Goal: Task Accomplishment & Management: Complete application form

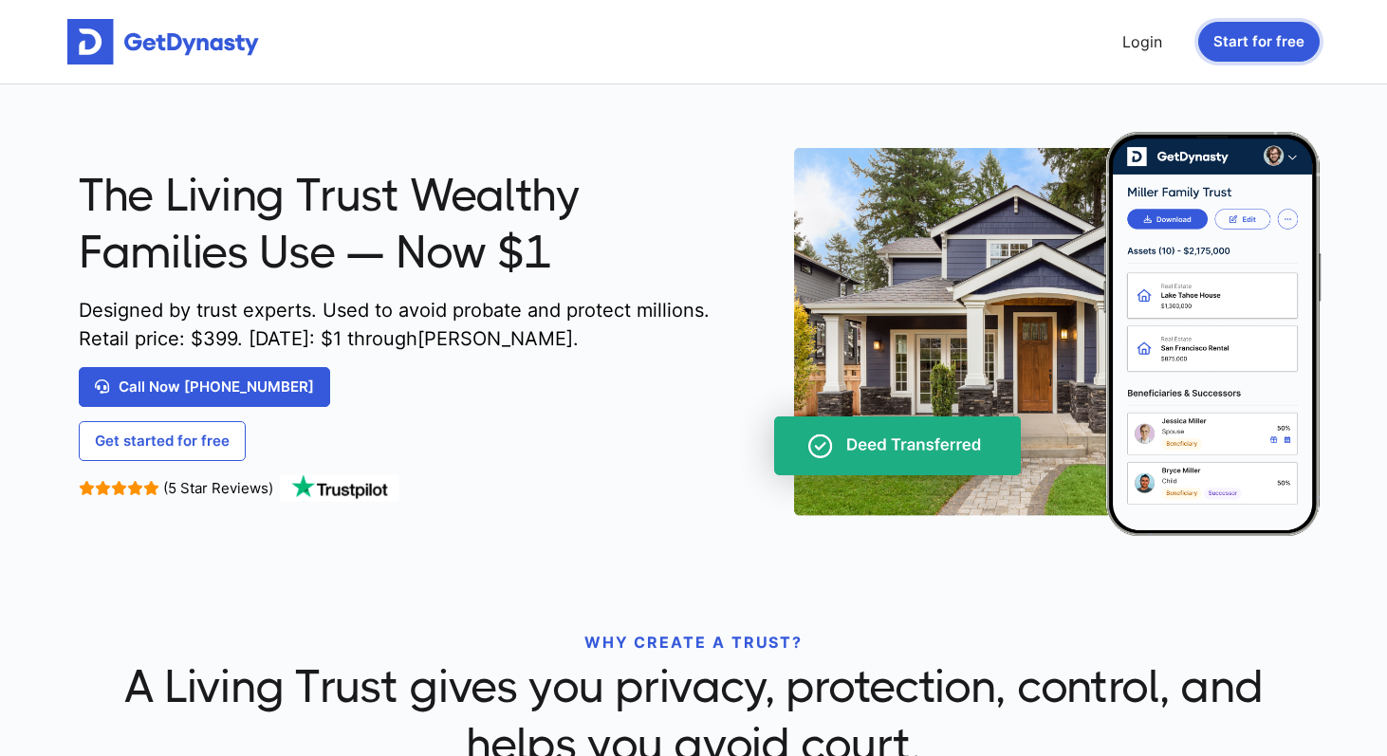
click at [1250, 36] on button "Start for free" at bounding box center [1258, 42] width 121 height 40
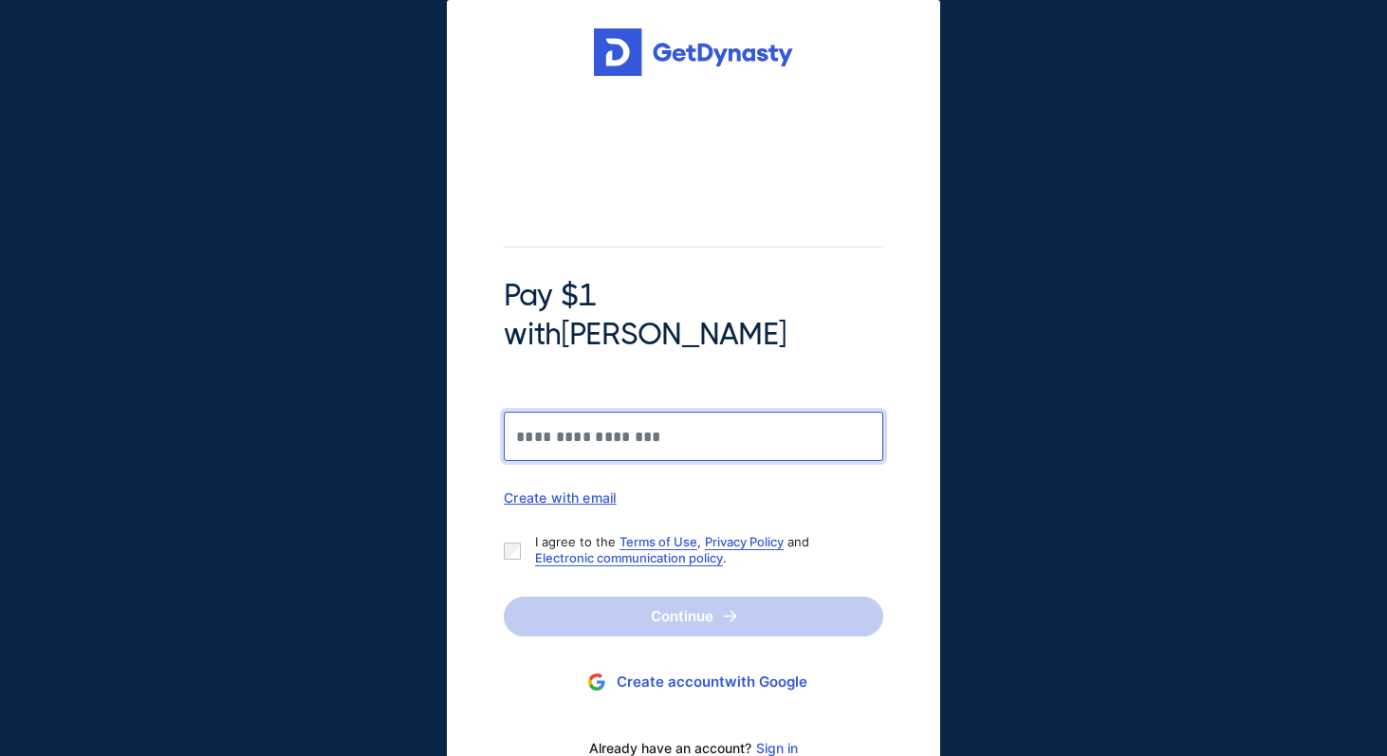
click at [691, 412] on input "Pay $1 with Braiden Shaw" at bounding box center [693, 436] width 379 height 49
type input "**********"
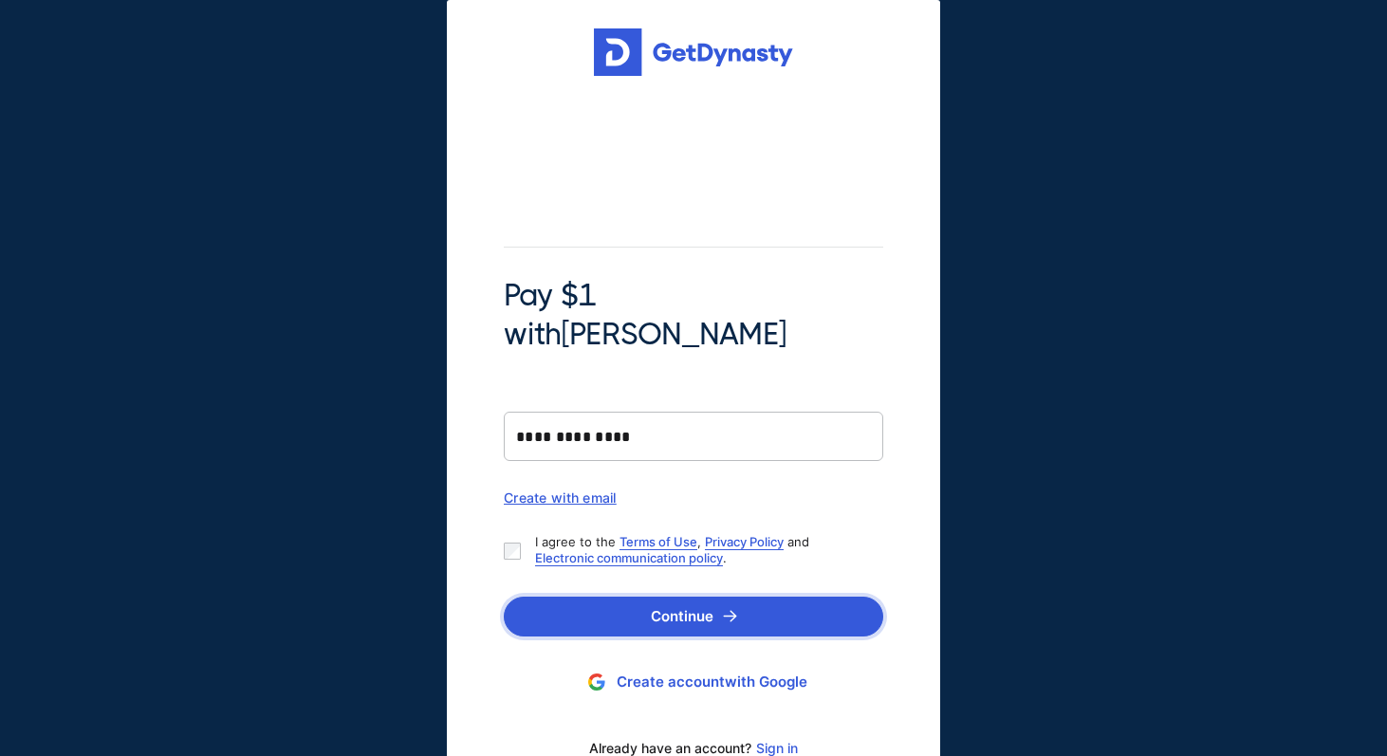
click at [666, 597] on button "Continue" at bounding box center [693, 617] width 379 height 40
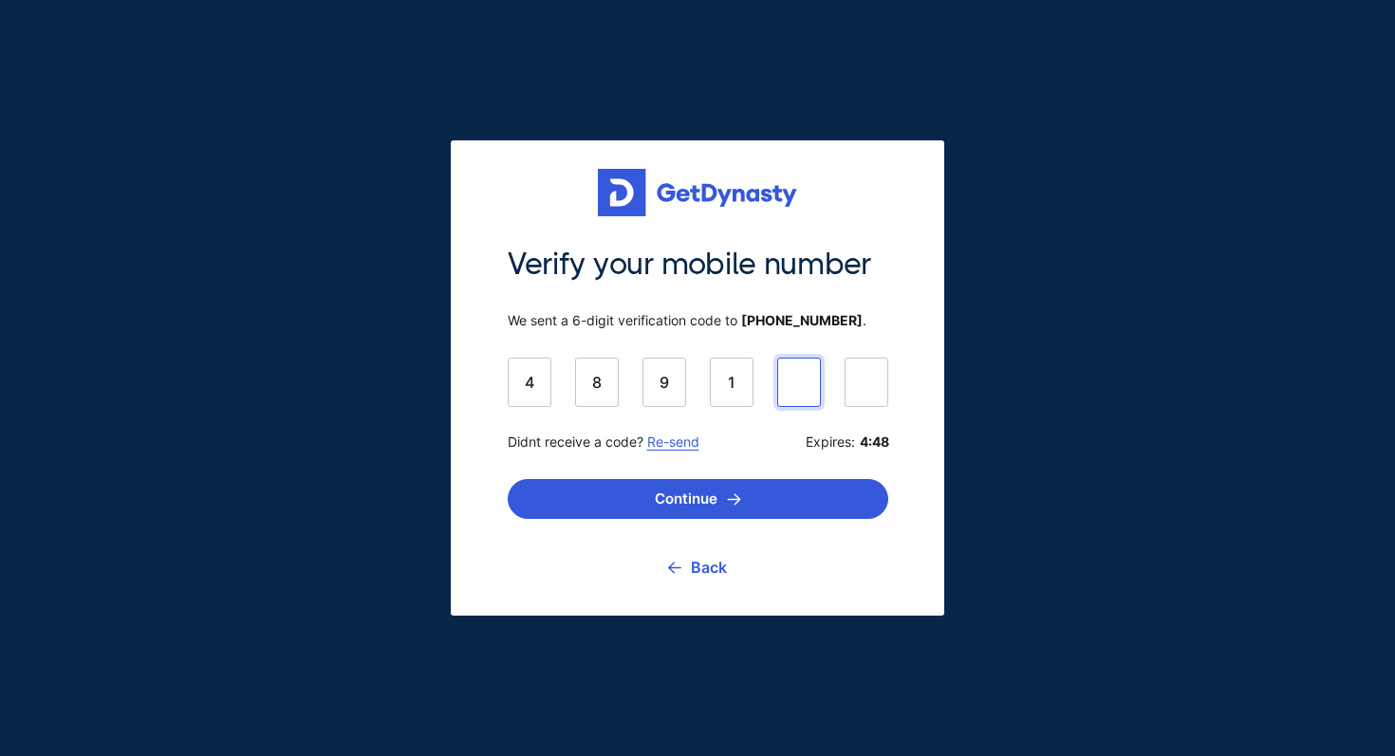
type input "******"
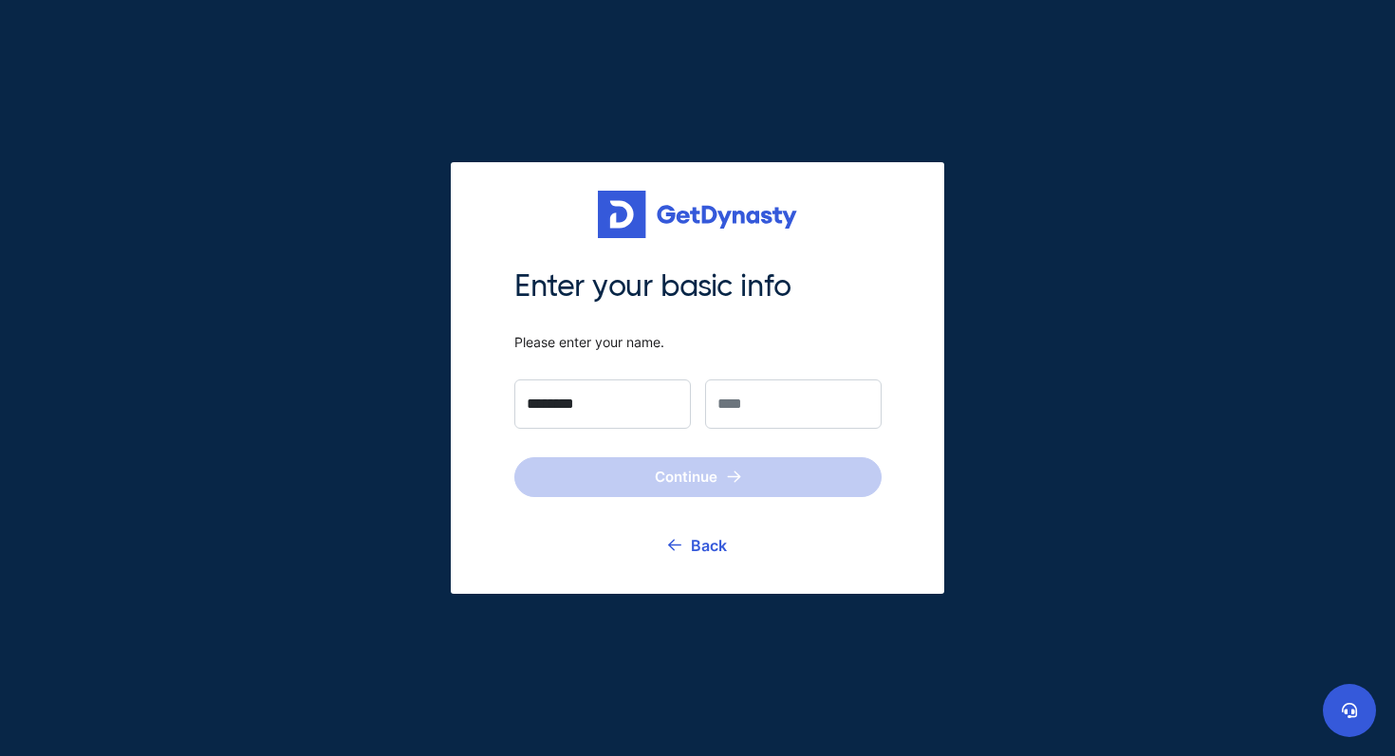
type input "********"
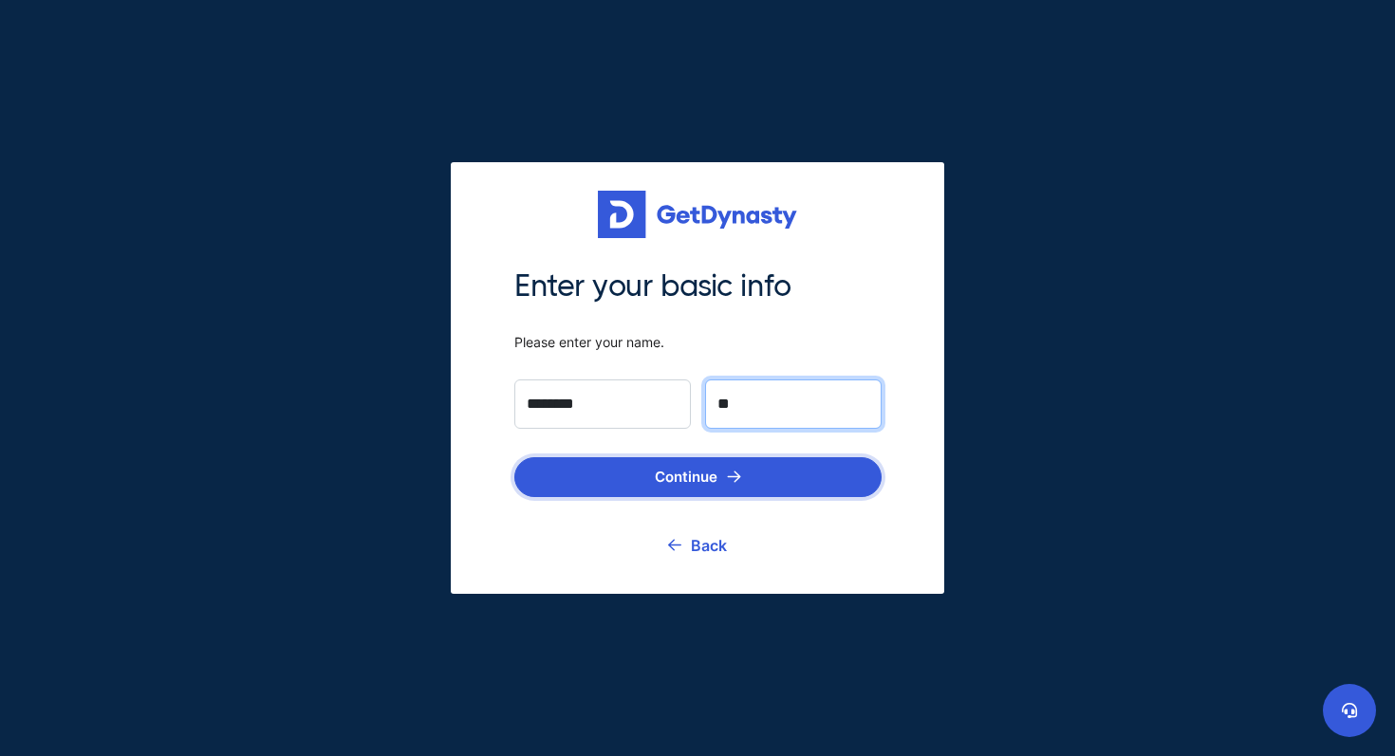
type input "**"
click at [566, 474] on button "Continue" at bounding box center [697, 477] width 367 height 40
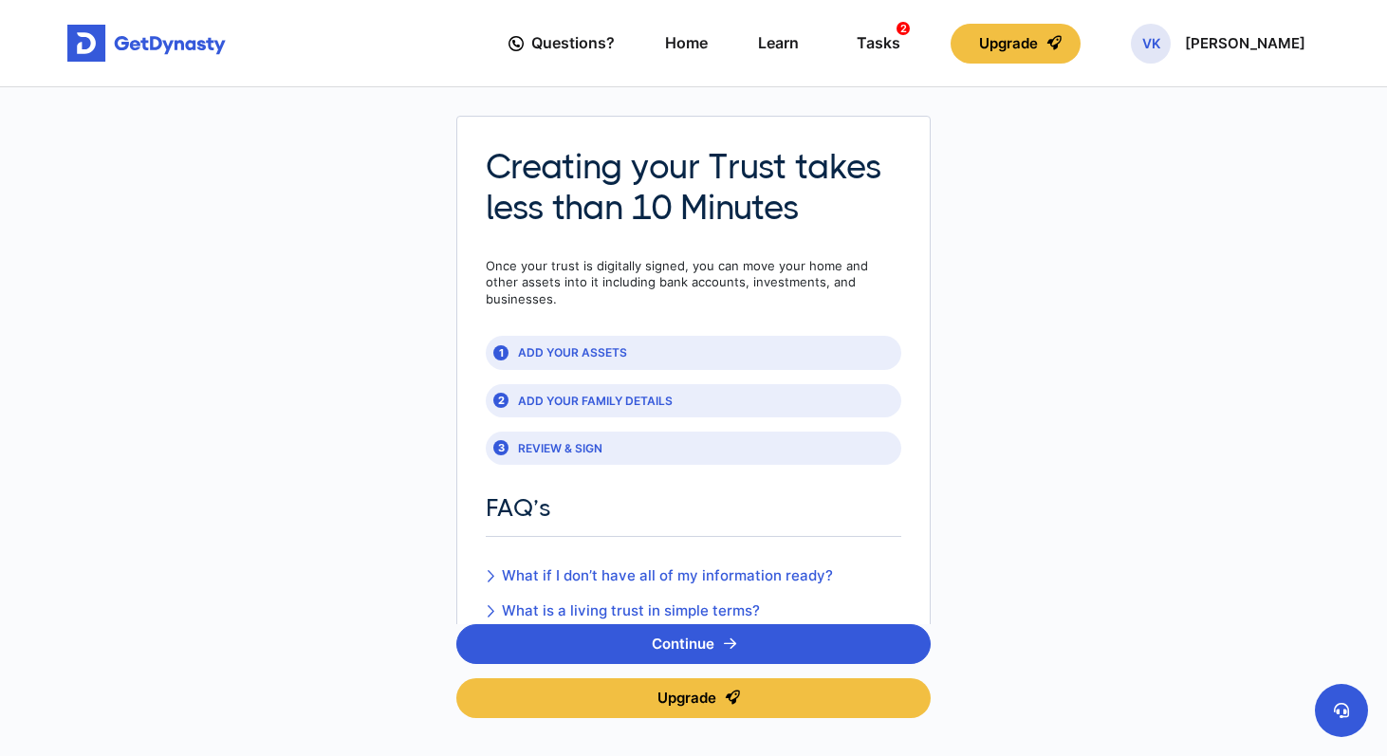
click at [511, 336] on div "1 ADD YOUR ASSETS" at bounding box center [694, 352] width 416 height 33
click at [685, 649] on button "Continue" at bounding box center [693, 644] width 474 height 40
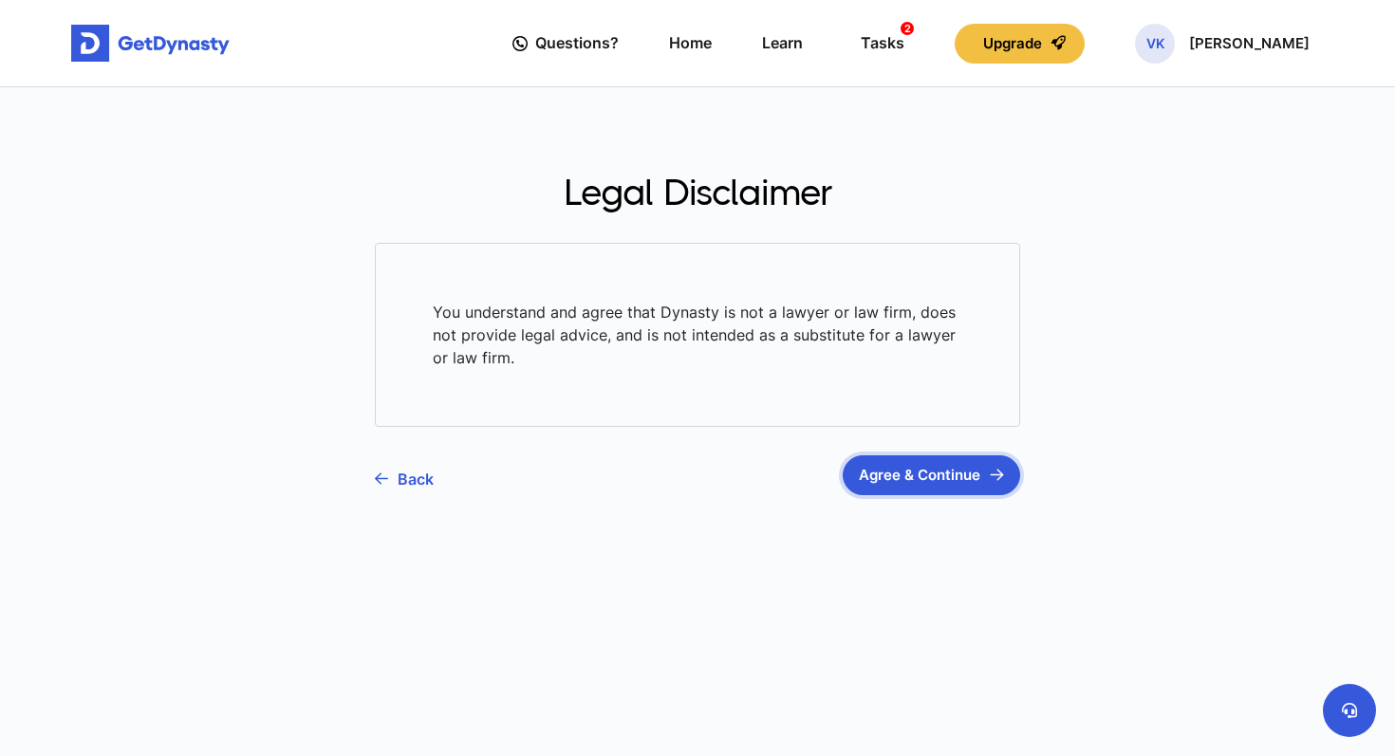
click at [886, 485] on button "Agree & Continue" at bounding box center [930, 475] width 177 height 40
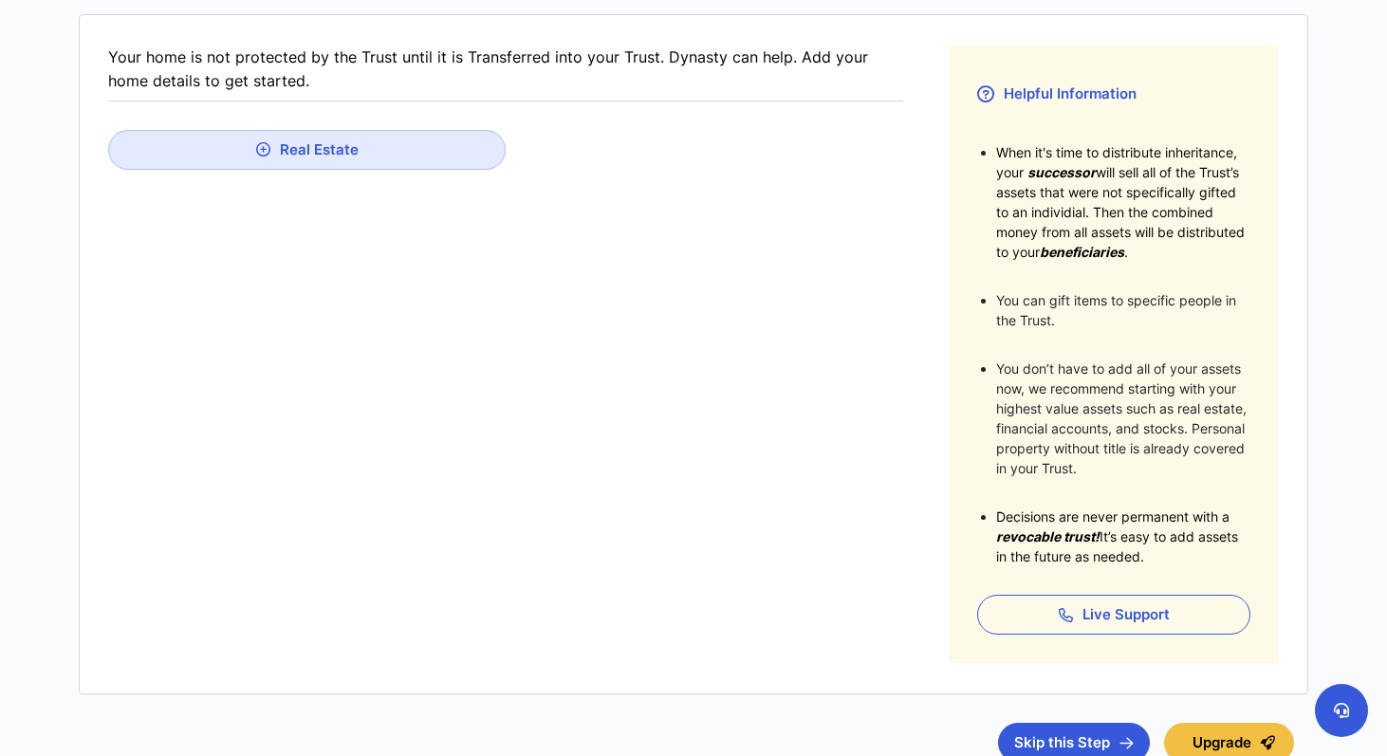
scroll to position [305, 0]
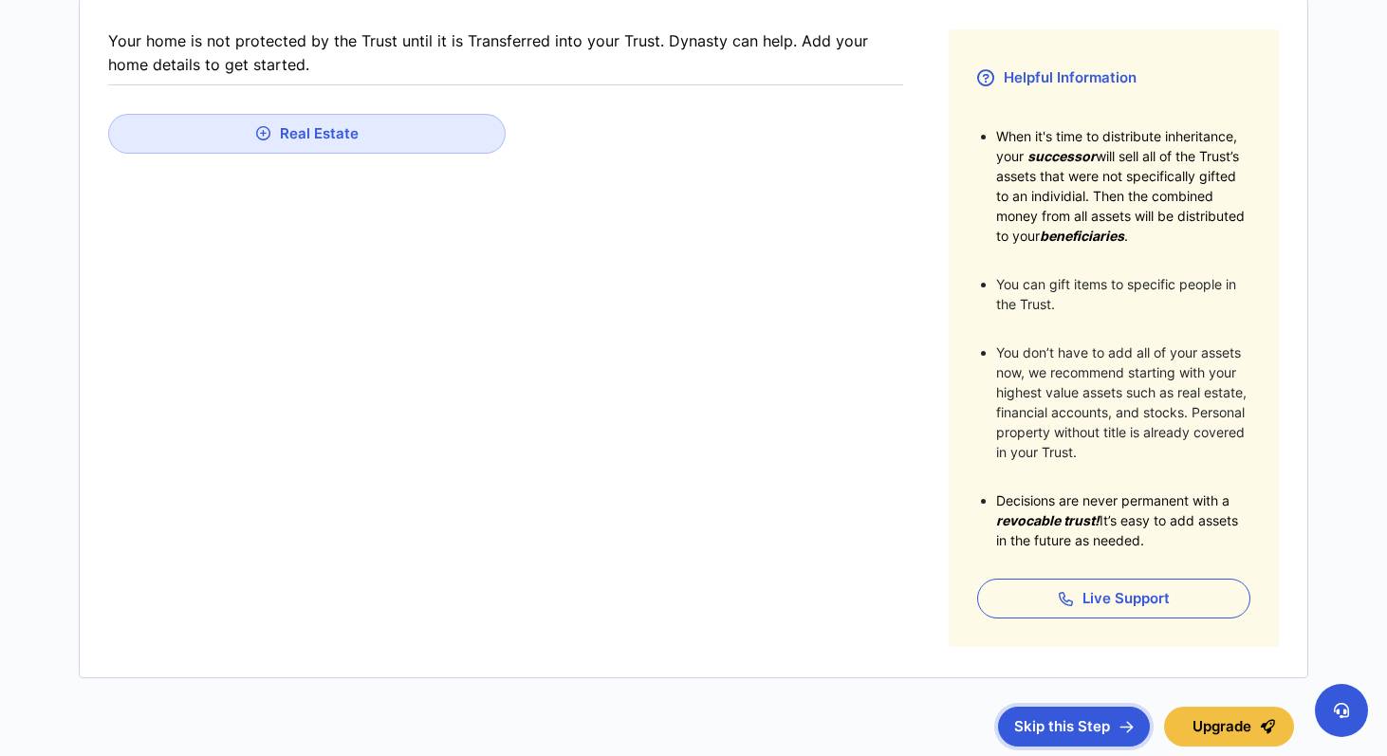
click at [1031, 721] on button "Skip this Step" at bounding box center [1074, 727] width 152 height 40
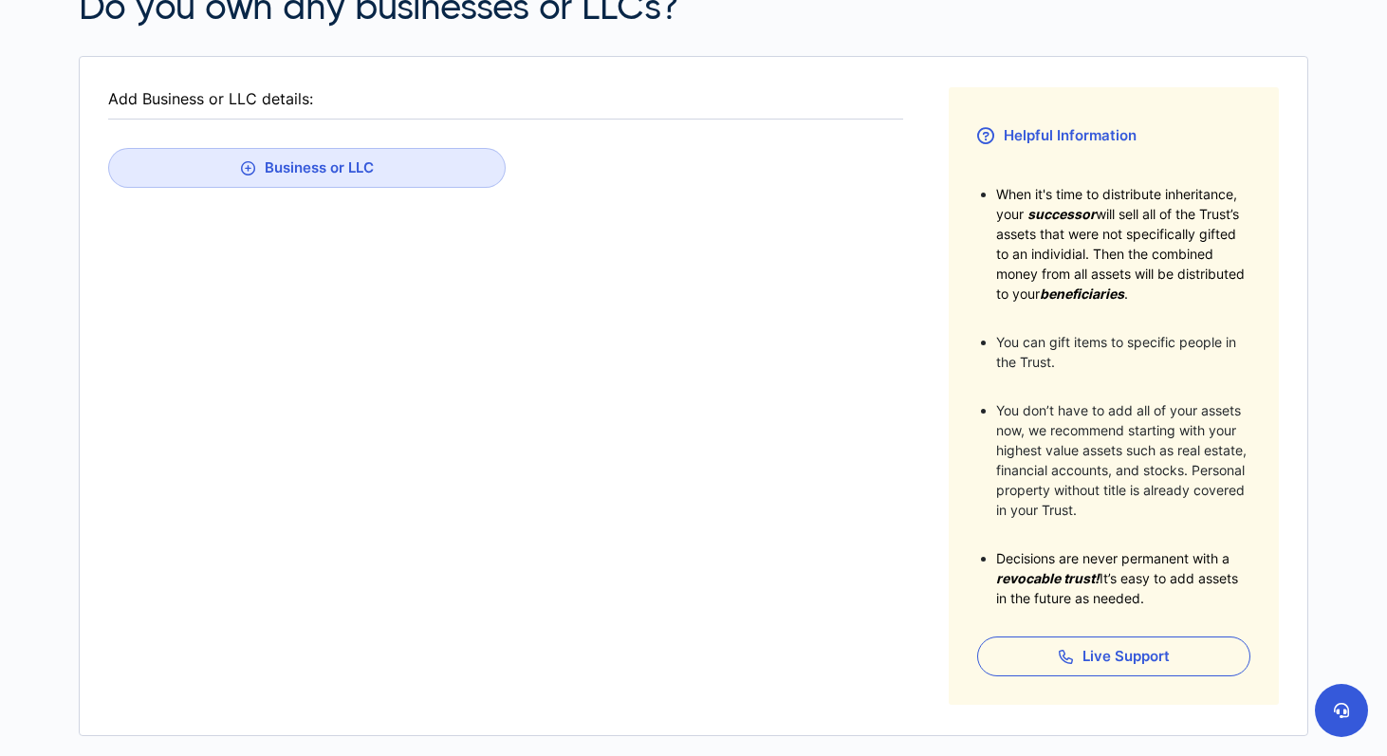
scroll to position [342, 0]
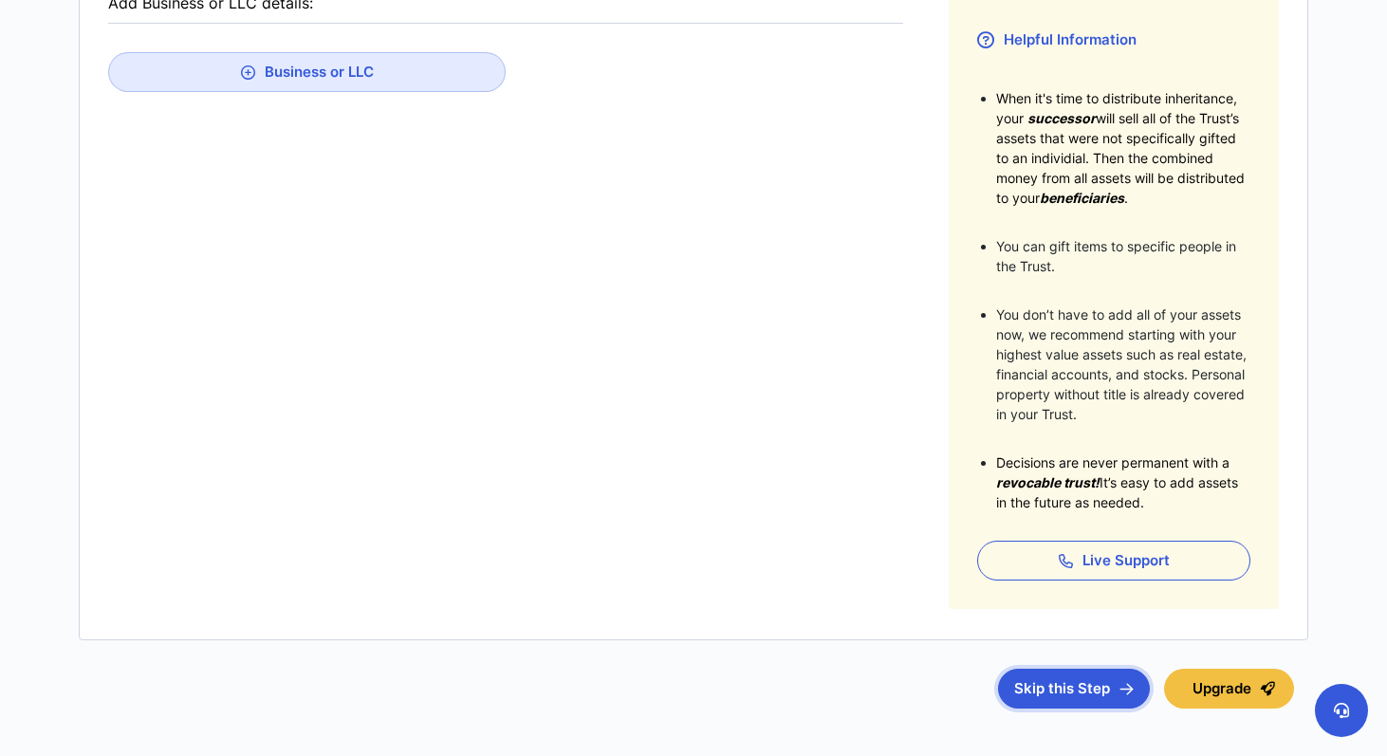
click at [1042, 681] on button "Skip this Step" at bounding box center [1074, 689] width 152 height 40
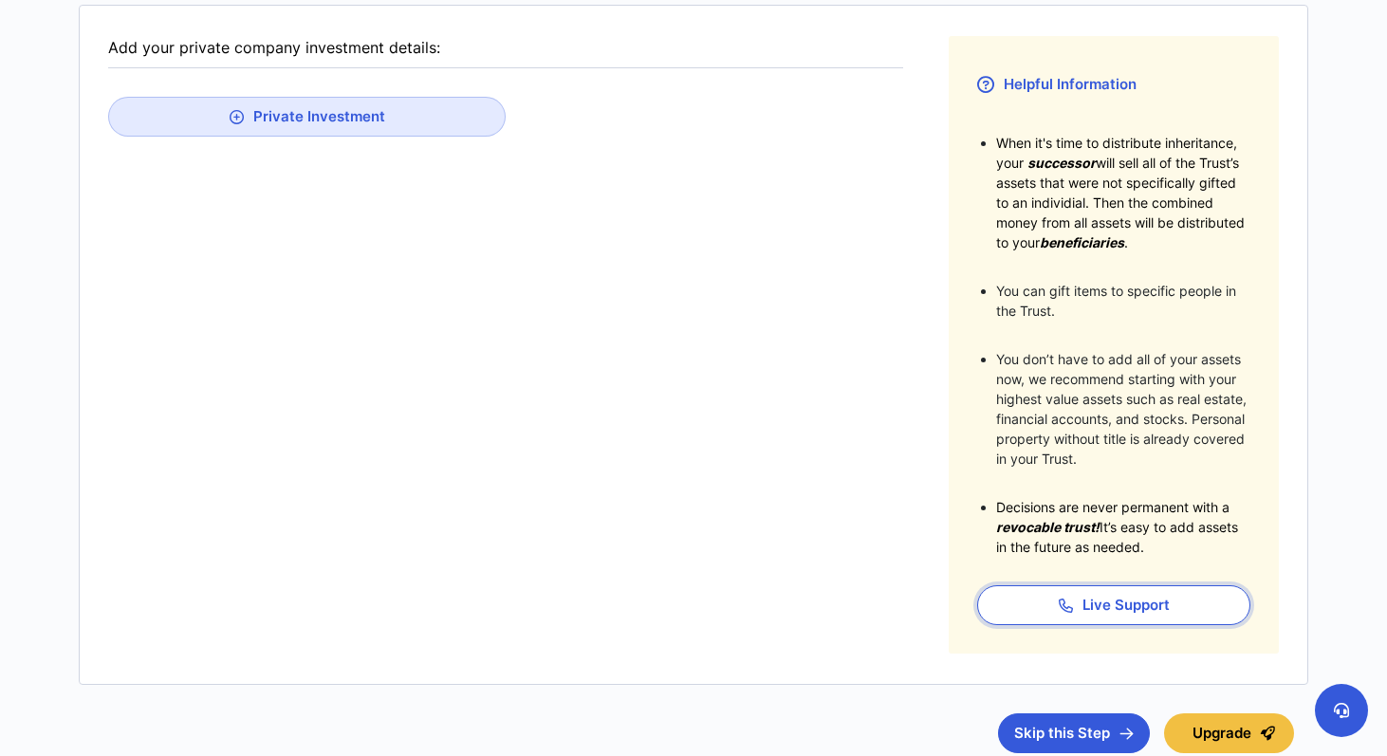
scroll to position [337, 0]
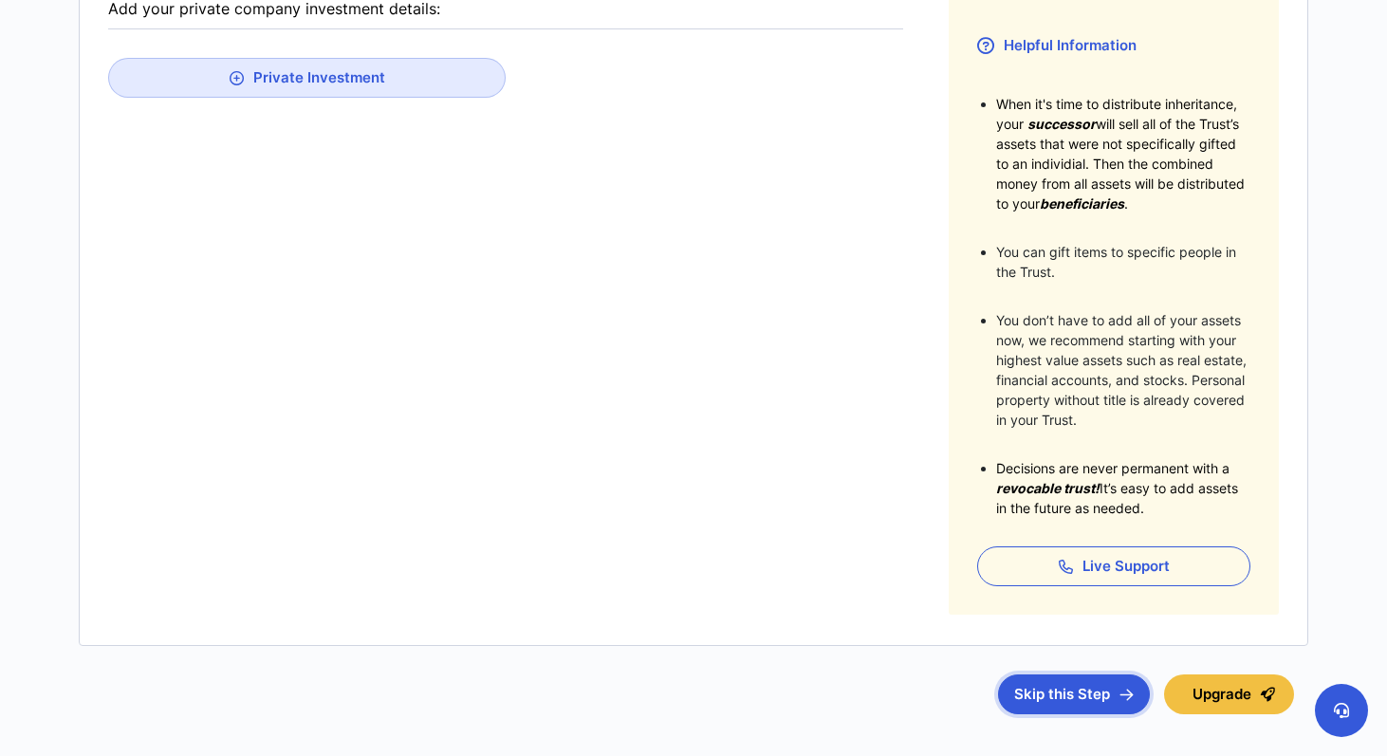
click at [1009, 689] on button "Skip this Step" at bounding box center [1074, 695] width 152 height 40
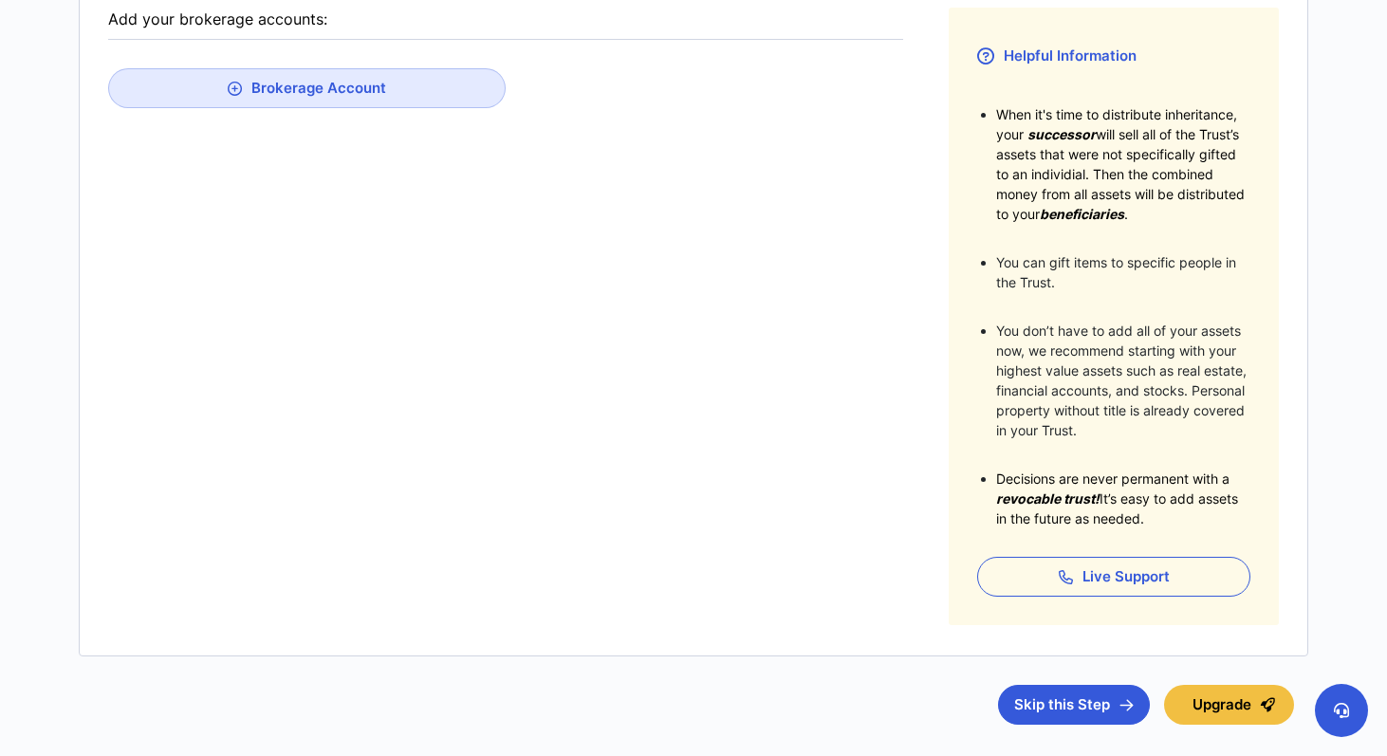
scroll to position [380, 0]
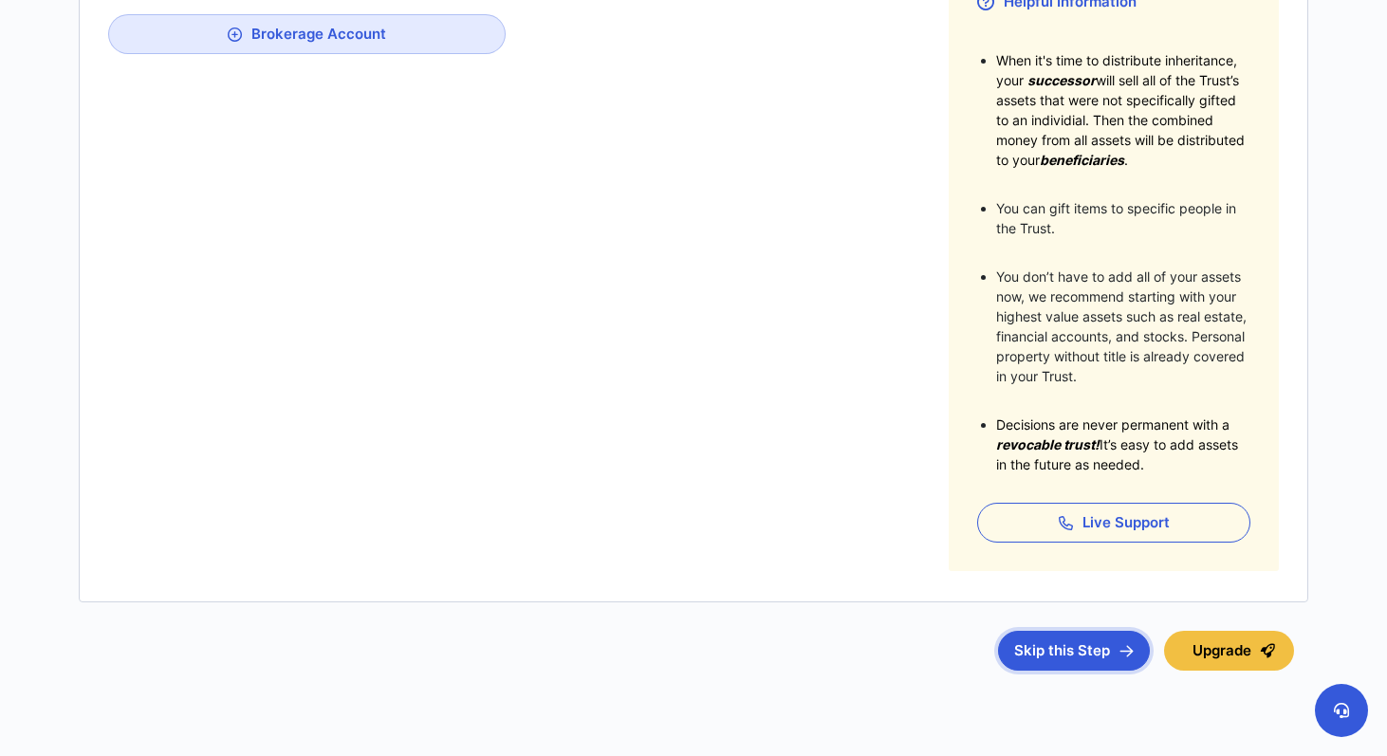
click at [1053, 640] on button "Skip this Step" at bounding box center [1074, 651] width 152 height 40
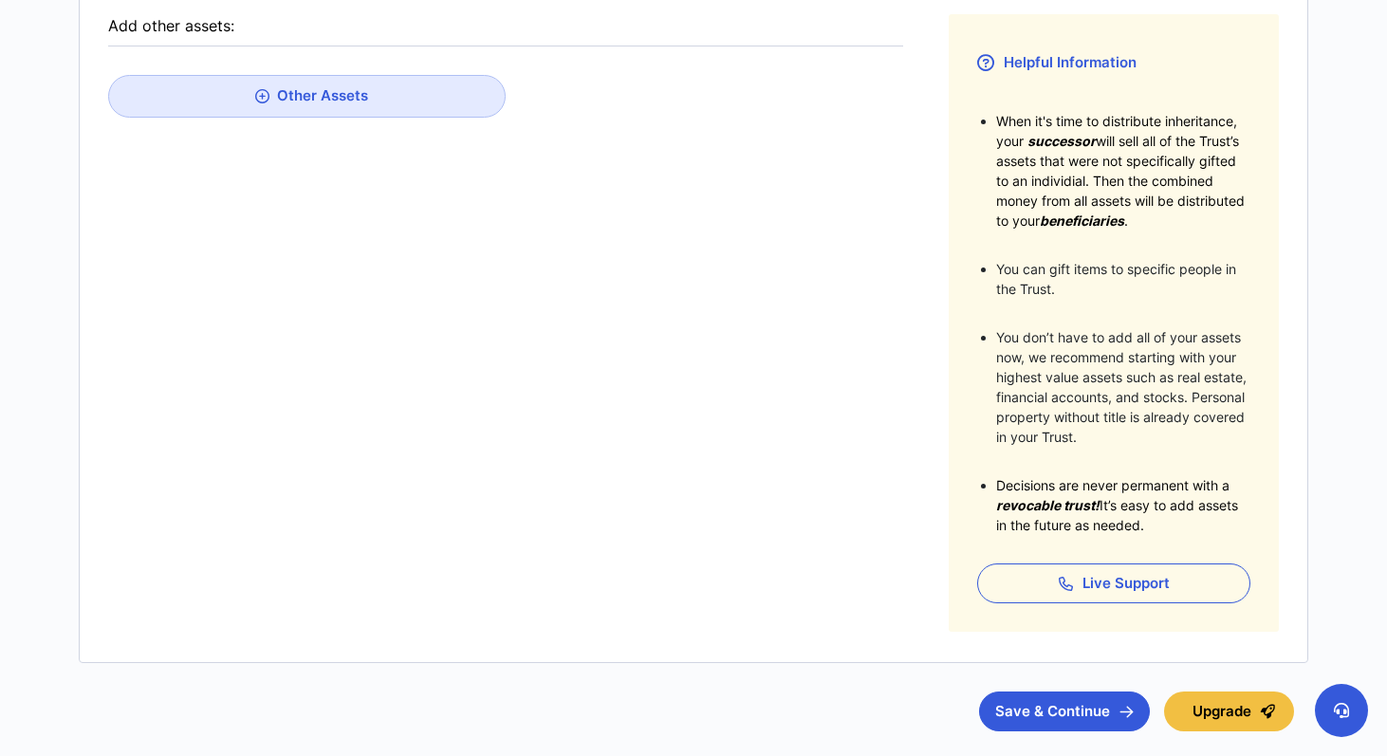
scroll to position [342, 0]
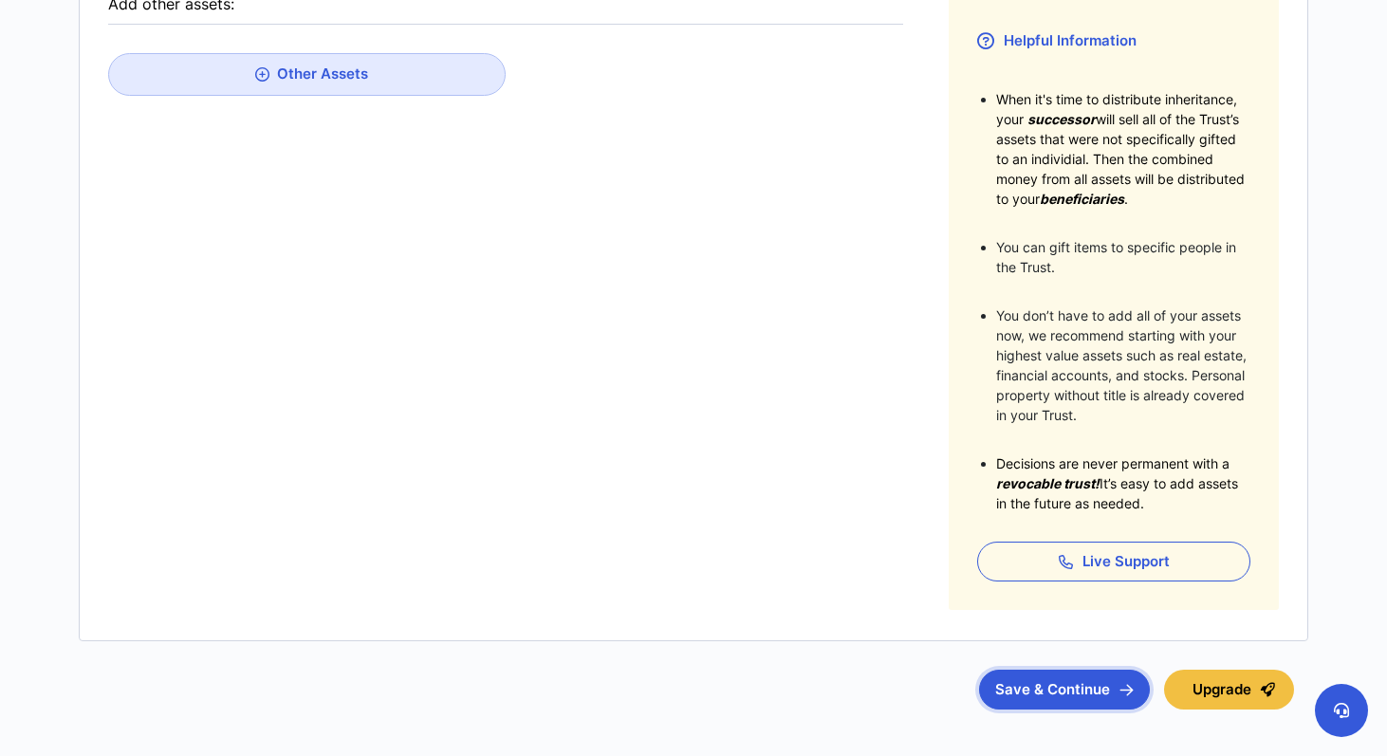
click at [1020, 696] on button "Save & Continue" at bounding box center [1064, 690] width 171 height 40
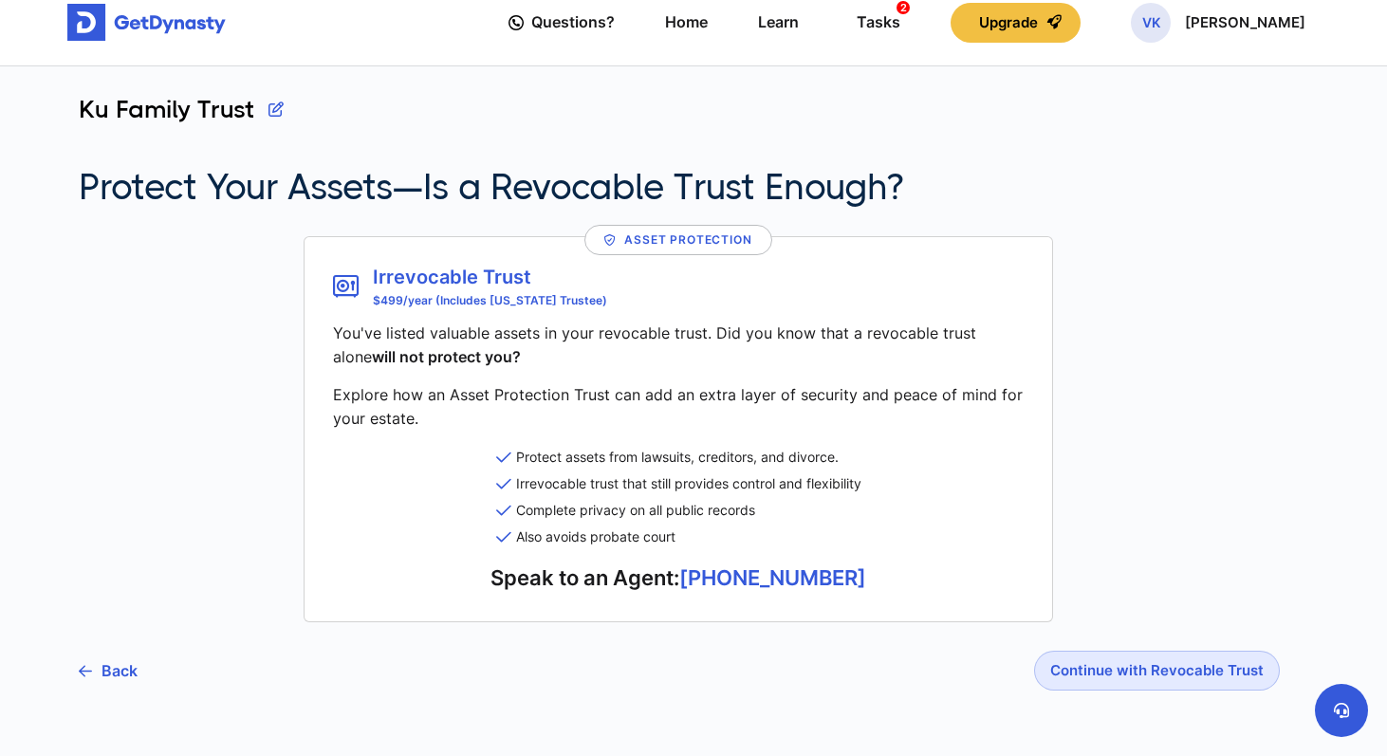
scroll to position [20, 0]
click at [1075, 667] on button "Continue with Revocable Trust" at bounding box center [1157, 672] width 246 height 40
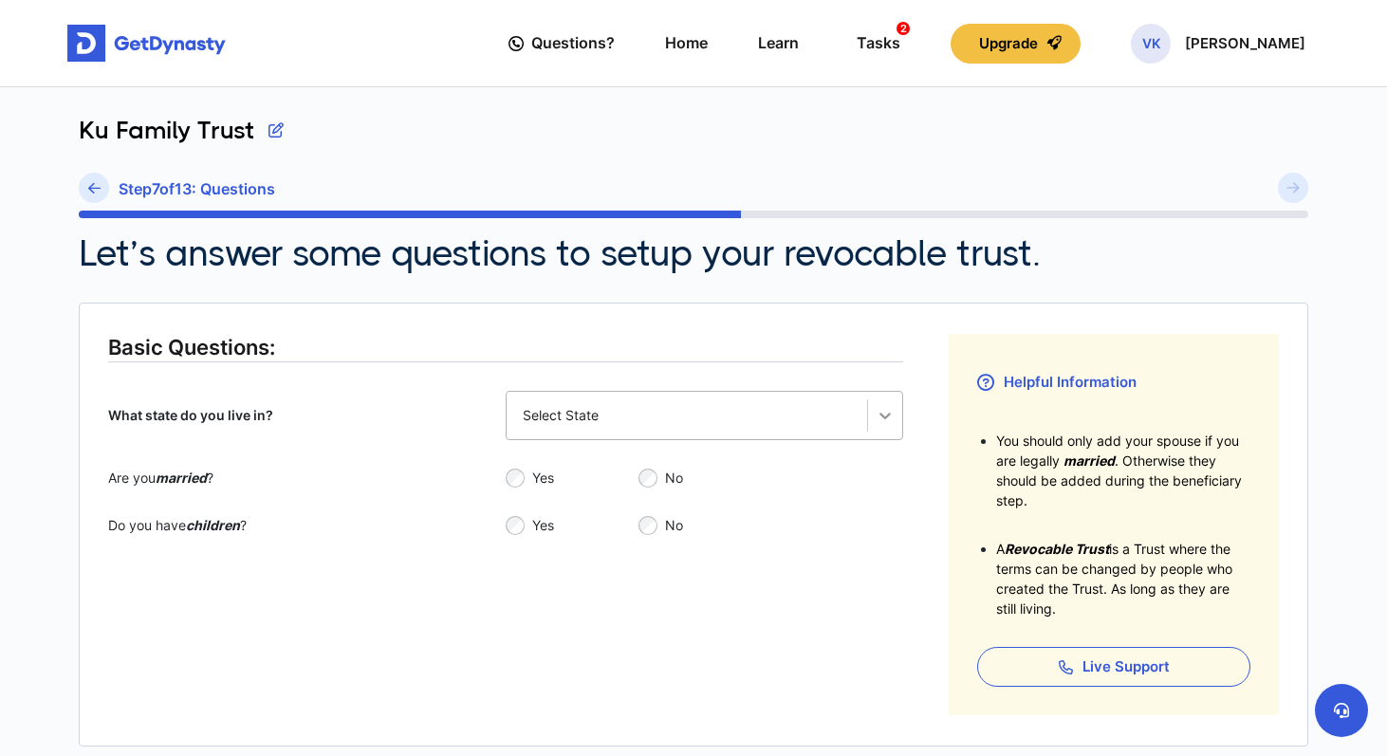
click at [871, 417] on div at bounding box center [885, 415] width 34 height 34
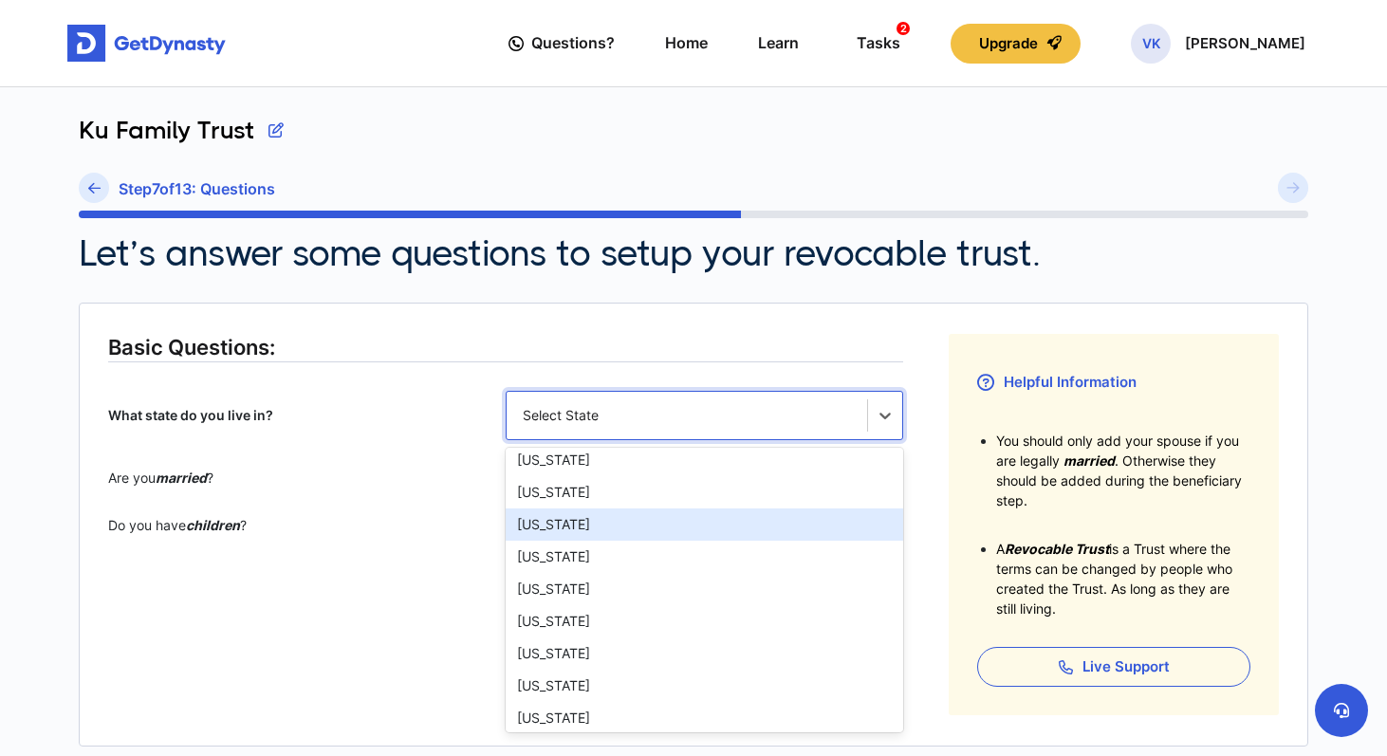
scroll to position [1310, 0]
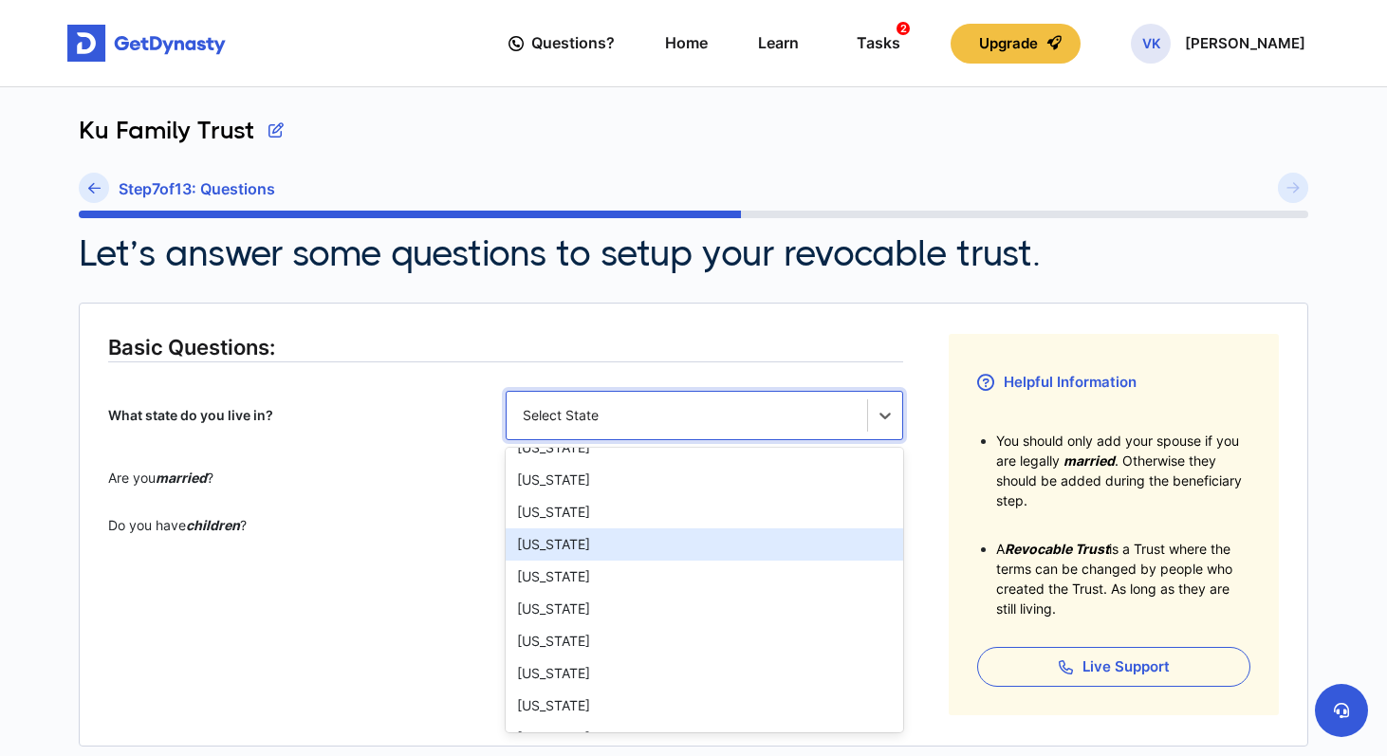
click at [644, 535] on div "Texas" at bounding box center [705, 544] width 398 height 32
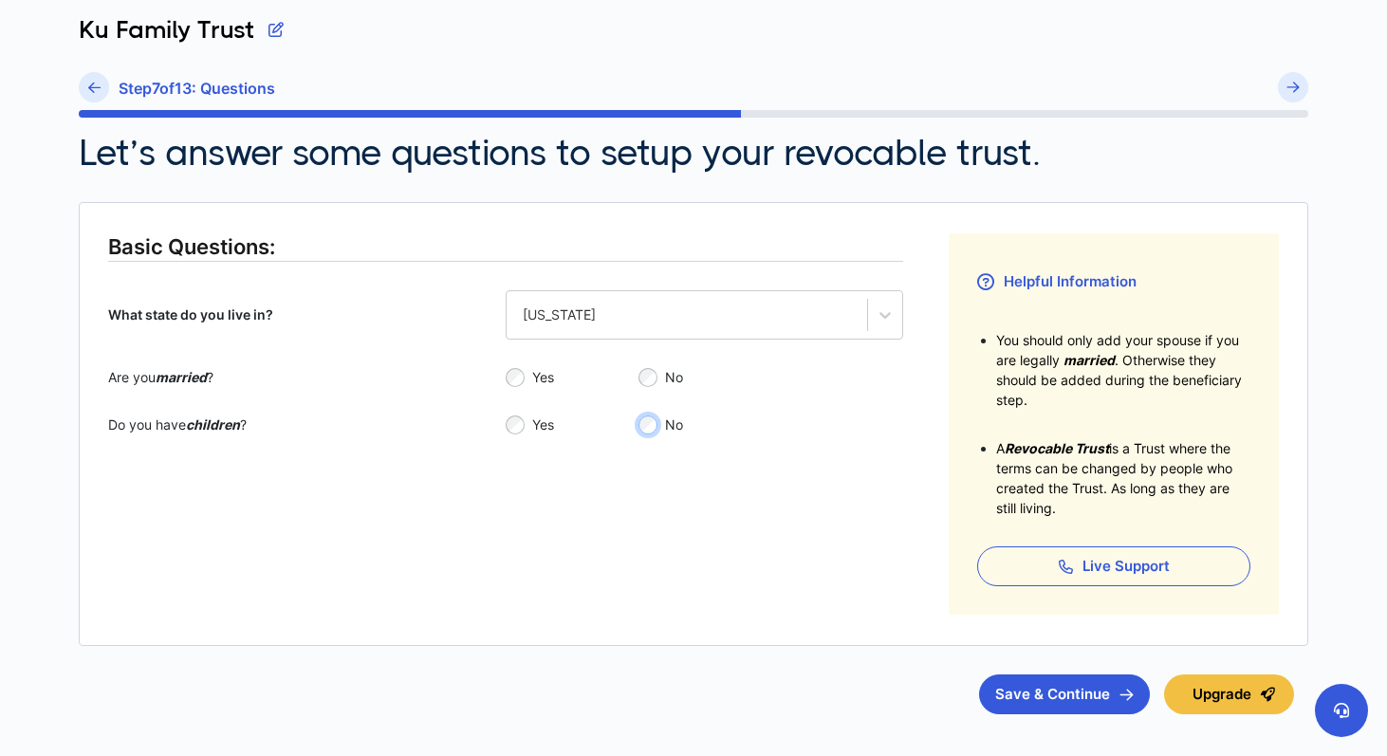
scroll to position [197, 0]
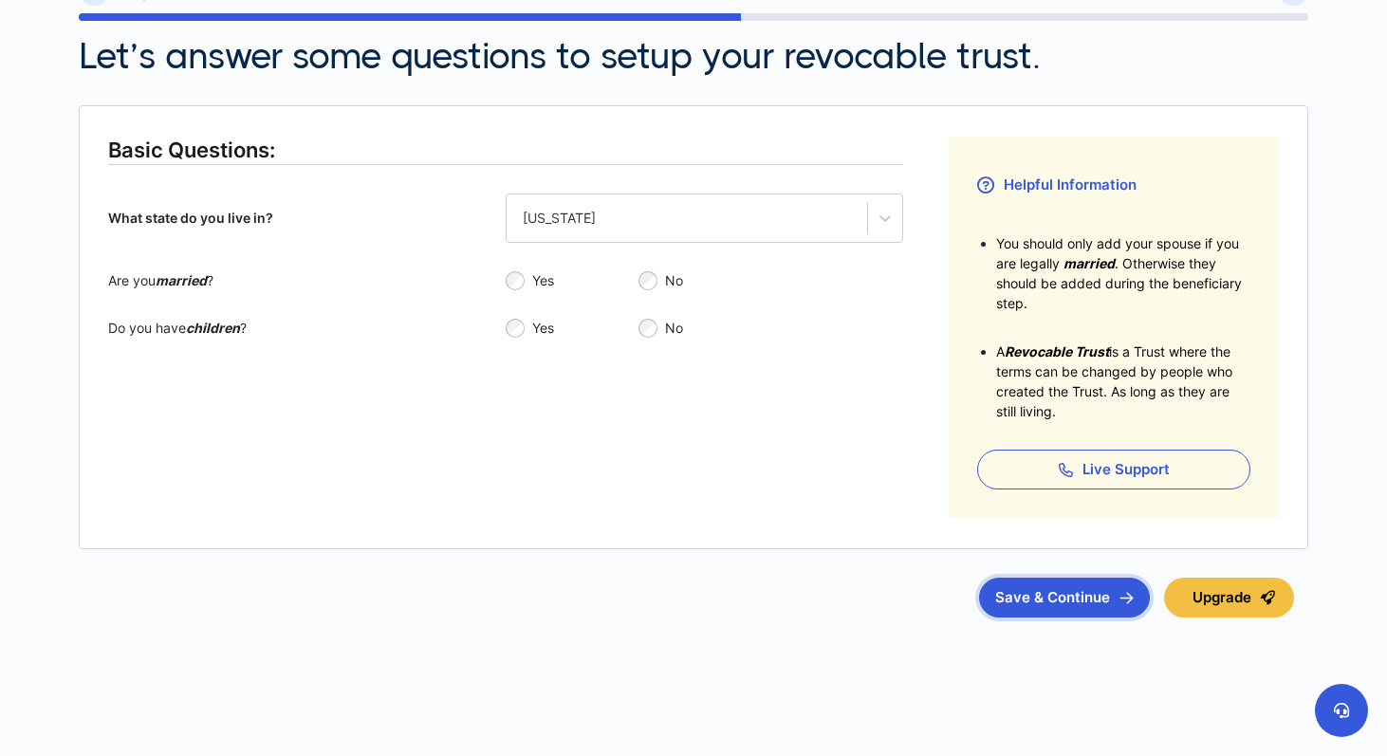
click at [1053, 609] on button "Save & Continue" at bounding box center [1064, 598] width 171 height 40
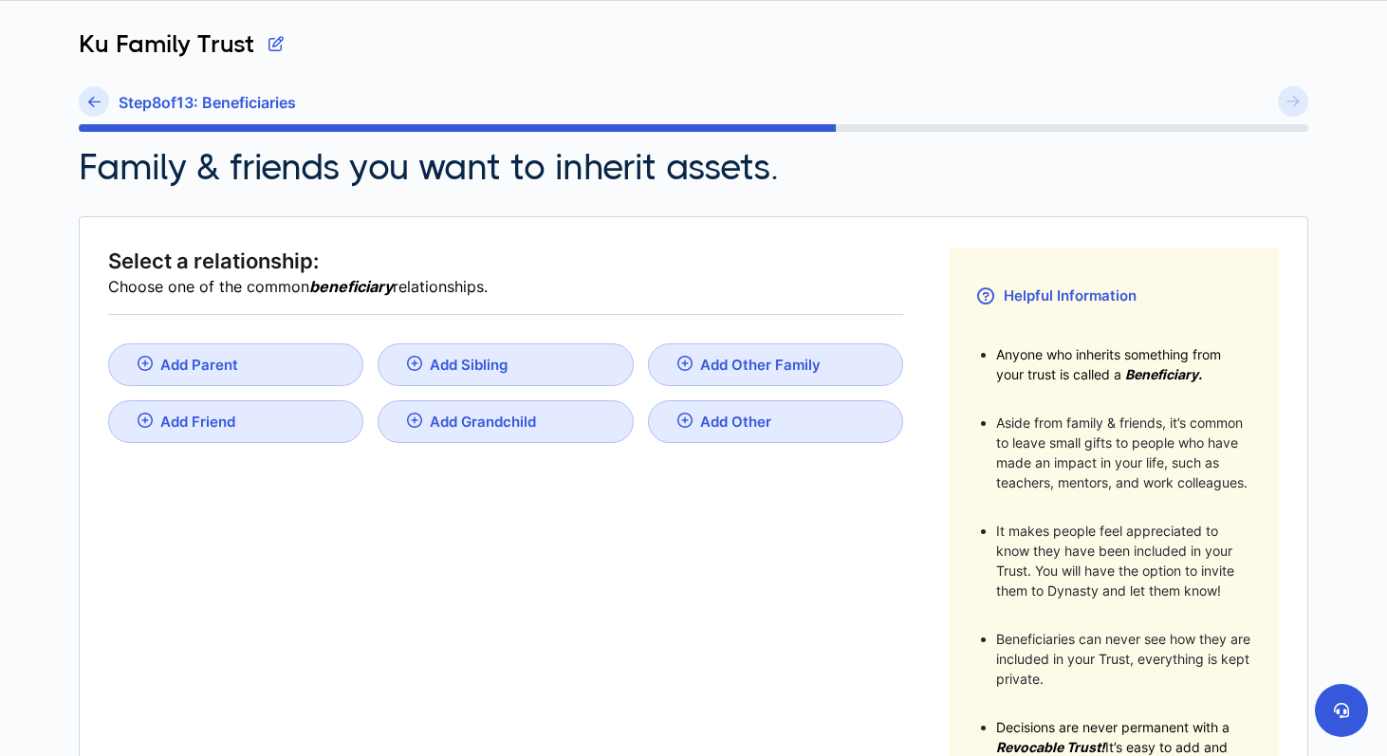
scroll to position [83, 0]
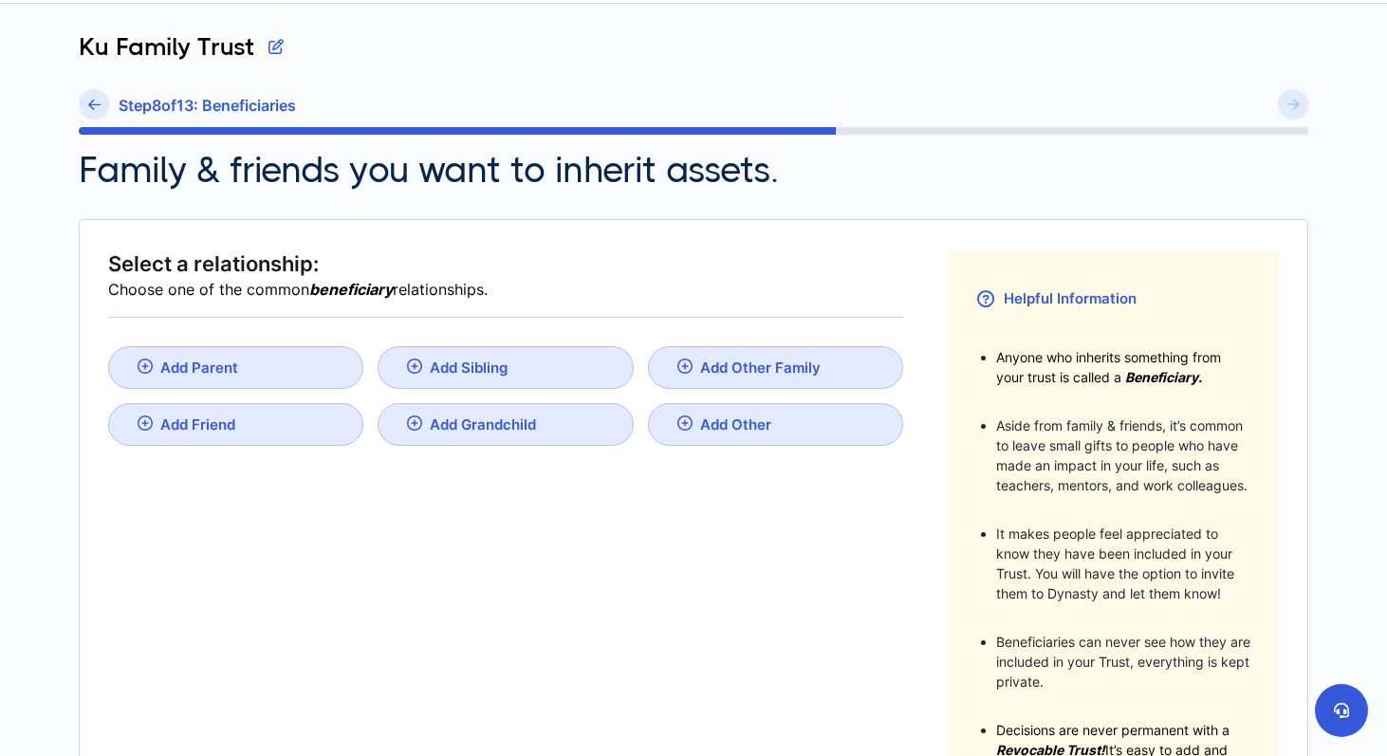
click at [714, 368] on div "Add Other Family" at bounding box center [760, 368] width 120 height 18
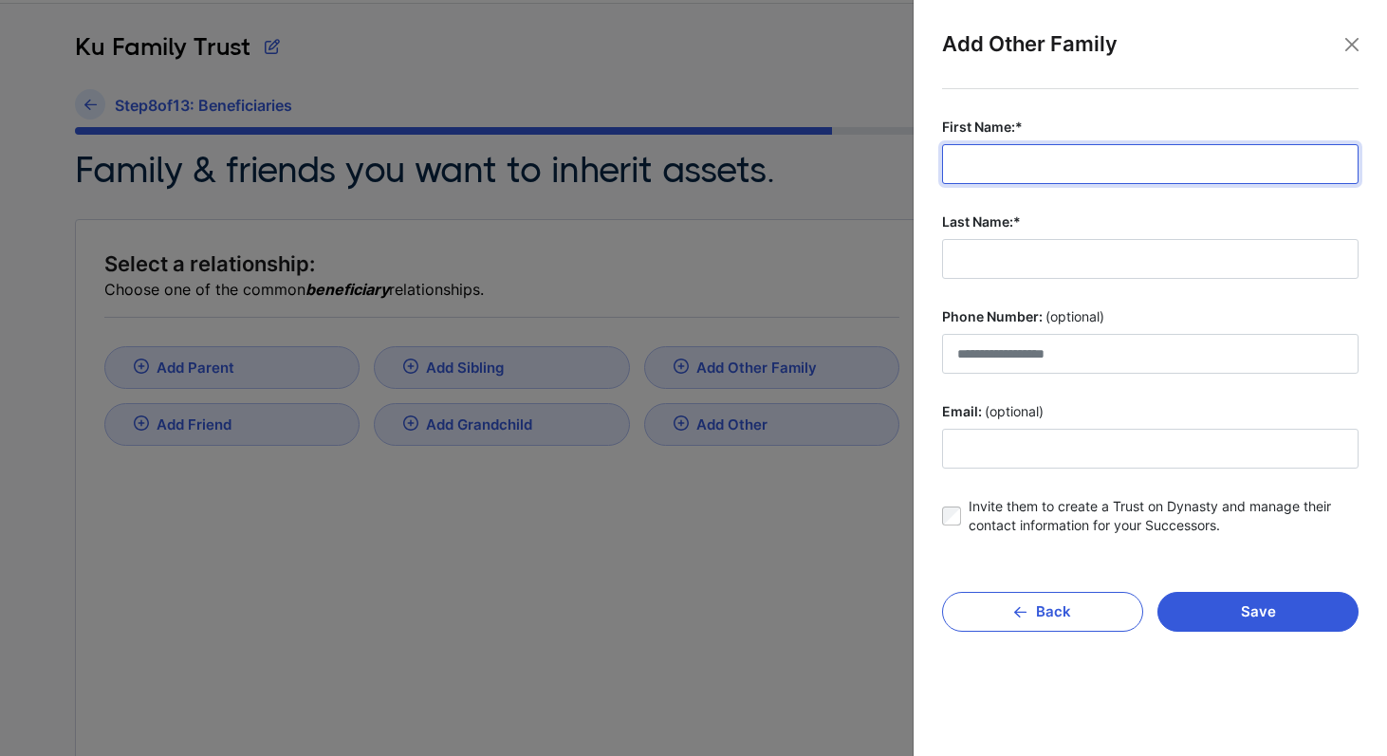
click at [979, 176] on input "First Name:*" at bounding box center [1150, 164] width 416 height 40
type input "****"
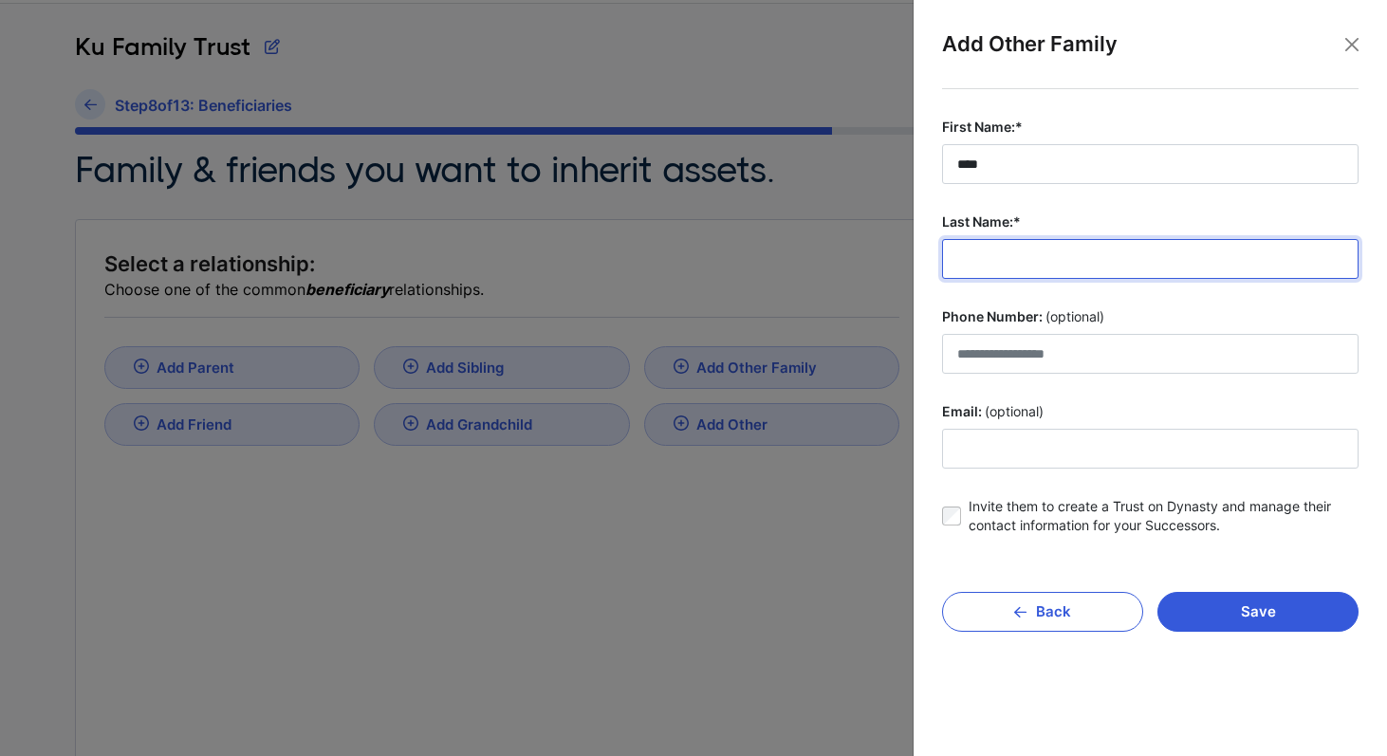
type input "*"
type input "**********"
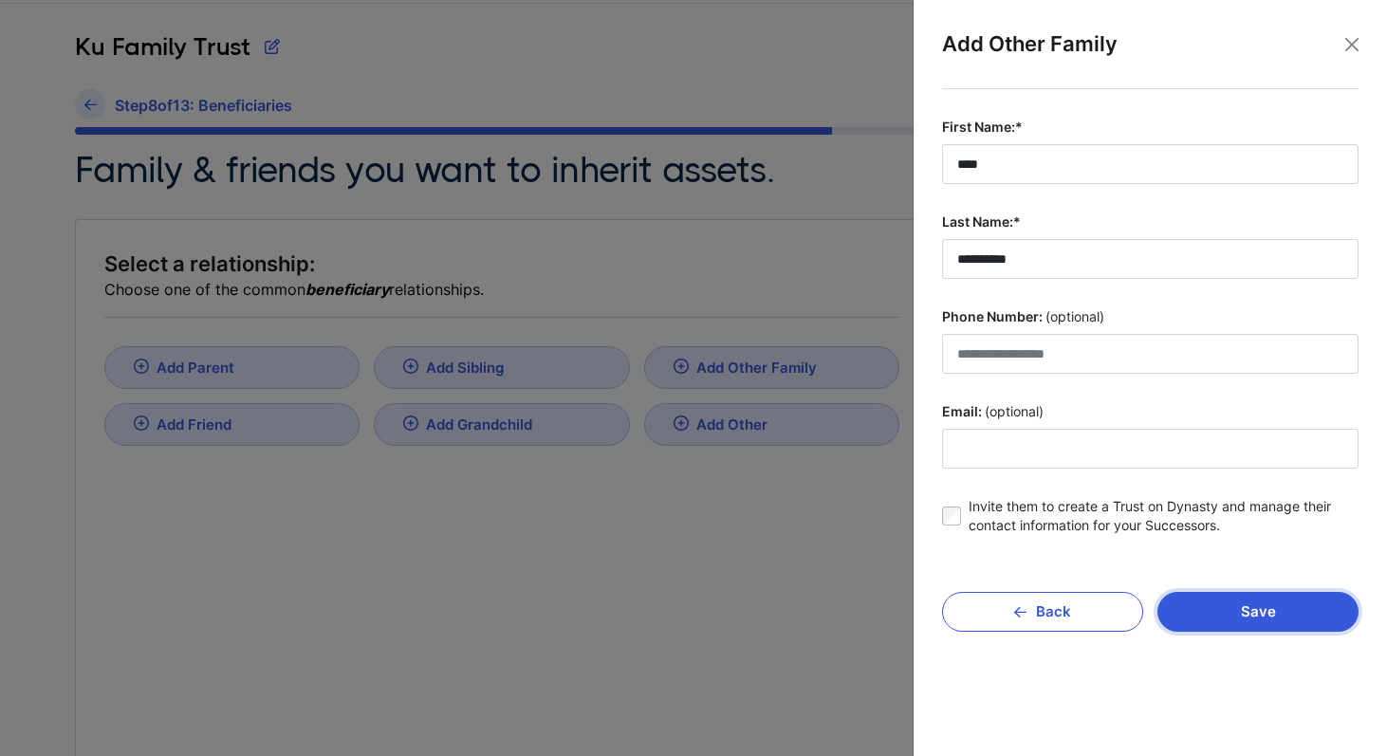
click at [1200, 604] on button "Save" at bounding box center [1257, 612] width 201 height 40
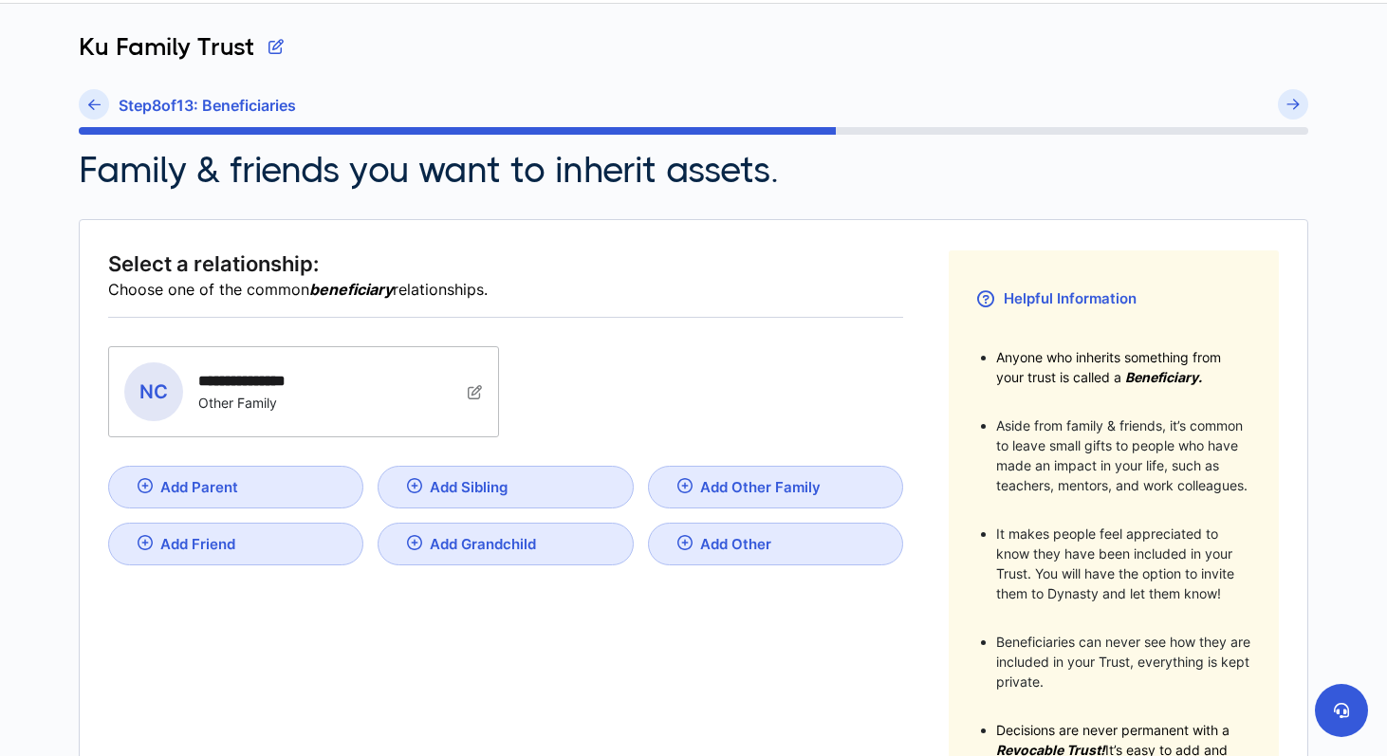
scroll to position [89, 0]
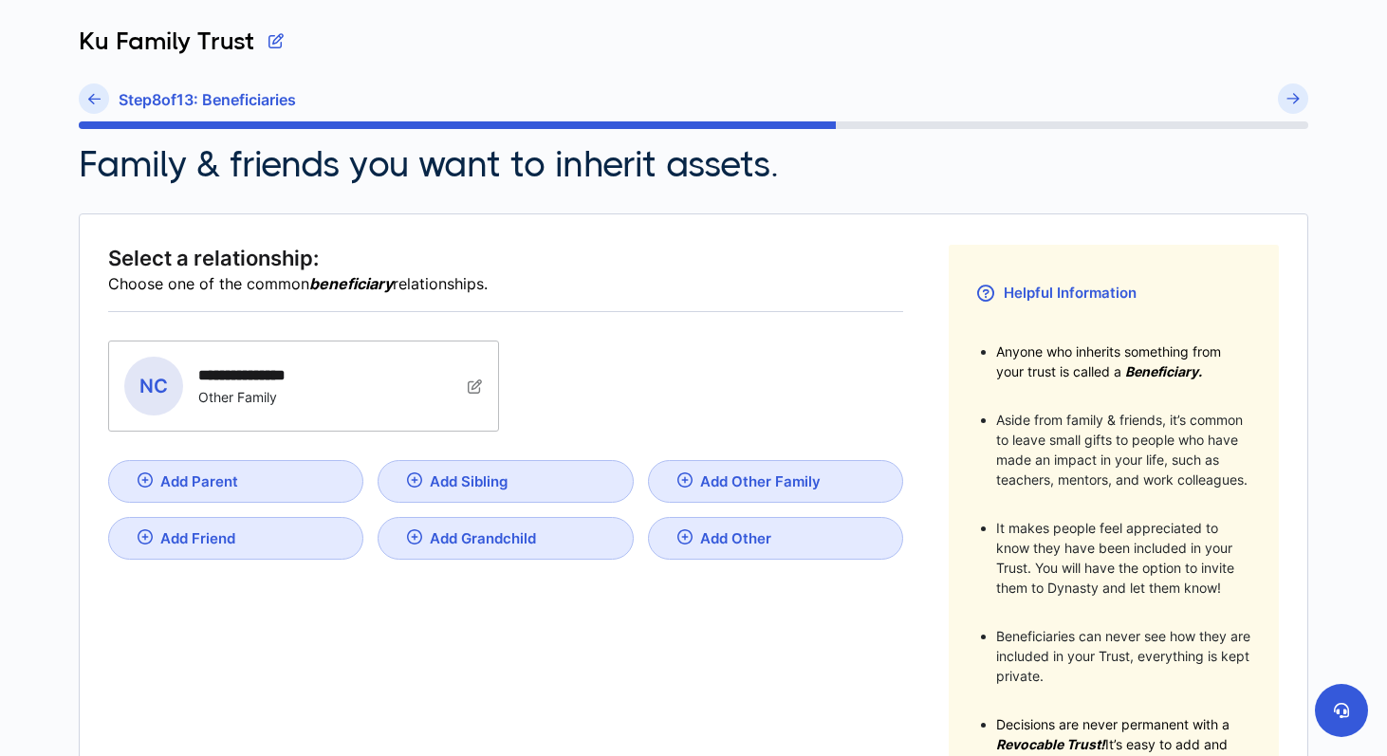
click at [211, 476] on div "Add Parent" at bounding box center [199, 481] width 78 height 18
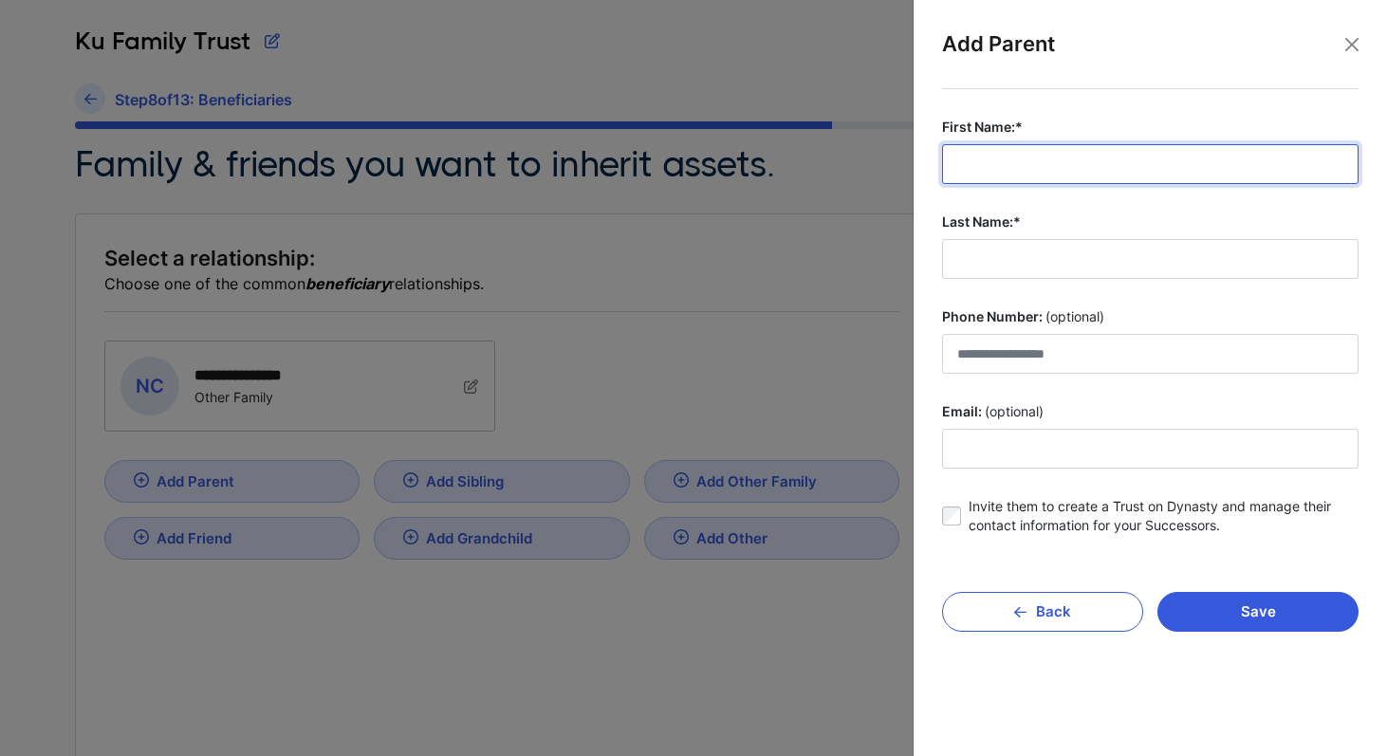
click at [1017, 159] on input "First Name:*" at bounding box center [1150, 164] width 416 height 40
type input "*****"
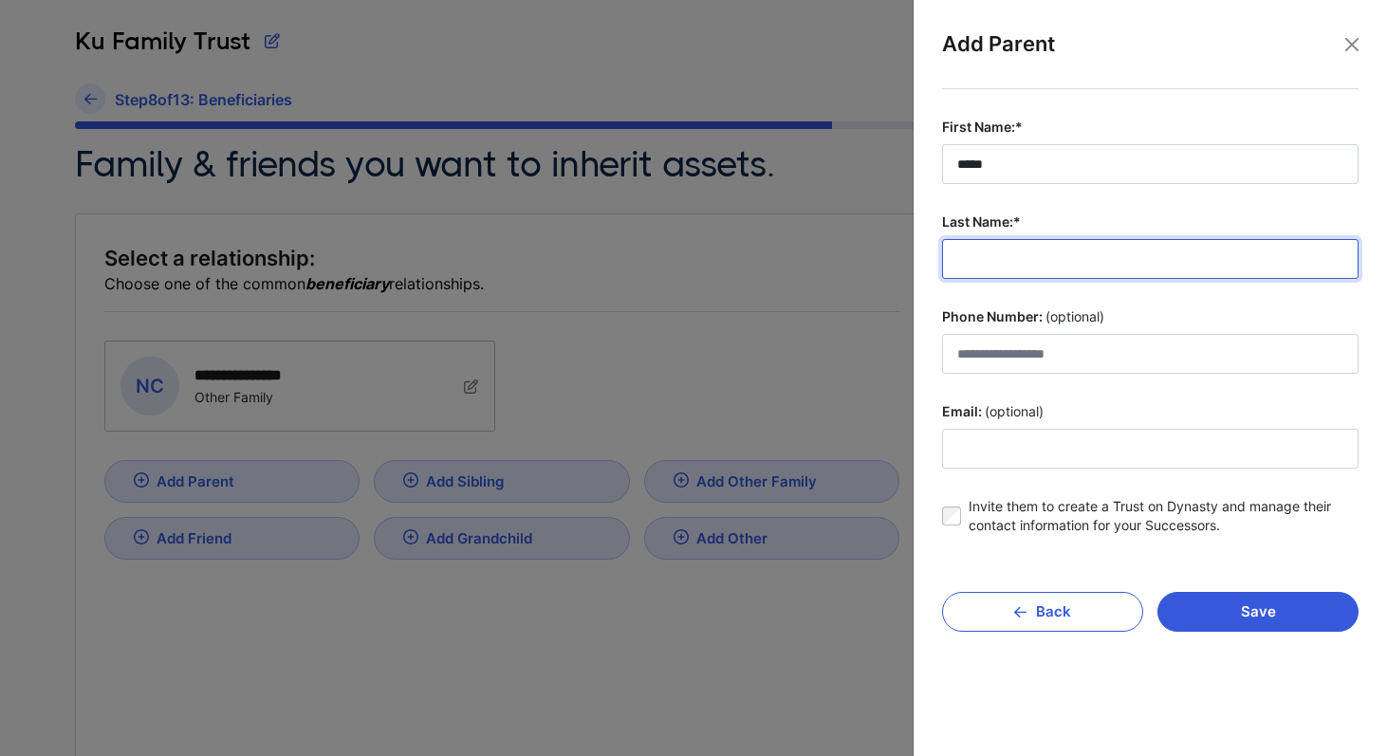
type input "*"
type input "***"
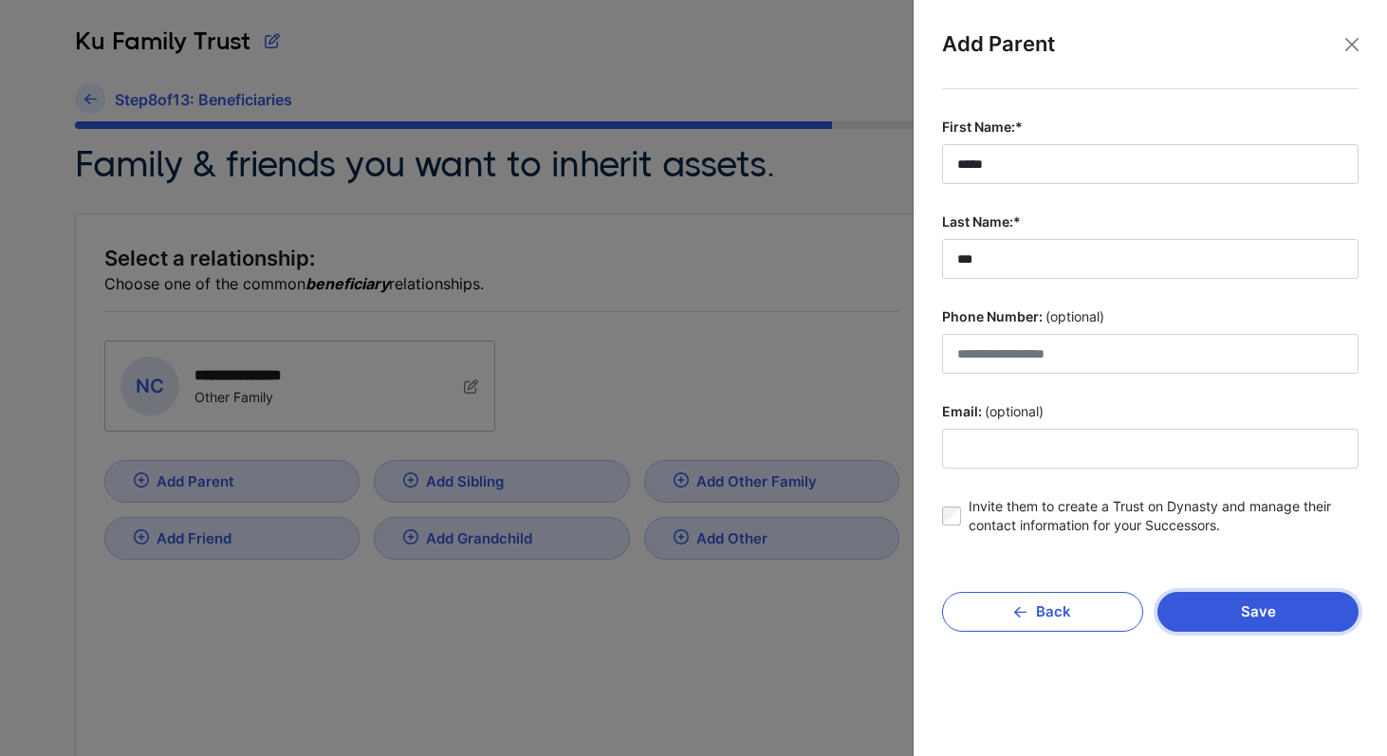
click at [1190, 622] on button "Save" at bounding box center [1257, 612] width 201 height 40
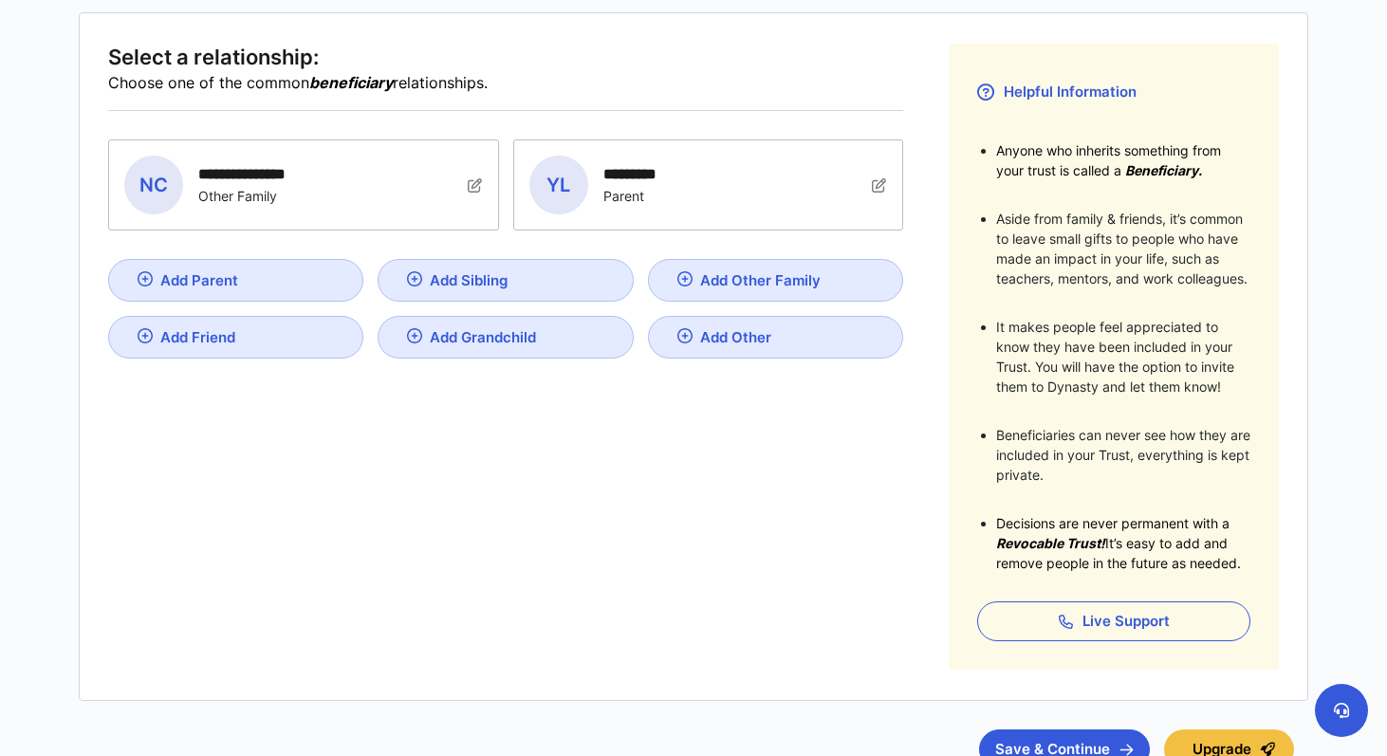
scroll to position [442, 0]
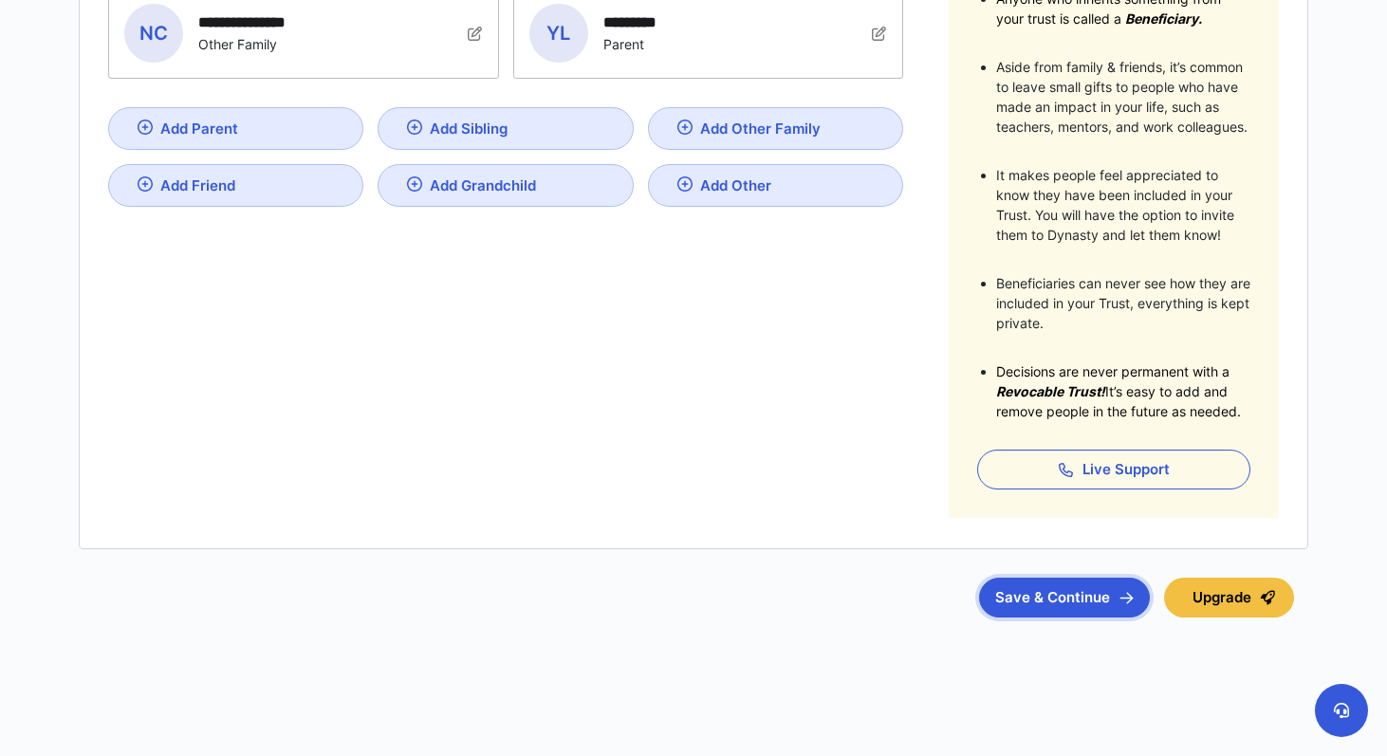
click at [1041, 603] on button "Save & Continue" at bounding box center [1064, 598] width 171 height 40
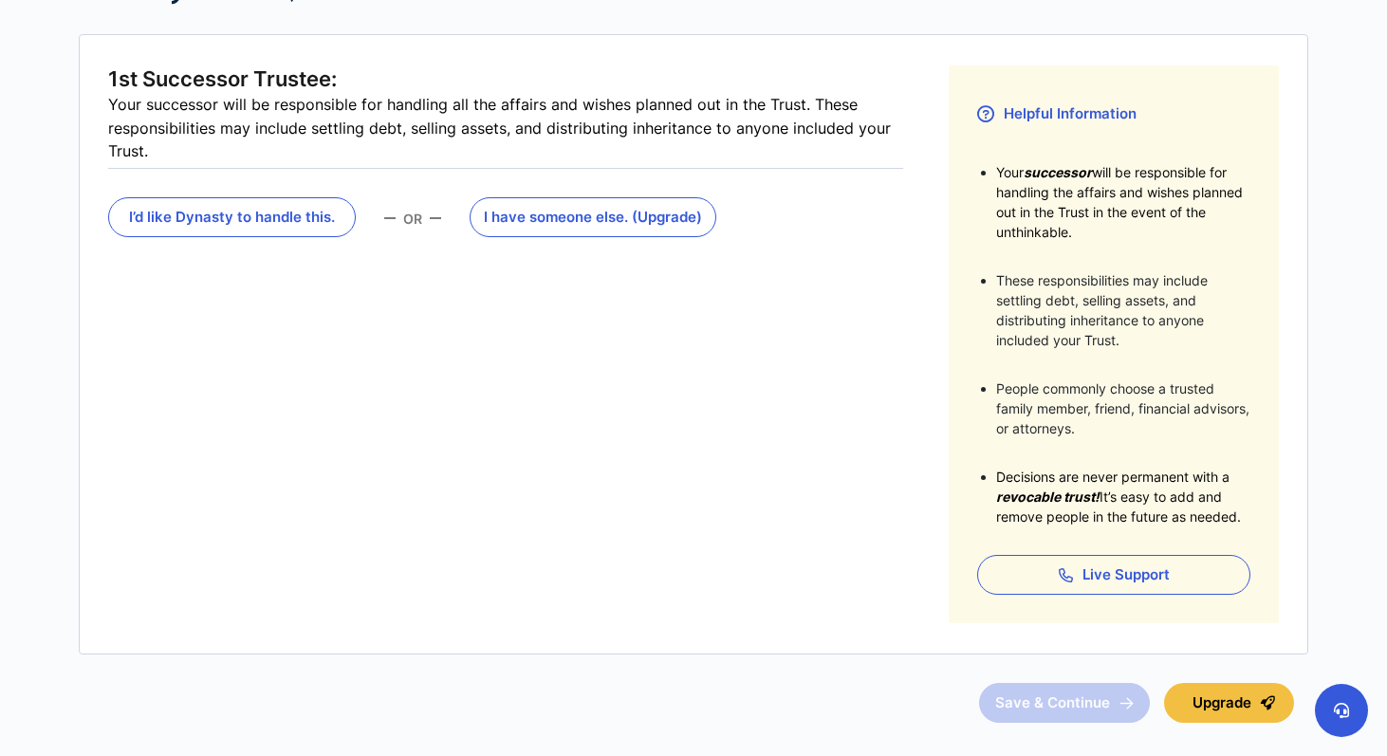
scroll to position [250, 0]
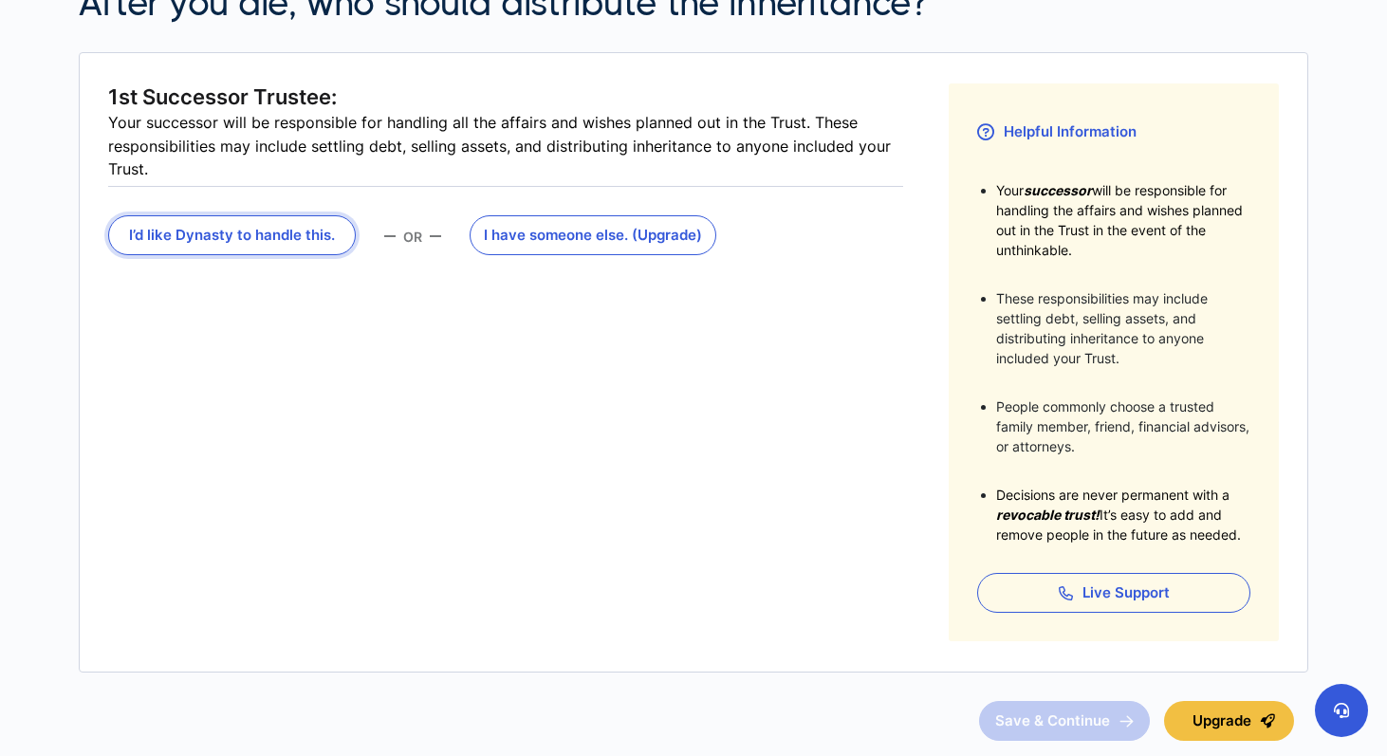
click at [285, 233] on button "I’d like Dynasty to handle this." at bounding box center [232, 235] width 248 height 40
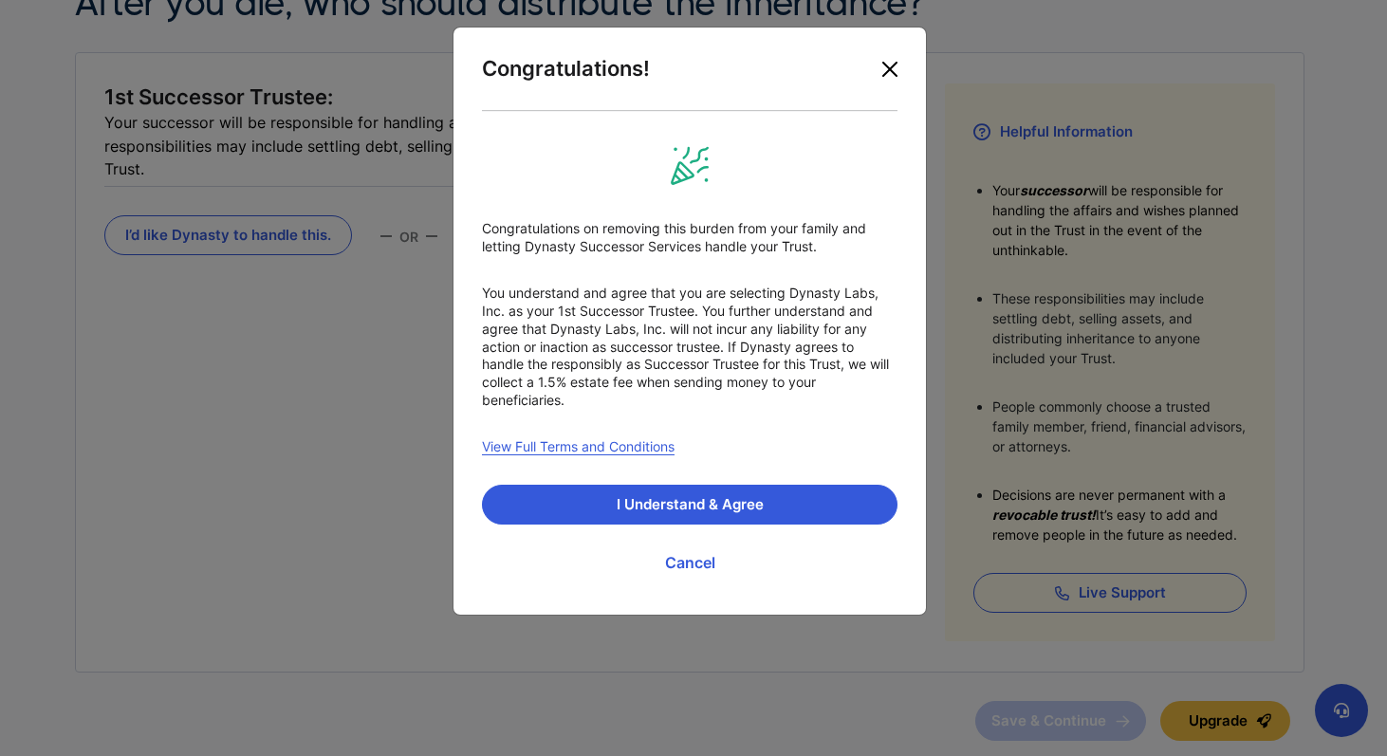
click at [890, 66] on button "Close" at bounding box center [890, 69] width 30 height 30
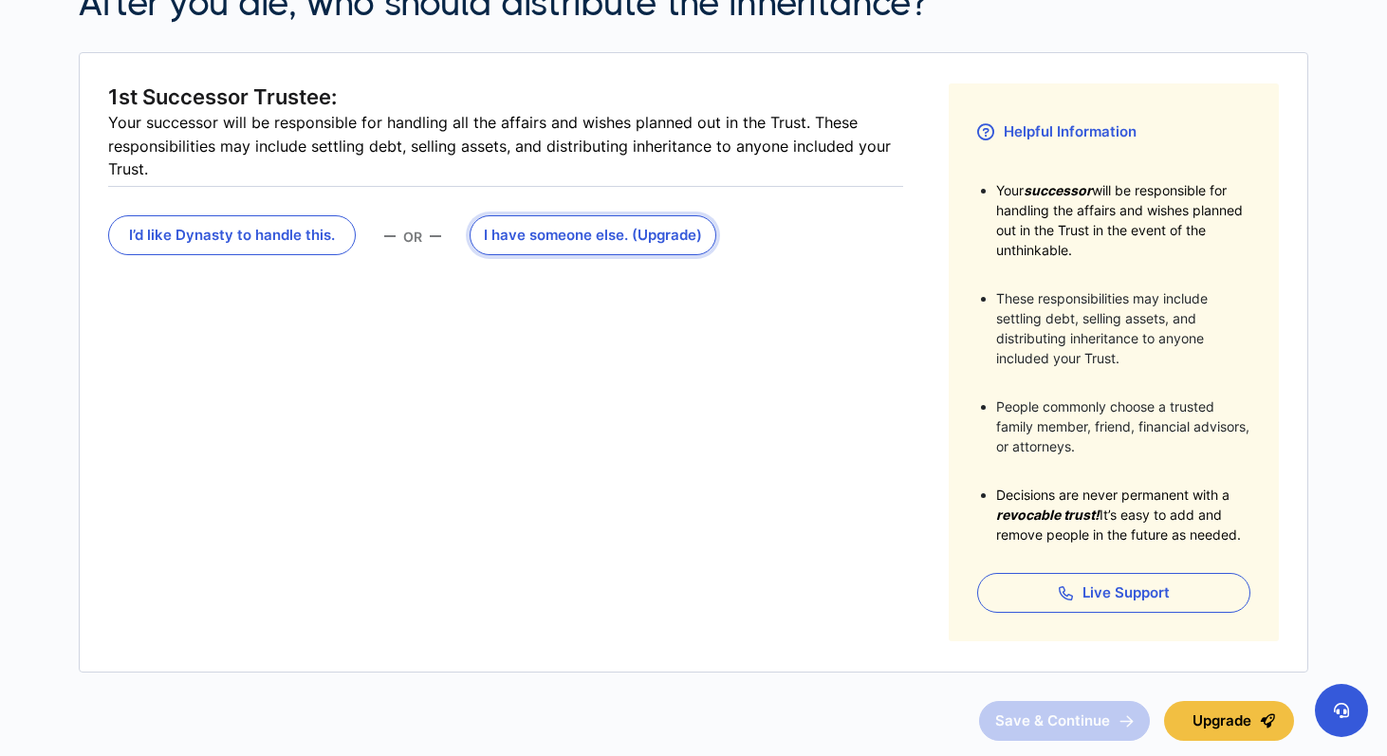
click at [622, 236] on button "I have someone else . (Upgrade)" at bounding box center [594, 235] width 248 height 40
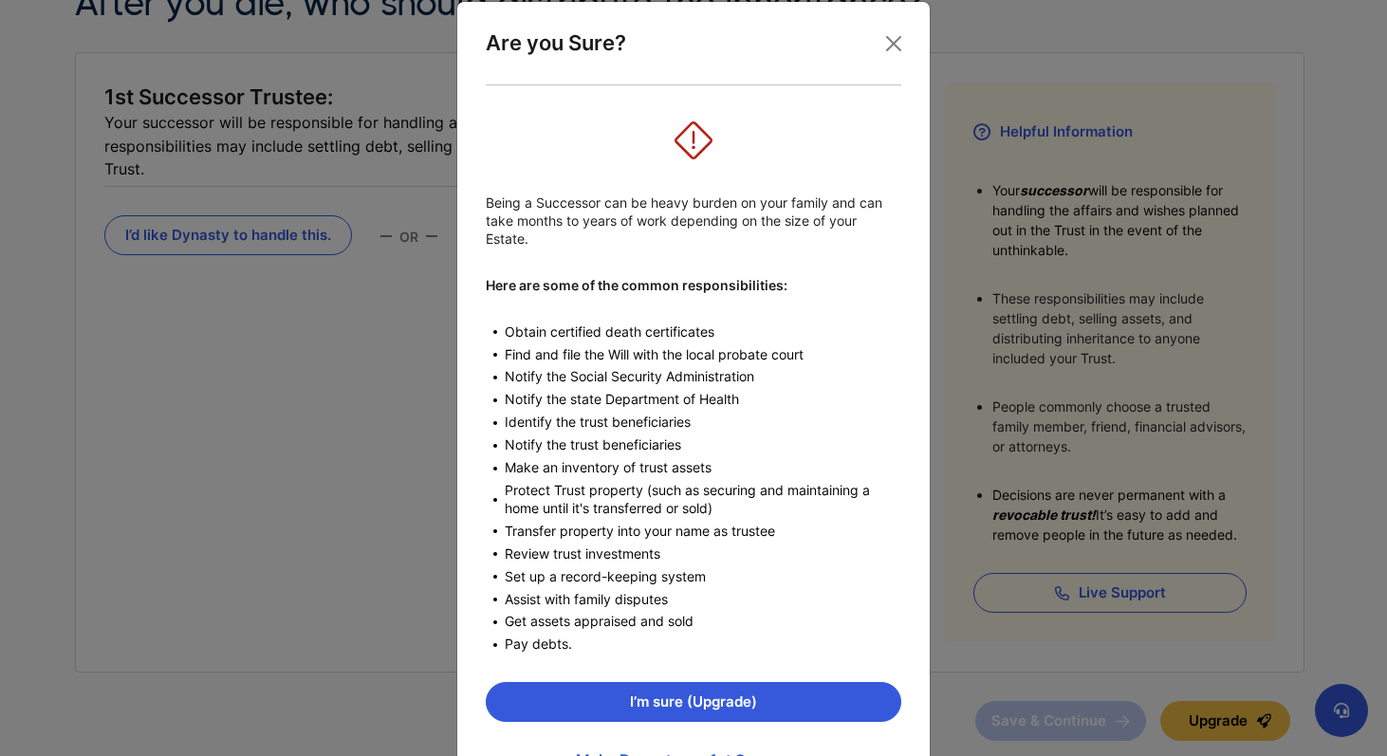
scroll to position [29, 0]
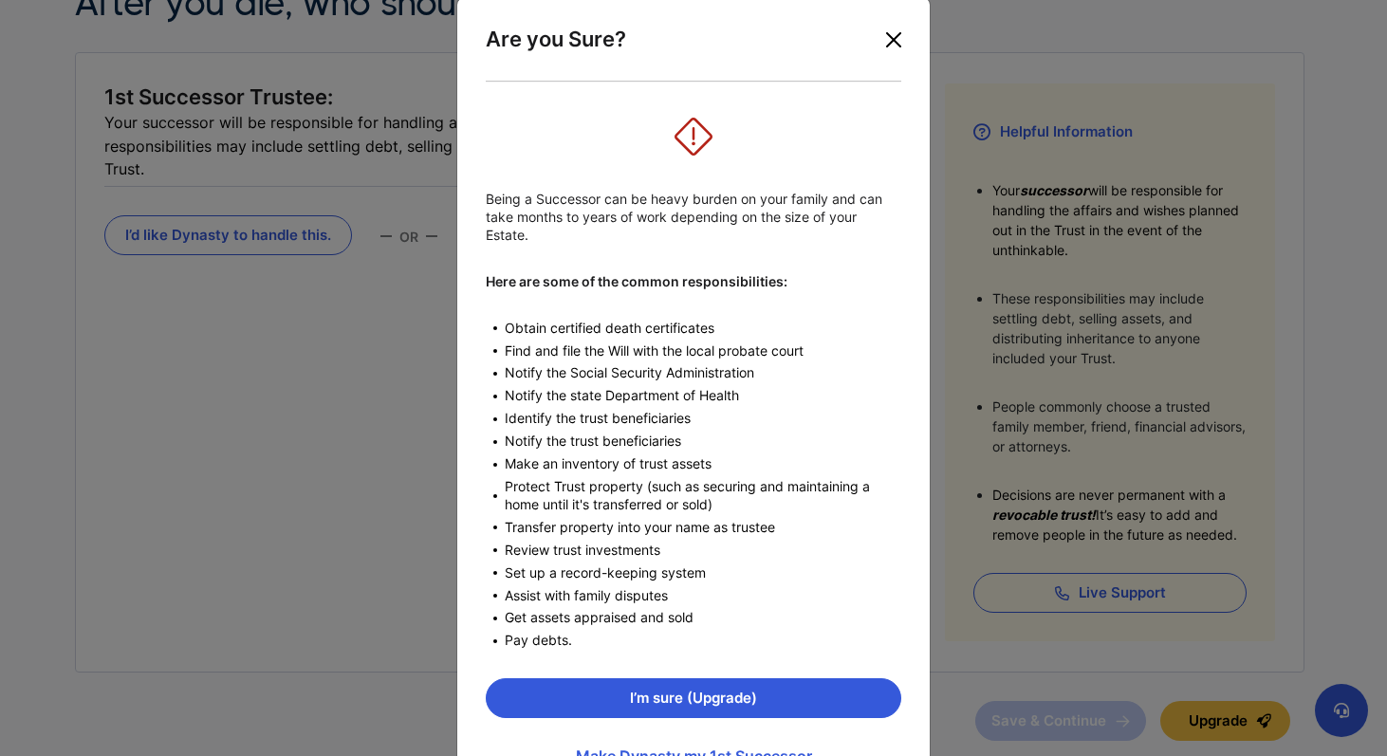
click at [892, 25] on button "Close" at bounding box center [893, 40] width 30 height 30
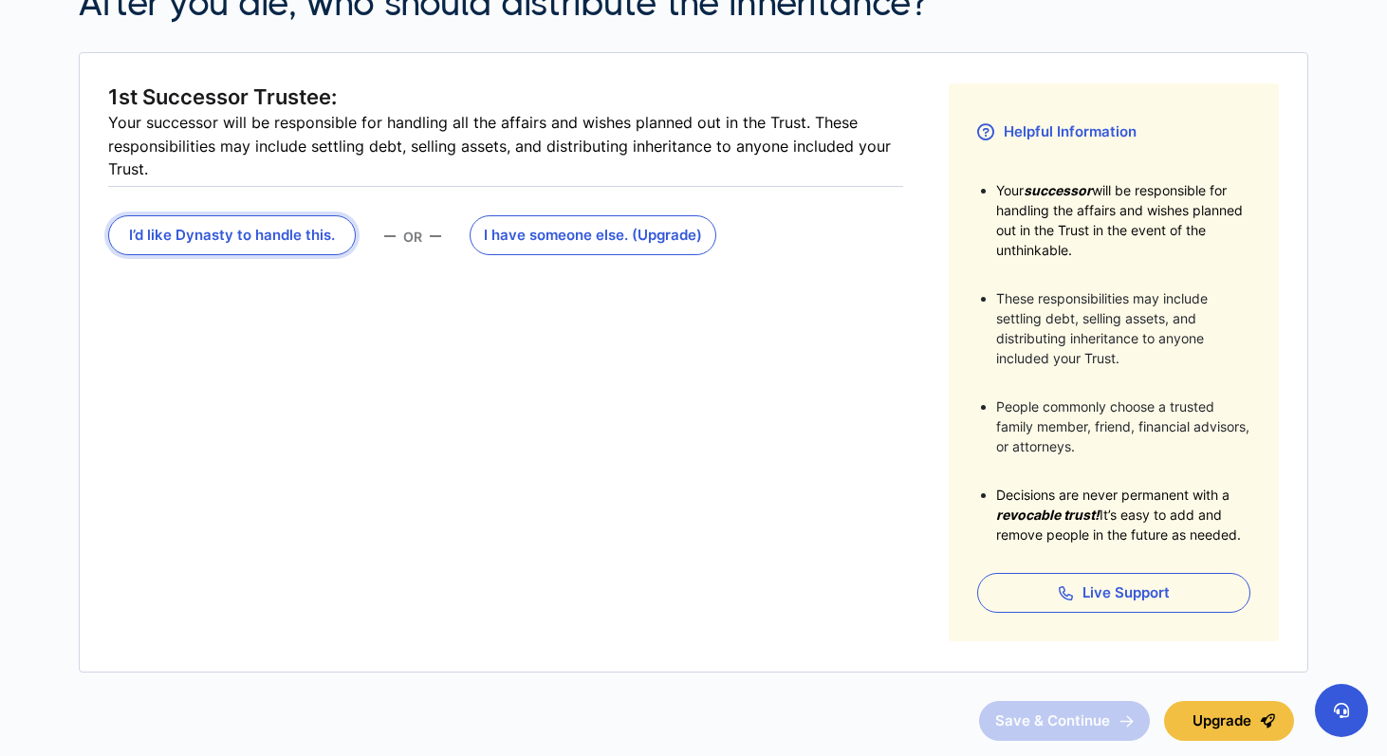
click at [253, 235] on button "I’d like Dynasty to handle this." at bounding box center [232, 235] width 248 height 40
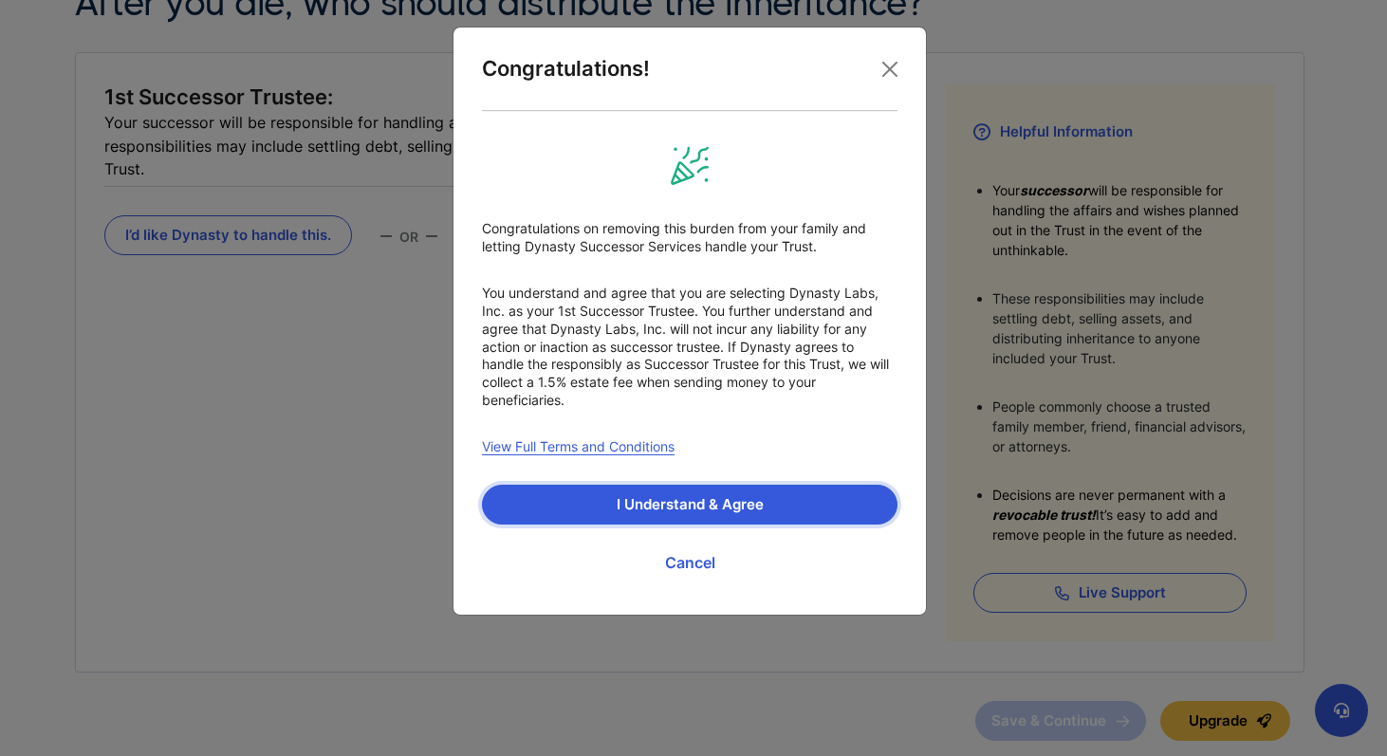
click at [734, 507] on button "I Understand & Agree" at bounding box center [690, 505] width 416 height 40
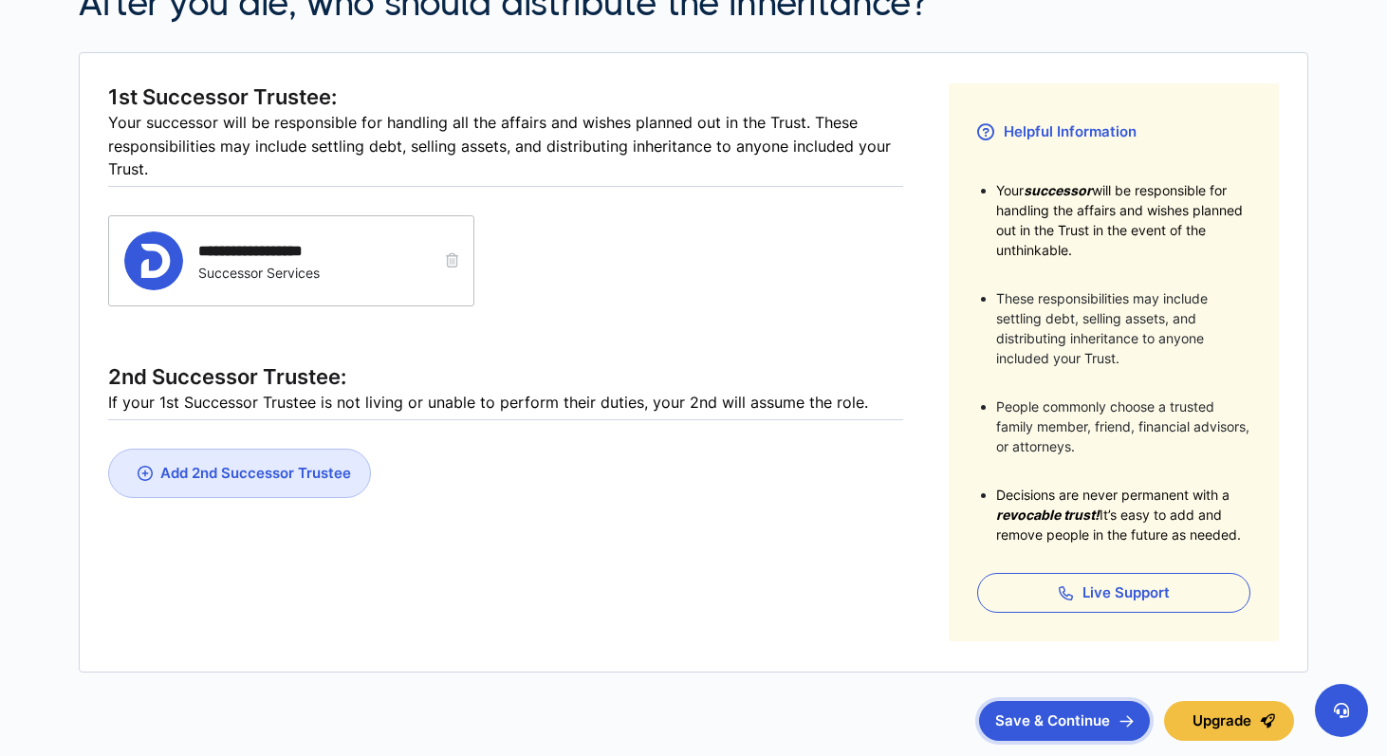
click at [1070, 720] on button "Save & Continue" at bounding box center [1064, 721] width 171 height 40
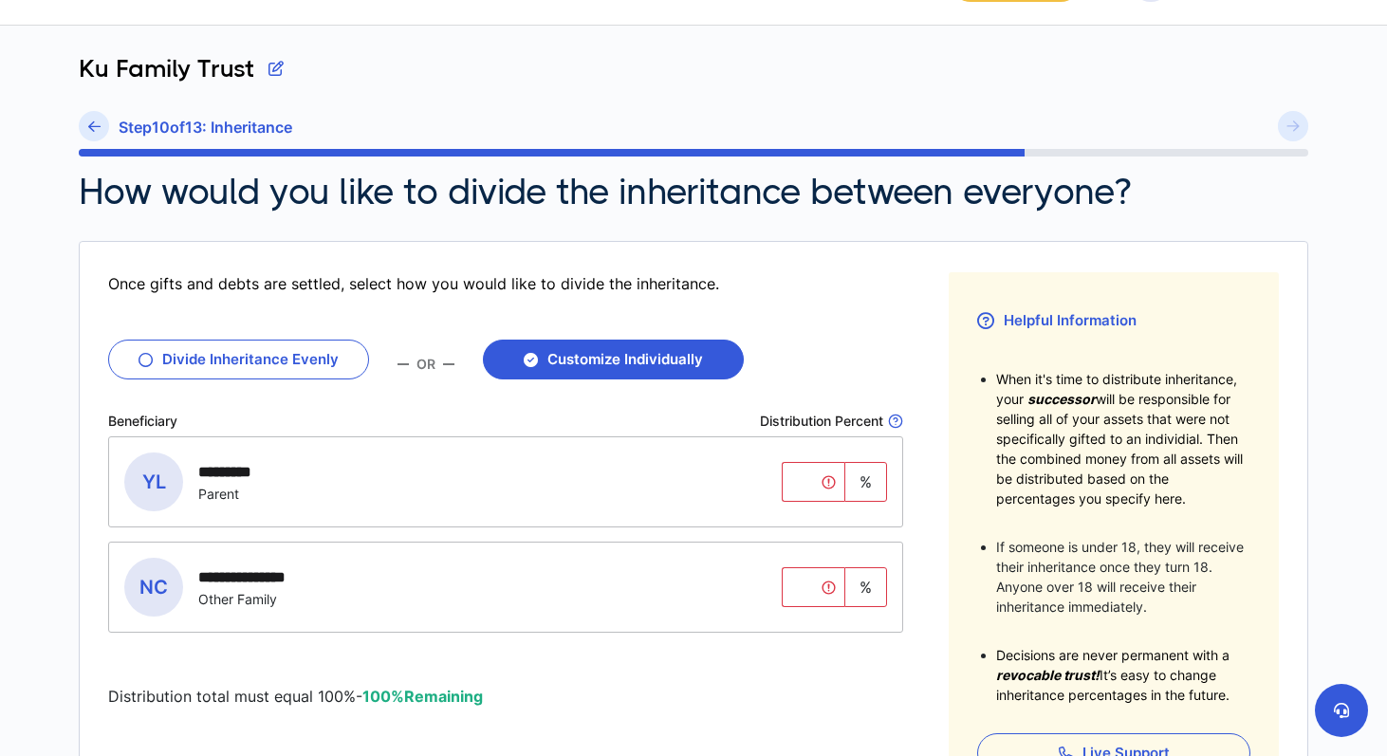
scroll to position [65, 0]
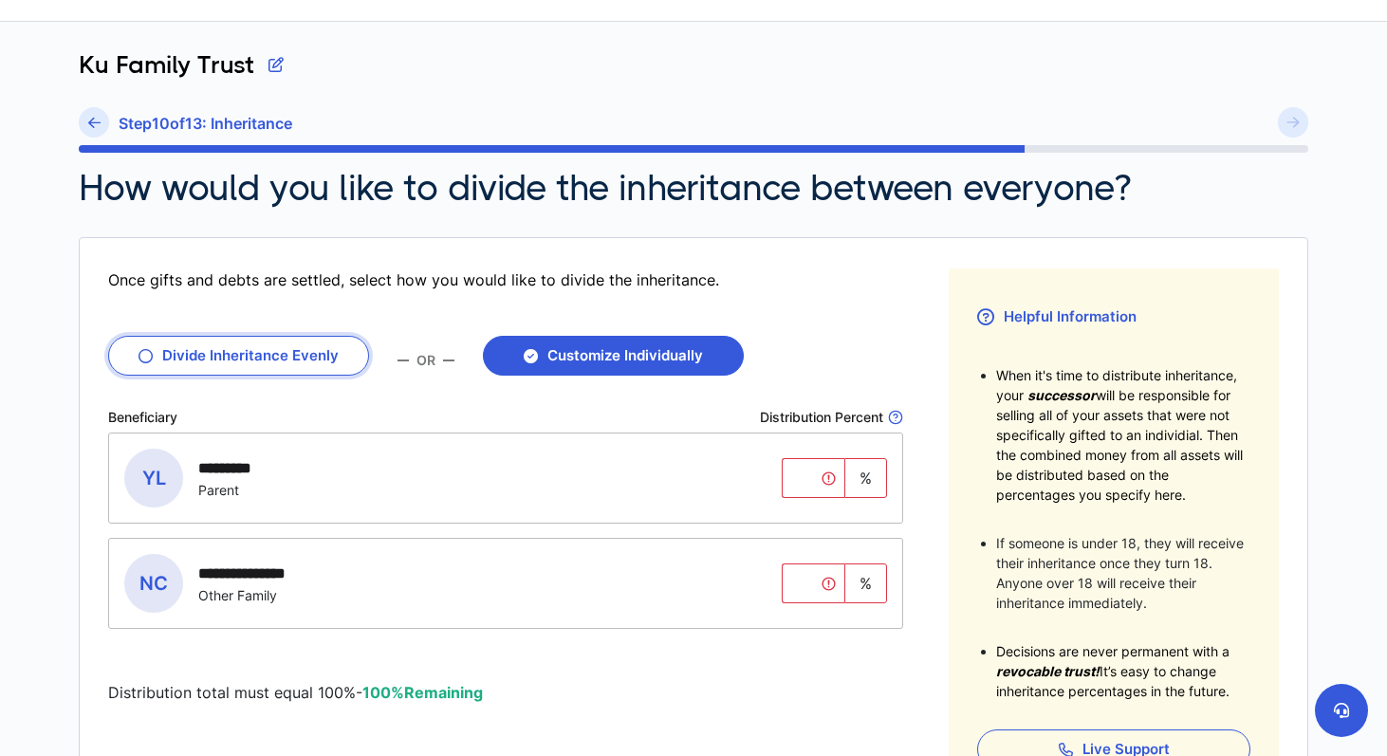
click at [156, 351] on button "Divide Inheritance Evenly" at bounding box center [238, 356] width 261 height 40
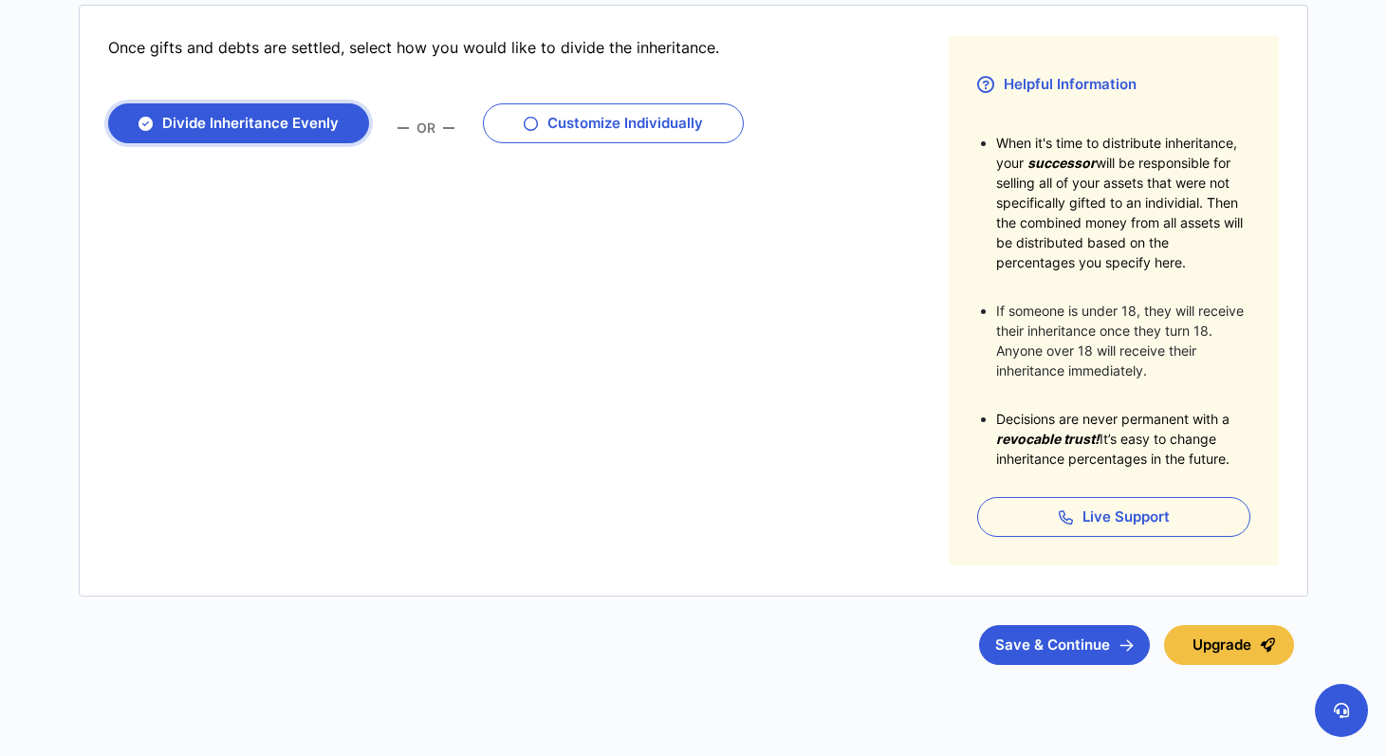
scroll to position [345, 0]
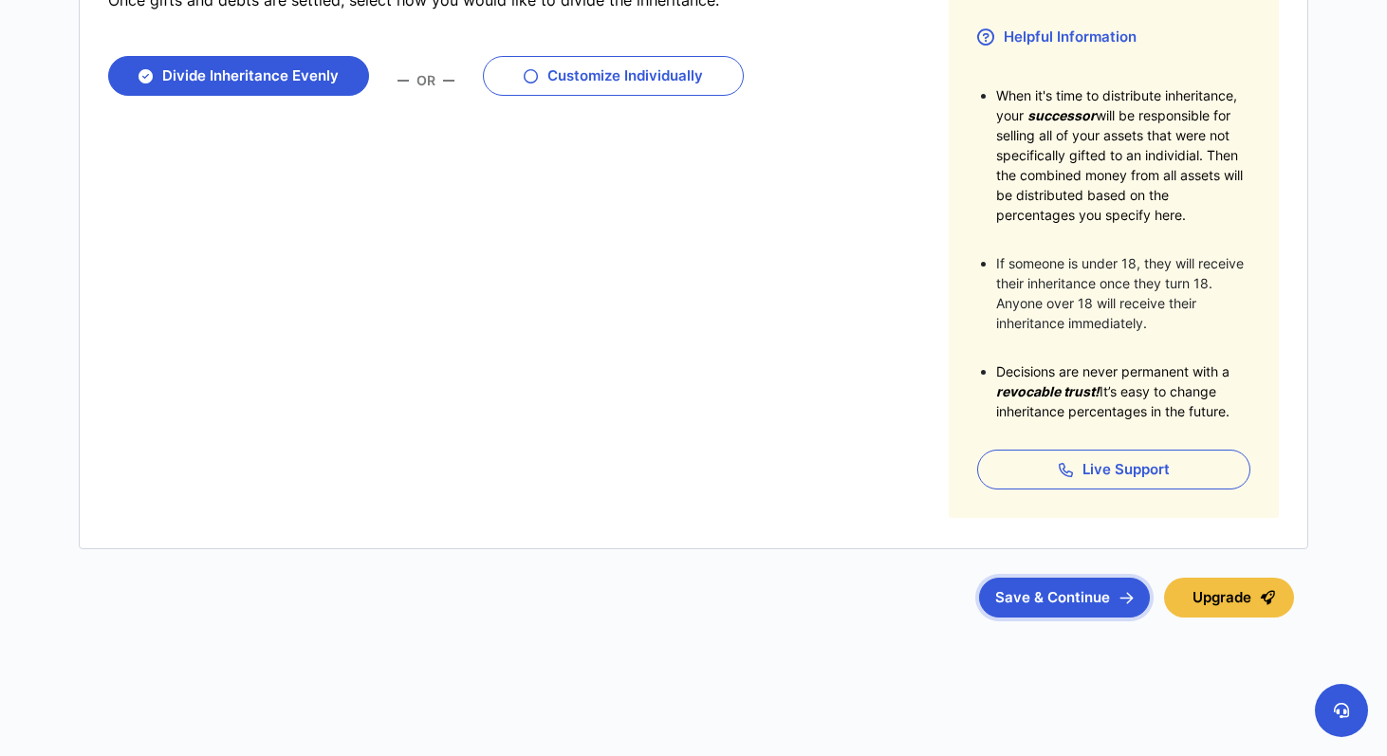
click at [1042, 604] on button "Save & Continue" at bounding box center [1064, 598] width 171 height 40
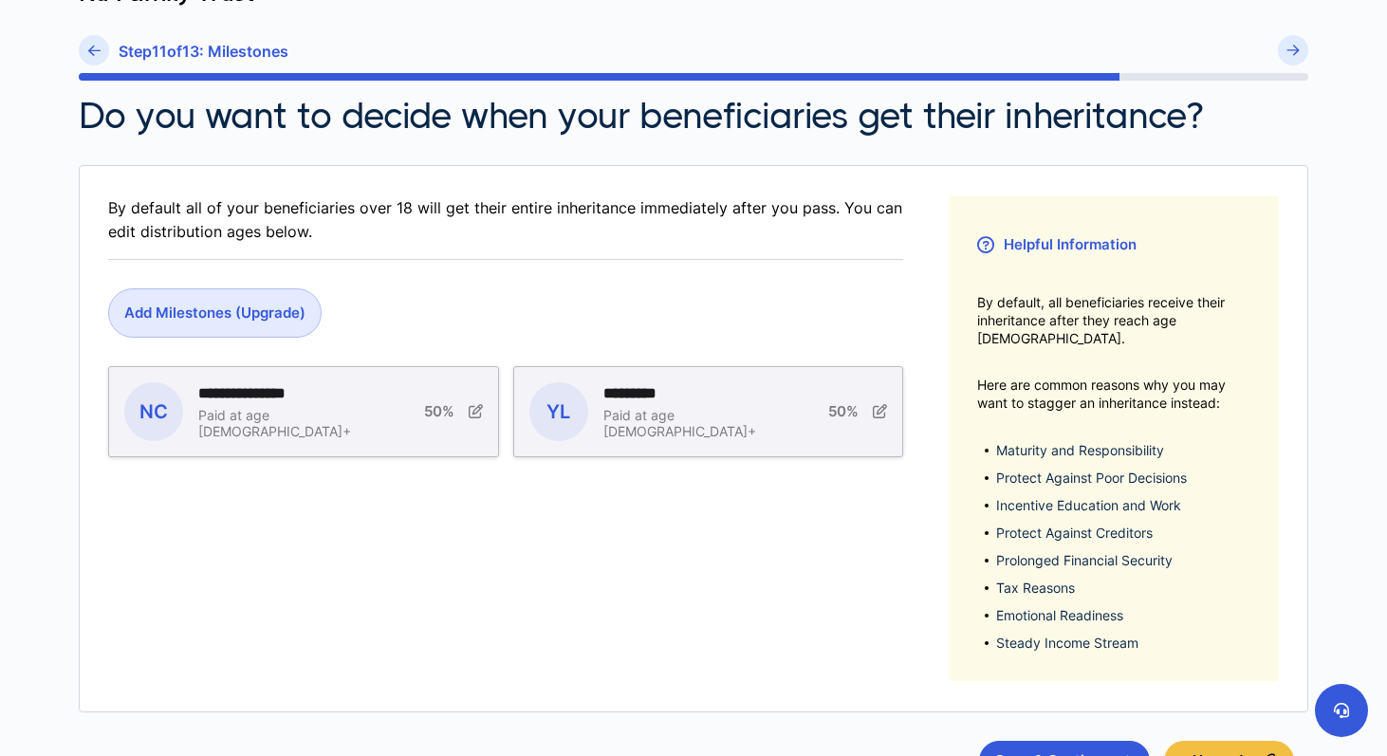
scroll to position [145, 0]
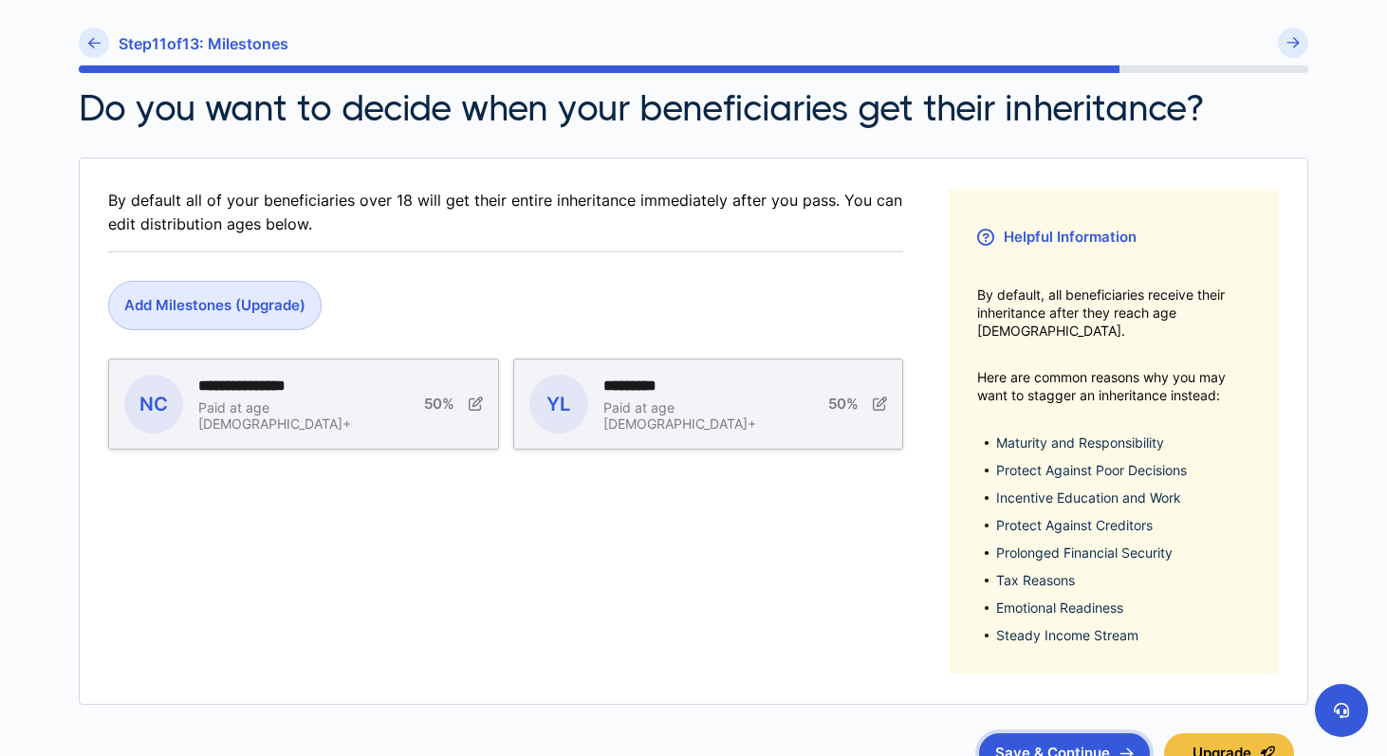
click at [1048, 733] on button "Save & Continue" at bounding box center [1064, 753] width 171 height 40
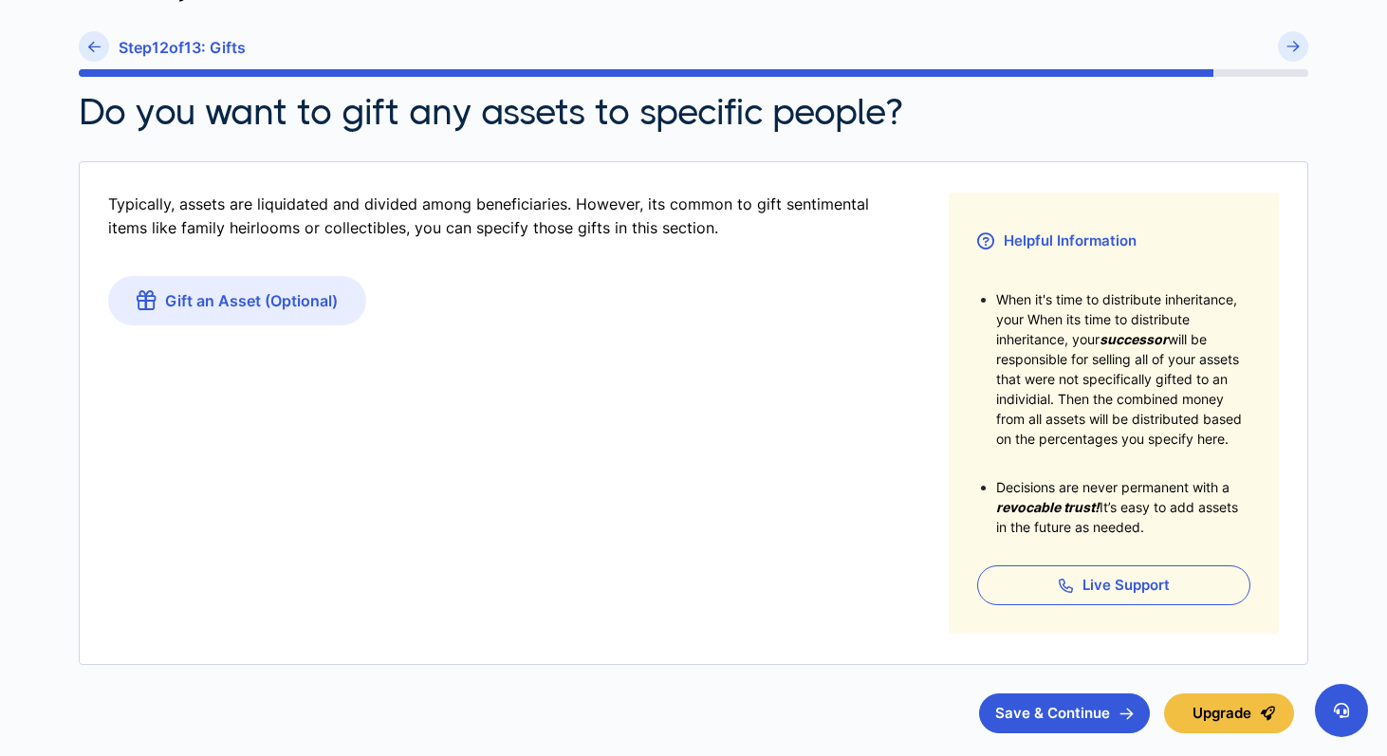
scroll to position [155, 0]
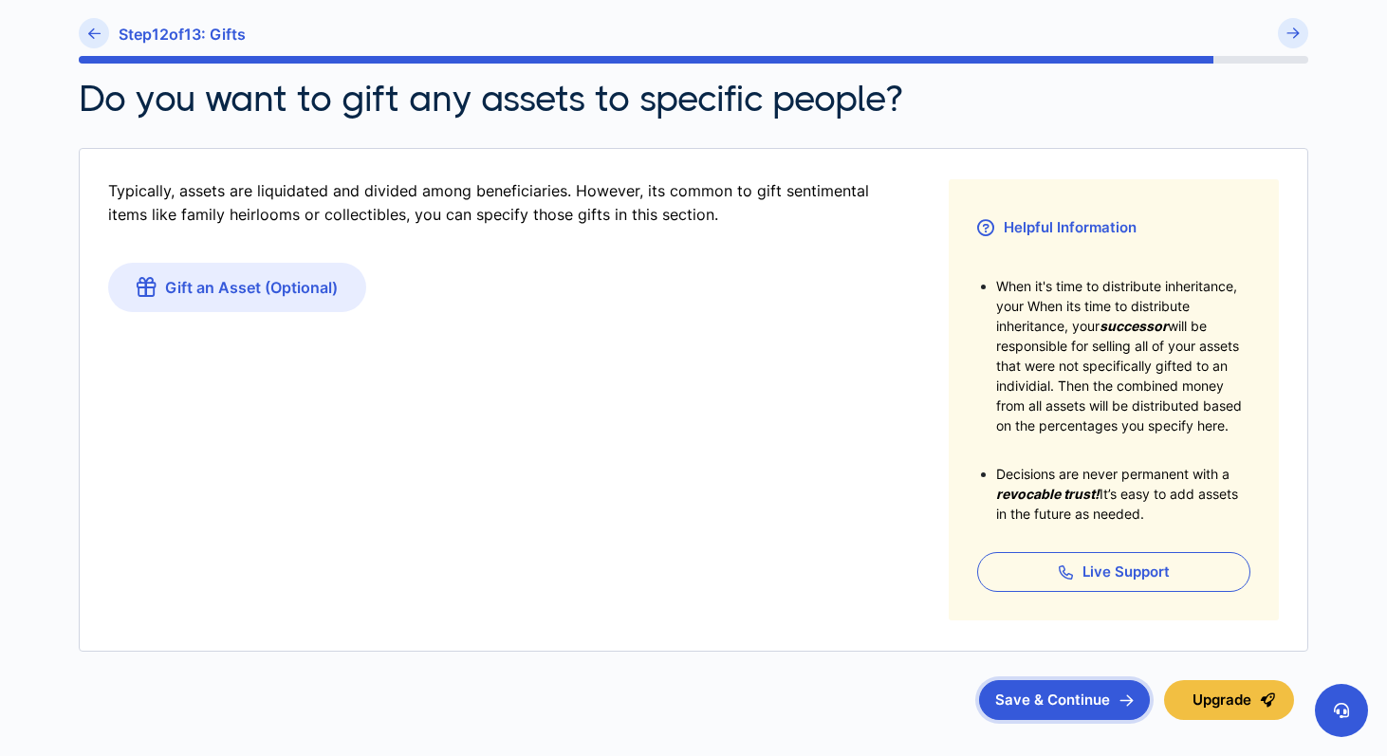
click at [1052, 700] on button "Save & Continue" at bounding box center [1064, 700] width 171 height 40
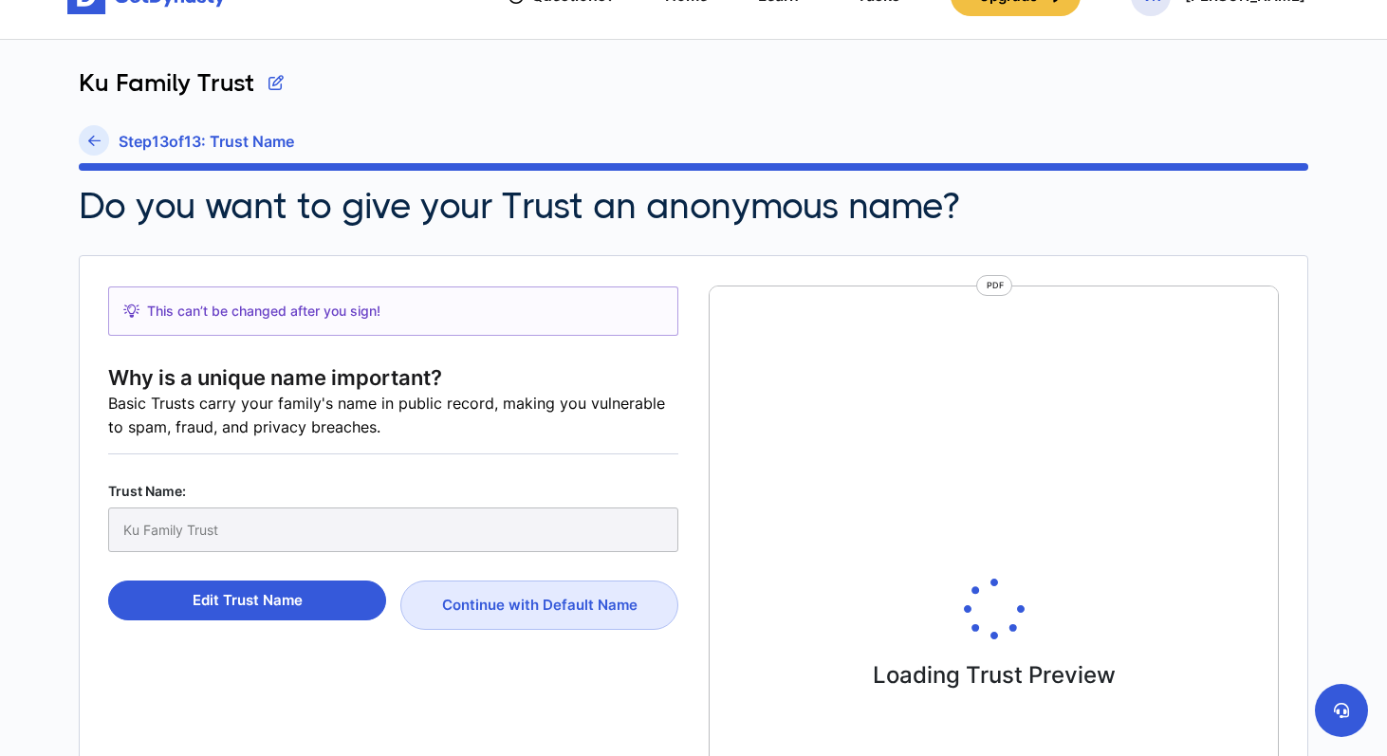
scroll to position [55, 0]
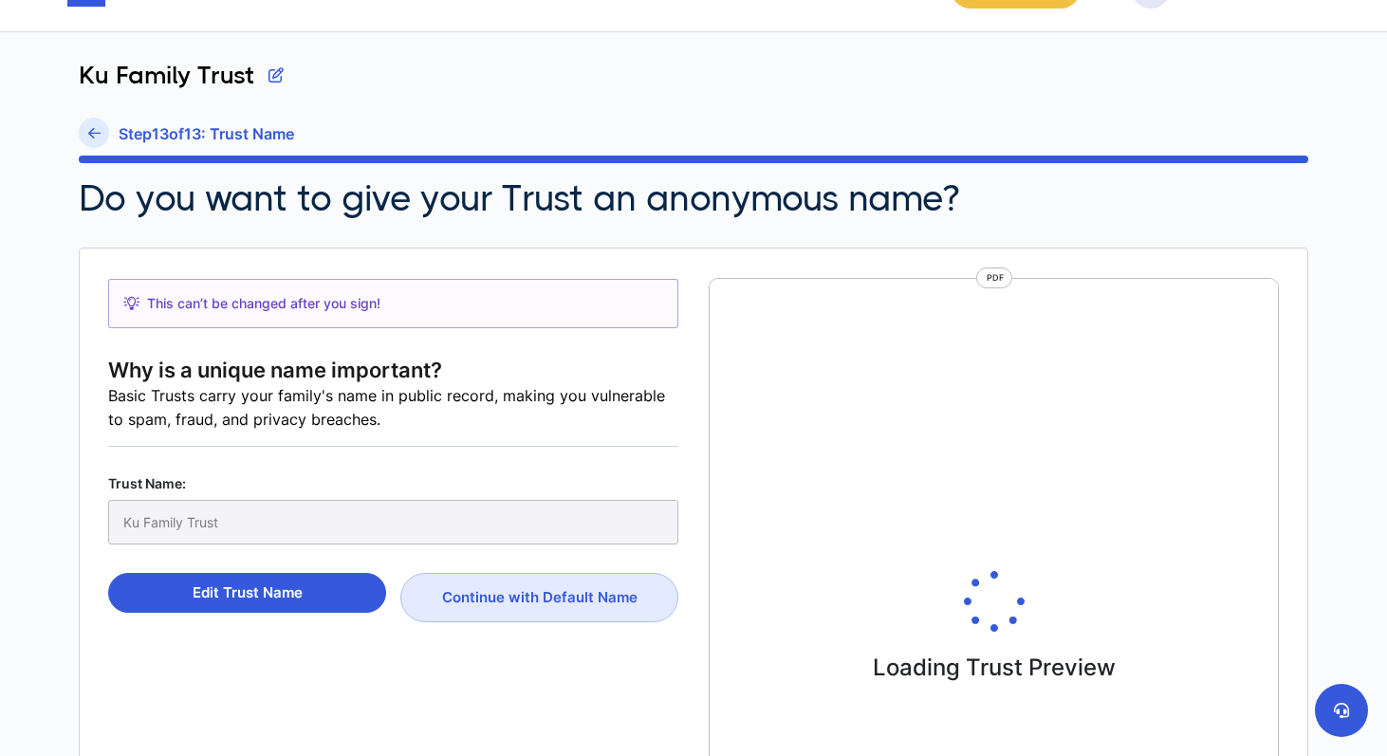
click at [204, 514] on div "Ku Family Trust" at bounding box center [393, 522] width 570 height 45
click at [214, 516] on div "Ku Family Trust" at bounding box center [393, 522] width 570 height 45
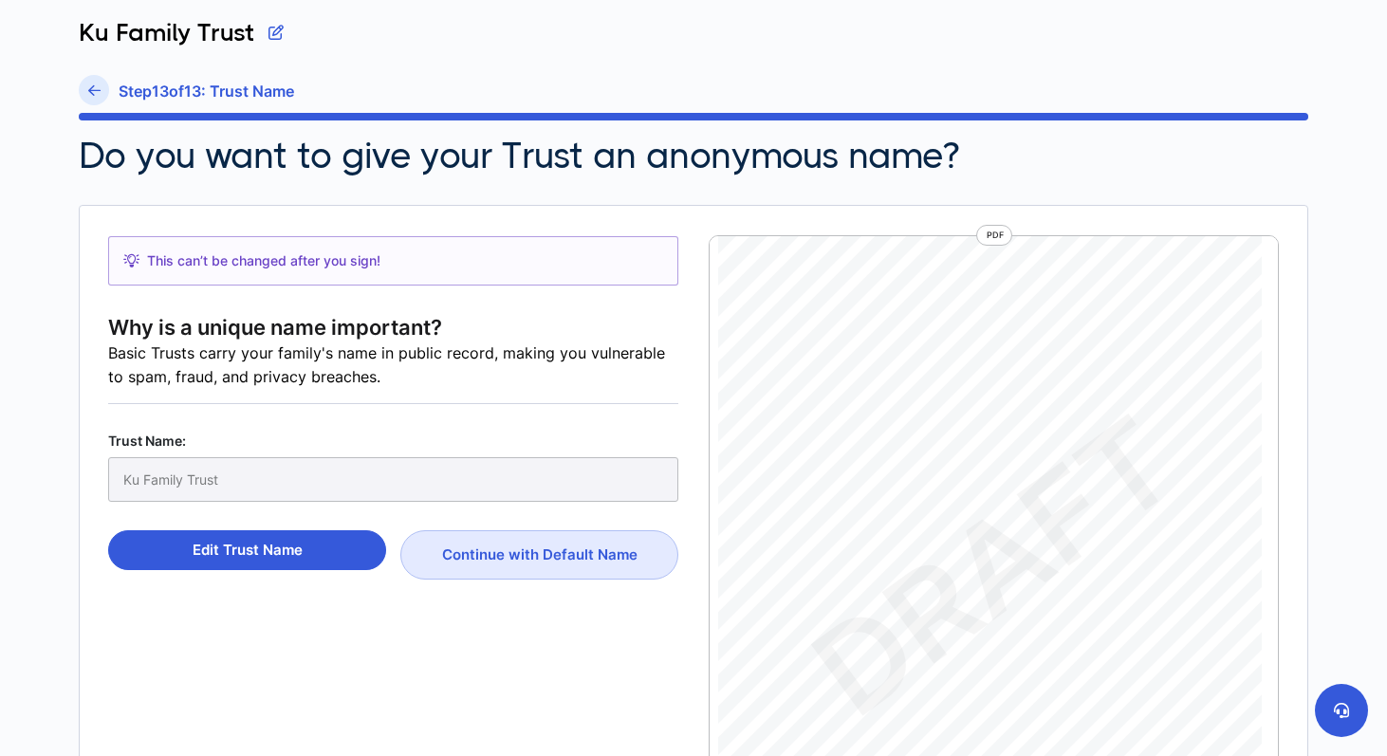
scroll to position [102, 0]
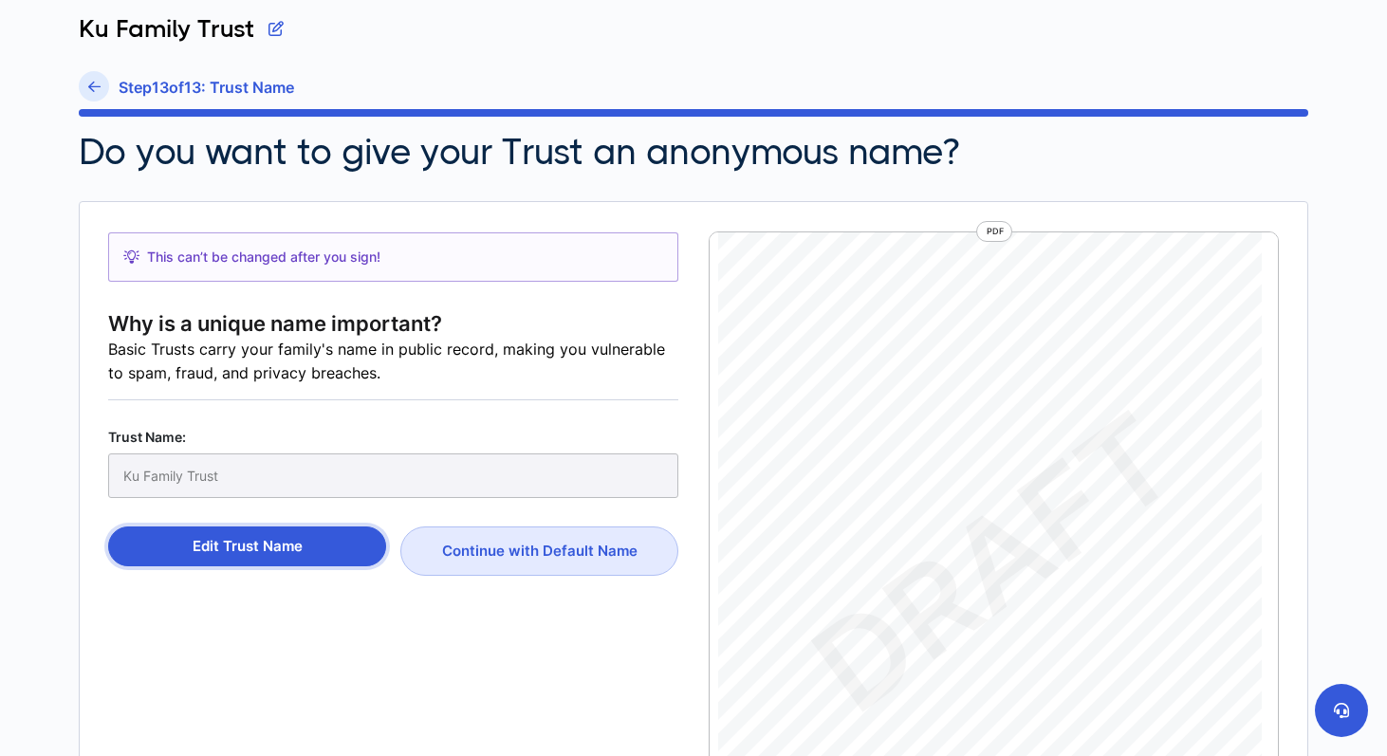
click at [243, 540] on button "Edit Trust Name" at bounding box center [247, 547] width 278 height 40
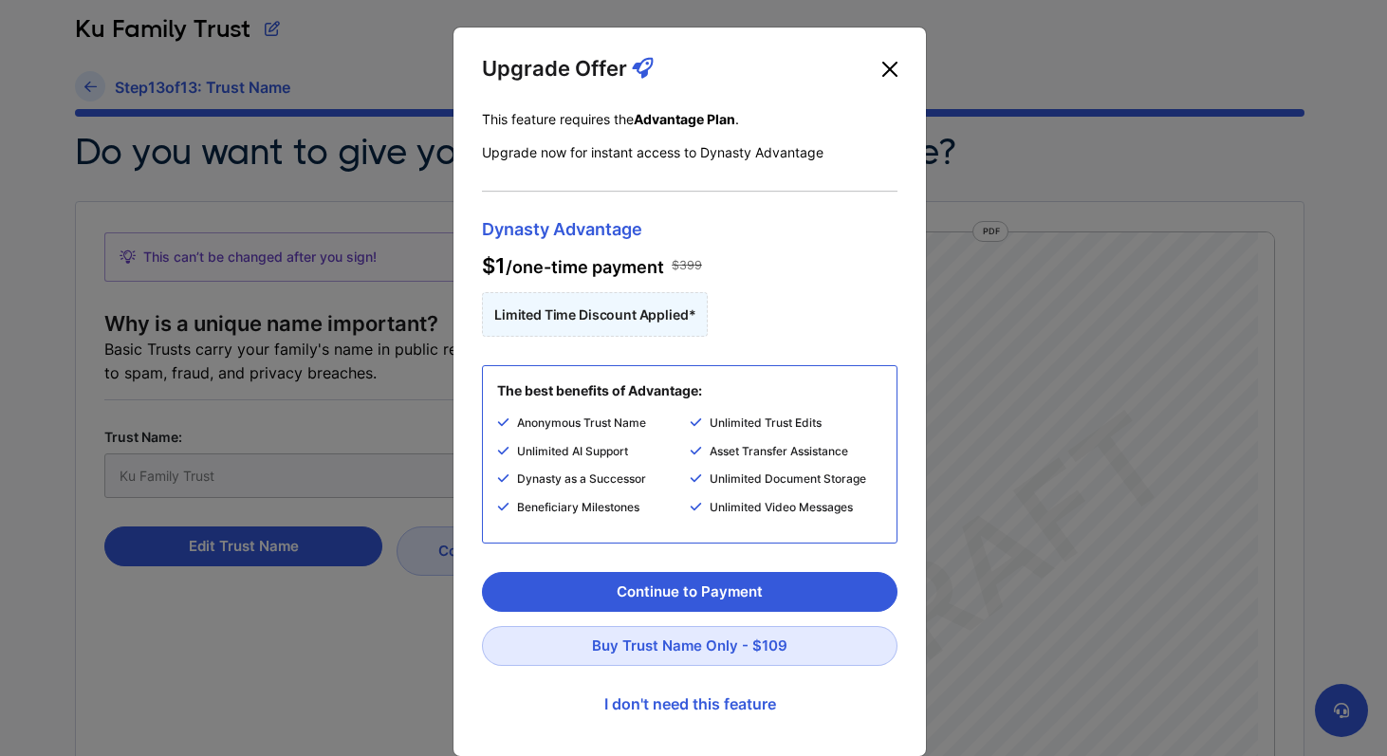
click at [887, 70] on button "Close" at bounding box center [890, 69] width 30 height 30
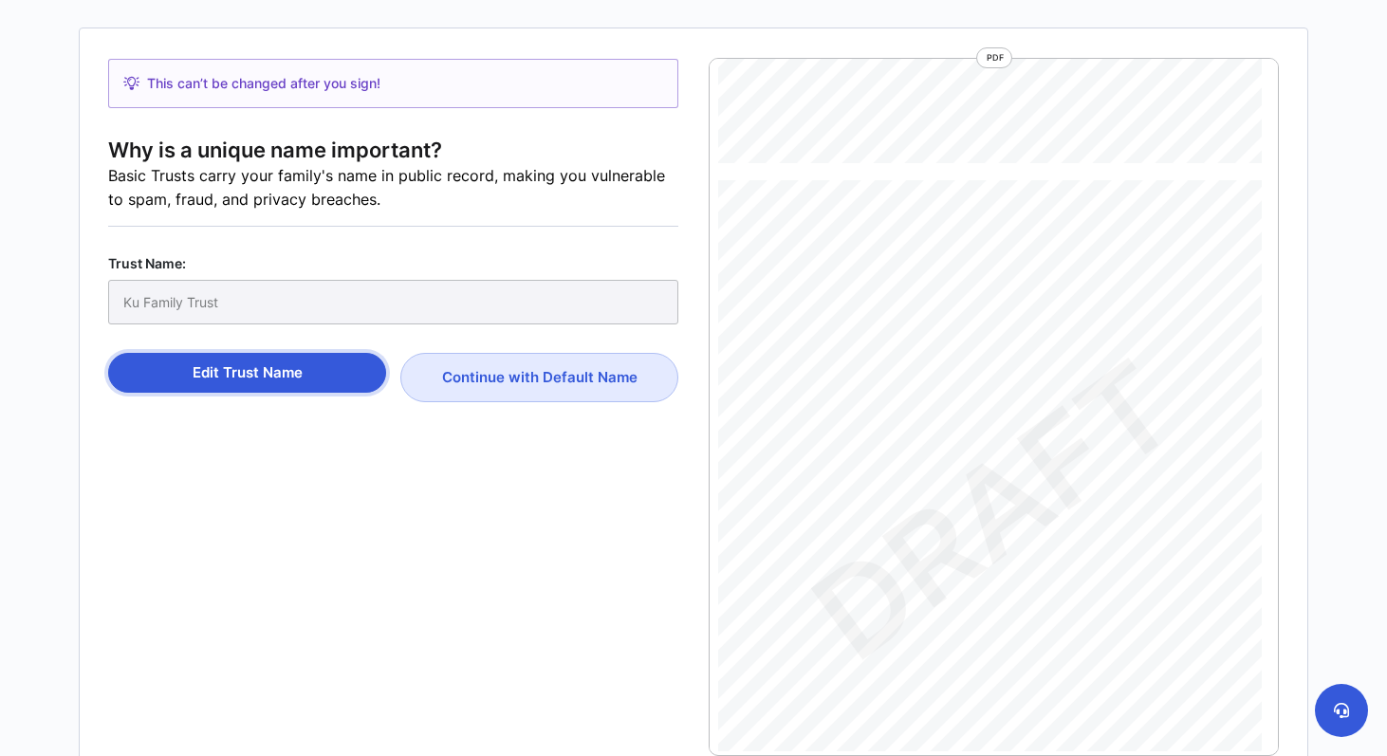
scroll to position [2581, 0]
click at [492, 381] on button "Continue with Default Name" at bounding box center [539, 377] width 278 height 49
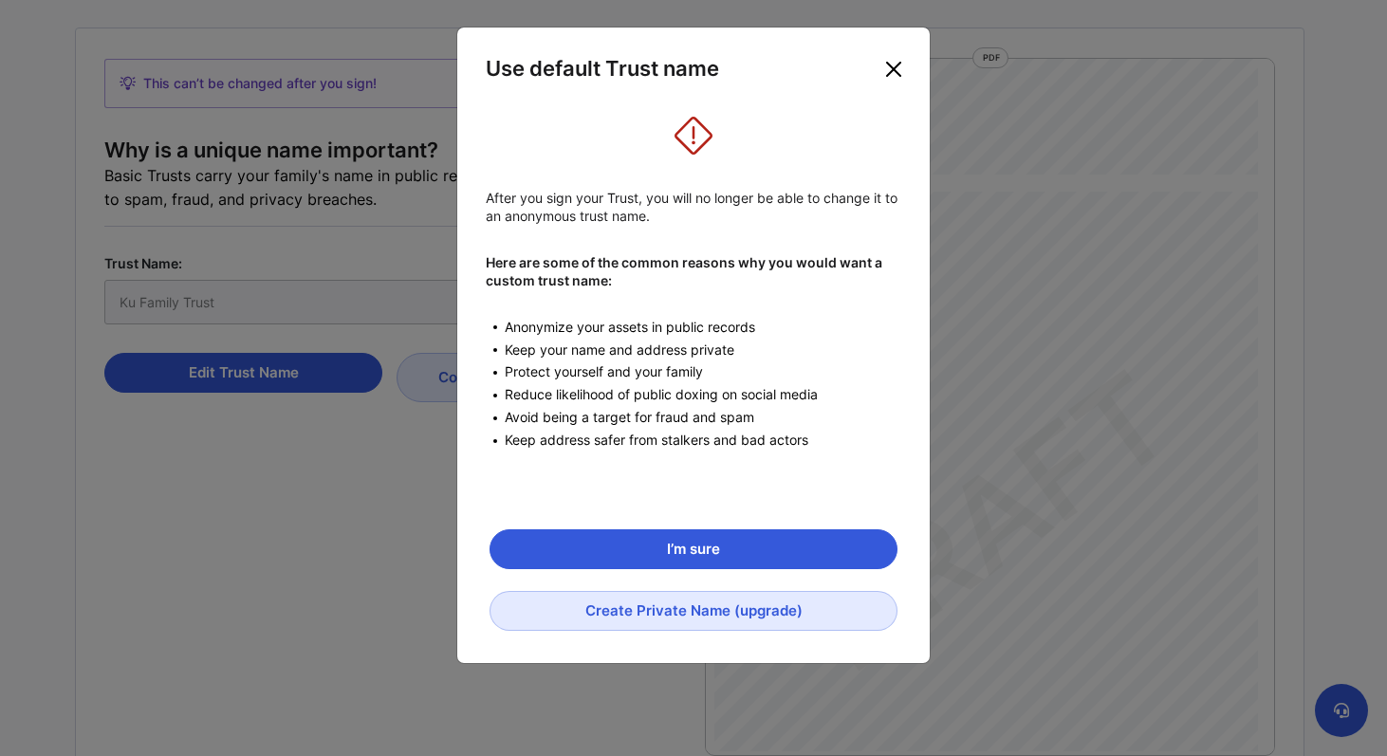
click at [895, 70] on button "Close" at bounding box center [893, 69] width 30 height 30
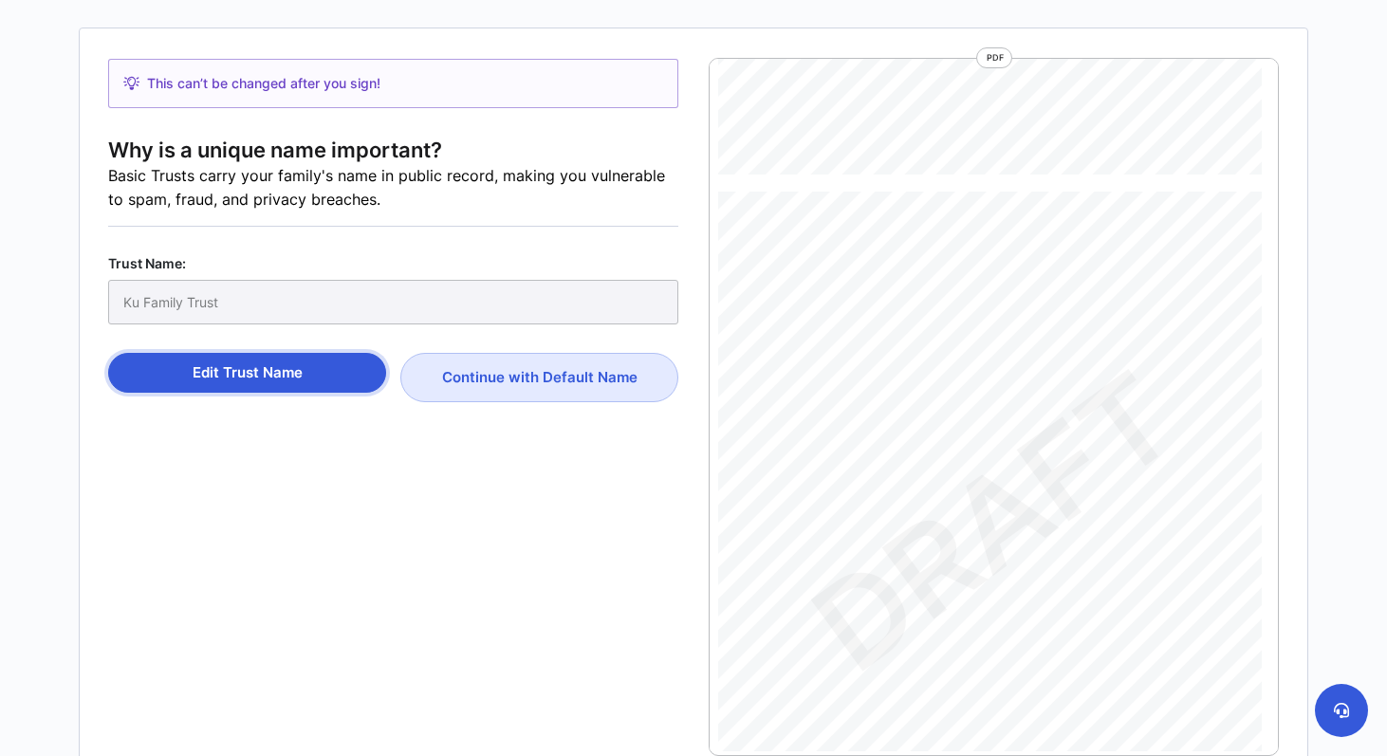
click at [262, 363] on button "Edit Trust Name" at bounding box center [247, 373] width 278 height 40
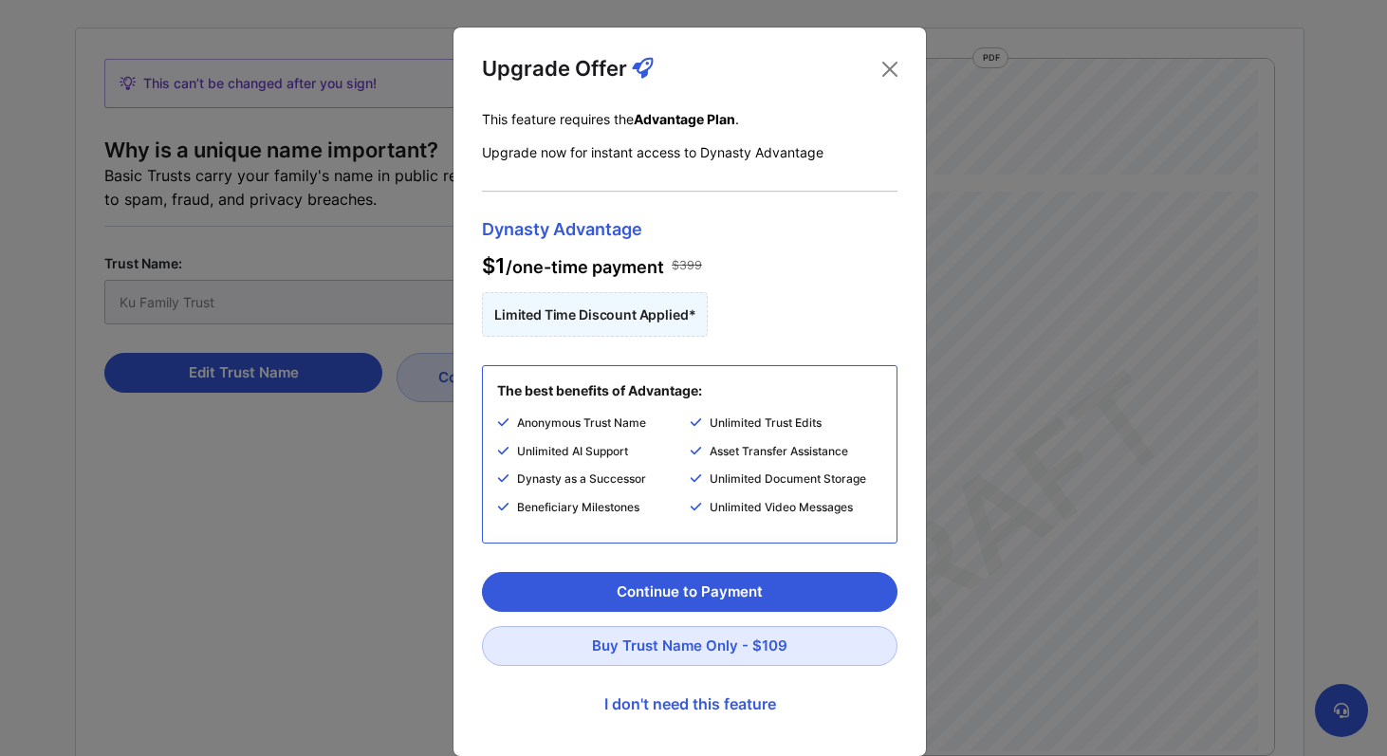
scroll to position [28, 0]
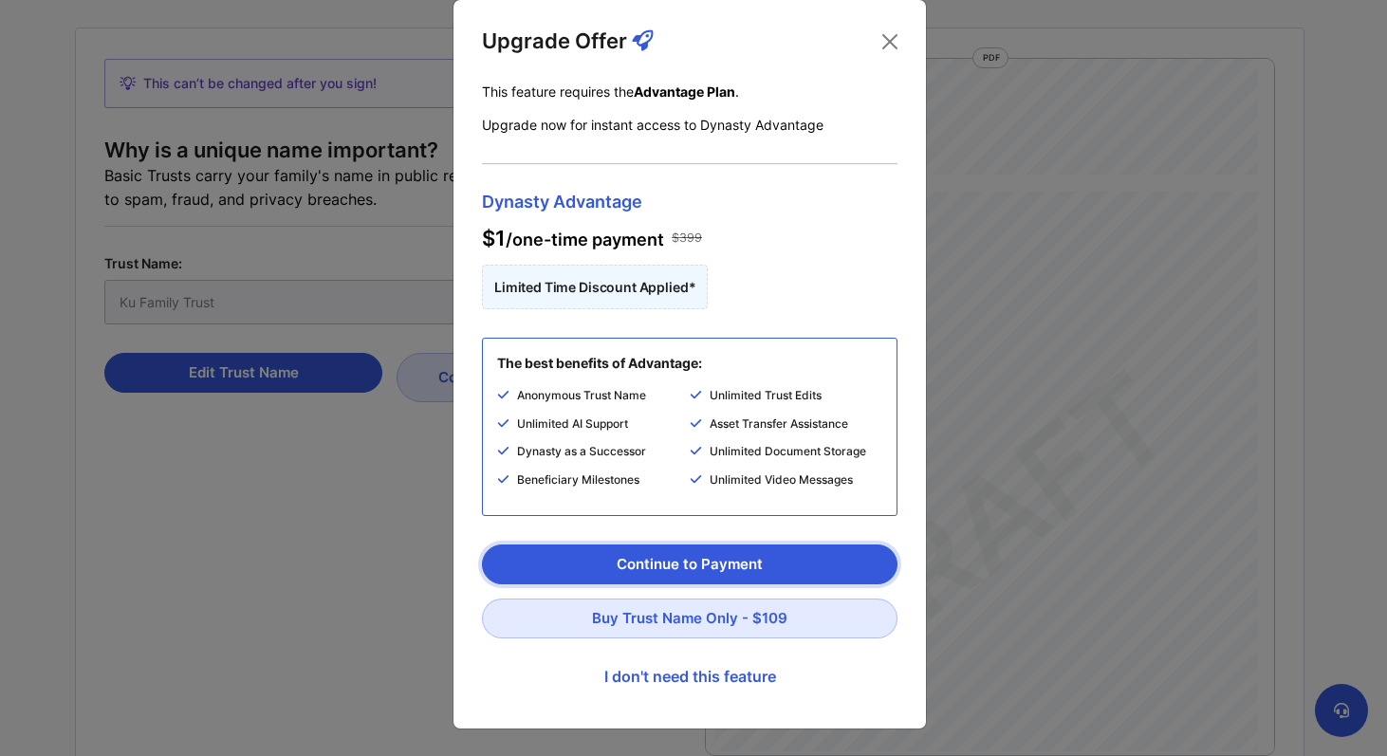
click at [687, 568] on button "Continue to Payment" at bounding box center [690, 565] width 416 height 40
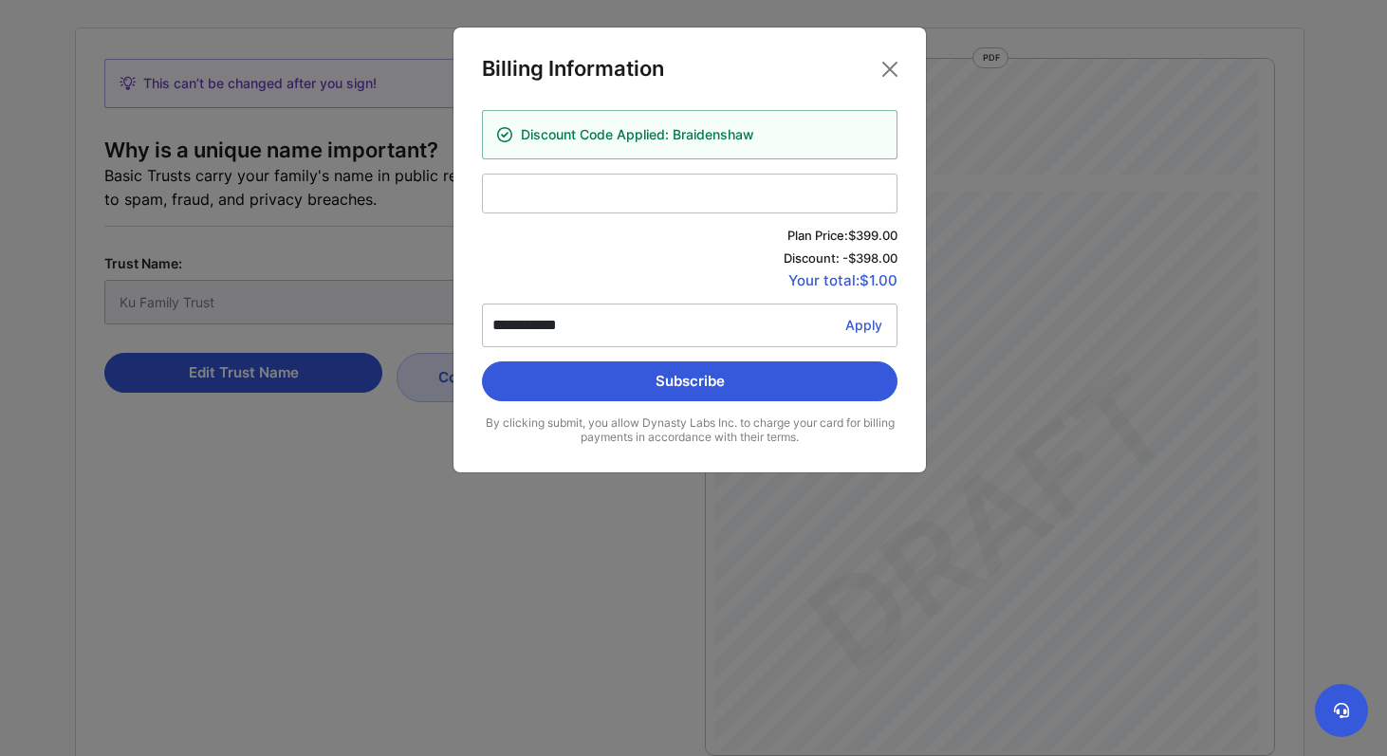
click at [509, 258] on span "Discount: - $398.00" at bounding box center [690, 257] width 416 height 15
click at [669, 382] on button "Subscribe" at bounding box center [690, 381] width 416 height 40
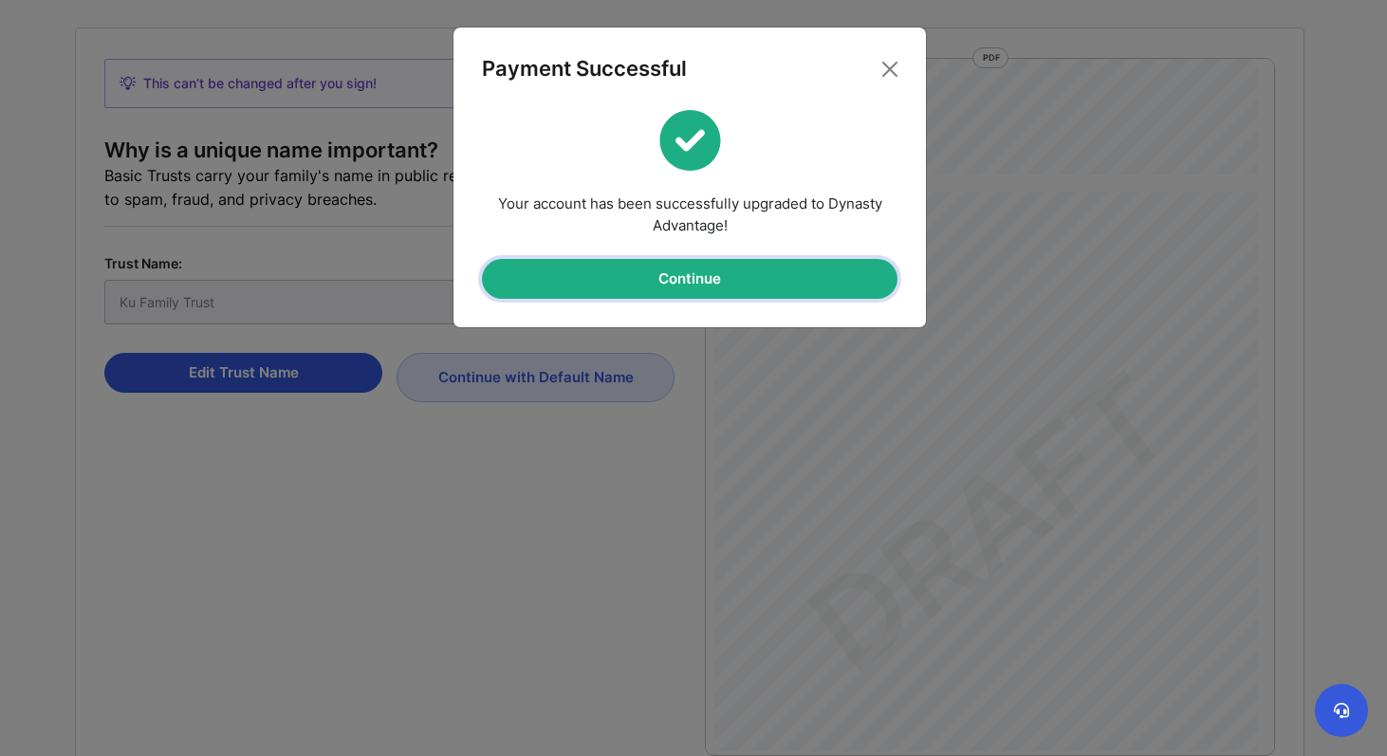
click at [701, 272] on button "Continue" at bounding box center [690, 279] width 416 height 40
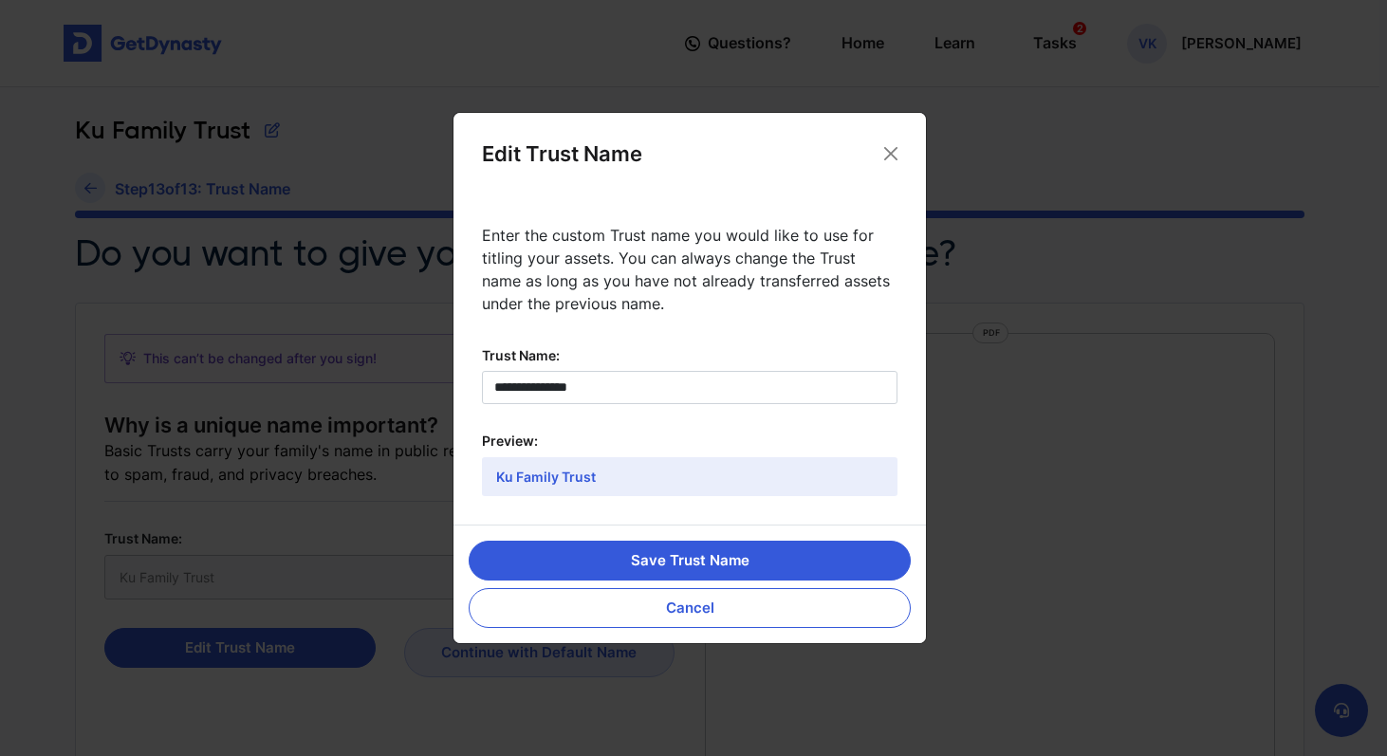
scroll to position [9, 0]
click at [494, 388] on input "**********" at bounding box center [690, 387] width 416 height 33
drag, startPoint x: 552, startPoint y: 389, endPoint x: 310, endPoint y: 393, distance: 241.9
click at [310, 393] on div "**********" at bounding box center [693, 378] width 1387 height 756
type input "*******"
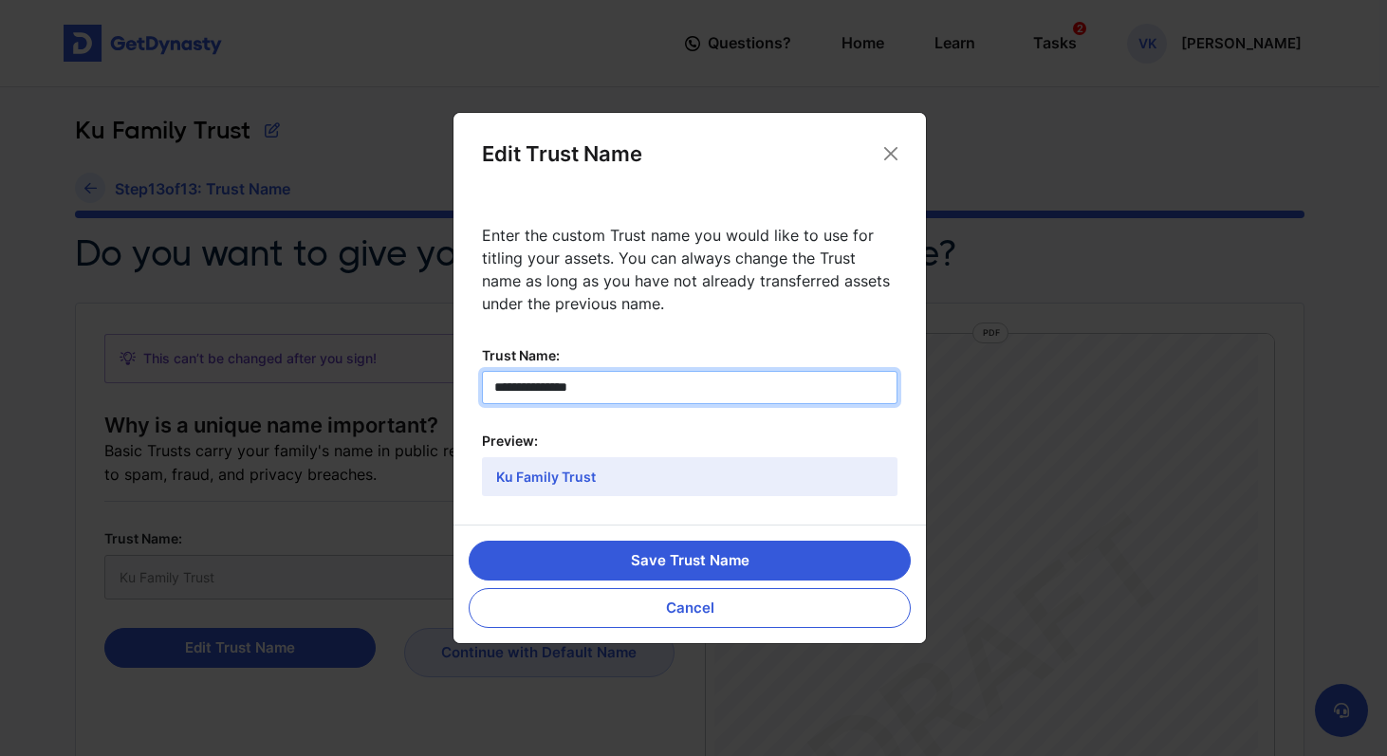
type input "*******"
type input "********"
type input "*********"
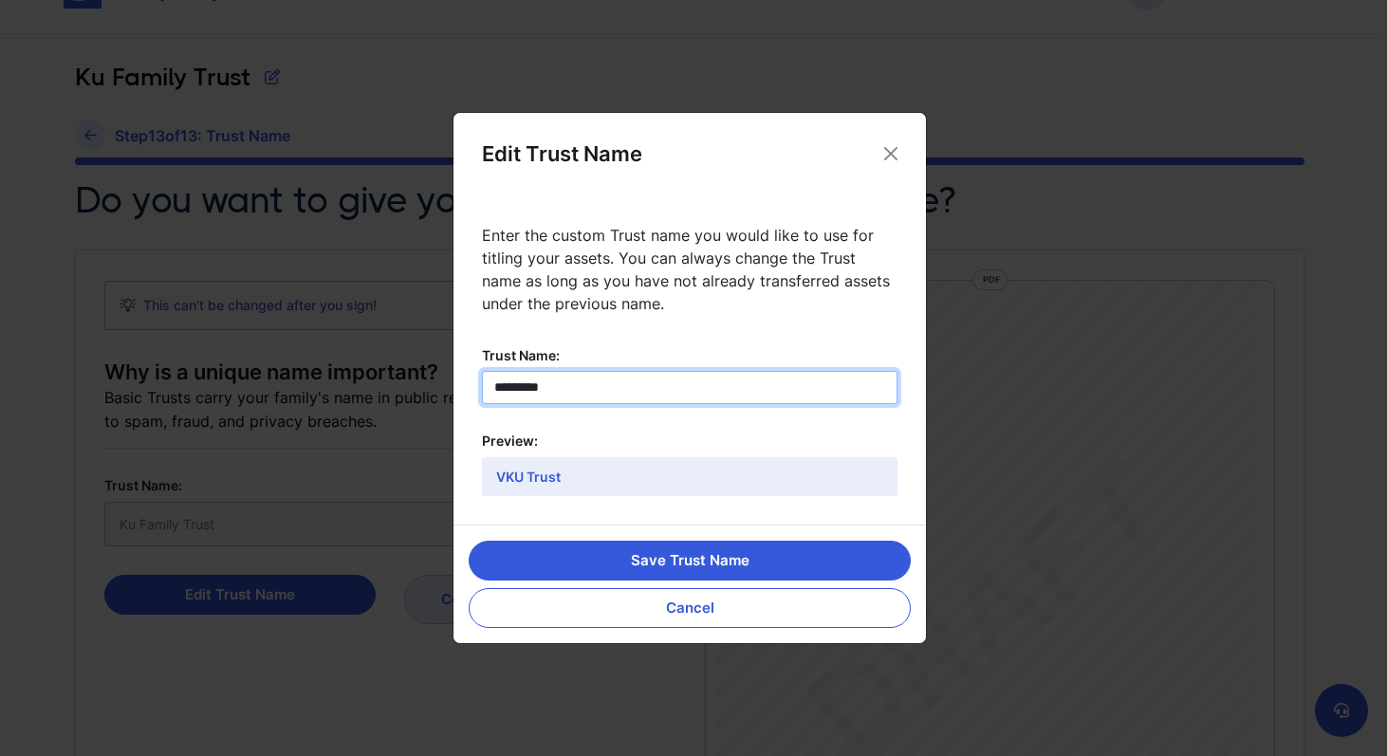
scroll to position [55, 0]
type input "*********"
click at [694, 566] on button "Save Trust Name" at bounding box center [690, 561] width 442 height 40
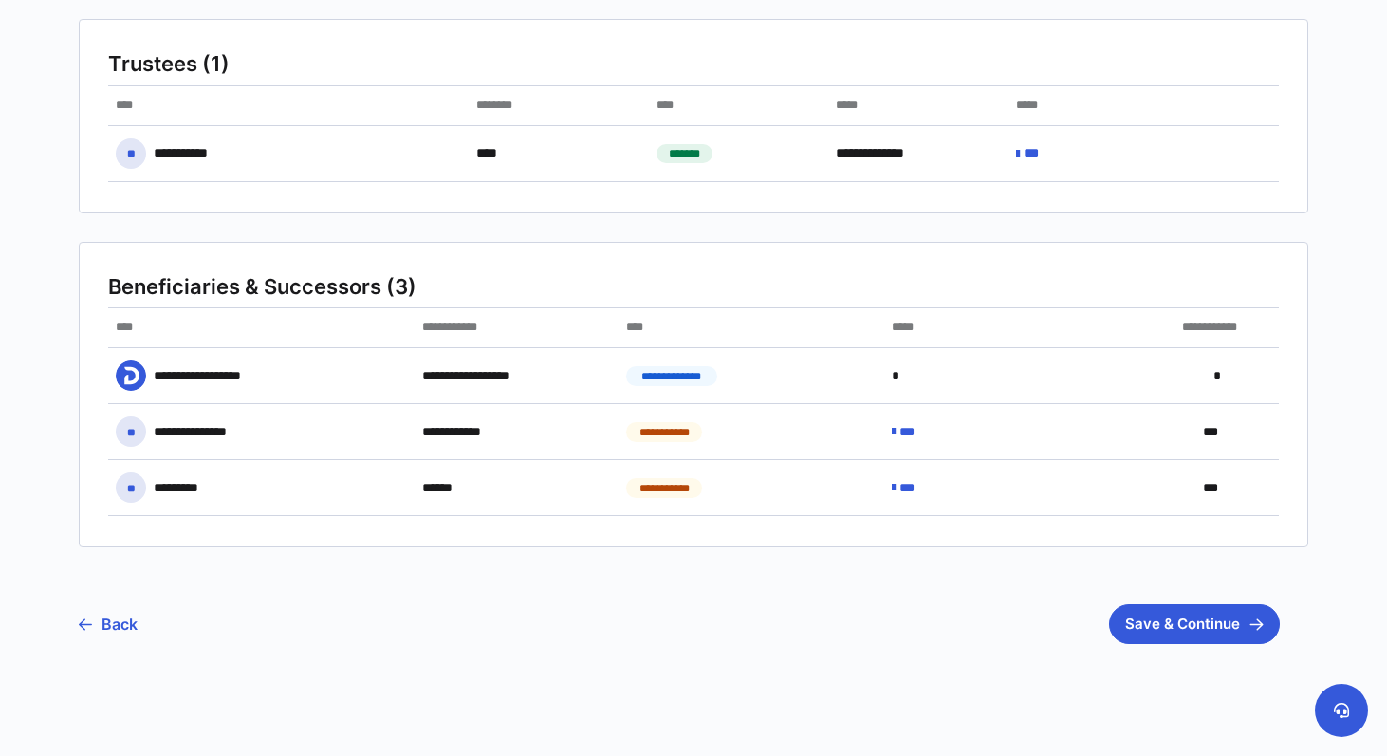
scroll to position [252, 0]
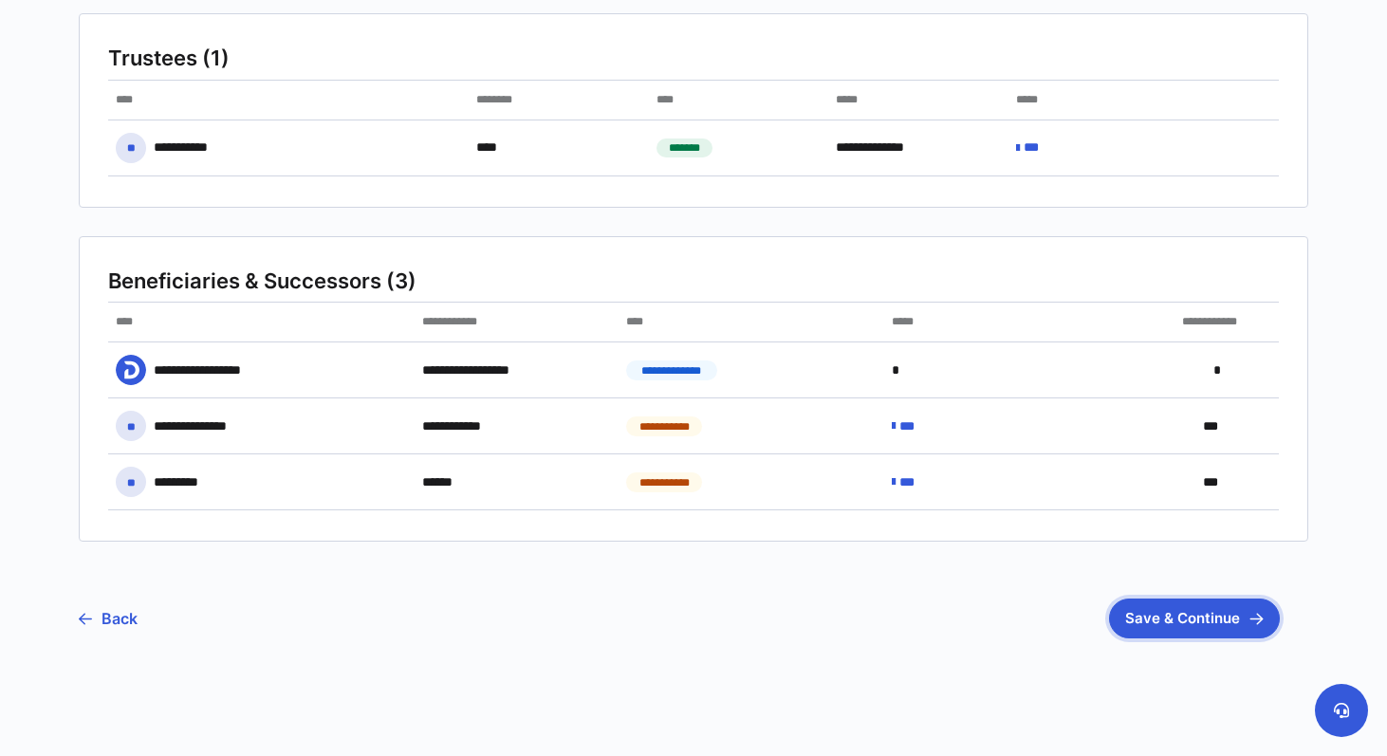
click at [1160, 613] on button "Save & Continue" at bounding box center [1194, 619] width 171 height 40
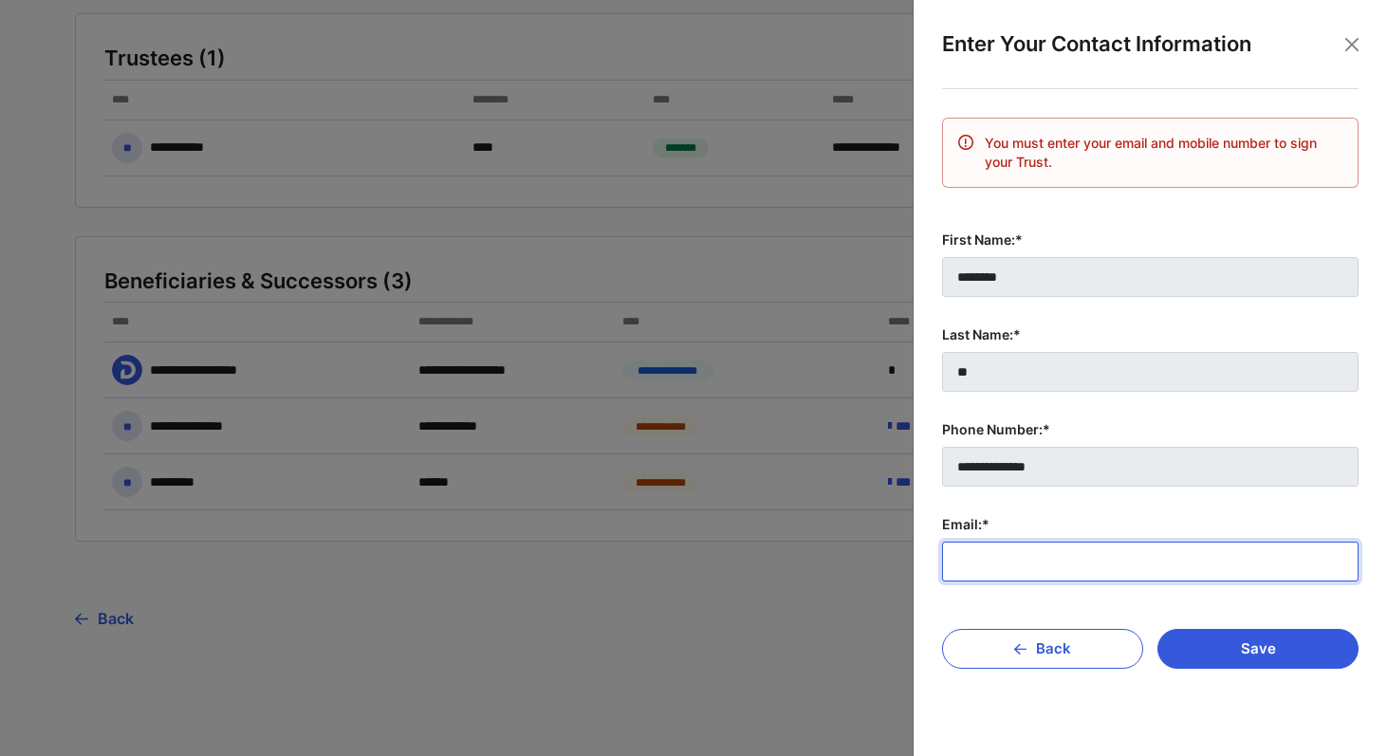
click at [1026, 576] on input "Email:*" at bounding box center [1150, 562] width 416 height 40
type input "**********"
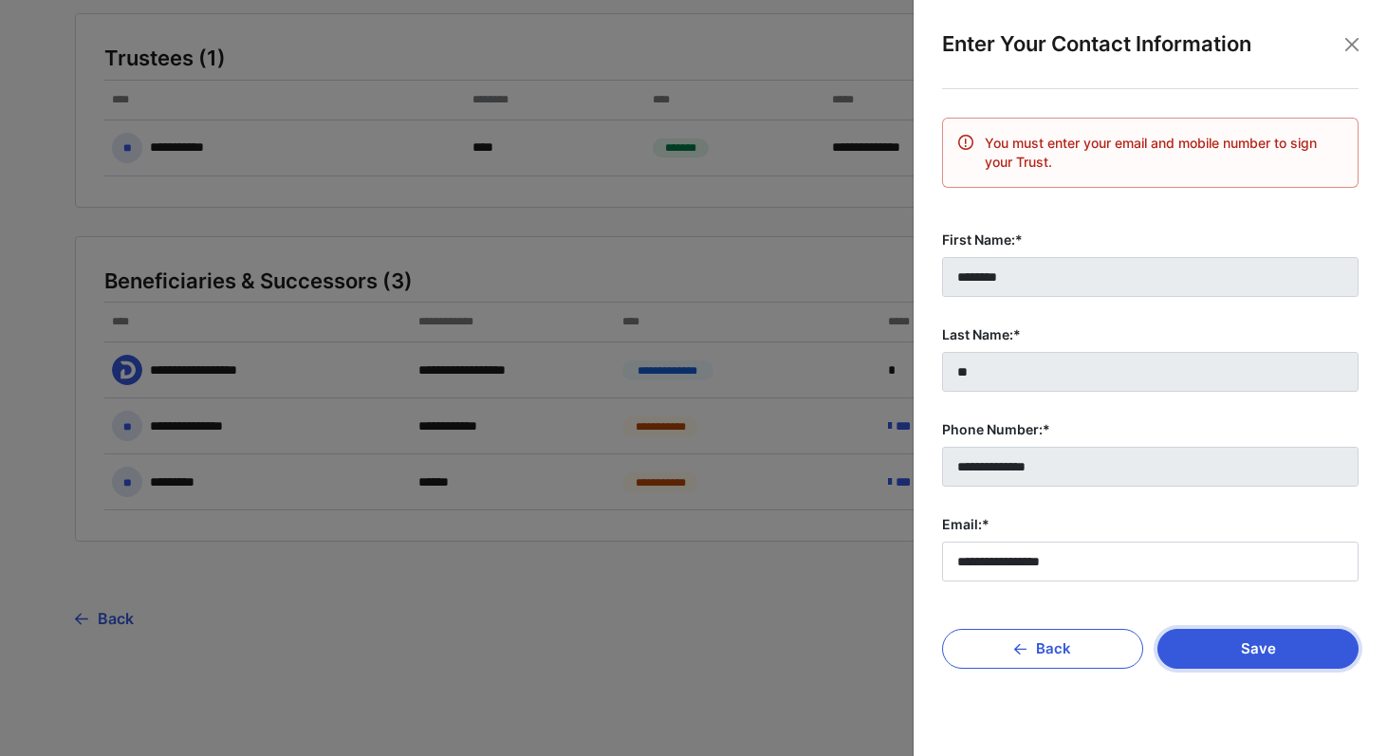
click at [1274, 635] on button "Save" at bounding box center [1257, 649] width 201 height 40
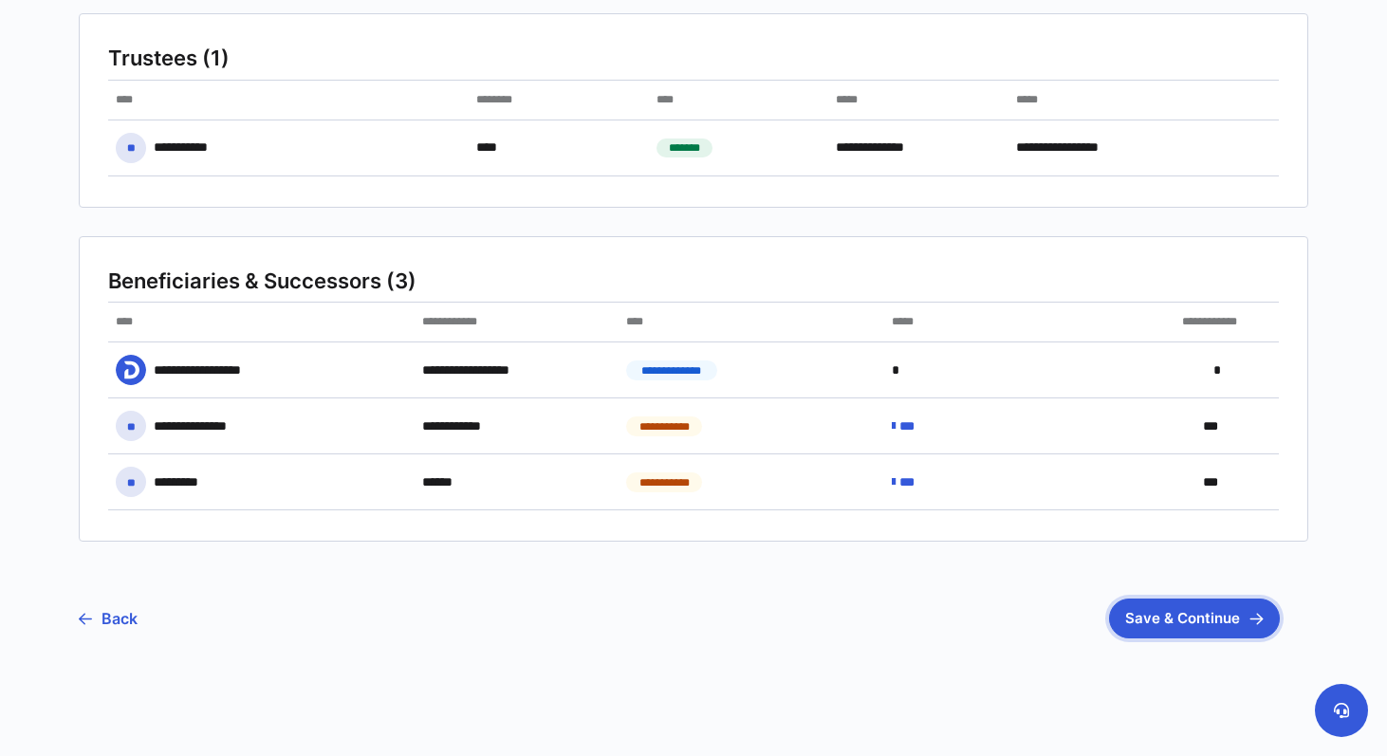
click at [1138, 630] on button "Save & Continue" at bounding box center [1194, 619] width 171 height 40
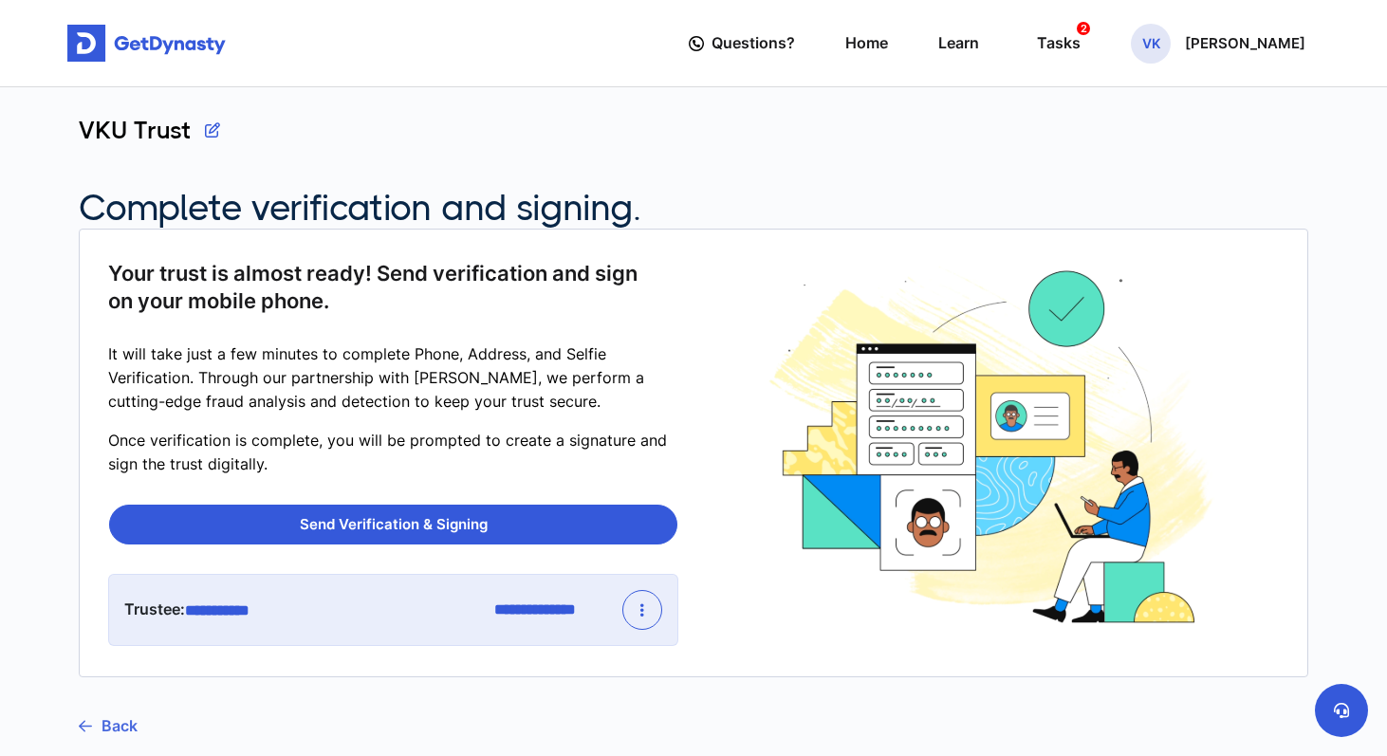
click at [109, 718] on link "Back" at bounding box center [108, 725] width 59 height 47
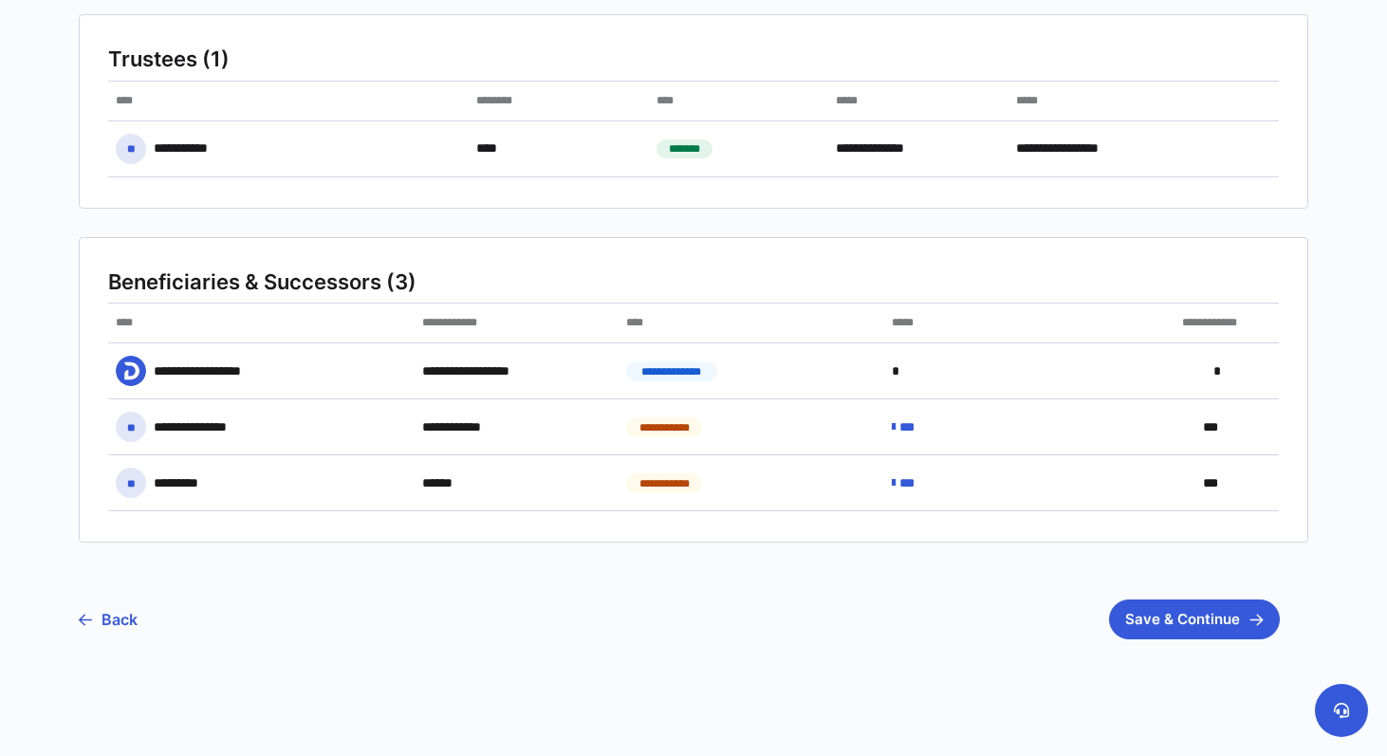
scroll to position [273, 0]
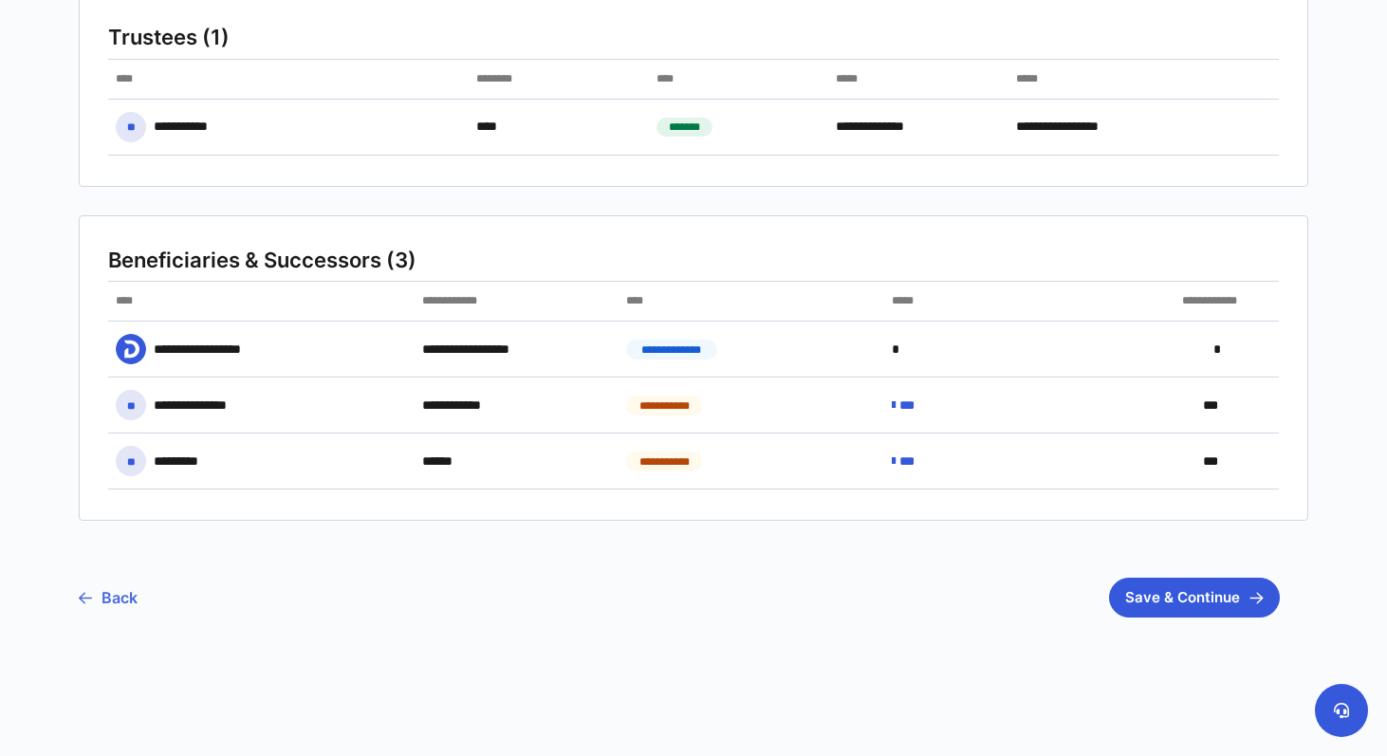
click at [106, 593] on link "Back" at bounding box center [108, 597] width 59 height 47
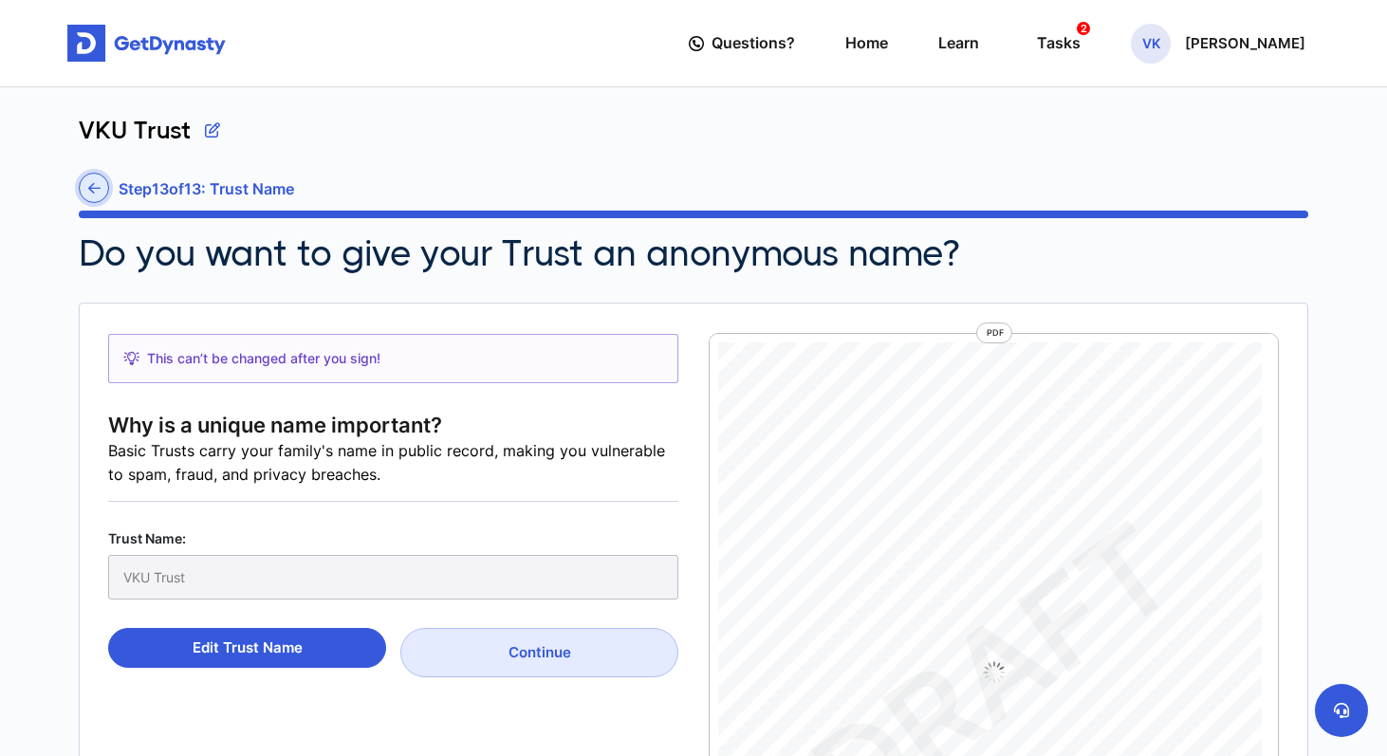
scroll to position [9, 0]
click at [91, 193] on icon at bounding box center [94, 188] width 12 height 14
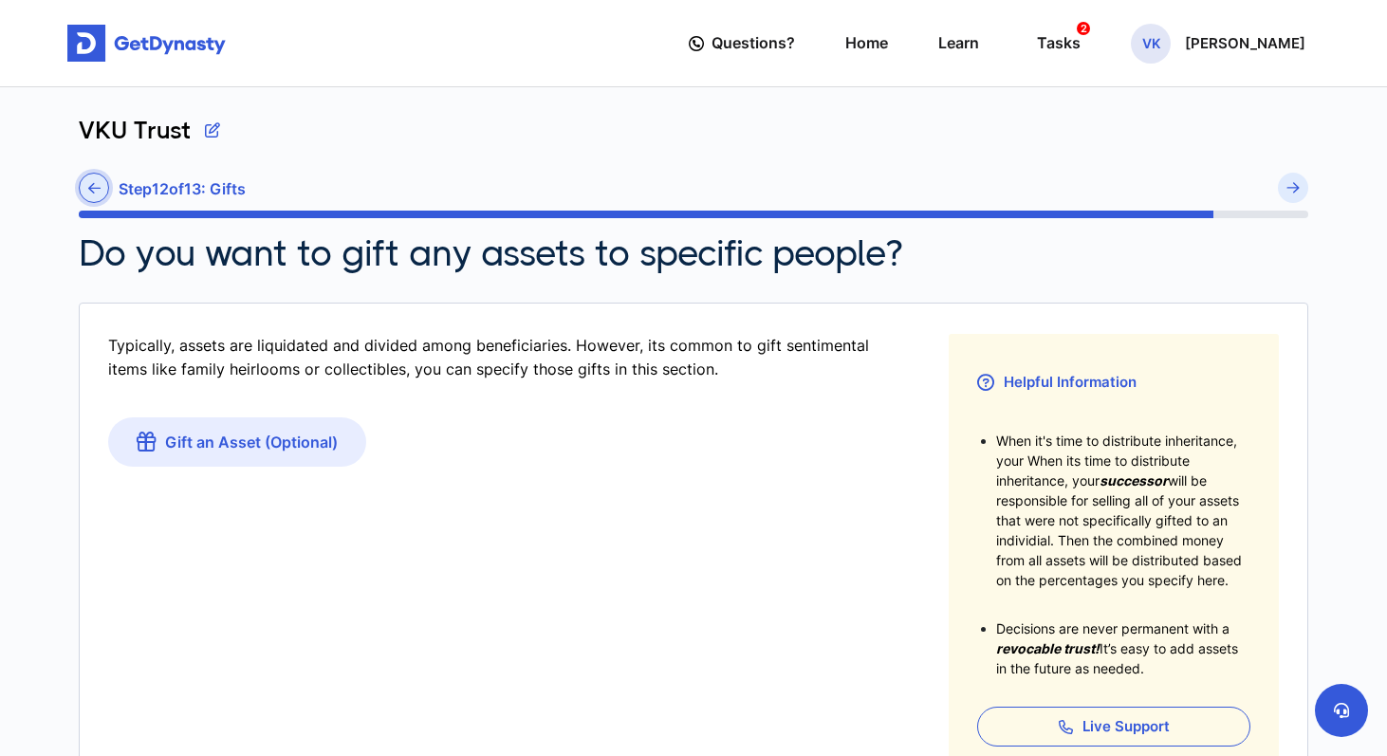
click at [93, 185] on icon at bounding box center [94, 188] width 12 height 14
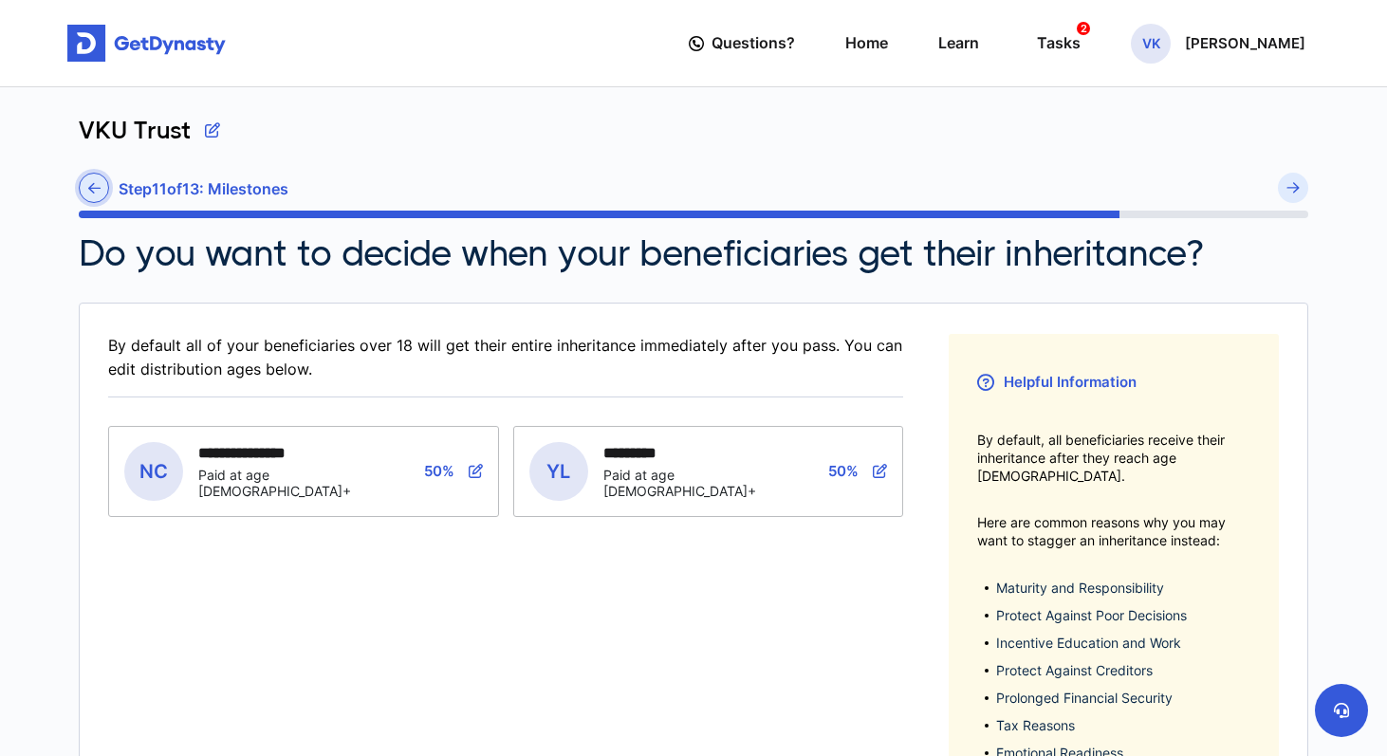
click at [93, 189] on icon at bounding box center [94, 188] width 12 height 14
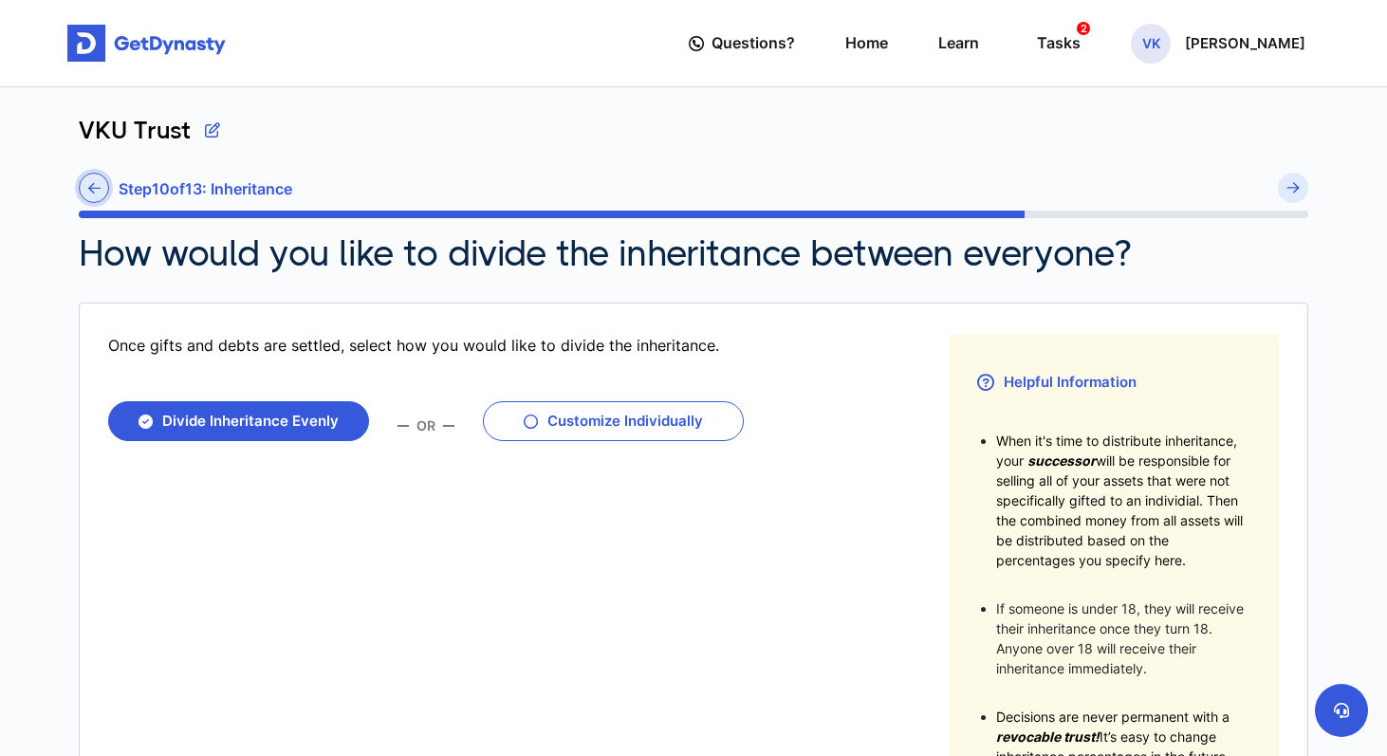
click at [93, 190] on icon at bounding box center [94, 188] width 12 height 14
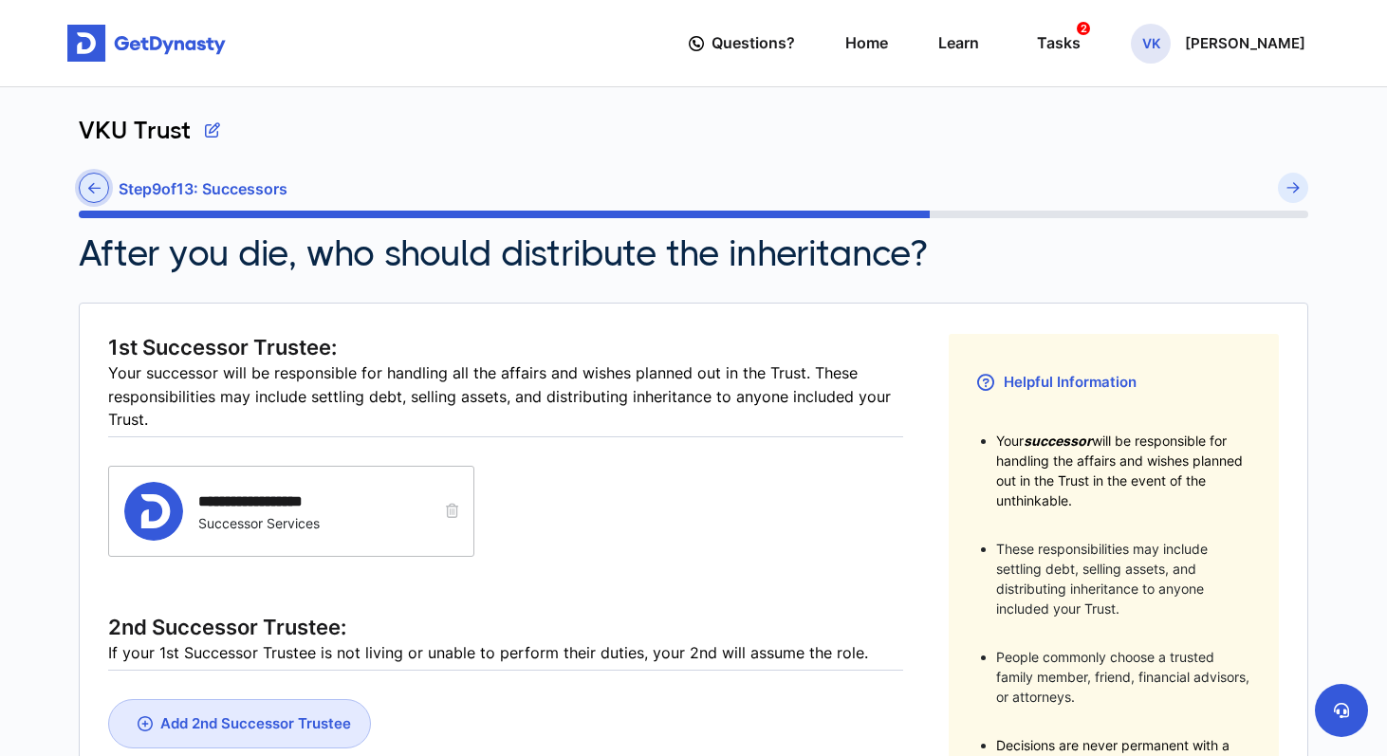
click at [98, 191] on icon at bounding box center [94, 188] width 12 height 14
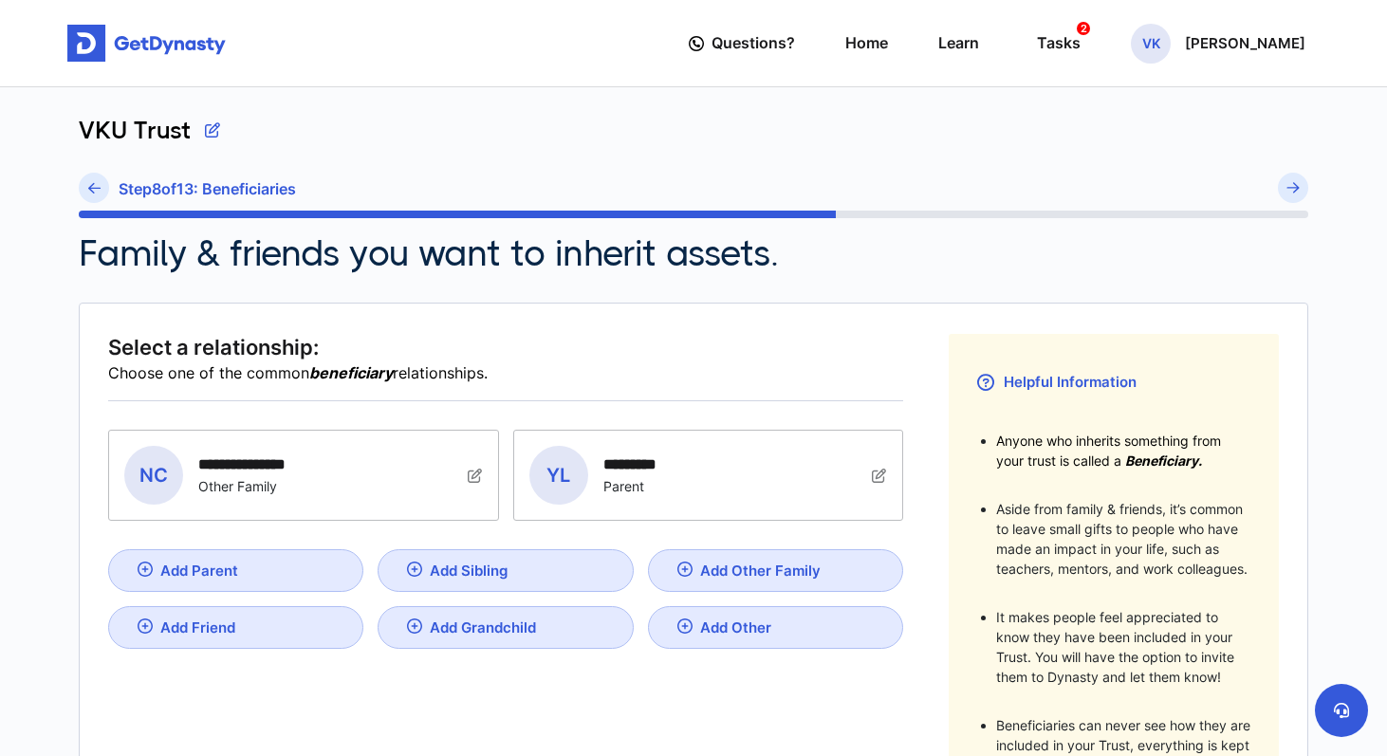
click at [98, 191] on icon at bounding box center [94, 188] width 12 height 14
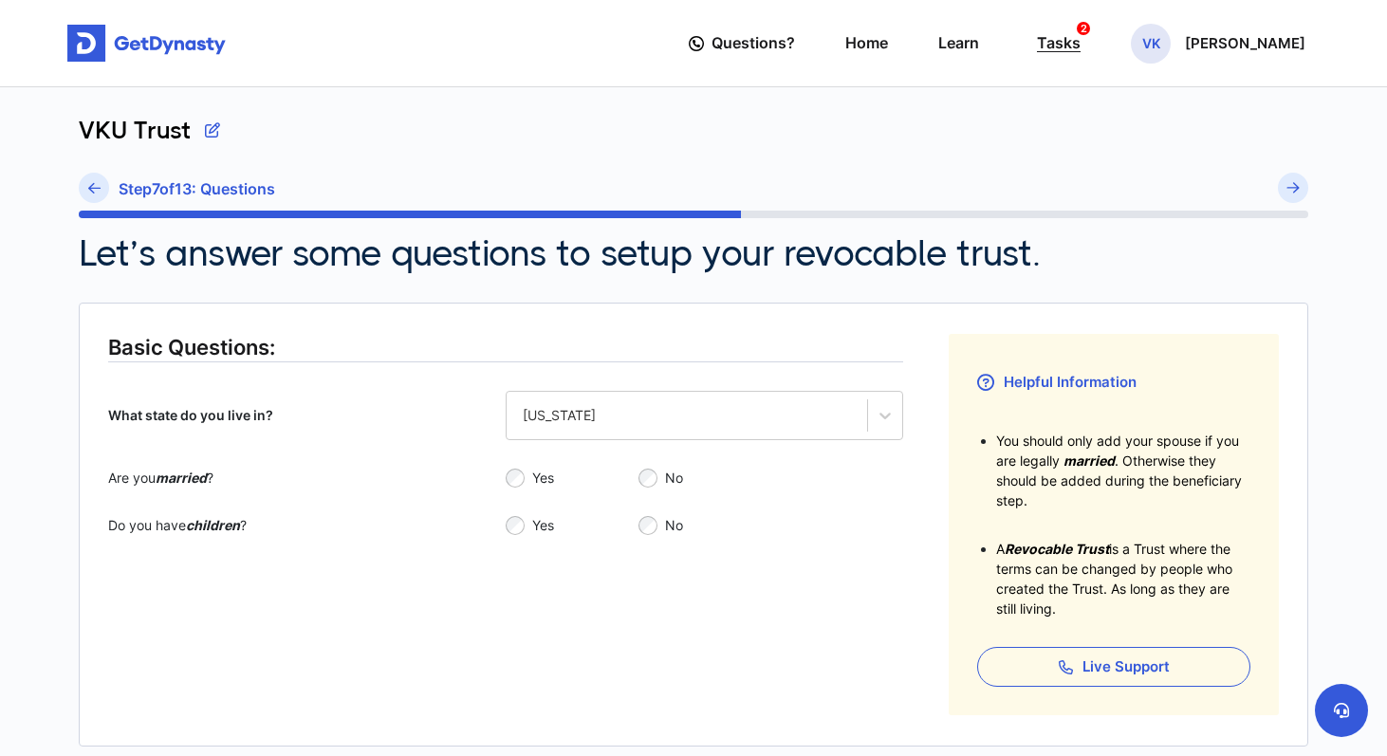
click at [1081, 52] on div "Tasks 2" at bounding box center [1059, 43] width 44 height 35
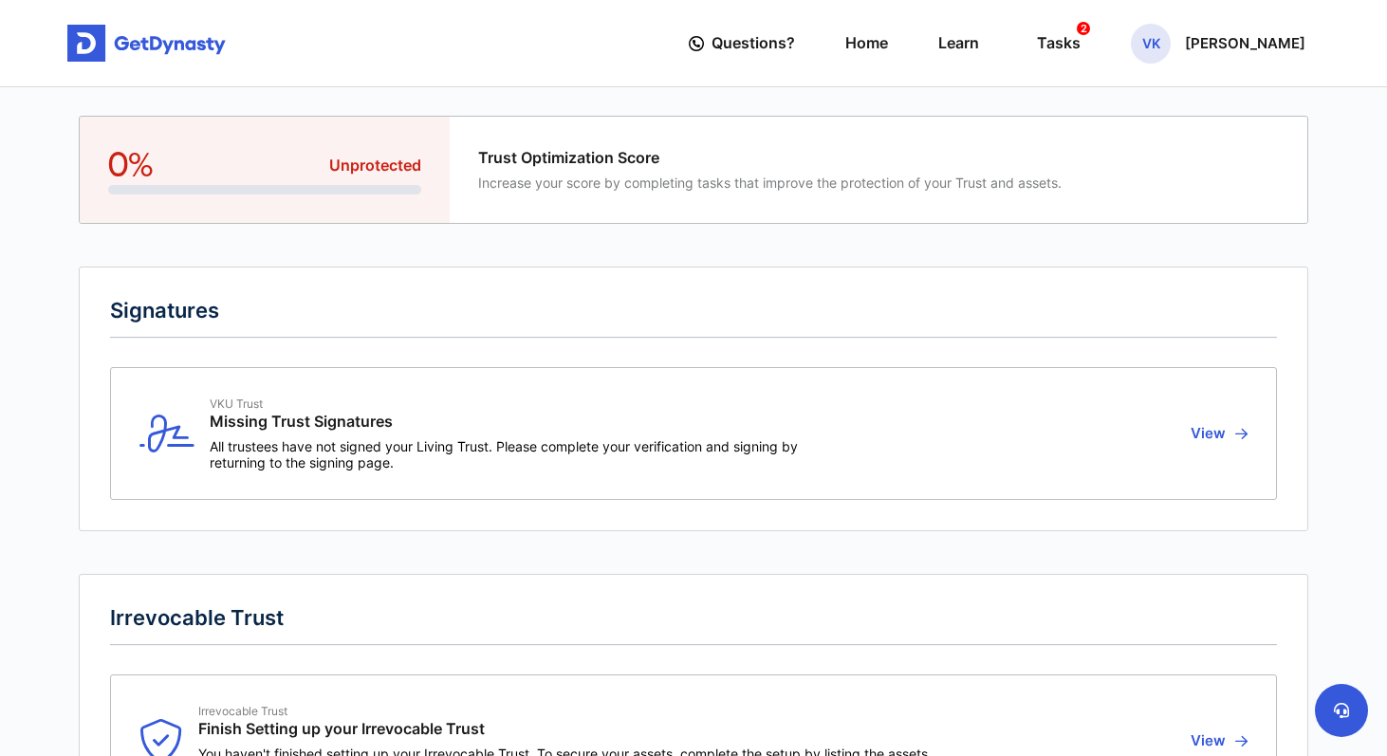
click at [361, 156] on span "Unprotected" at bounding box center [375, 166] width 92 height 22
click at [930, 197] on div "Trust Optimization Score Increase your score by completing tasks that improve t…" at bounding box center [879, 170] width 859 height 106
click at [1217, 438] on button "View" at bounding box center [1216, 434] width 63 height 74
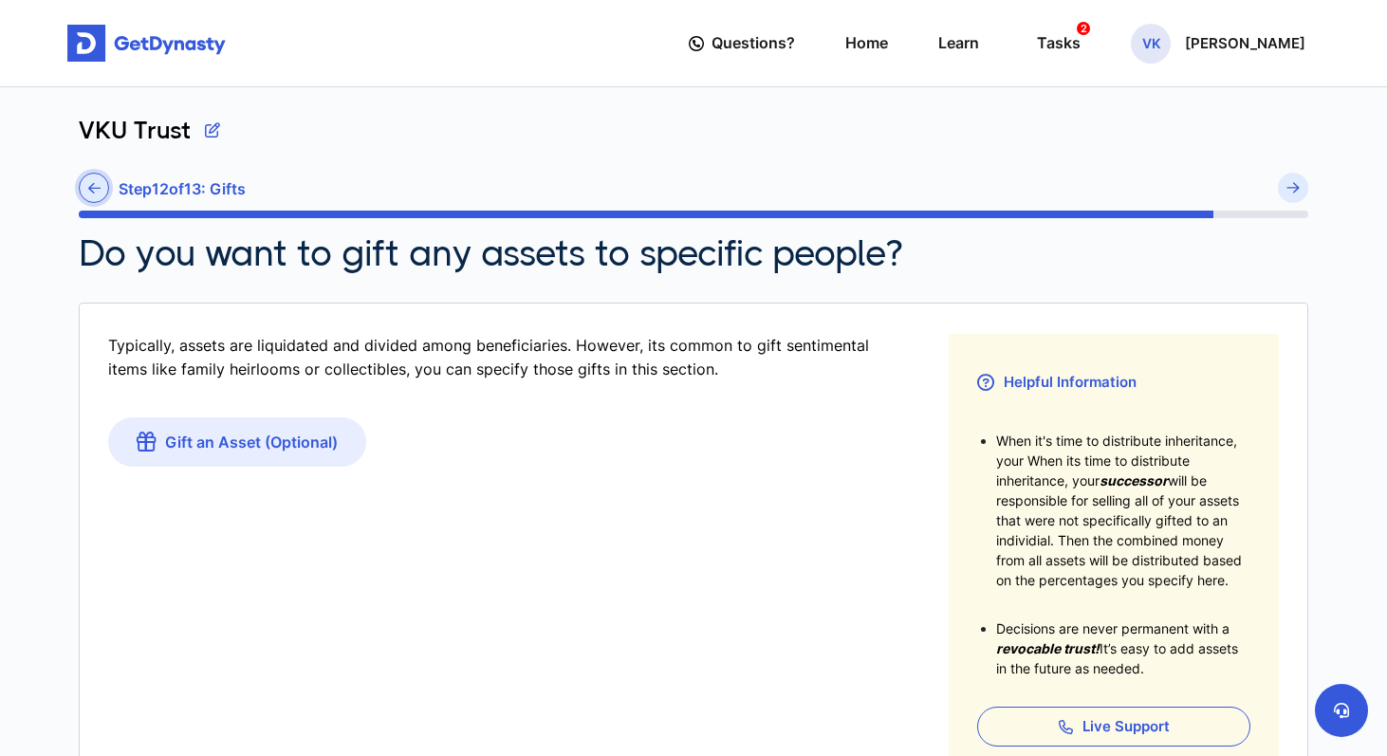
click at [101, 182] on link at bounding box center [94, 188] width 30 height 30
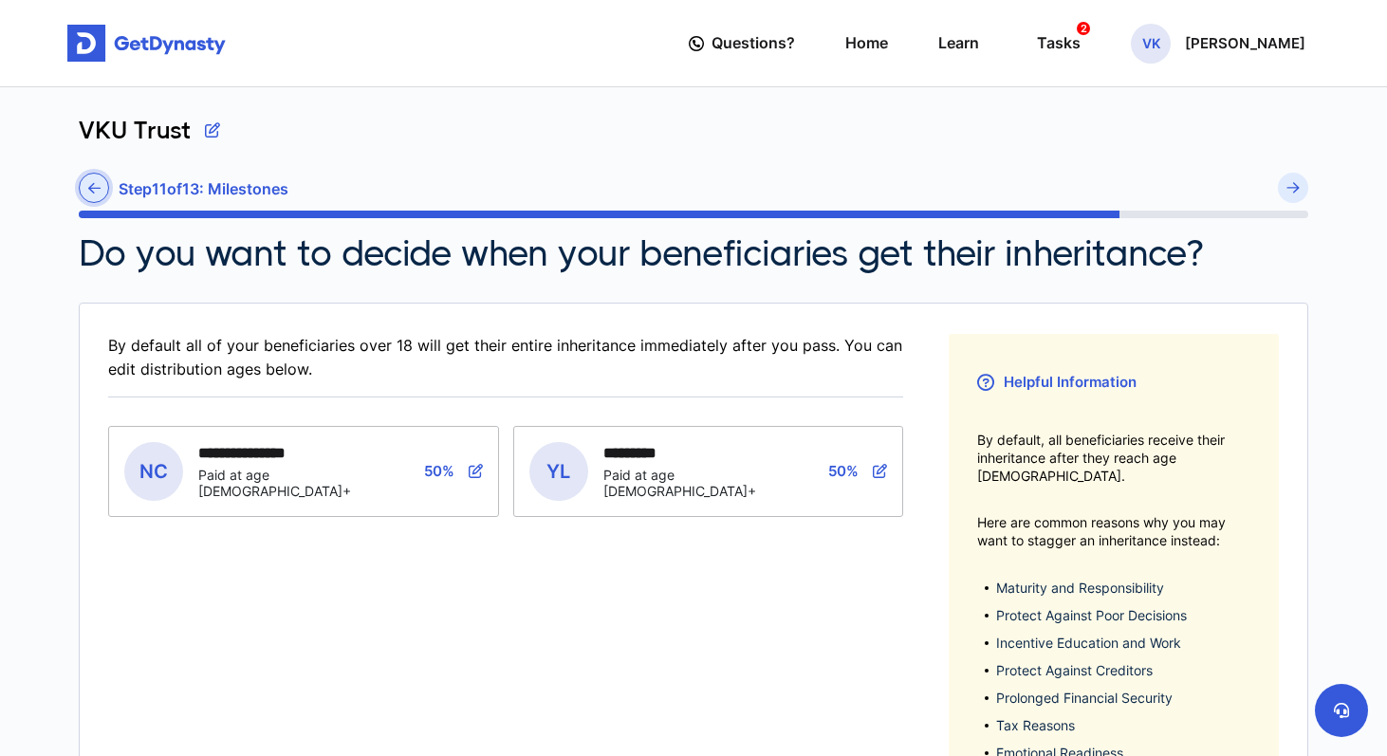
click at [96, 186] on icon at bounding box center [94, 188] width 12 height 14
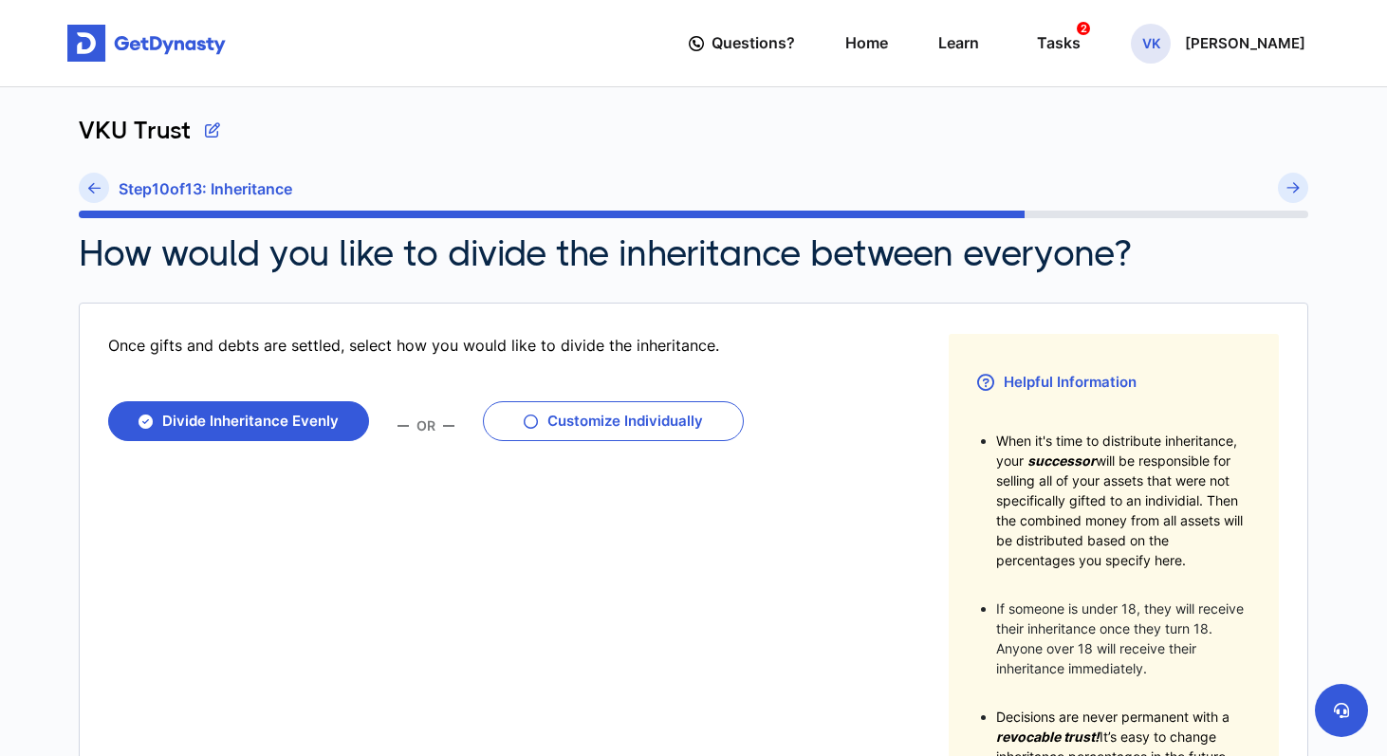
click at [96, 186] on icon at bounding box center [94, 188] width 12 height 14
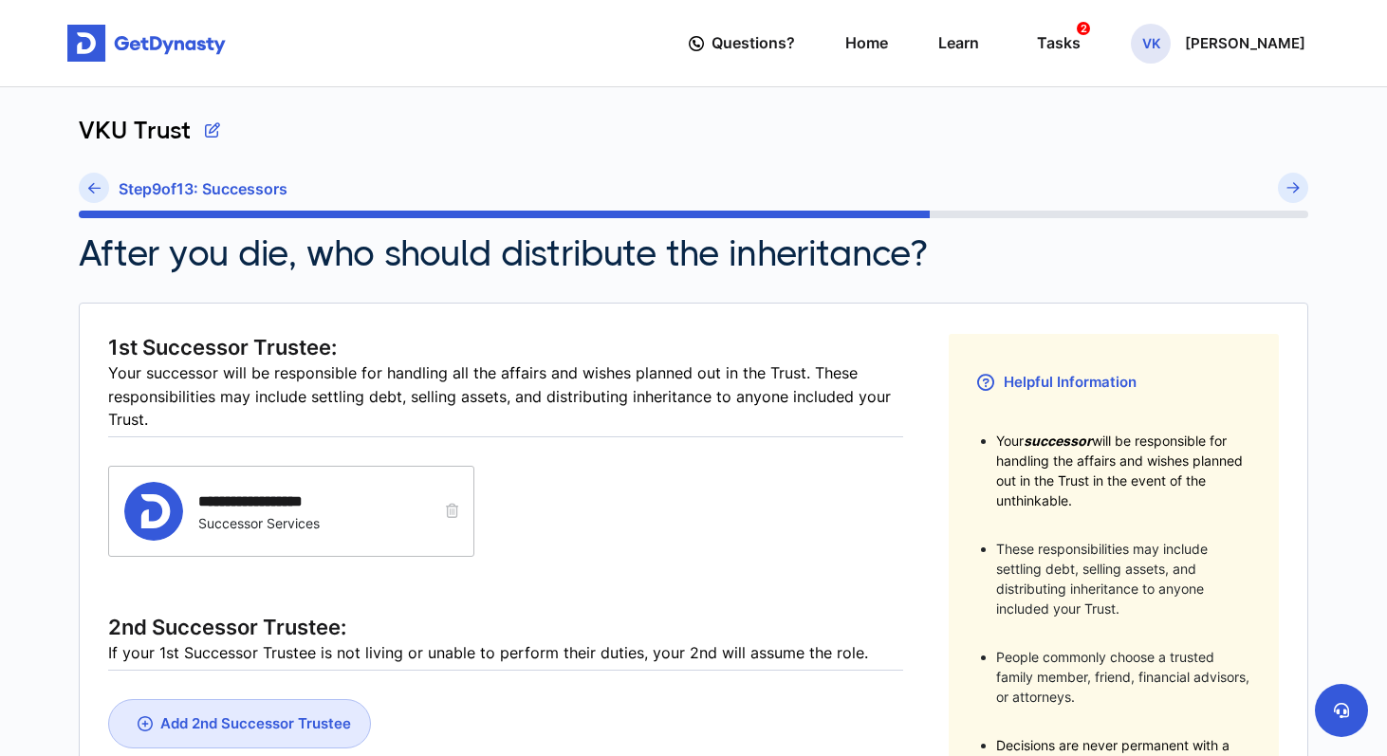
click at [96, 186] on icon at bounding box center [94, 188] width 12 height 14
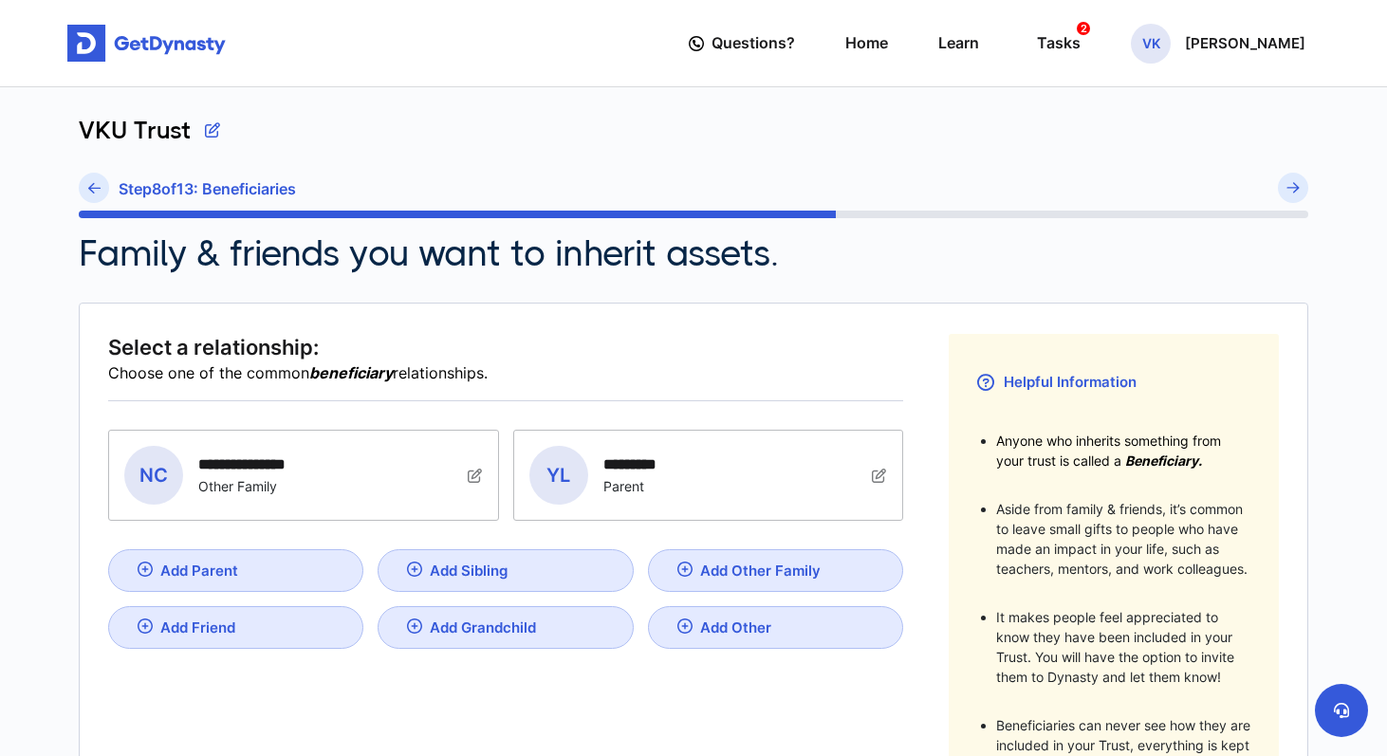
click at [96, 186] on icon at bounding box center [94, 188] width 12 height 14
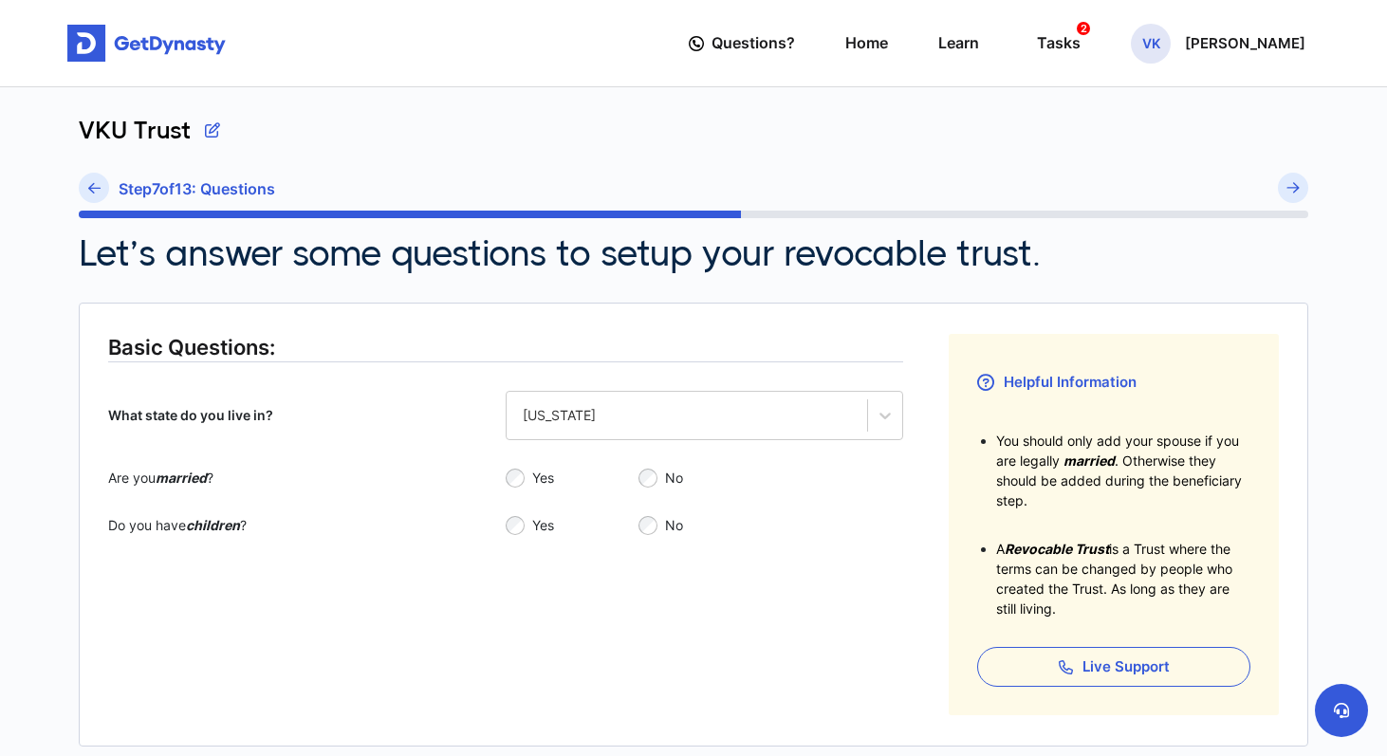
click at [96, 186] on icon at bounding box center [94, 188] width 12 height 14
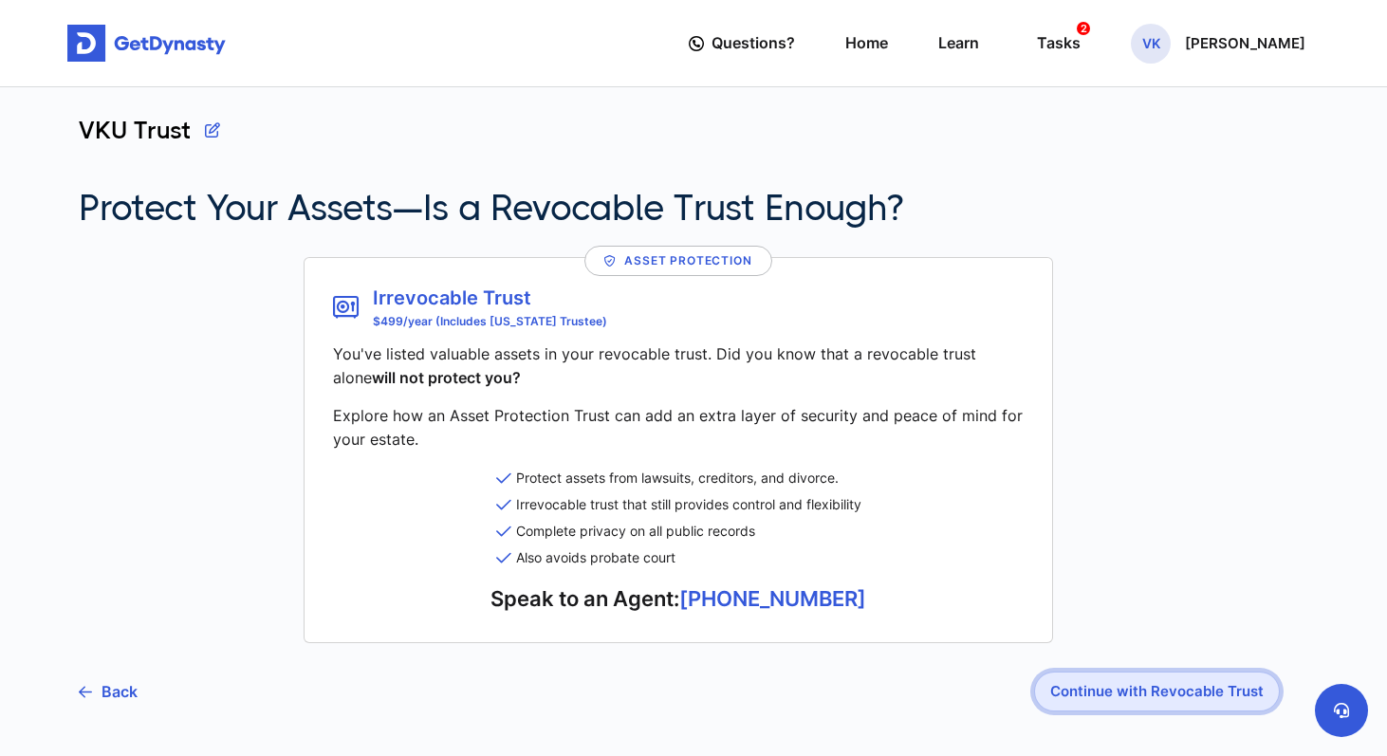
click at [1158, 704] on button "Continue with Revocable Trust" at bounding box center [1157, 692] width 246 height 40
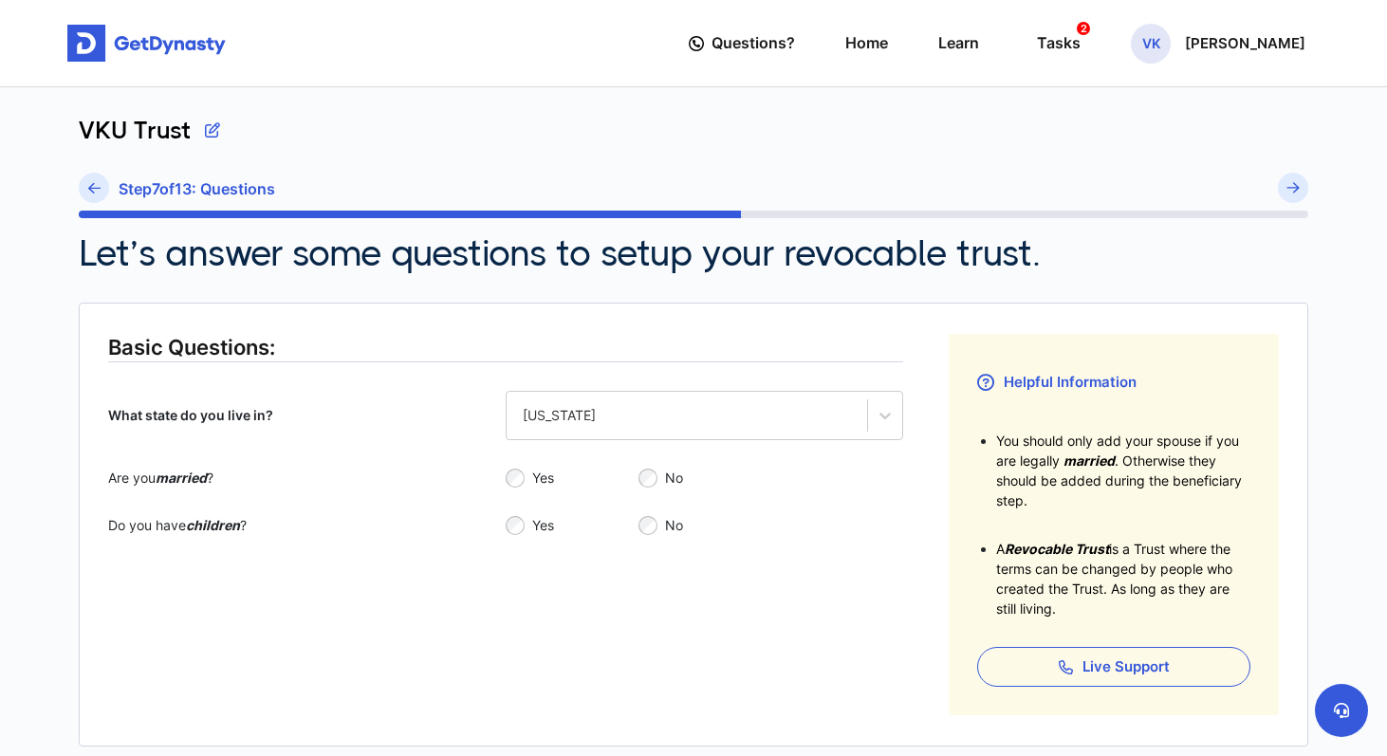
scroll to position [62, 0]
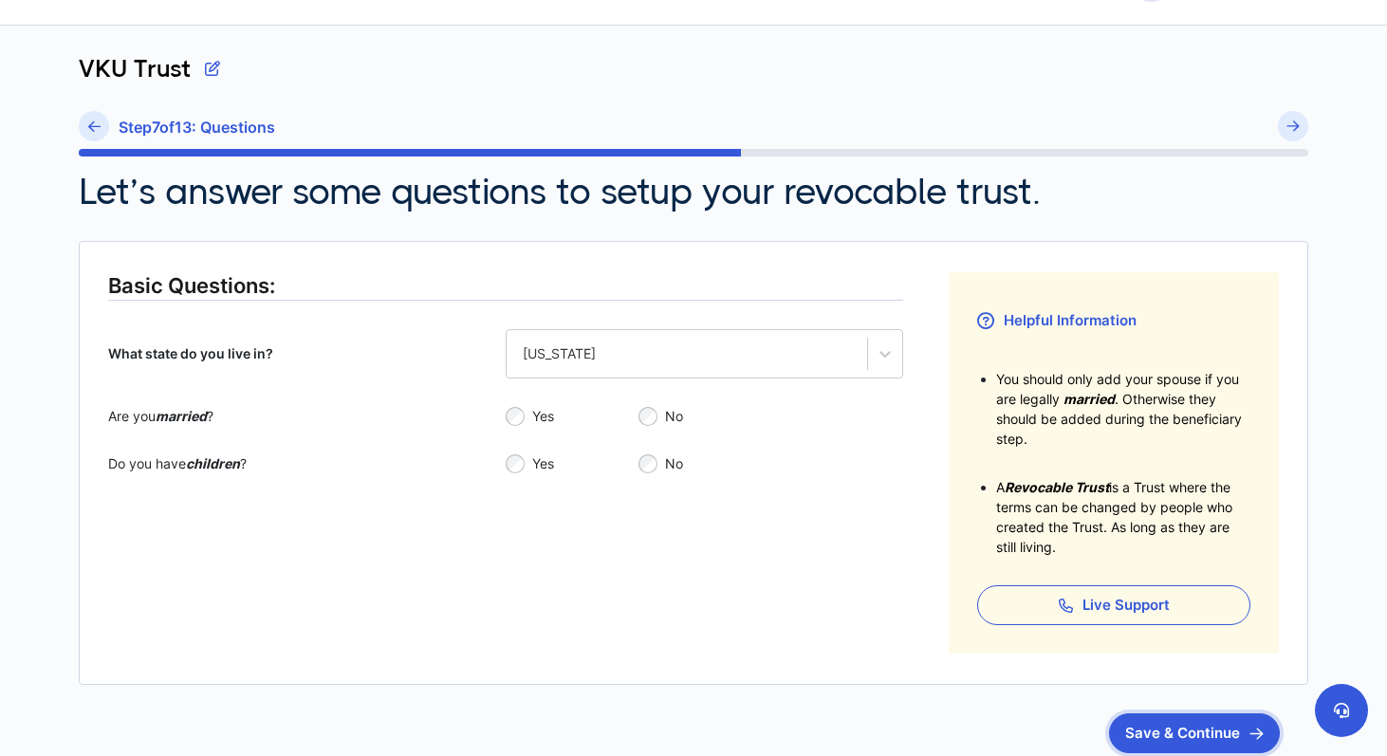
click at [1168, 731] on button "Save & Continue" at bounding box center [1194, 733] width 171 height 40
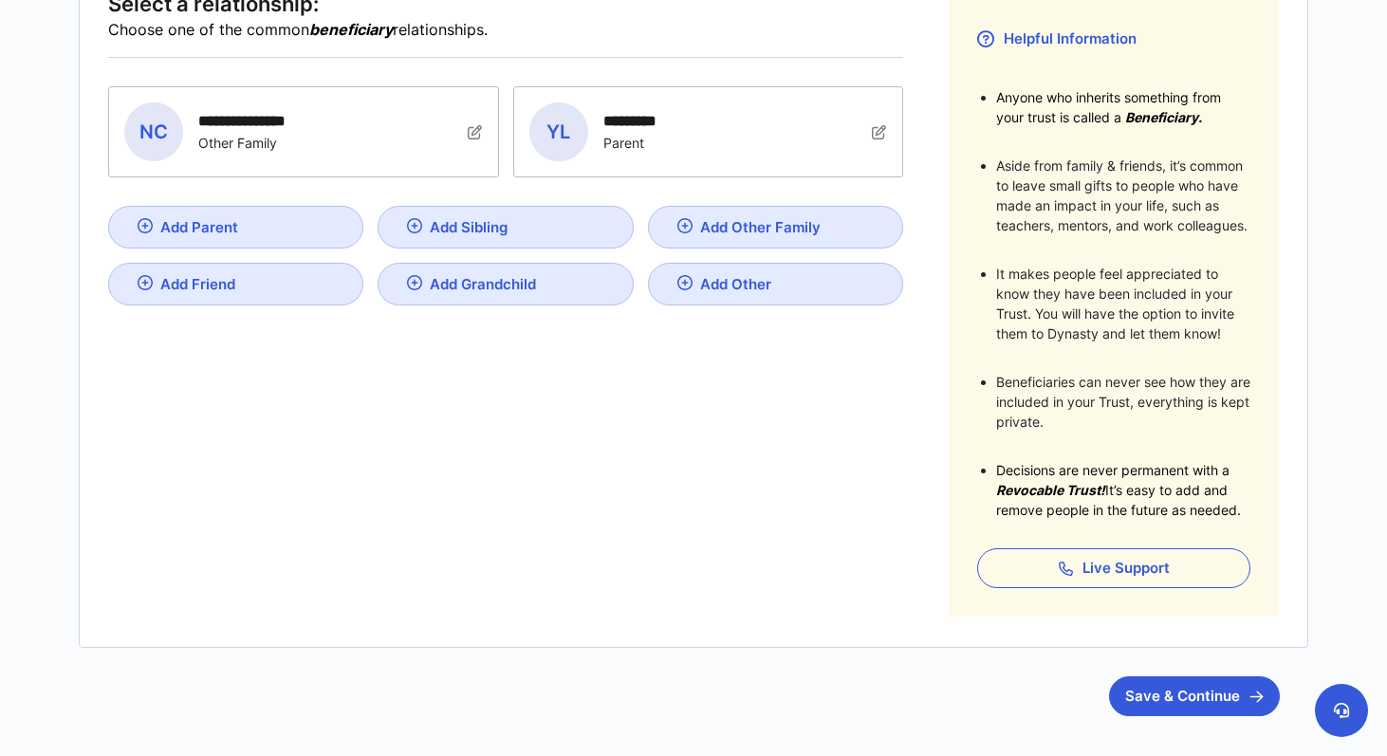
scroll to position [442, 0]
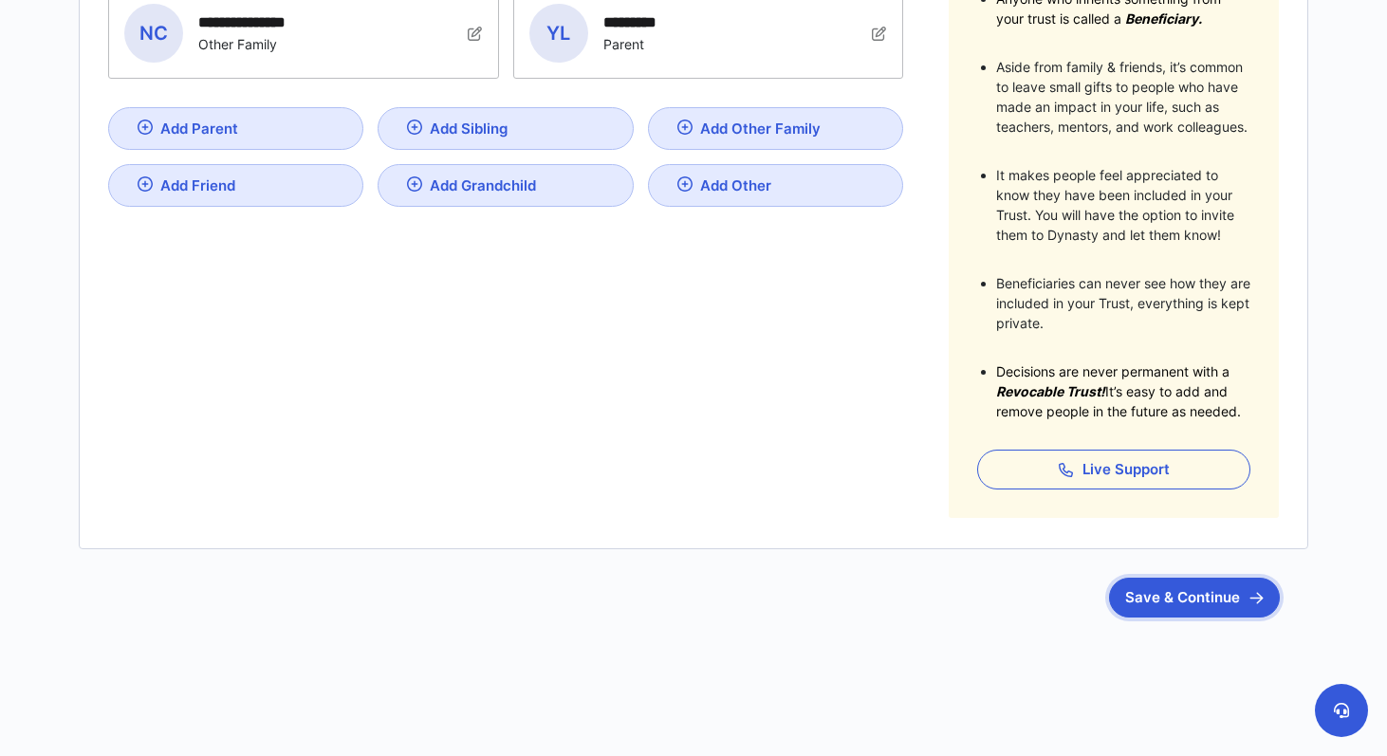
click at [1163, 597] on button "Save & Continue" at bounding box center [1194, 598] width 171 height 40
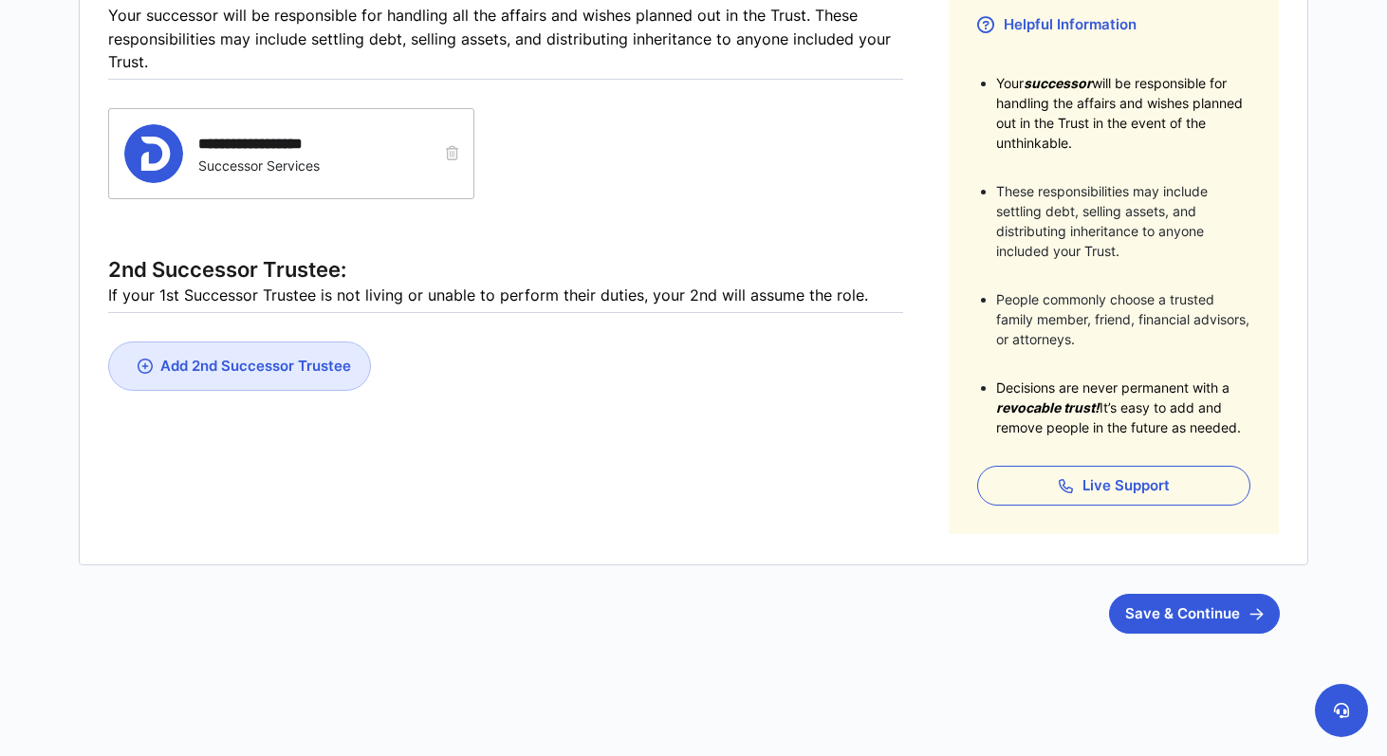
scroll to position [374, 0]
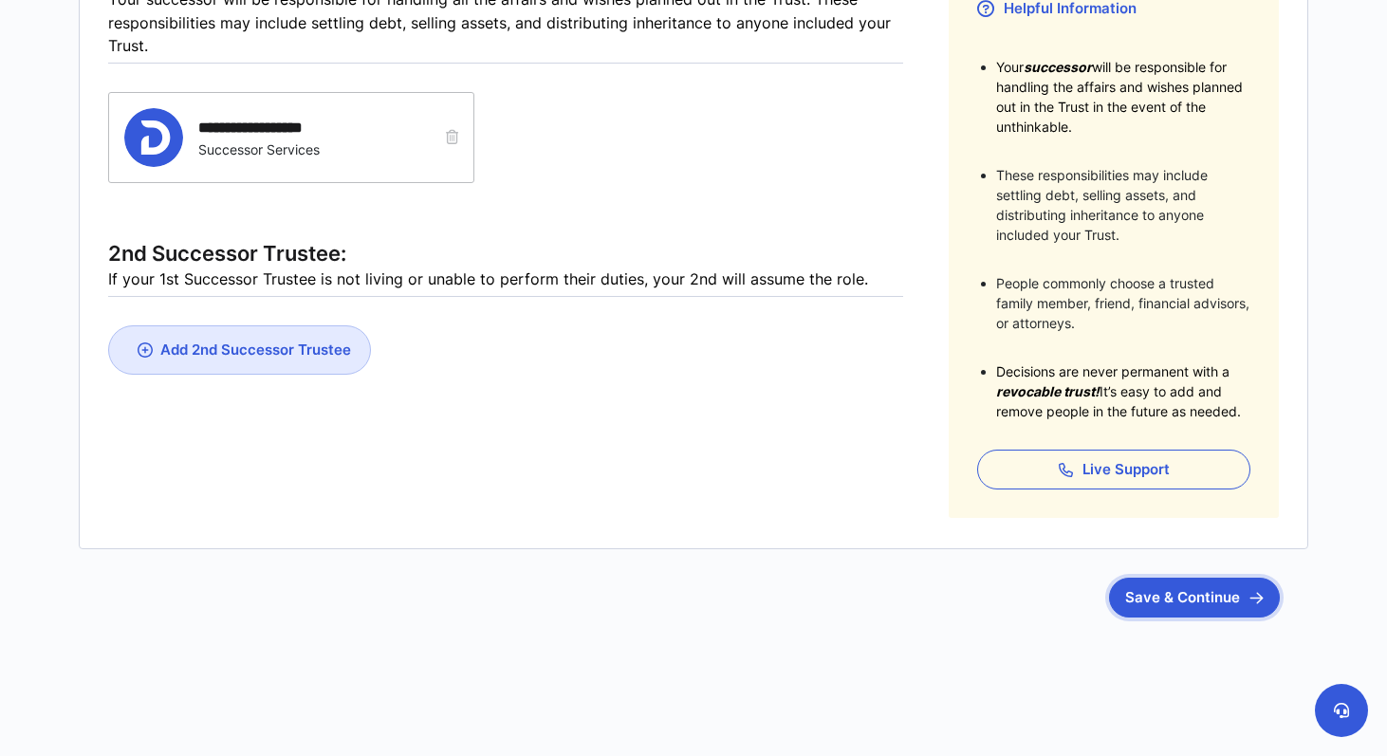
click at [1178, 599] on button "Save & Continue" at bounding box center [1194, 598] width 171 height 40
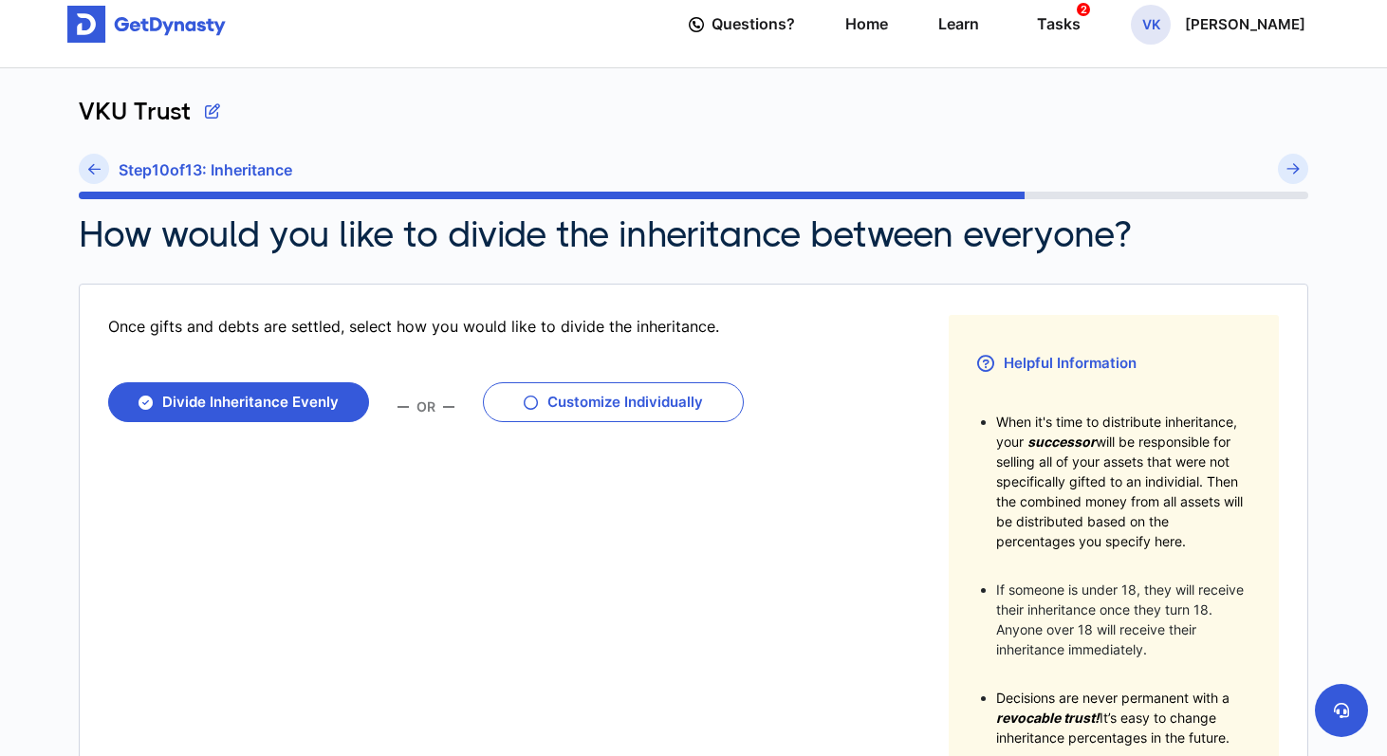
scroll to position [24, 0]
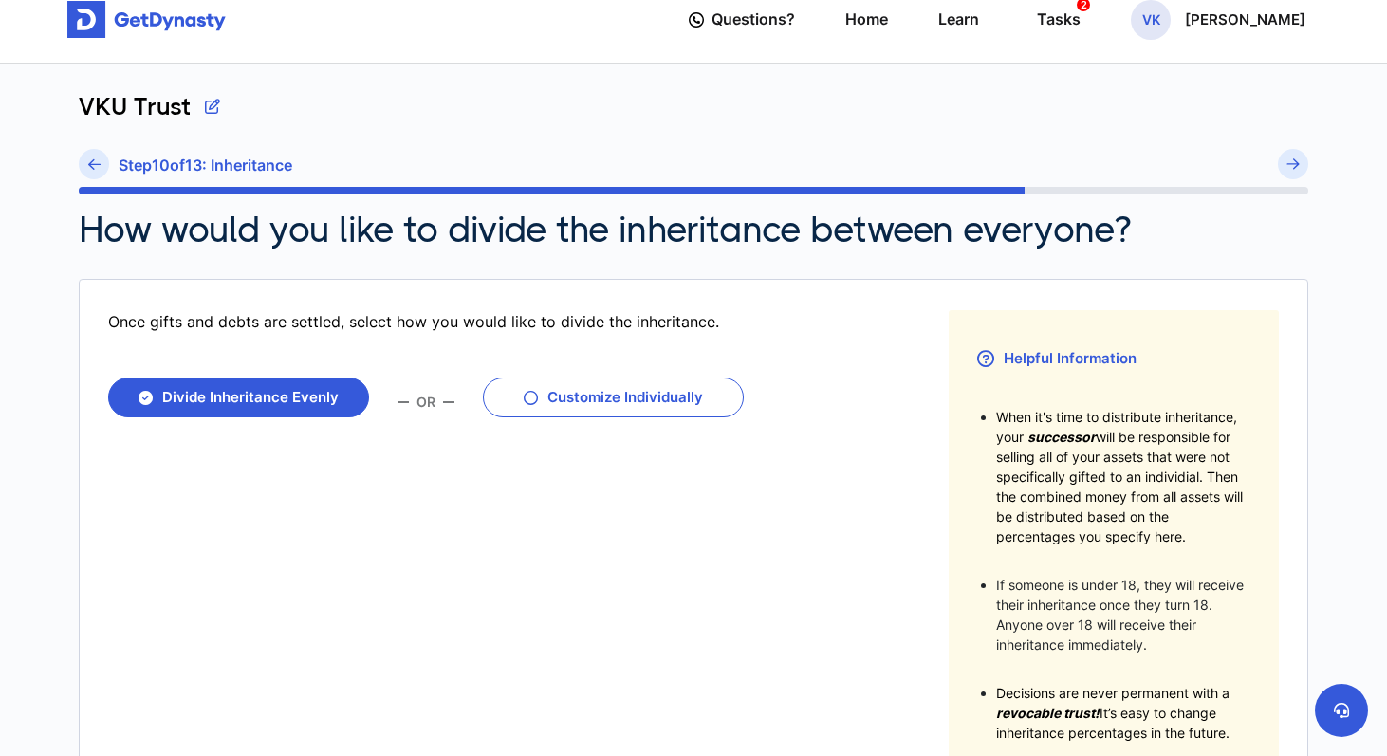
click at [116, 184] on div "Step 10 of 13 : Inheritance" at bounding box center [694, 168] width 1230 height 38
click at [101, 170] on link at bounding box center [94, 164] width 30 height 30
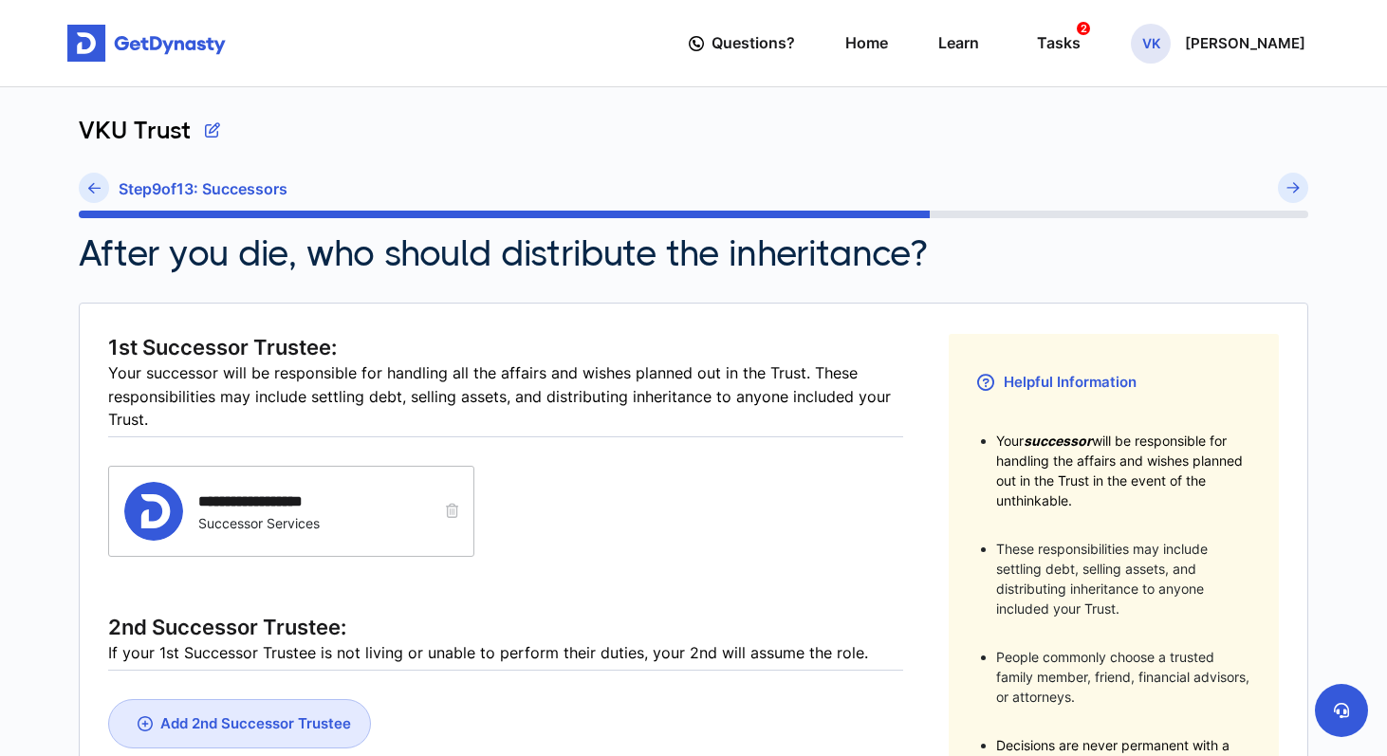
click at [101, 170] on div "VKU Trust" at bounding box center [694, 144] width 1230 height 57
click at [99, 194] on link at bounding box center [94, 188] width 30 height 30
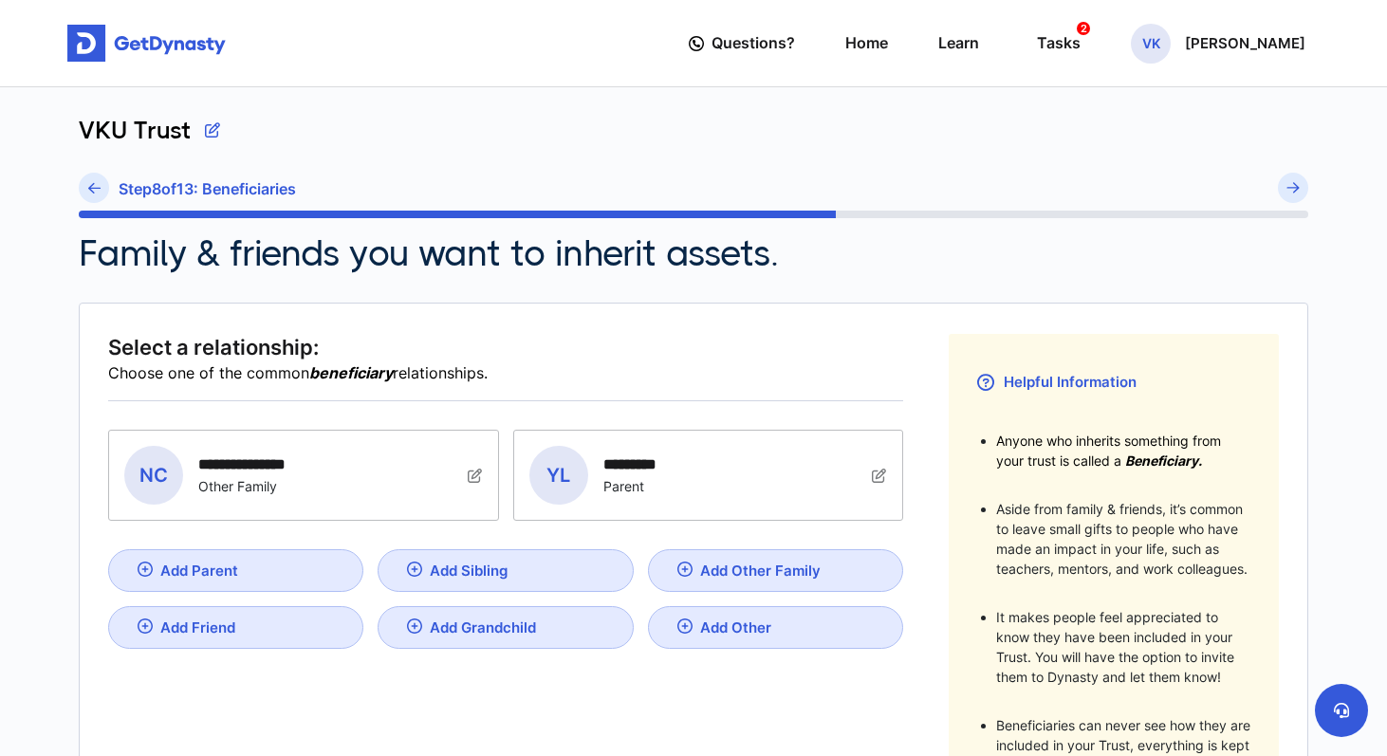
click at [99, 194] on link at bounding box center [94, 188] width 30 height 30
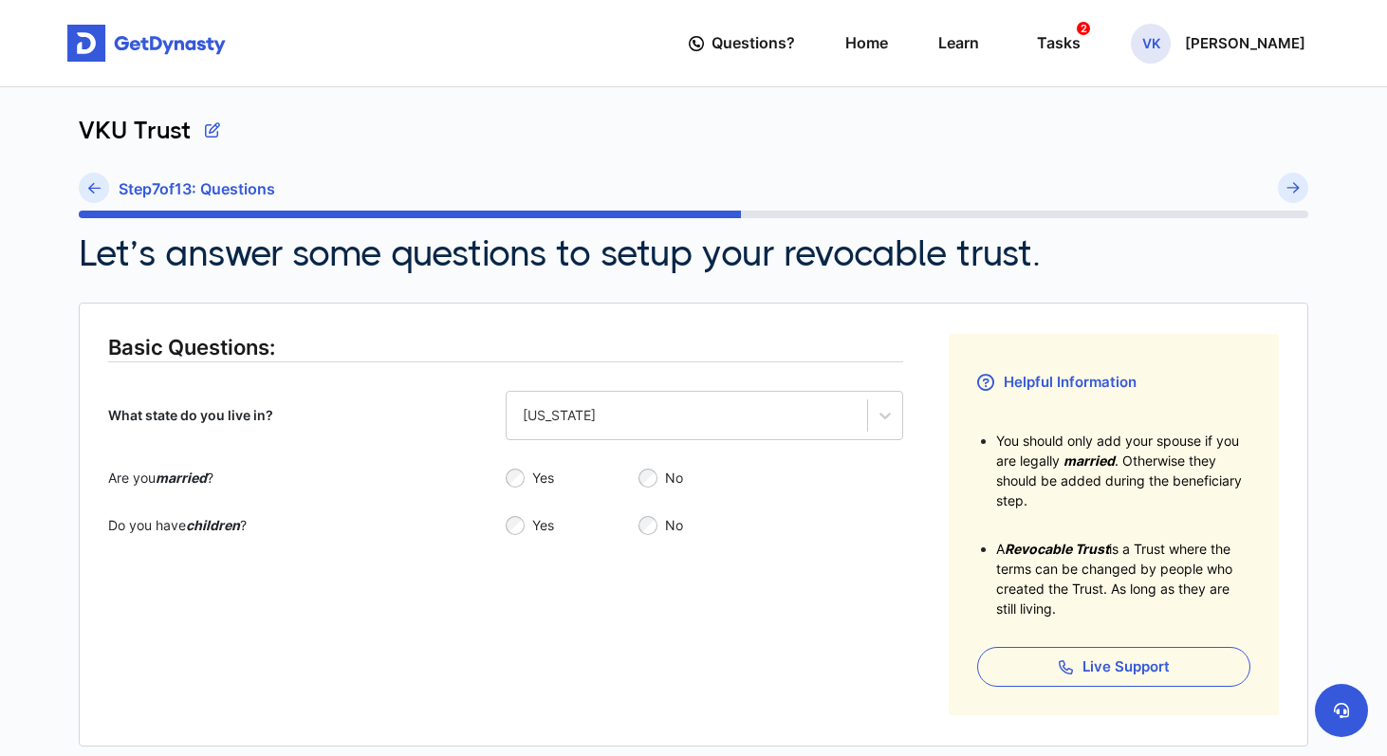
click at [99, 194] on link at bounding box center [94, 188] width 30 height 30
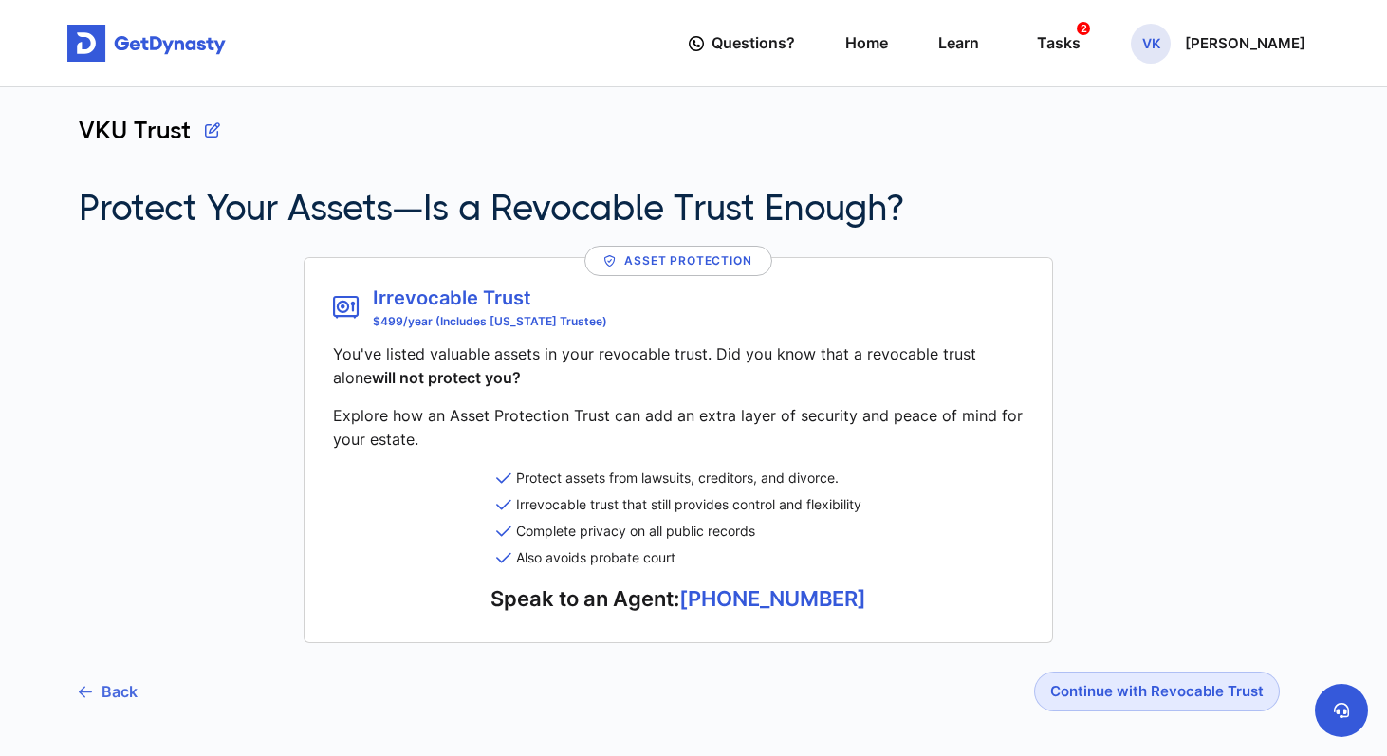
click at [102, 689] on link "Back" at bounding box center [108, 691] width 59 height 47
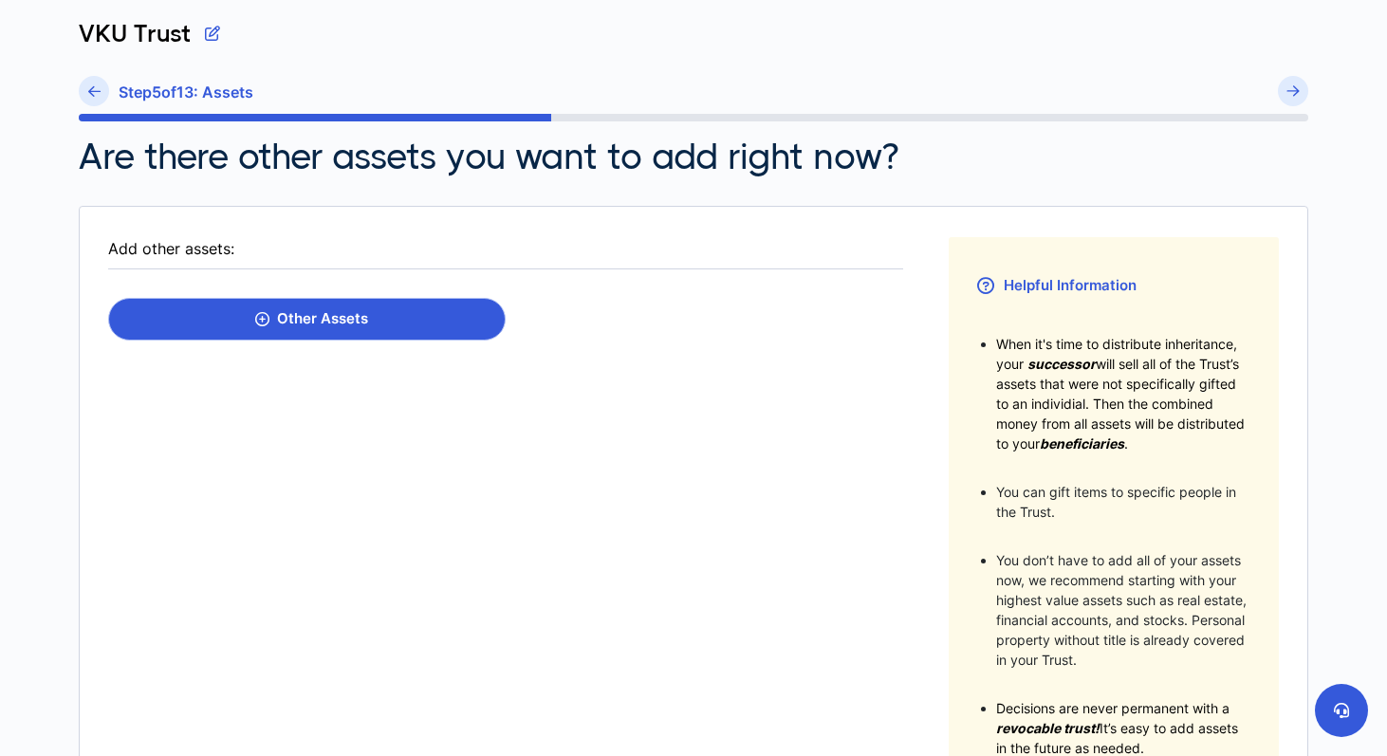
scroll to position [72, 0]
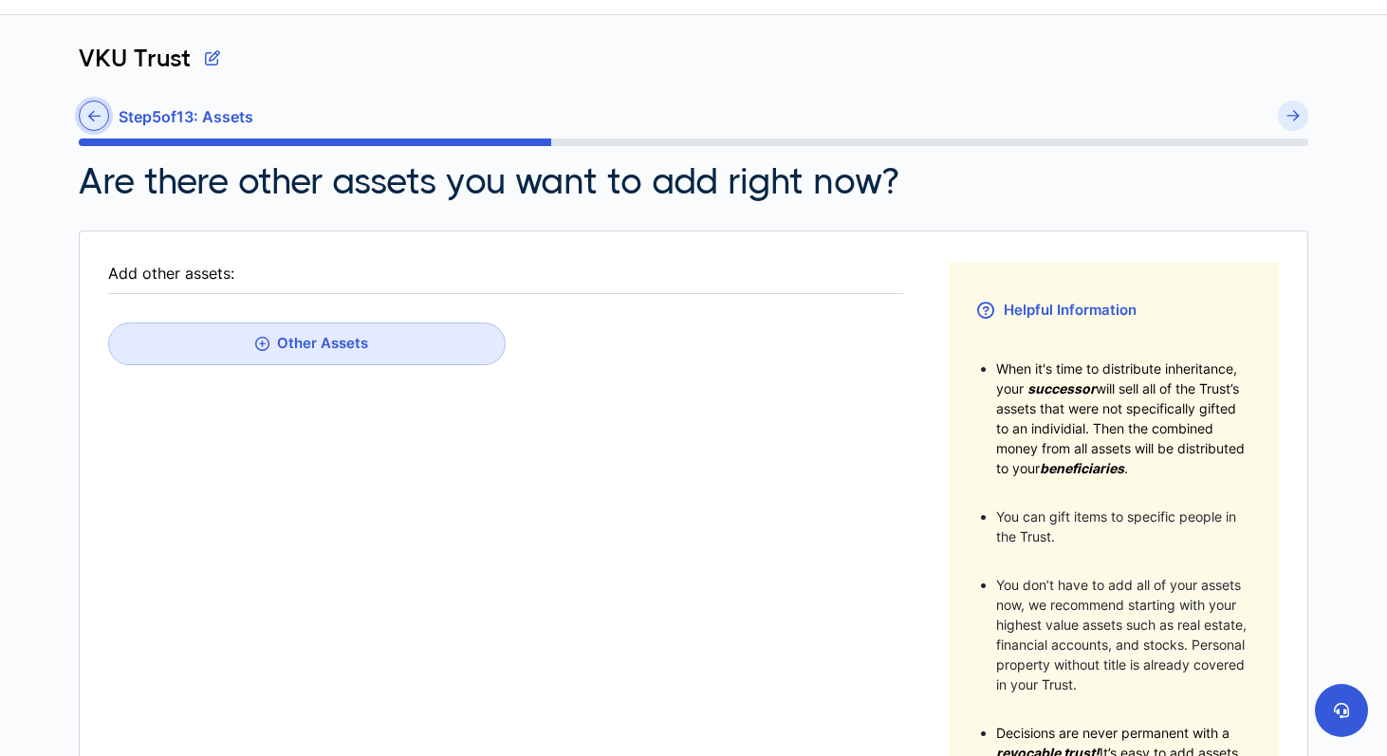
click at [96, 121] on icon at bounding box center [94, 116] width 12 height 14
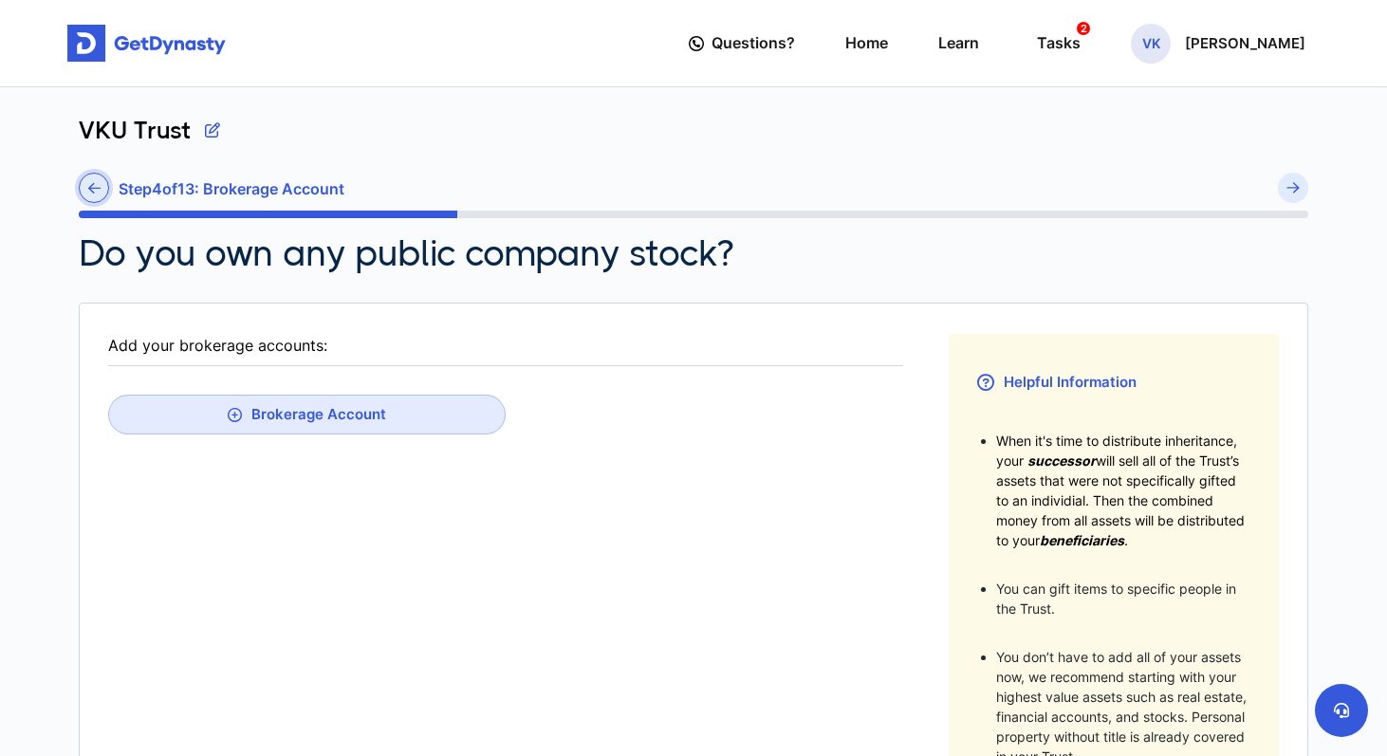
click at [94, 183] on icon at bounding box center [94, 188] width 12 height 14
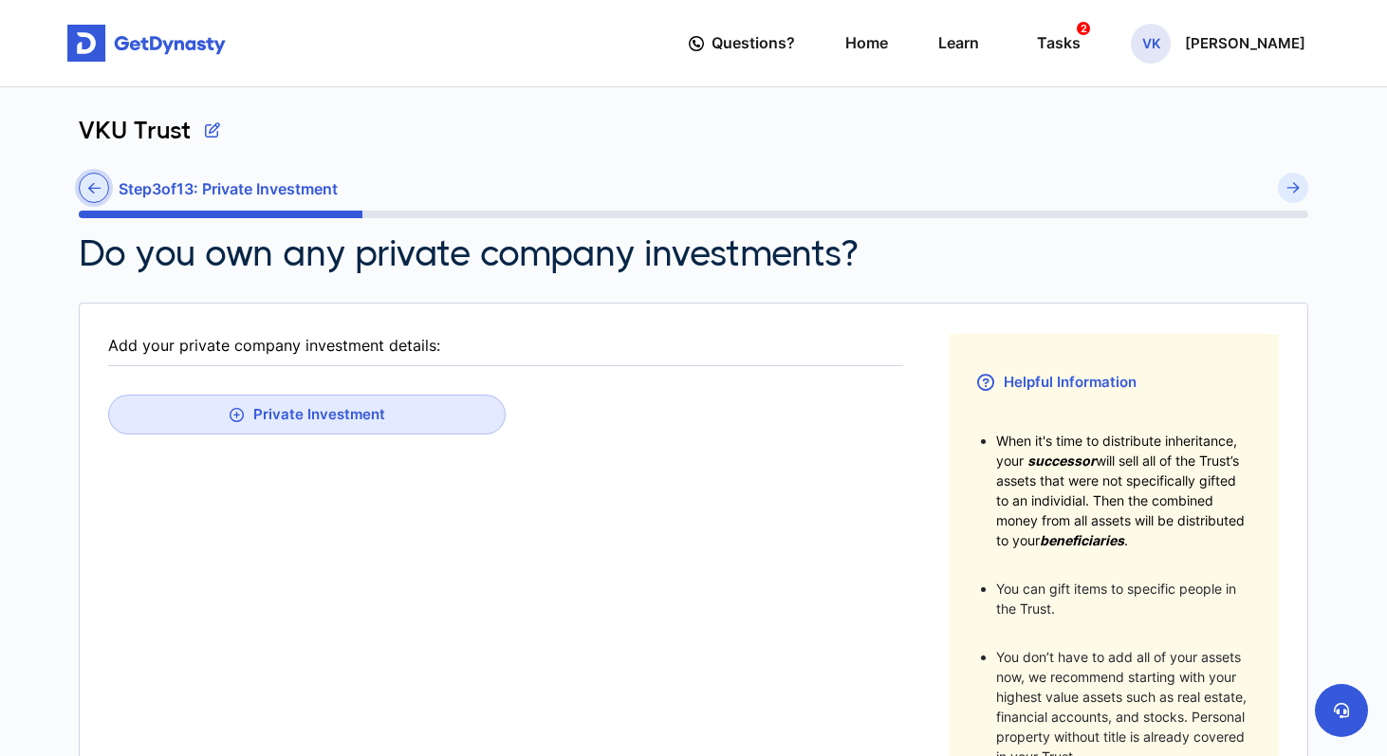
click at [90, 182] on icon at bounding box center [94, 188] width 12 height 14
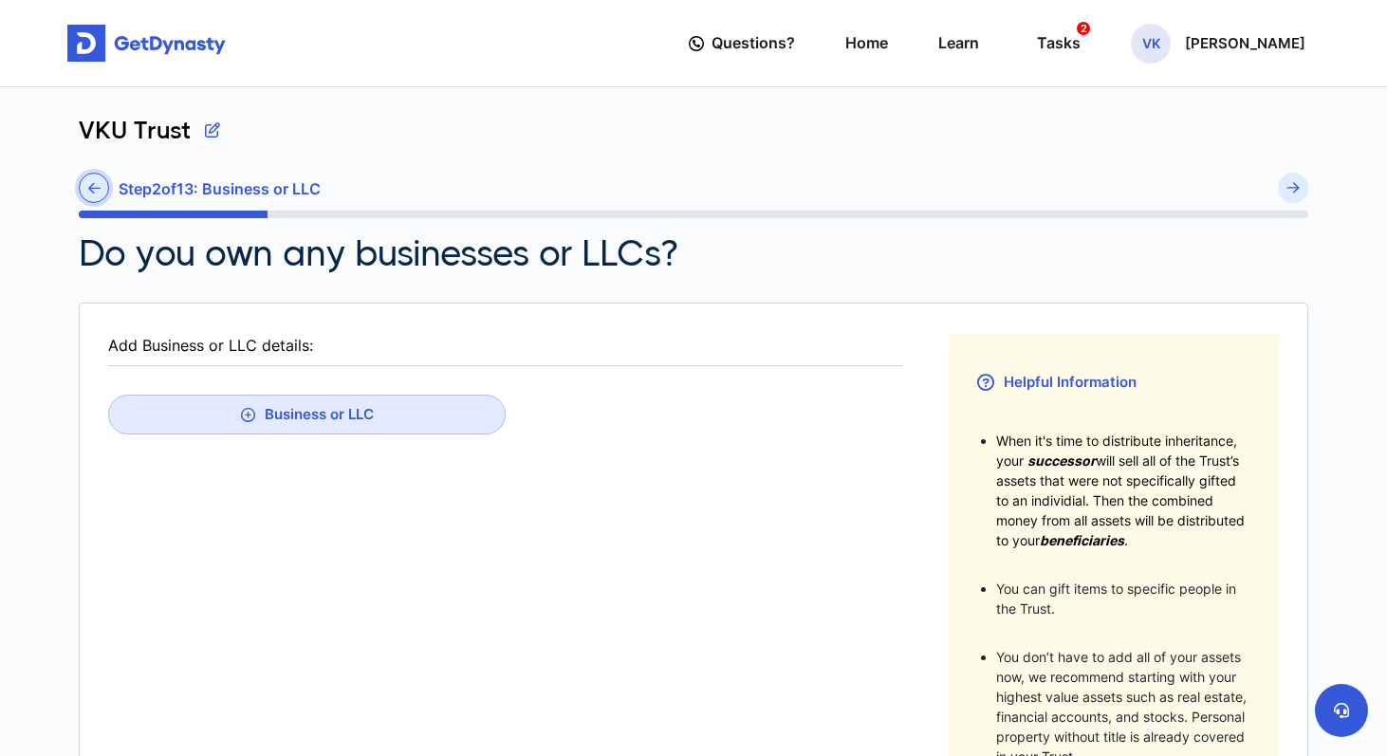
click at [89, 194] on icon at bounding box center [94, 188] width 12 height 14
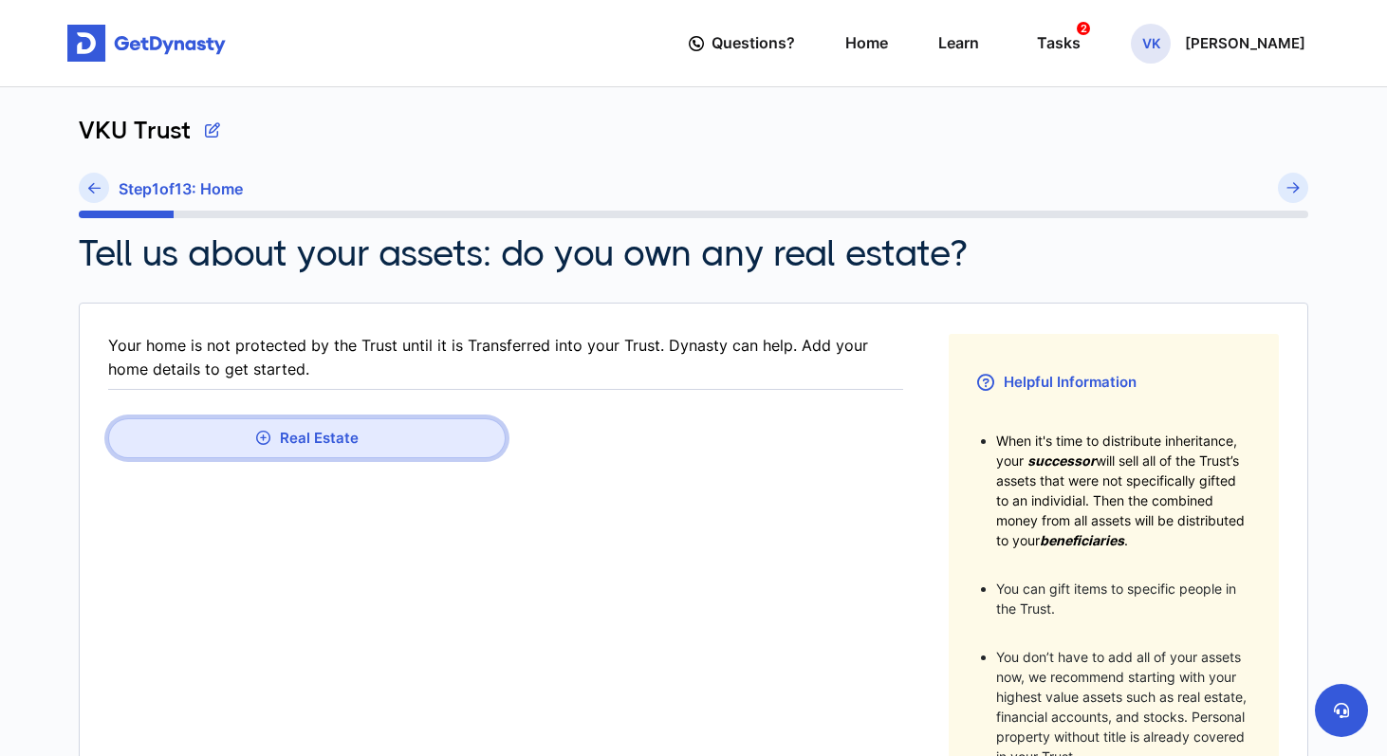
click at [276, 438] on button "Real Estate" at bounding box center [307, 438] width 398 height 40
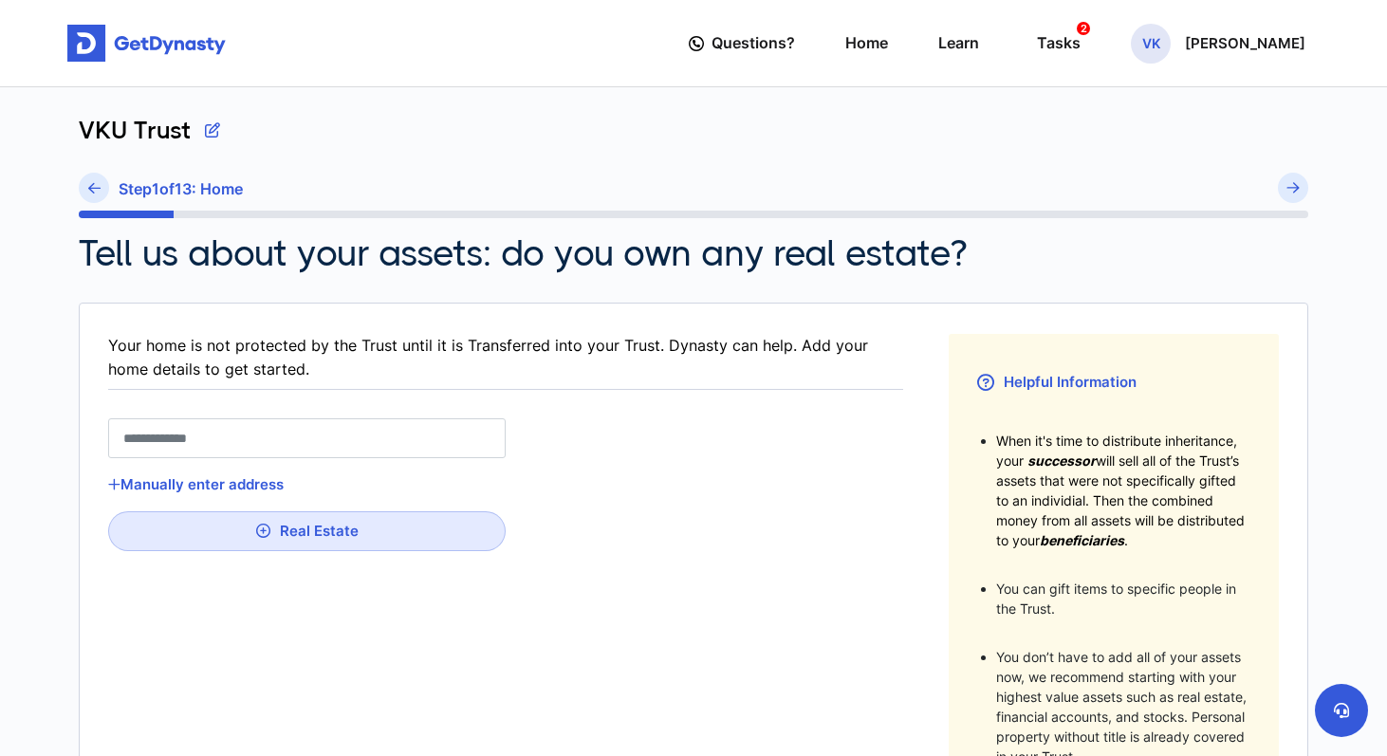
click at [270, 438] on input "text" at bounding box center [307, 438] width 398 height 40
type input "*"
type input "**"
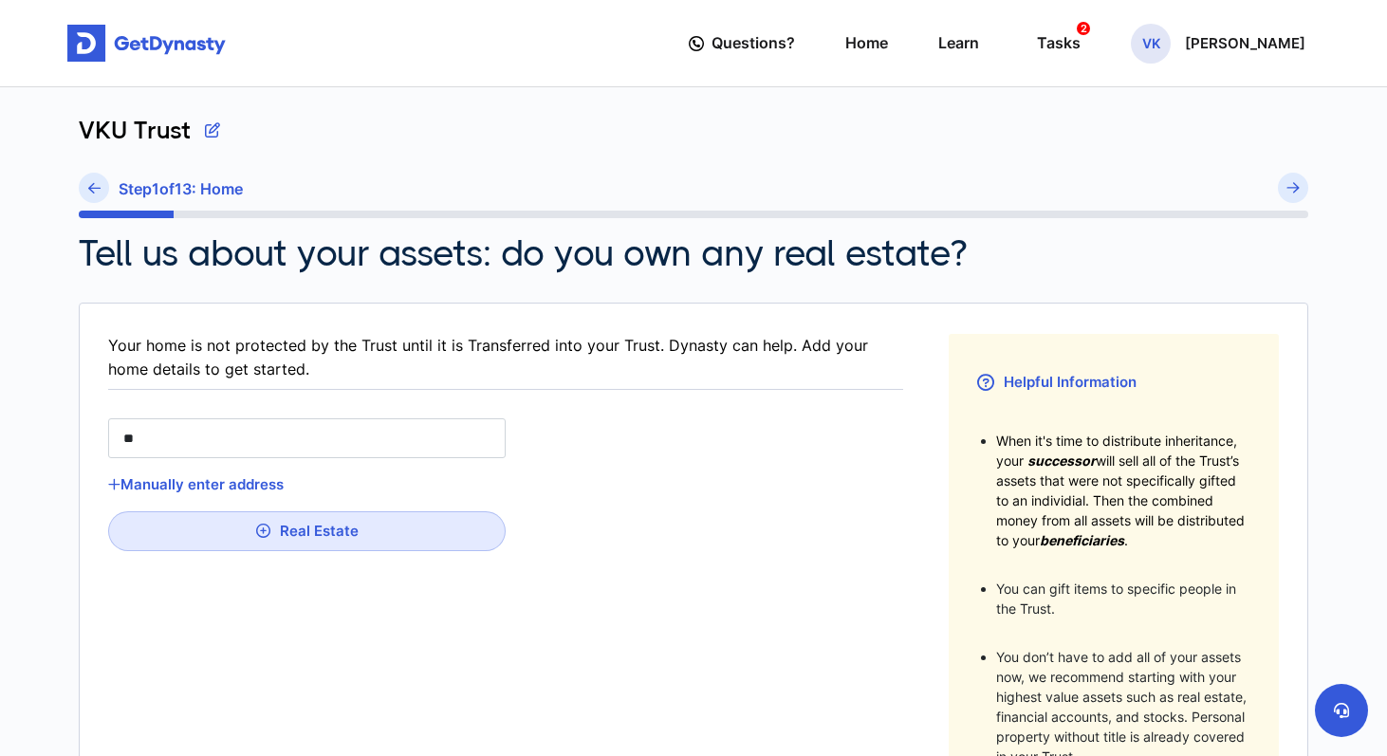
type input "***"
type input "****"
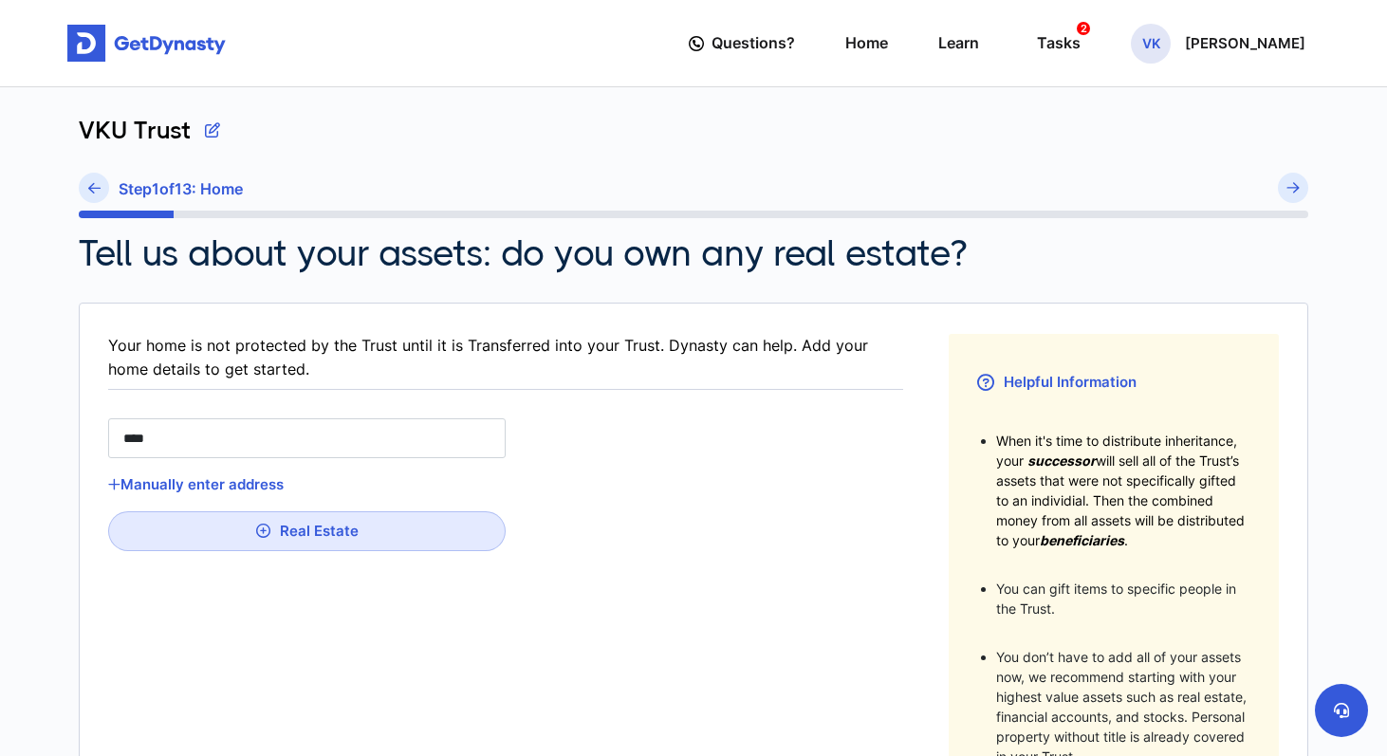
type input "****"
type input "******"
type input "*******"
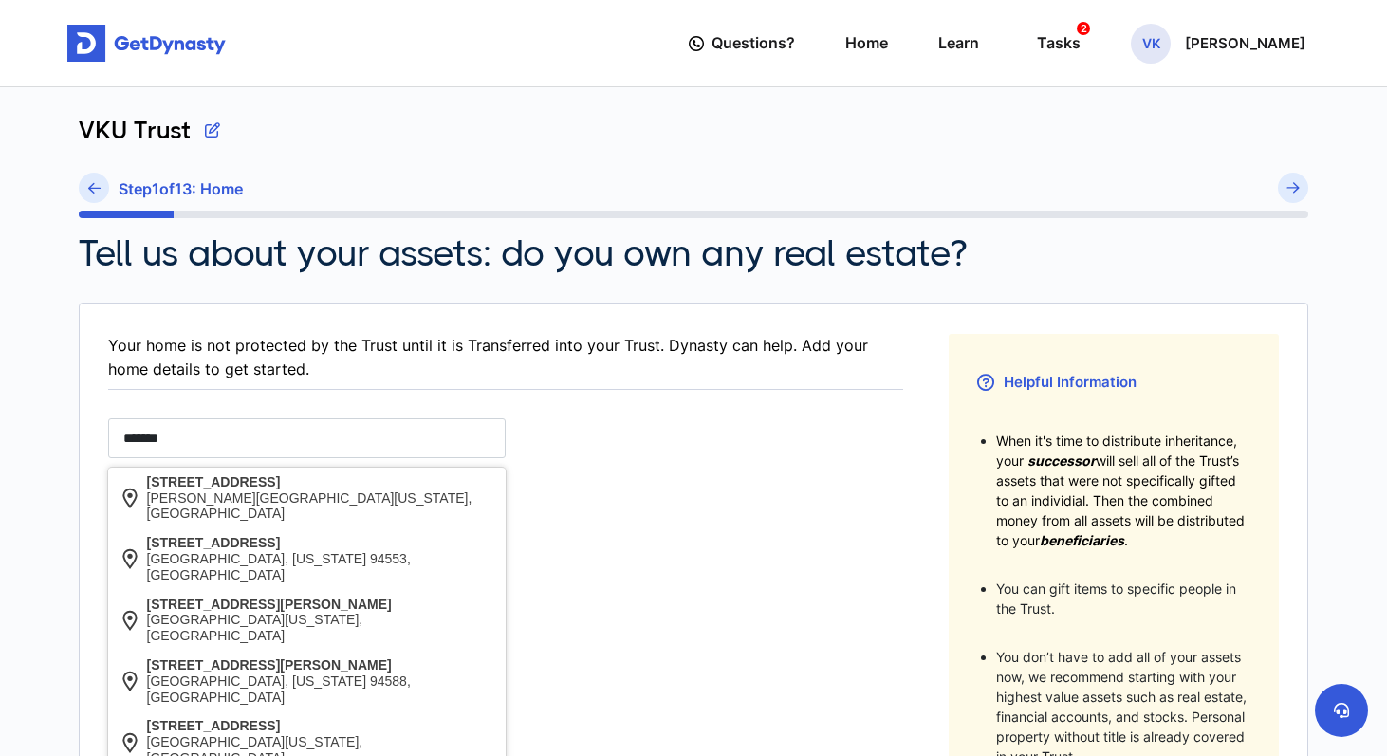
type input "********"
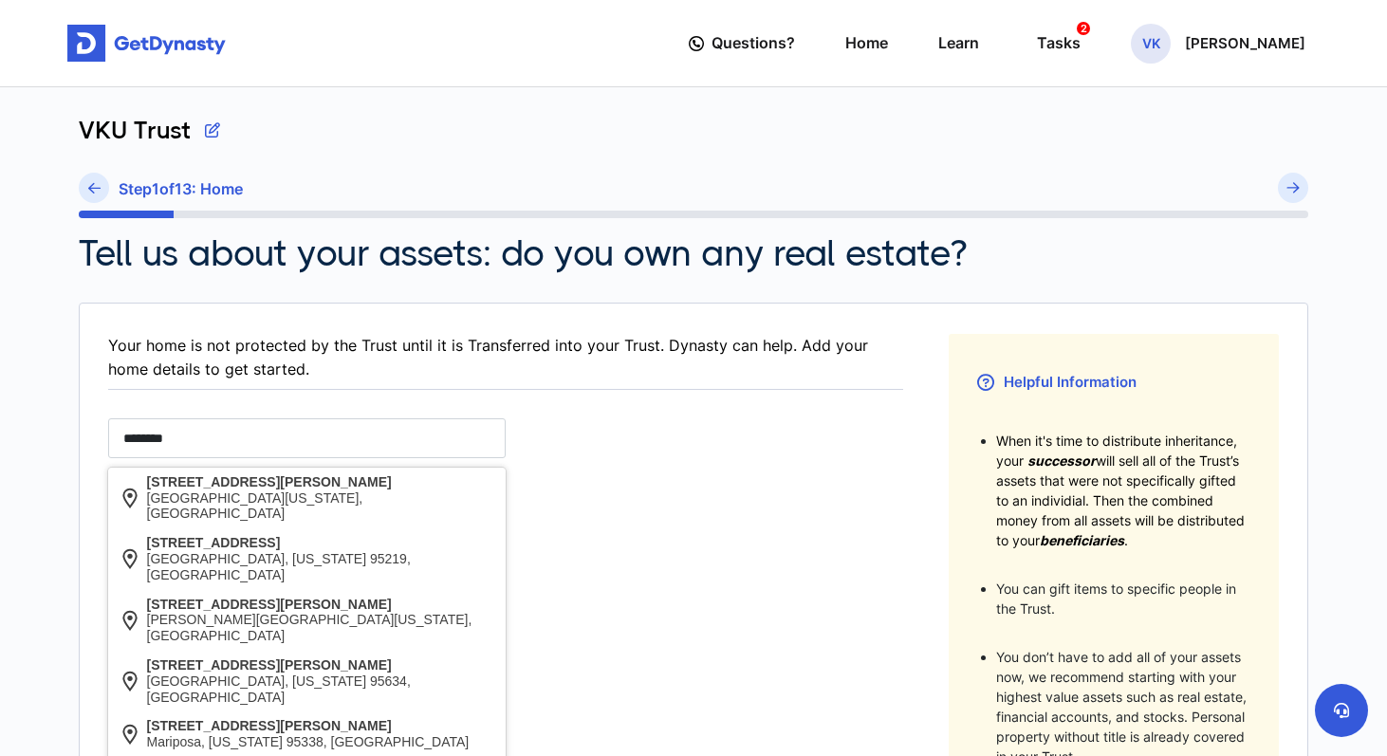
type input "*********"
type input "**********"
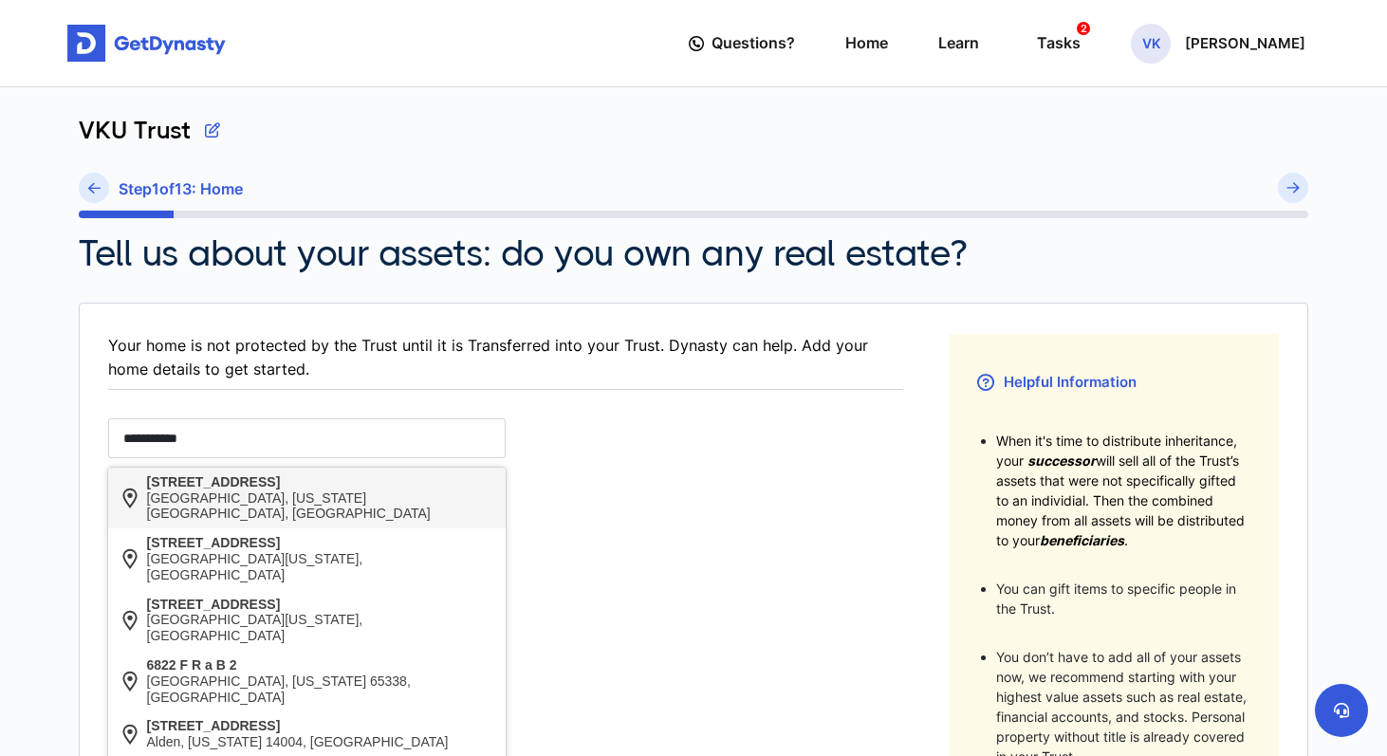
click at [284, 485] on div "[STREET_ADDRESS]" at bounding box center [321, 482] width 349 height 16
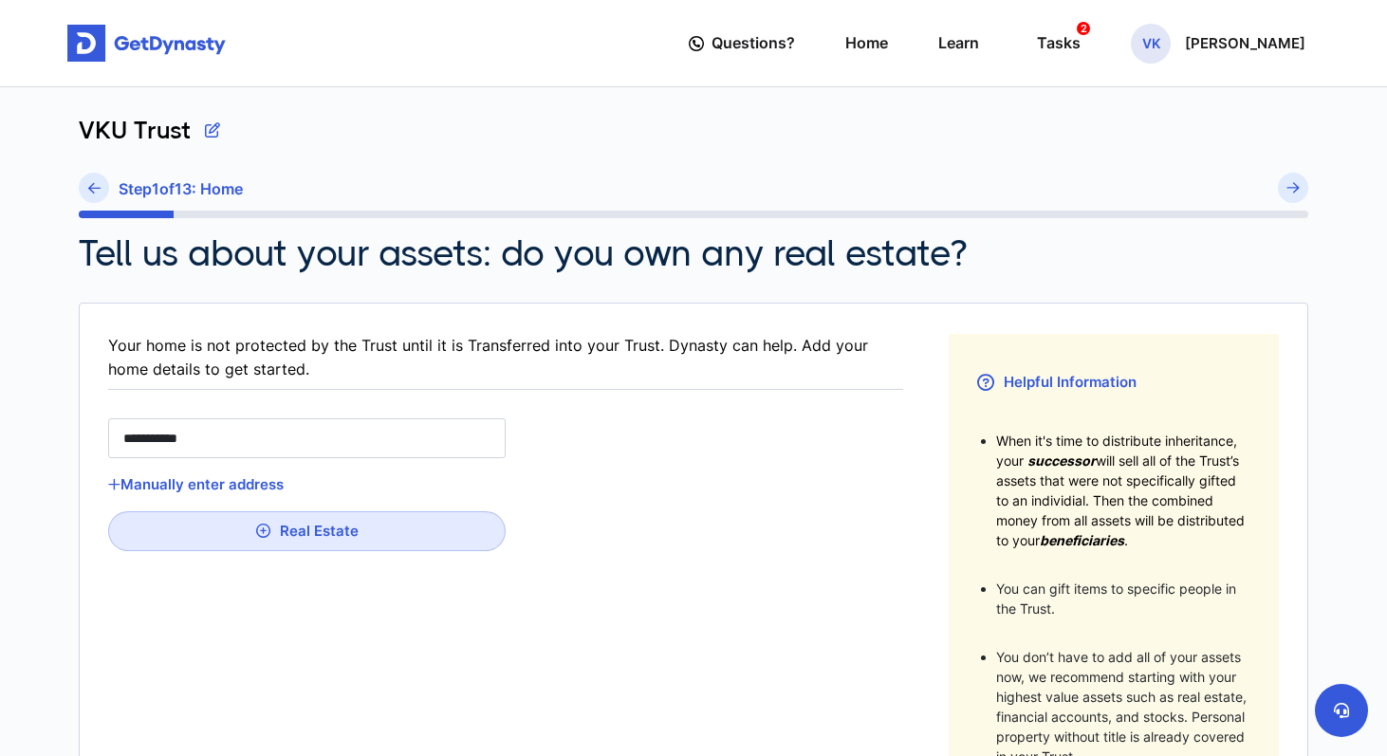
type input "**********"
type input "**"
type input "******"
type input "*****"
type input "**********"
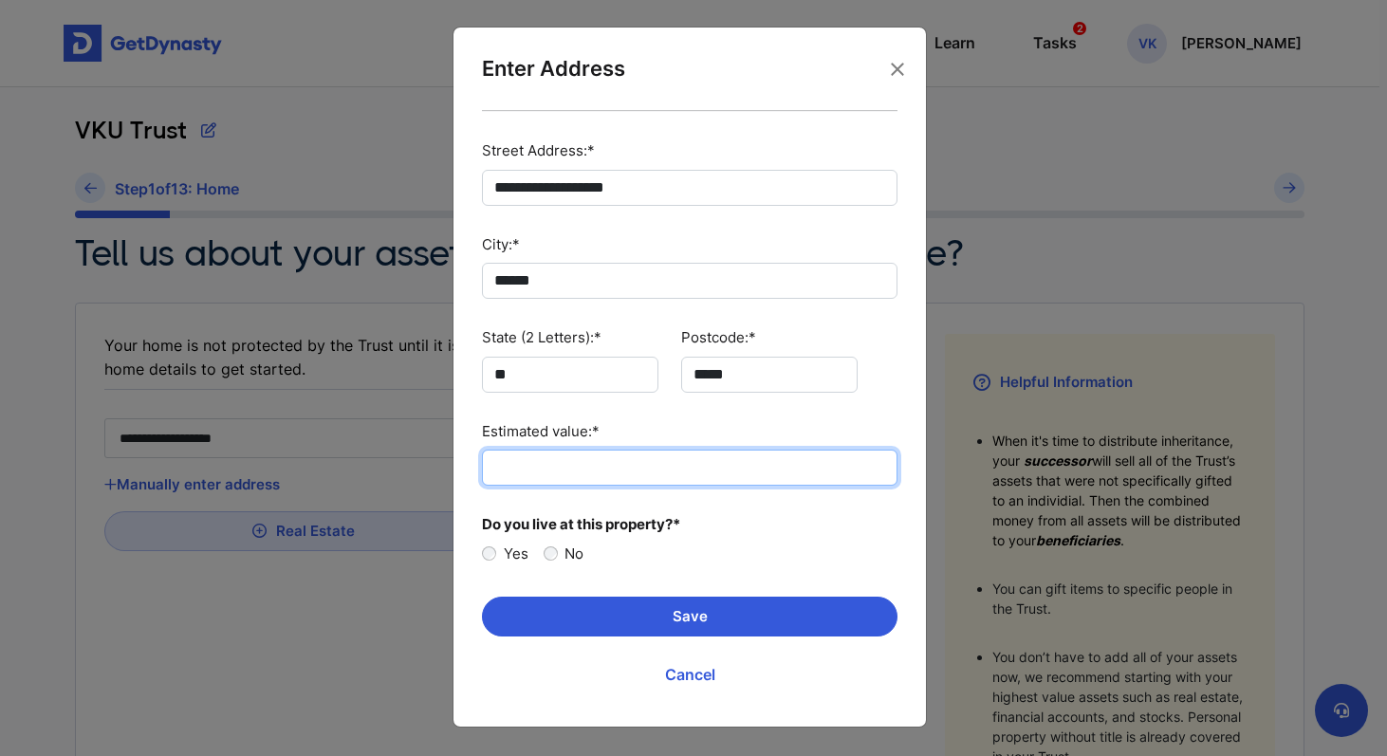
click at [614, 463] on input "Estimated value:*" at bounding box center [690, 468] width 416 height 36
type input "********"
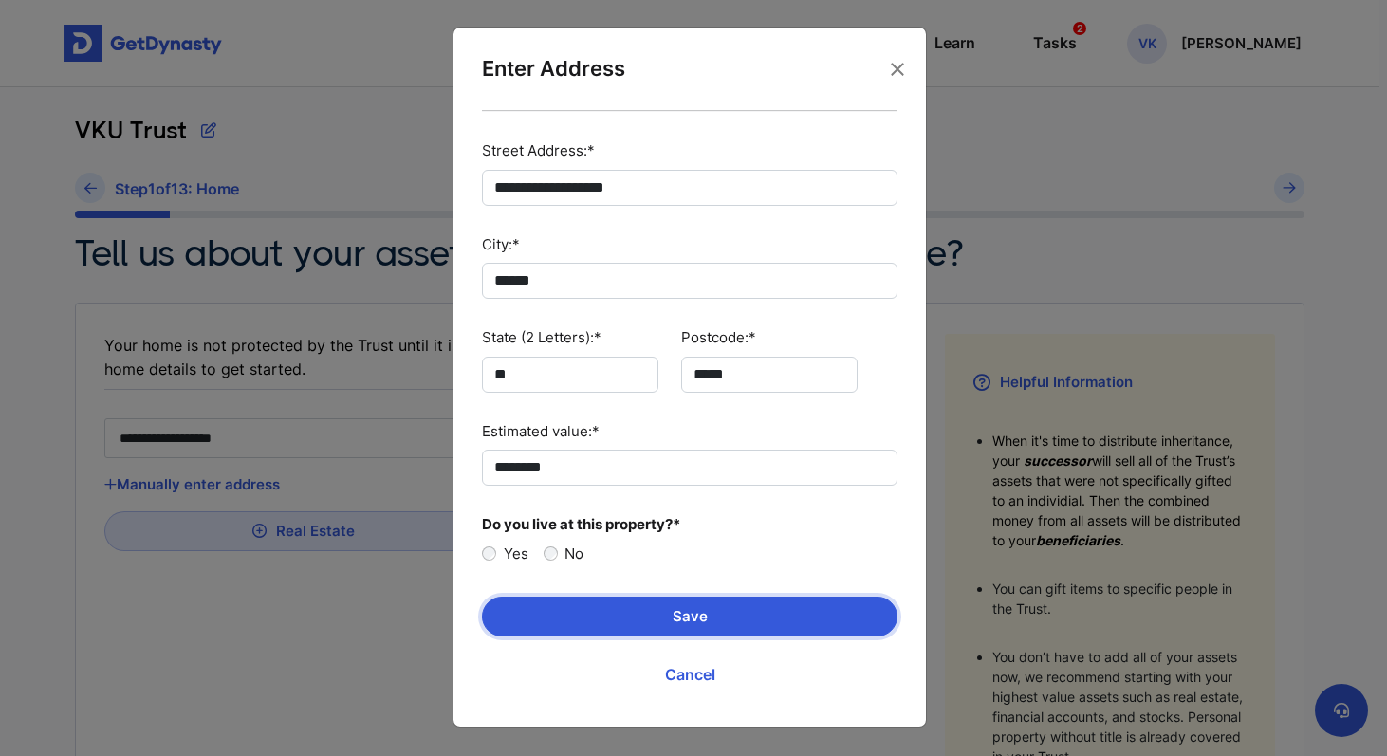
click at [604, 612] on button "Save" at bounding box center [690, 617] width 416 height 40
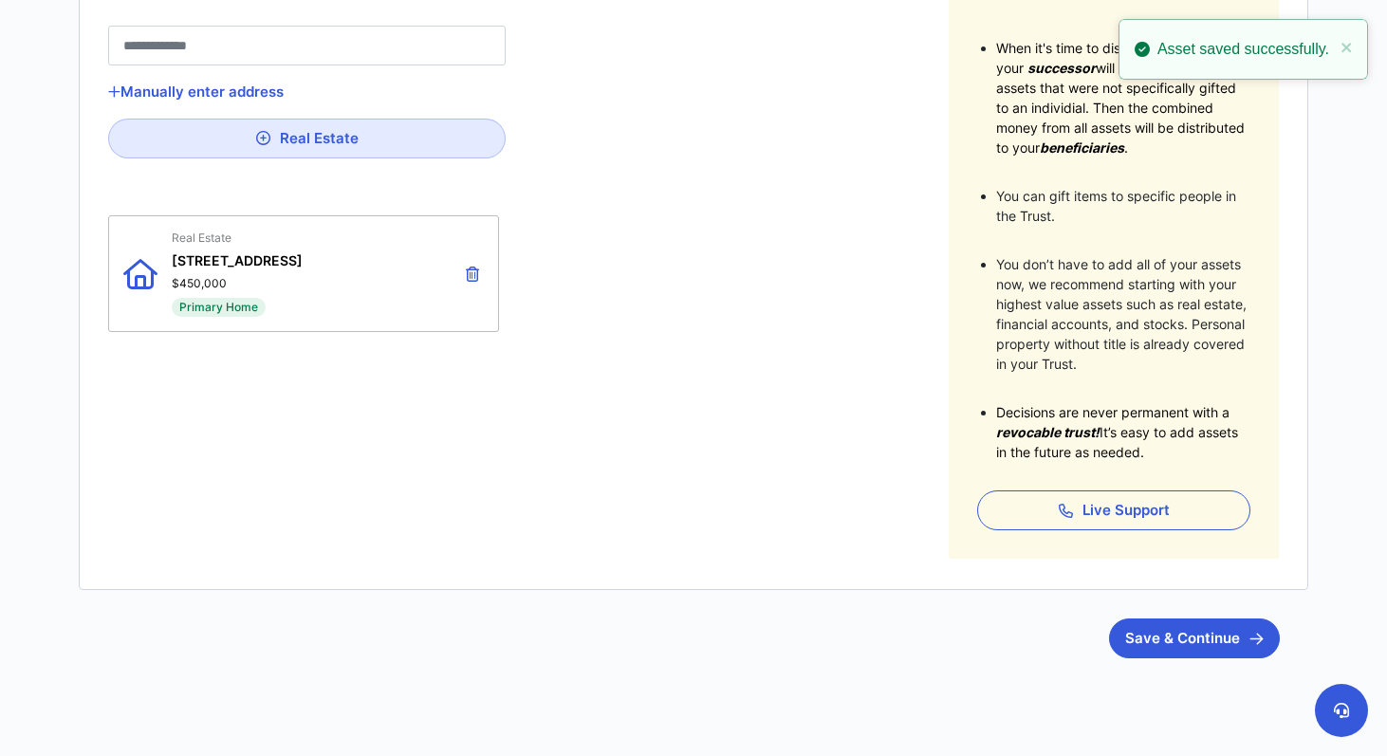
scroll to position [426, 0]
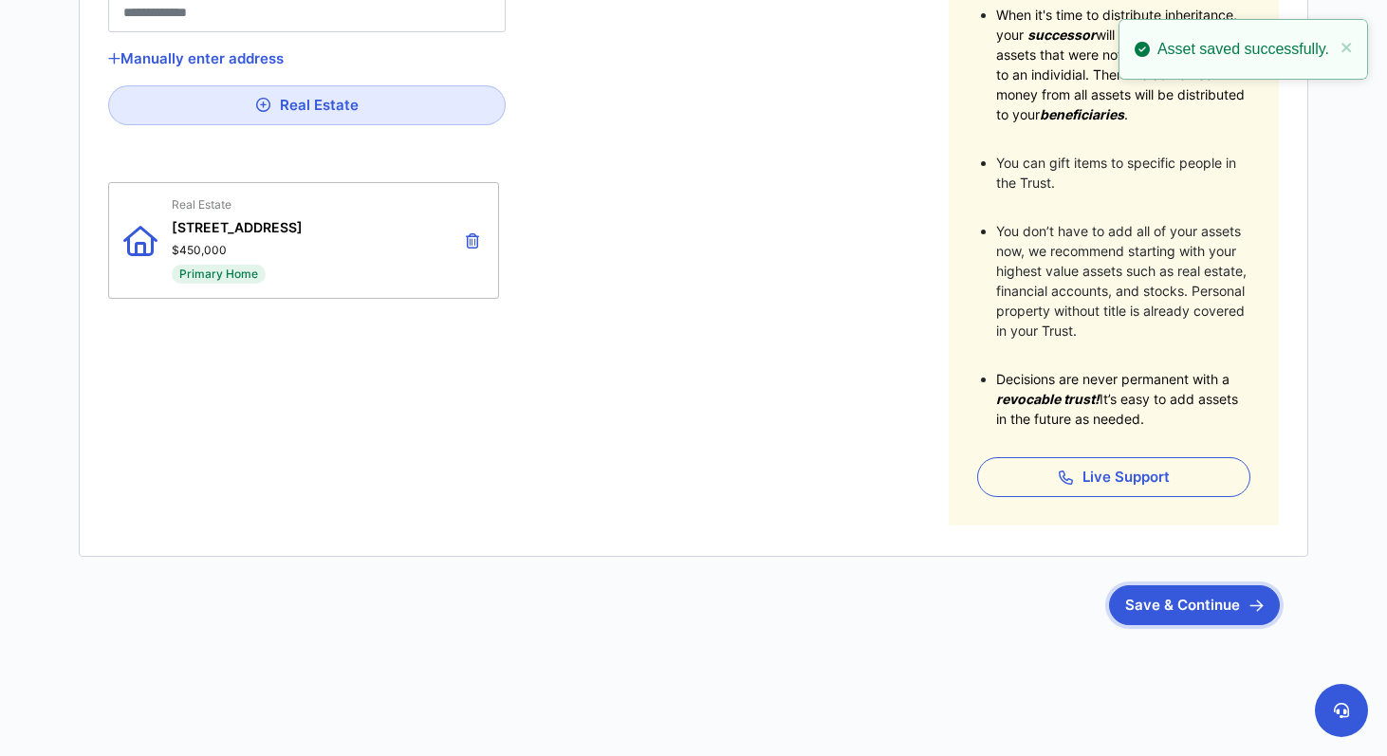
click at [1176, 615] on button "Save & Continue" at bounding box center [1194, 605] width 171 height 40
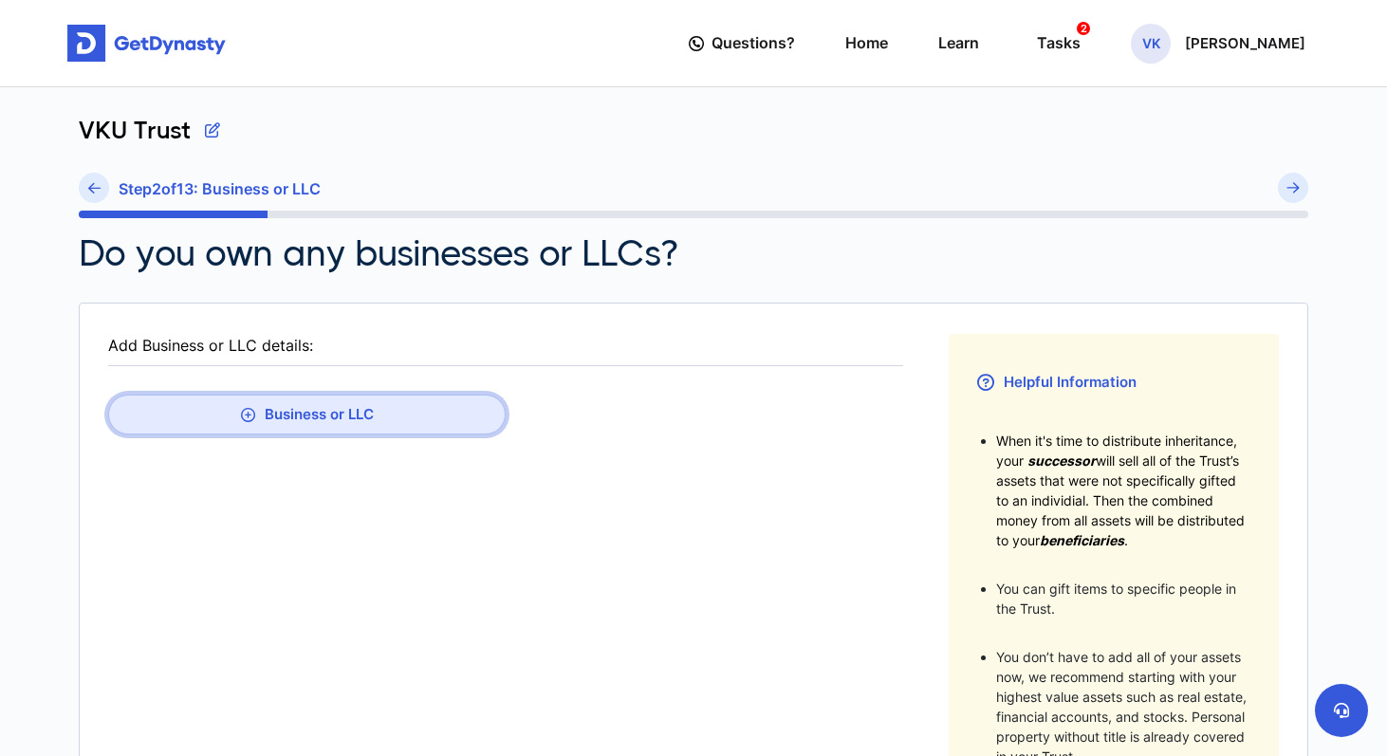
click at [326, 417] on button "Business or LLC" at bounding box center [307, 415] width 398 height 40
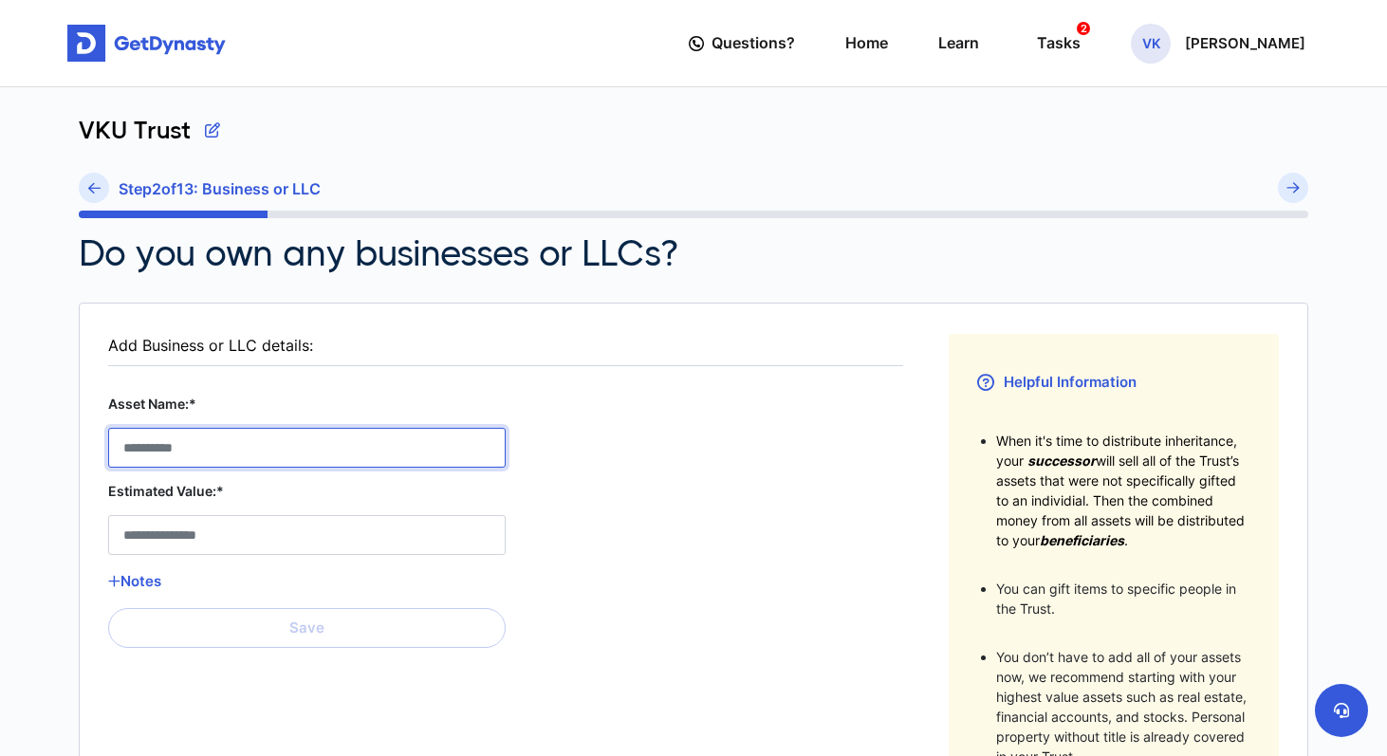
click at [259, 453] on LLC__asset_name__0 "Asset Name:*" at bounding box center [307, 448] width 398 height 40
type LLC__asset_name__0 "*"
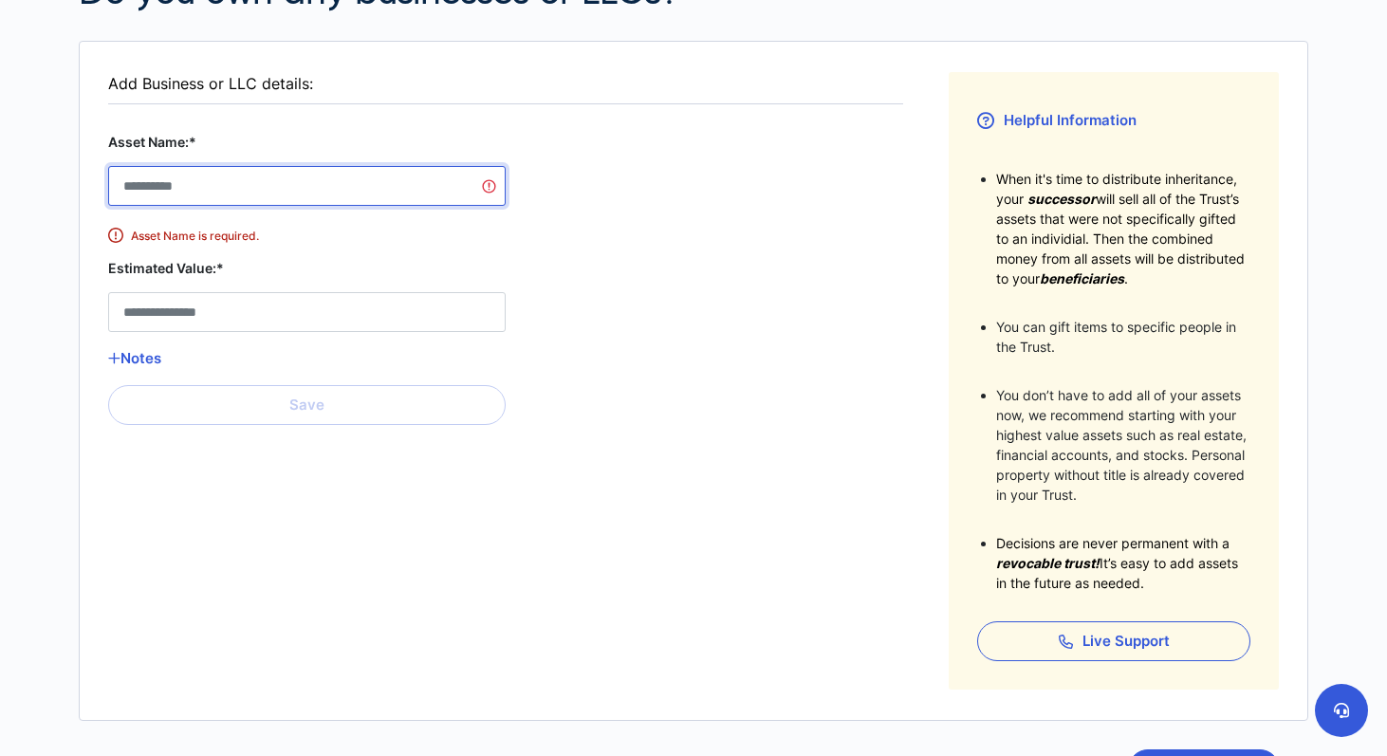
scroll to position [267, 0]
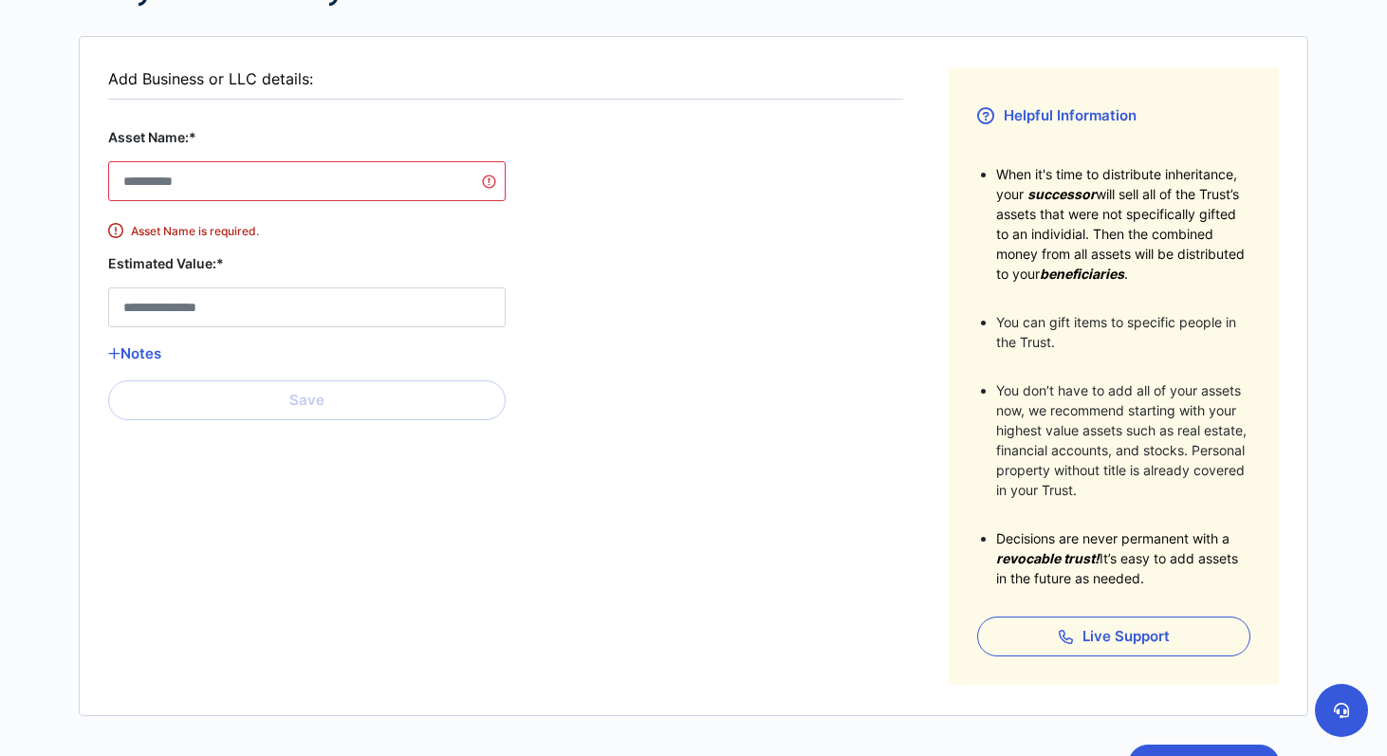
click at [691, 579] on fieldset "Add Business or LLC details: Asset Name:* Asset Name is required. Estimated Val…" at bounding box center [505, 376] width 795 height 618
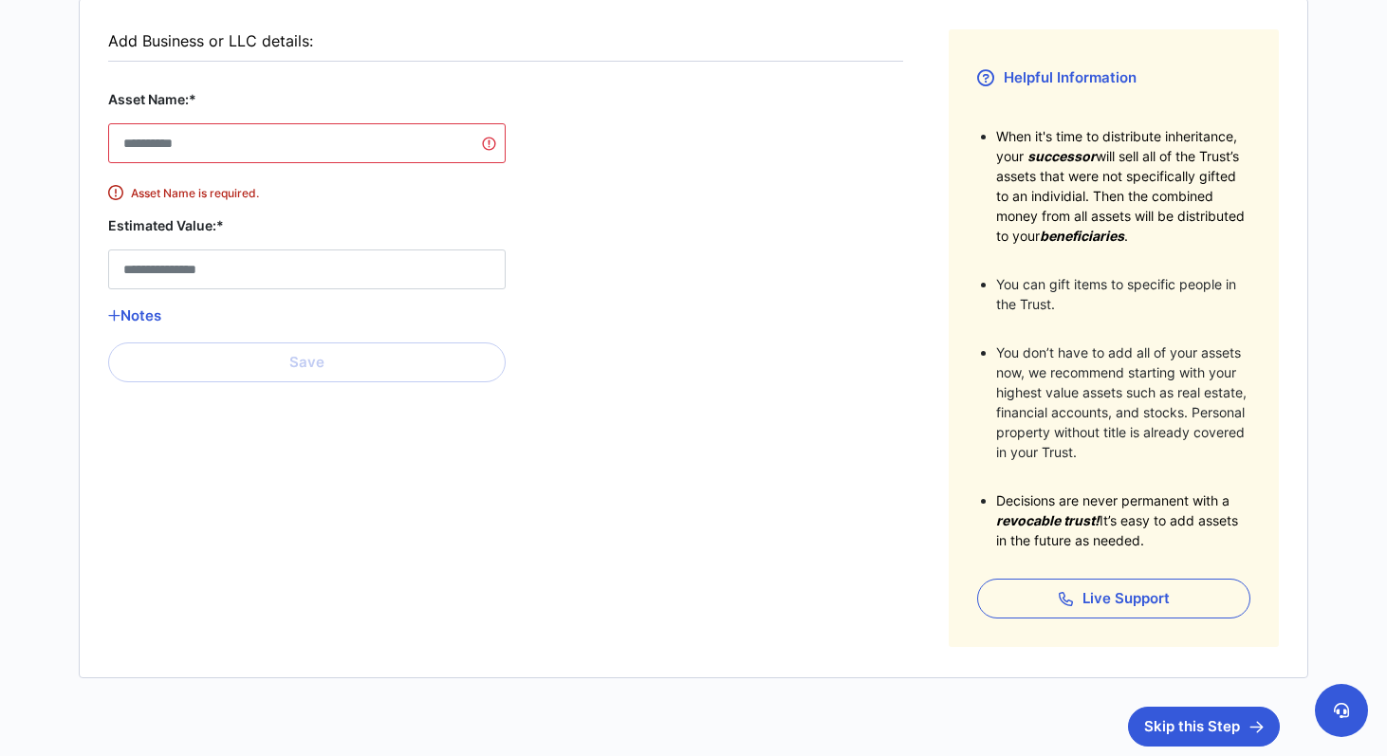
scroll to position [434, 0]
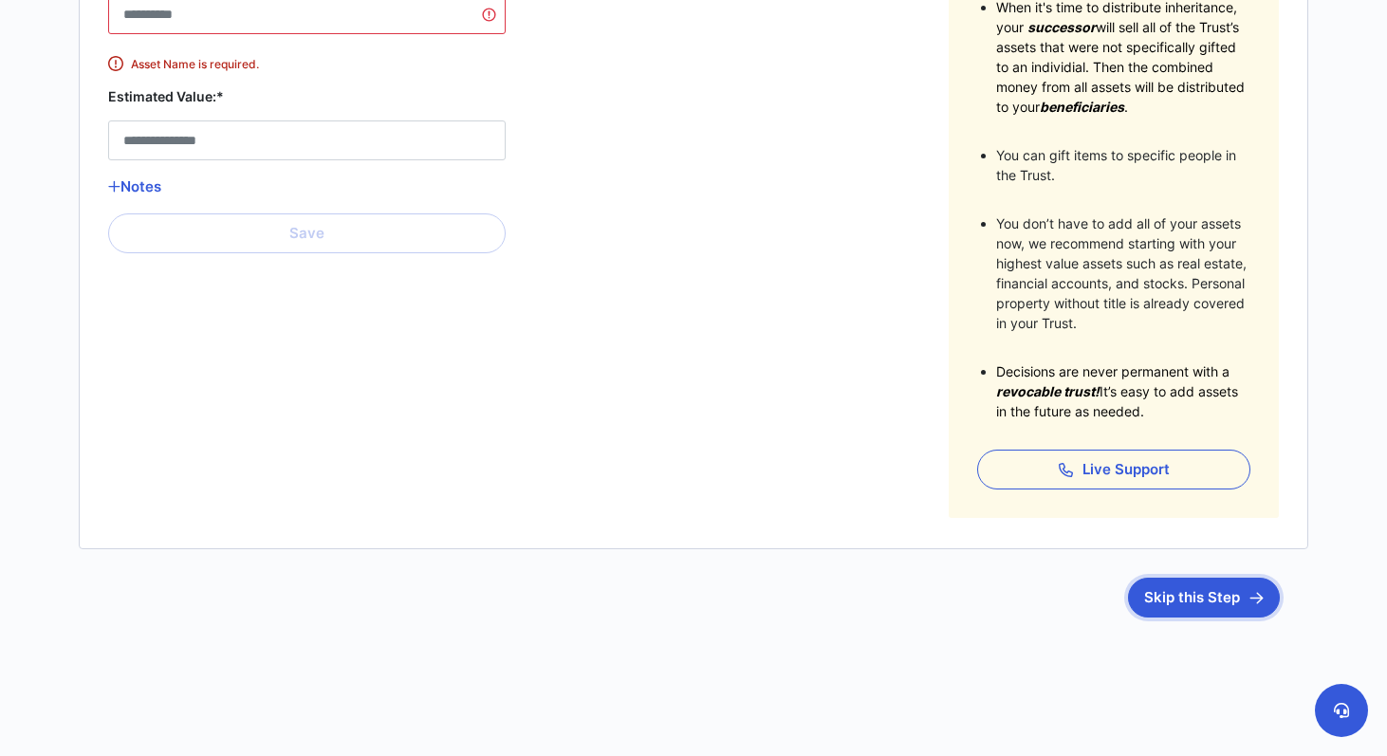
click at [1177, 600] on button "Skip this Step" at bounding box center [1204, 598] width 152 height 40
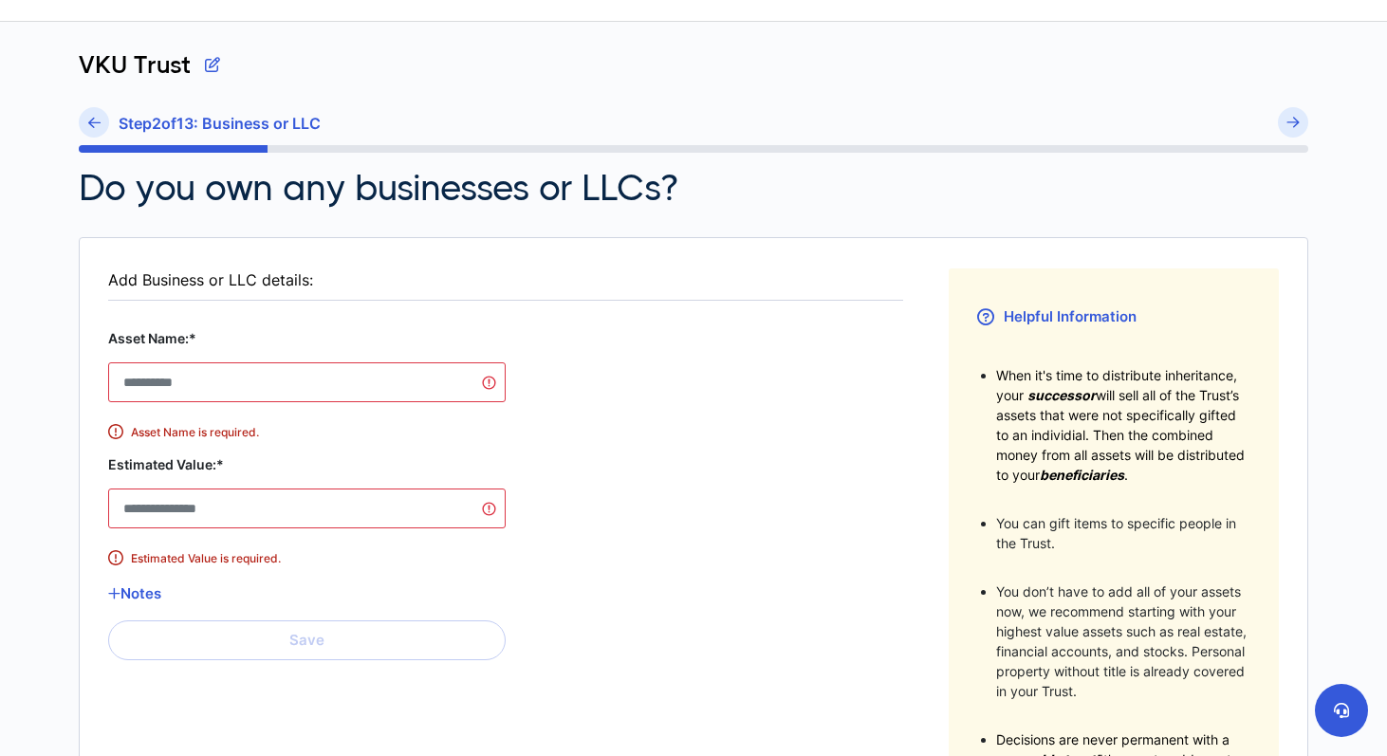
scroll to position [0, 0]
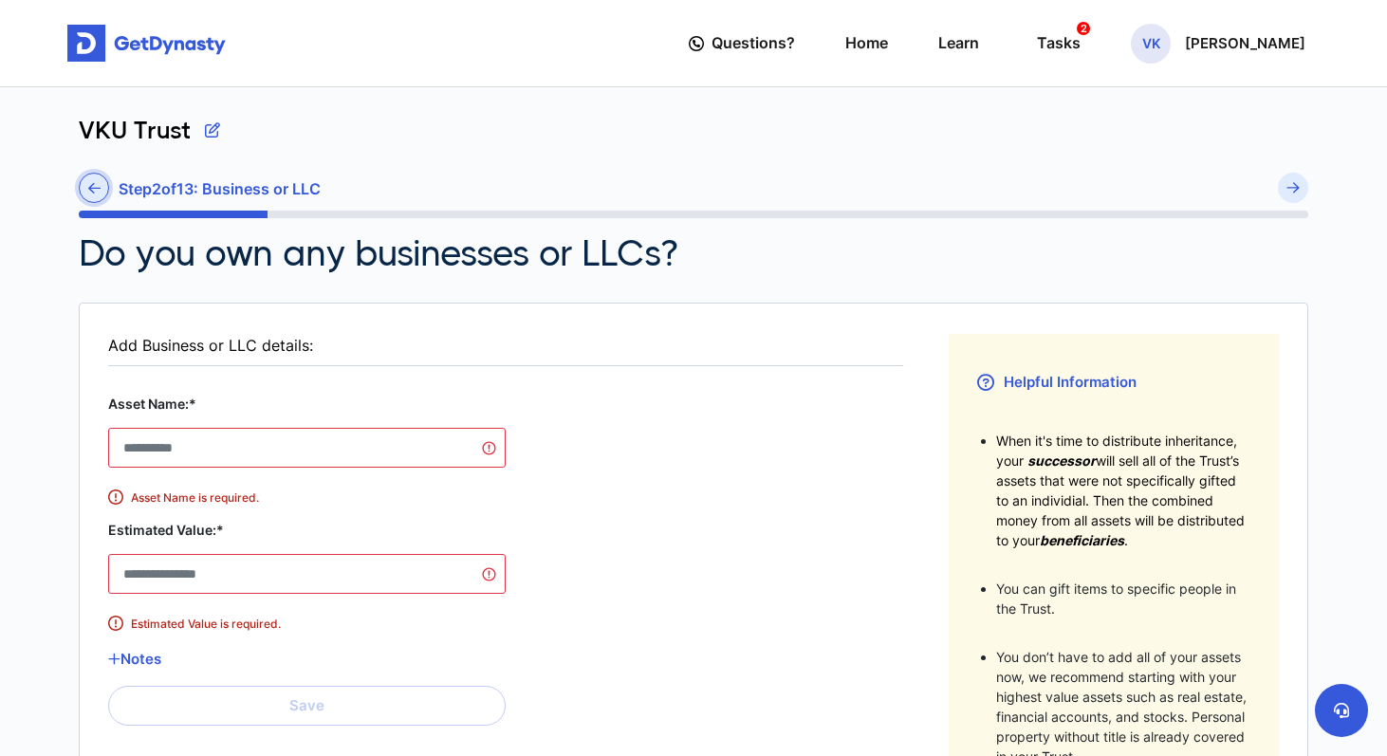
click at [93, 185] on icon at bounding box center [94, 188] width 12 height 14
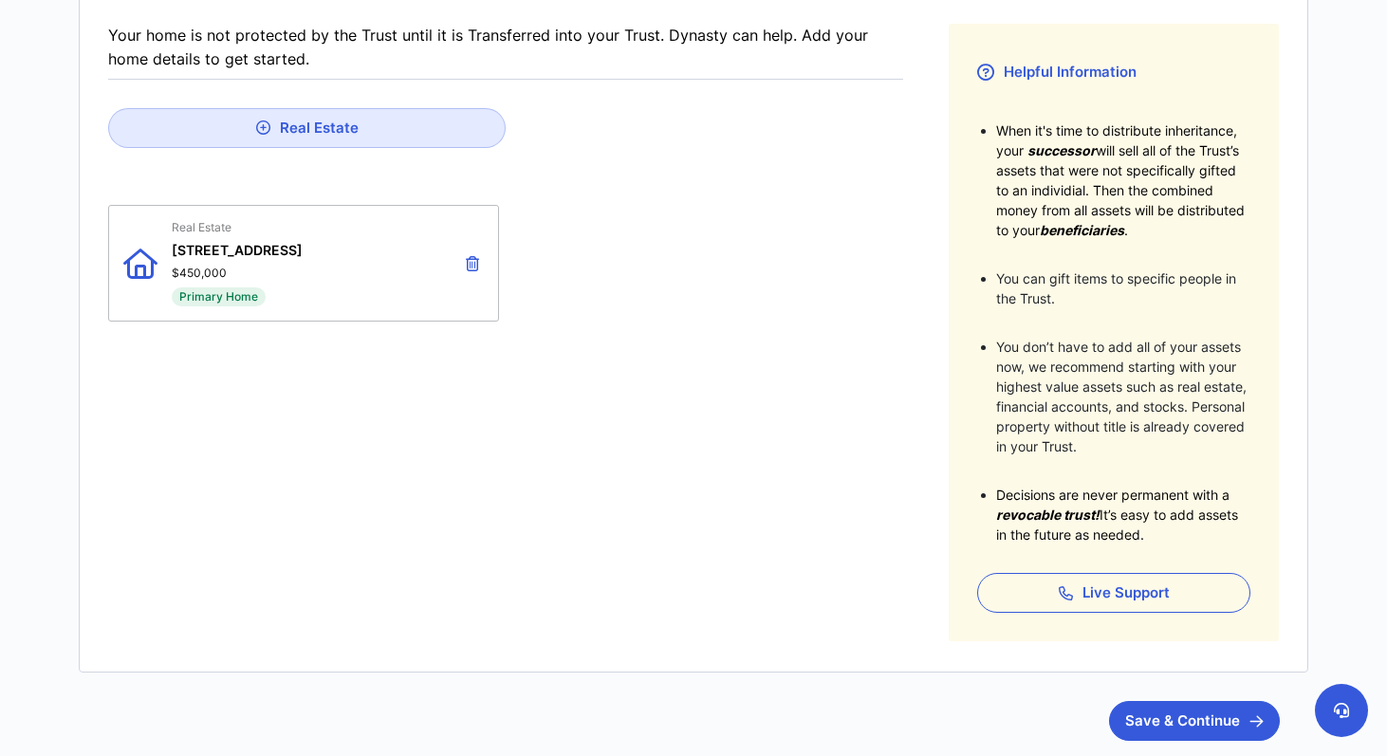
scroll to position [434, 0]
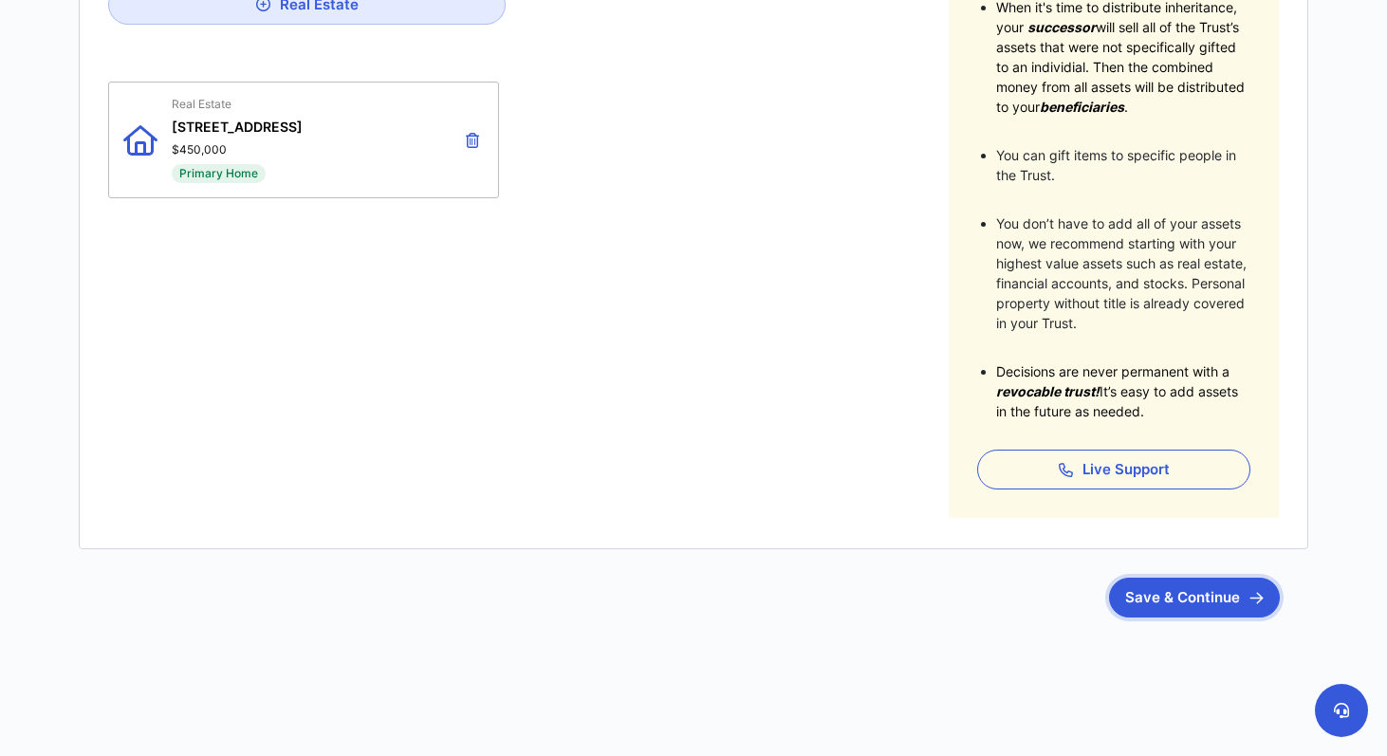
click at [1150, 602] on button "Save & Continue" at bounding box center [1194, 598] width 171 height 40
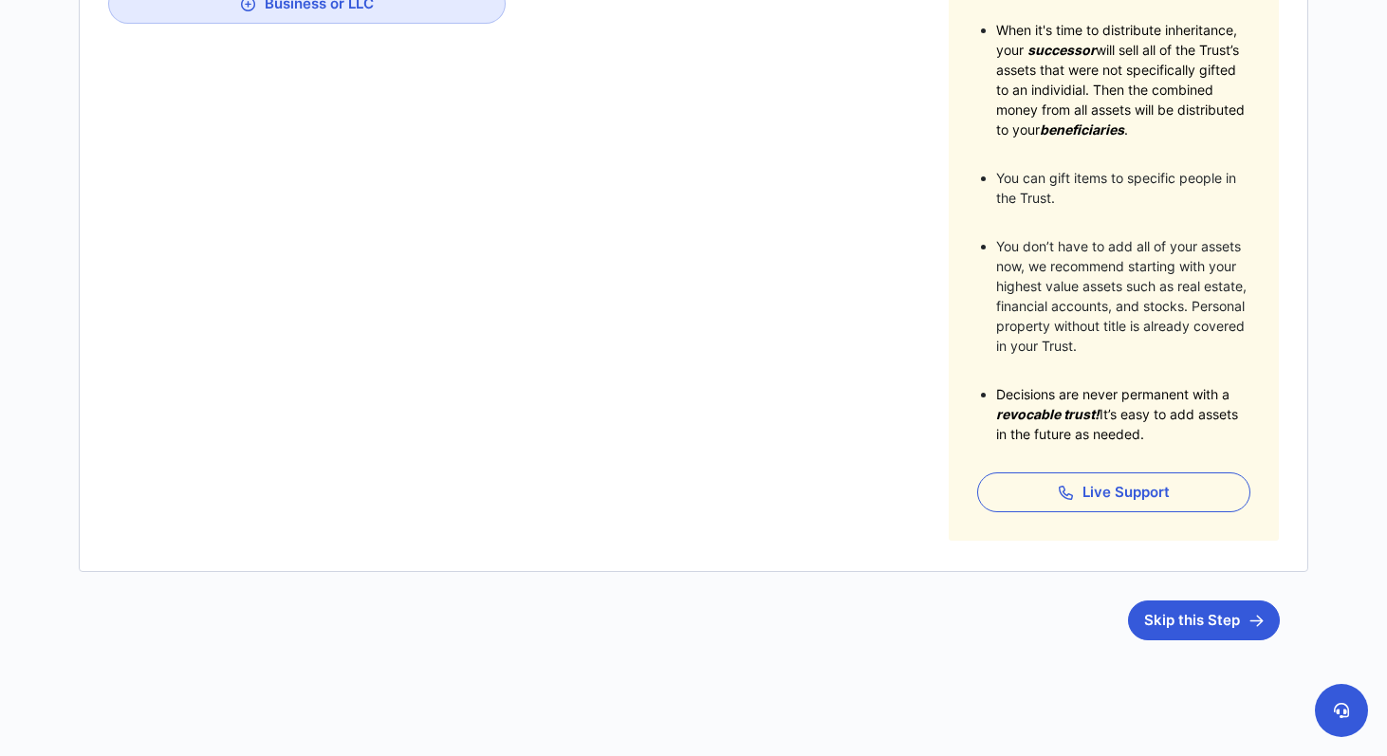
scroll to position [434, 0]
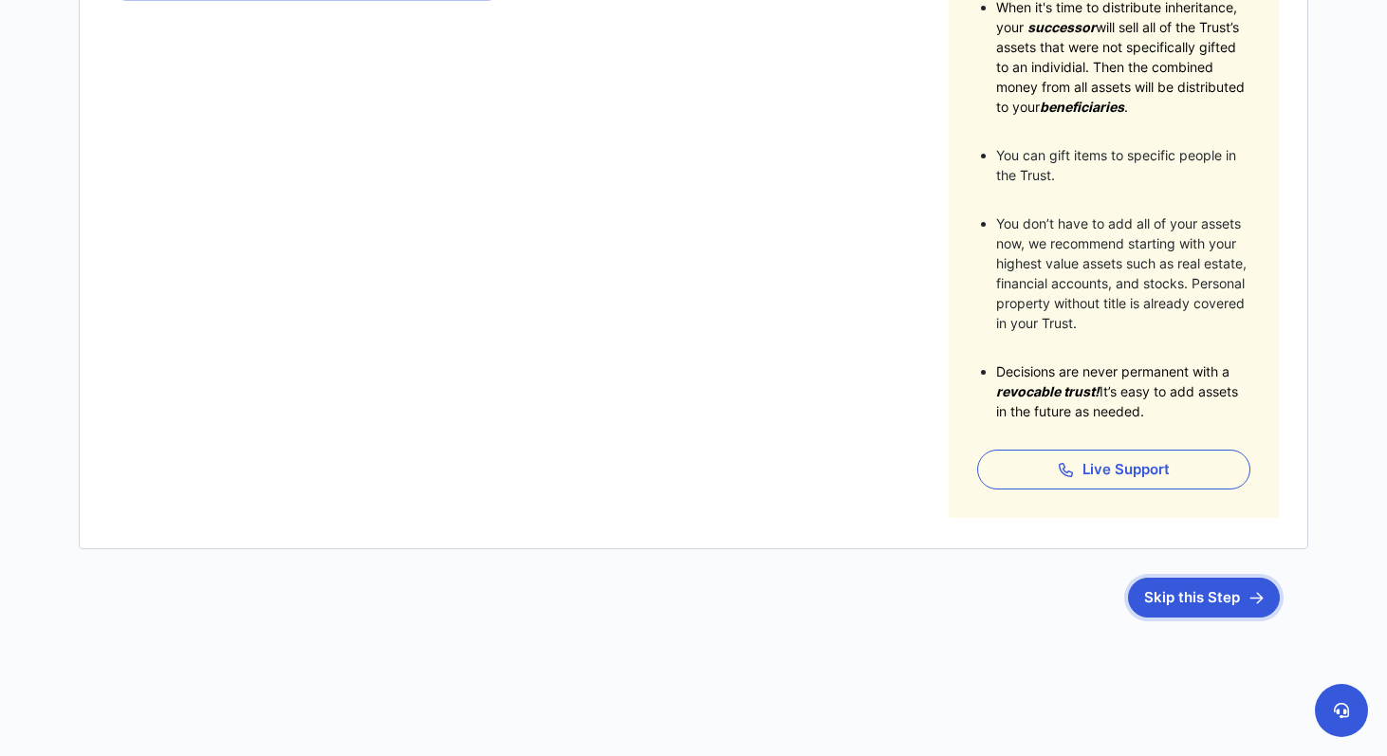
click at [1169, 596] on button "Skip this Step" at bounding box center [1204, 598] width 152 height 40
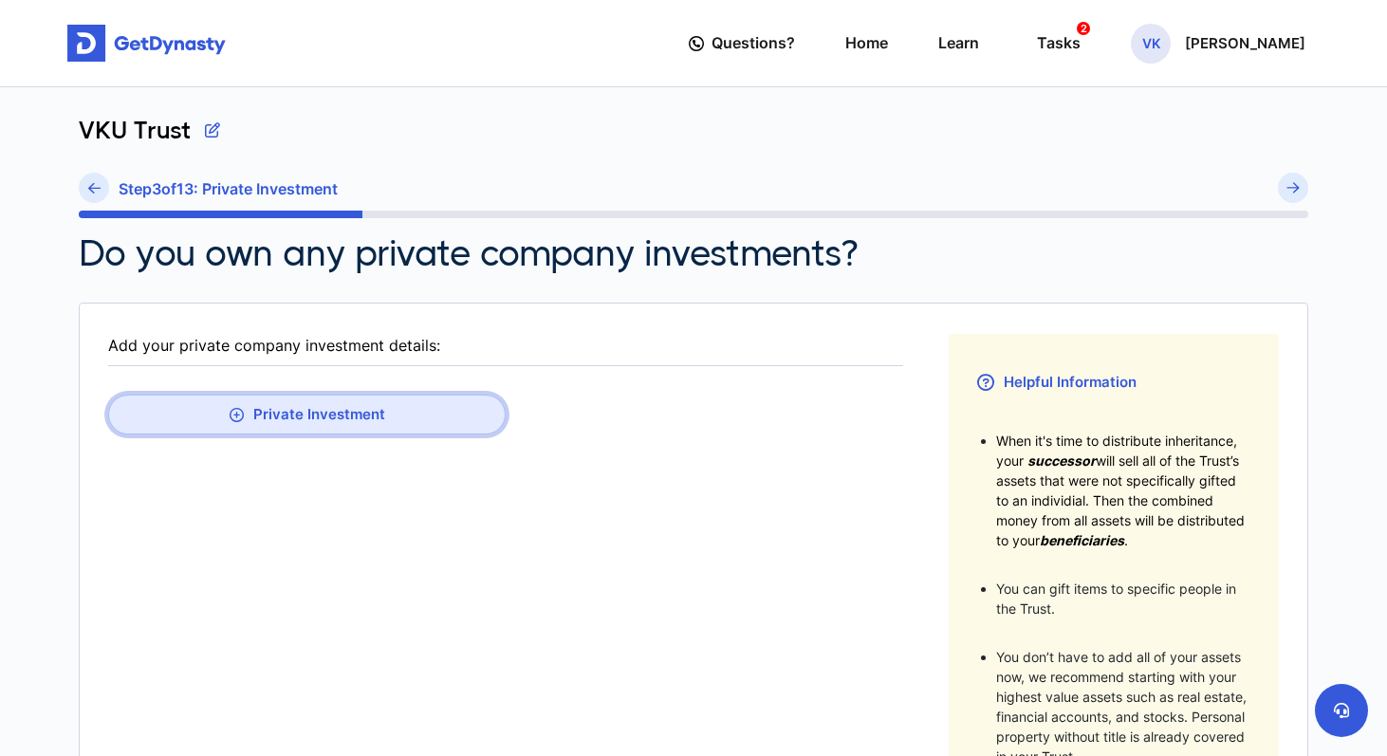
click at [296, 411] on button "Private Investment" at bounding box center [307, 415] width 398 height 40
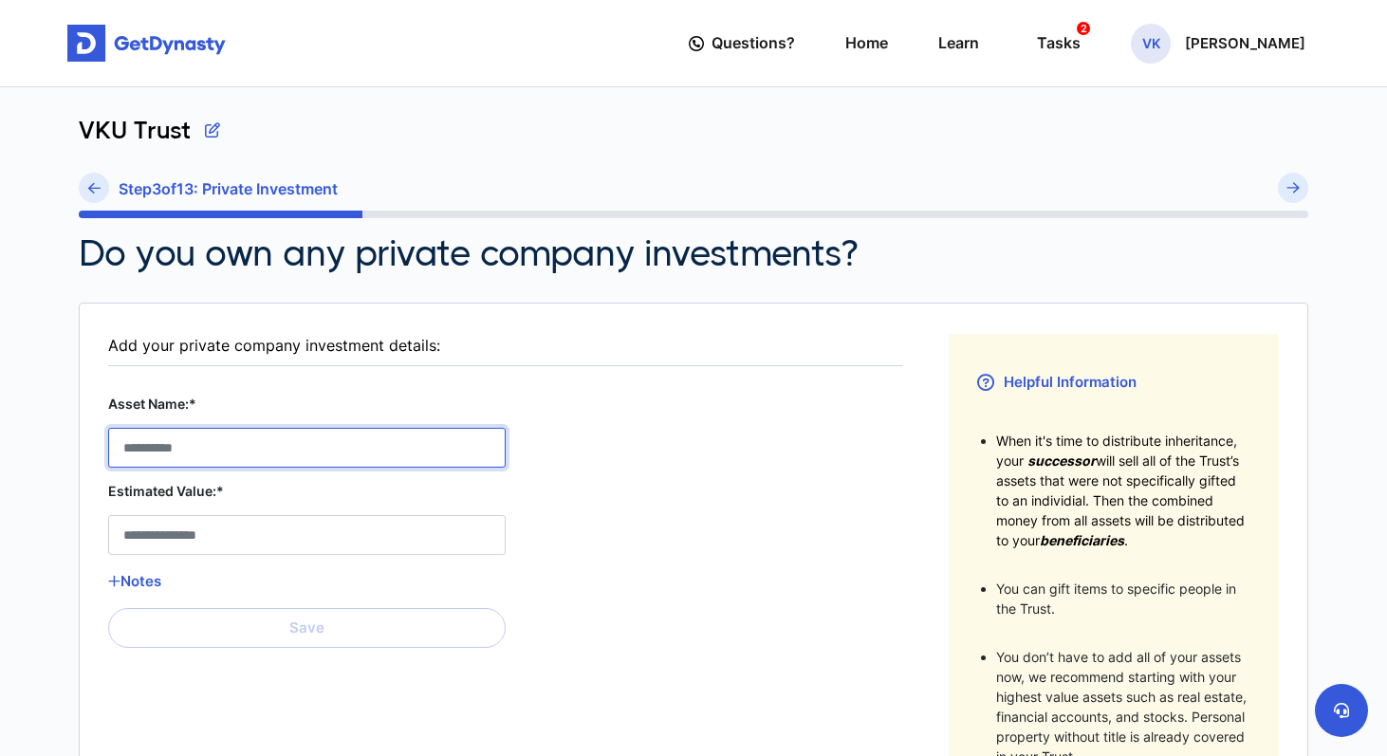
click at [266, 456] on Stock__asset_name__0 "Asset Name:*" at bounding box center [307, 448] width 398 height 40
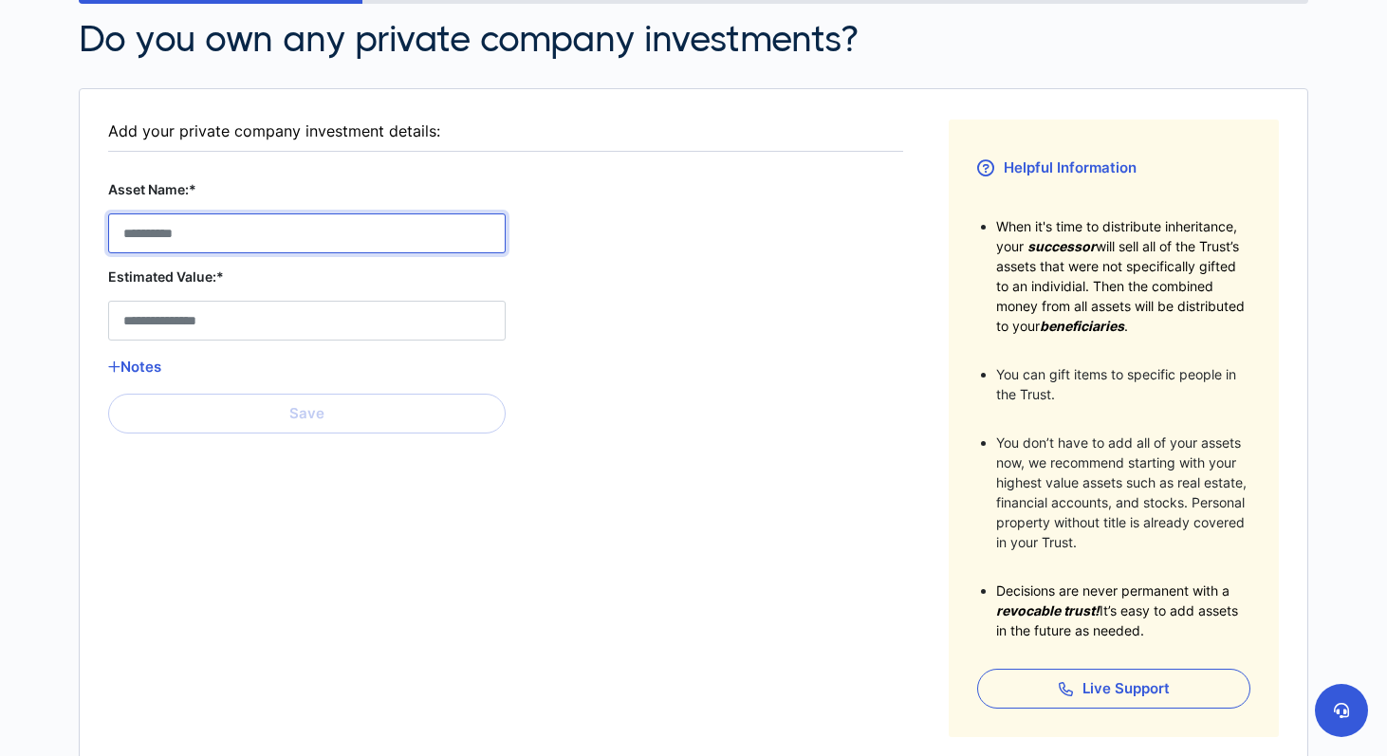
scroll to position [299, 0]
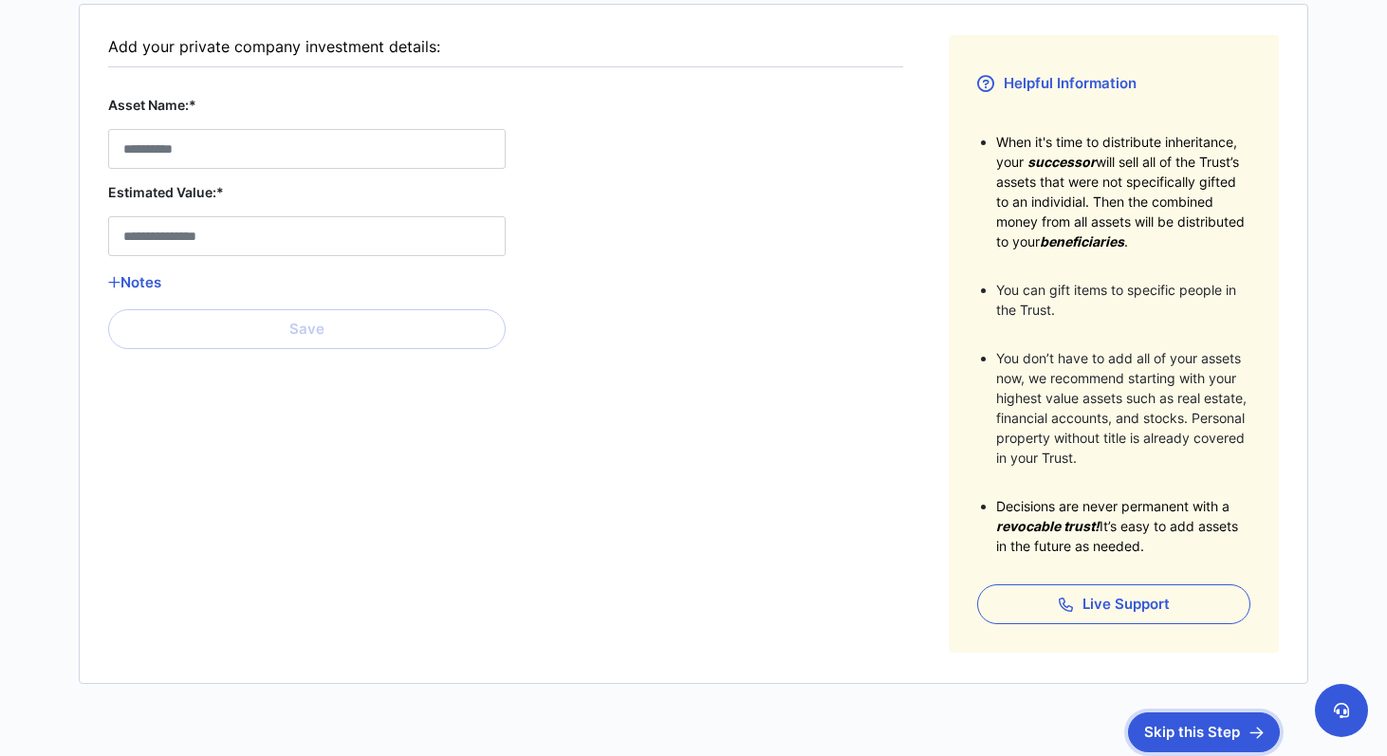
click at [1143, 738] on button "Skip this Step" at bounding box center [1204, 732] width 152 height 40
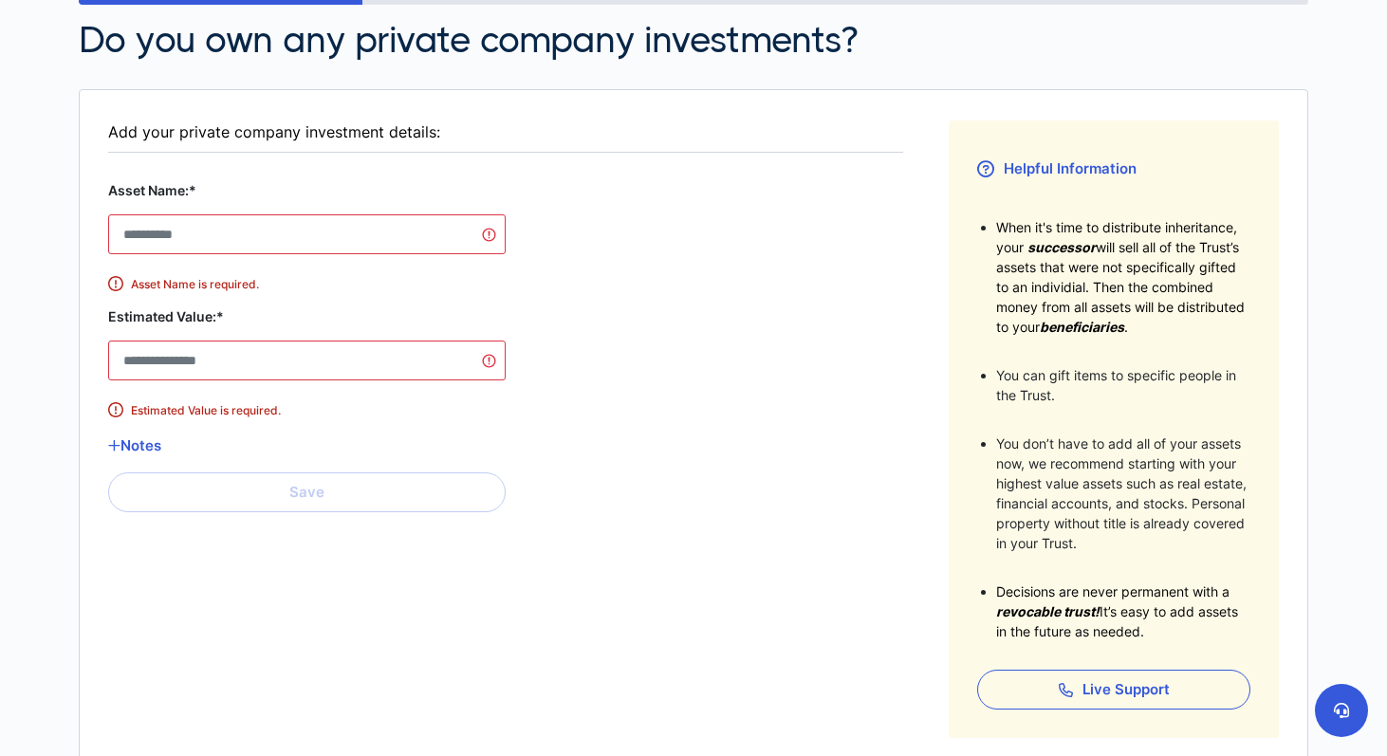
scroll to position [161, 0]
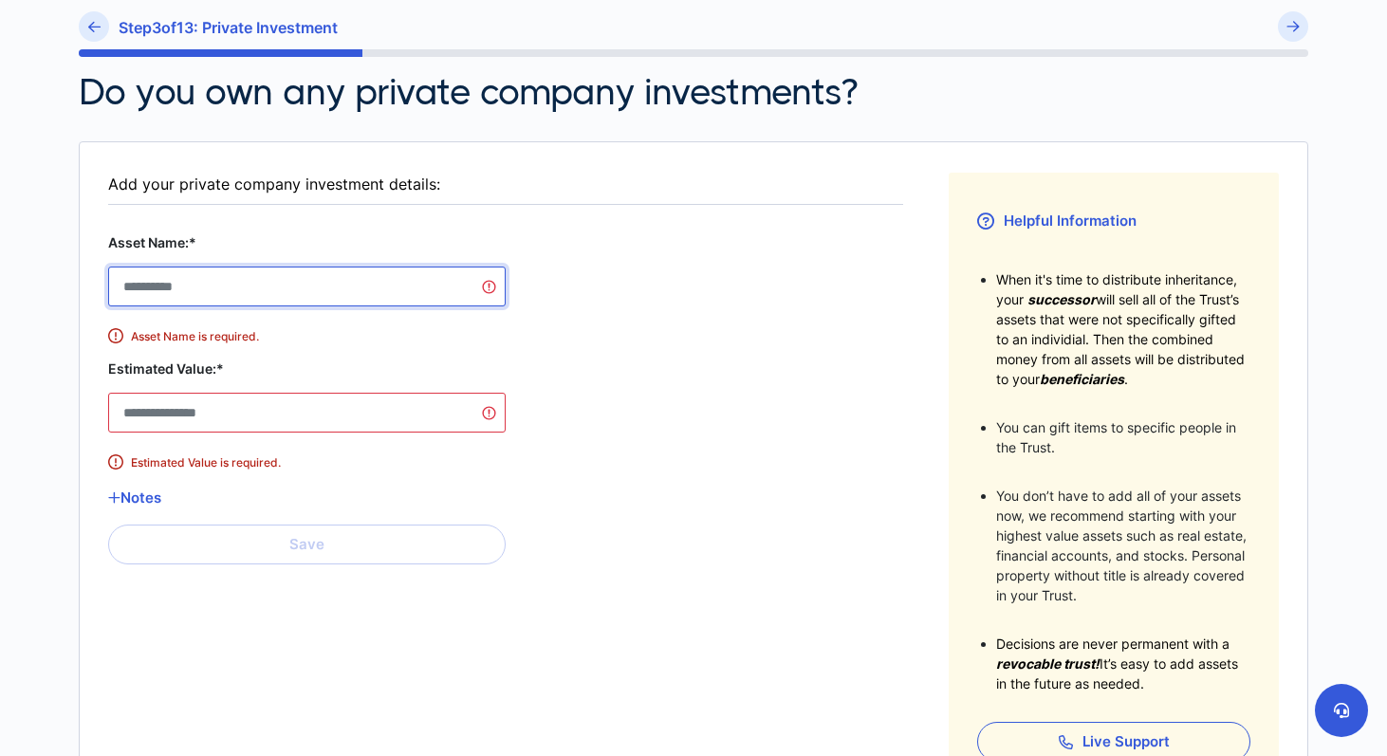
click at [214, 278] on Stock__asset_name__0 "Asset Name:*" at bounding box center [307, 287] width 398 height 40
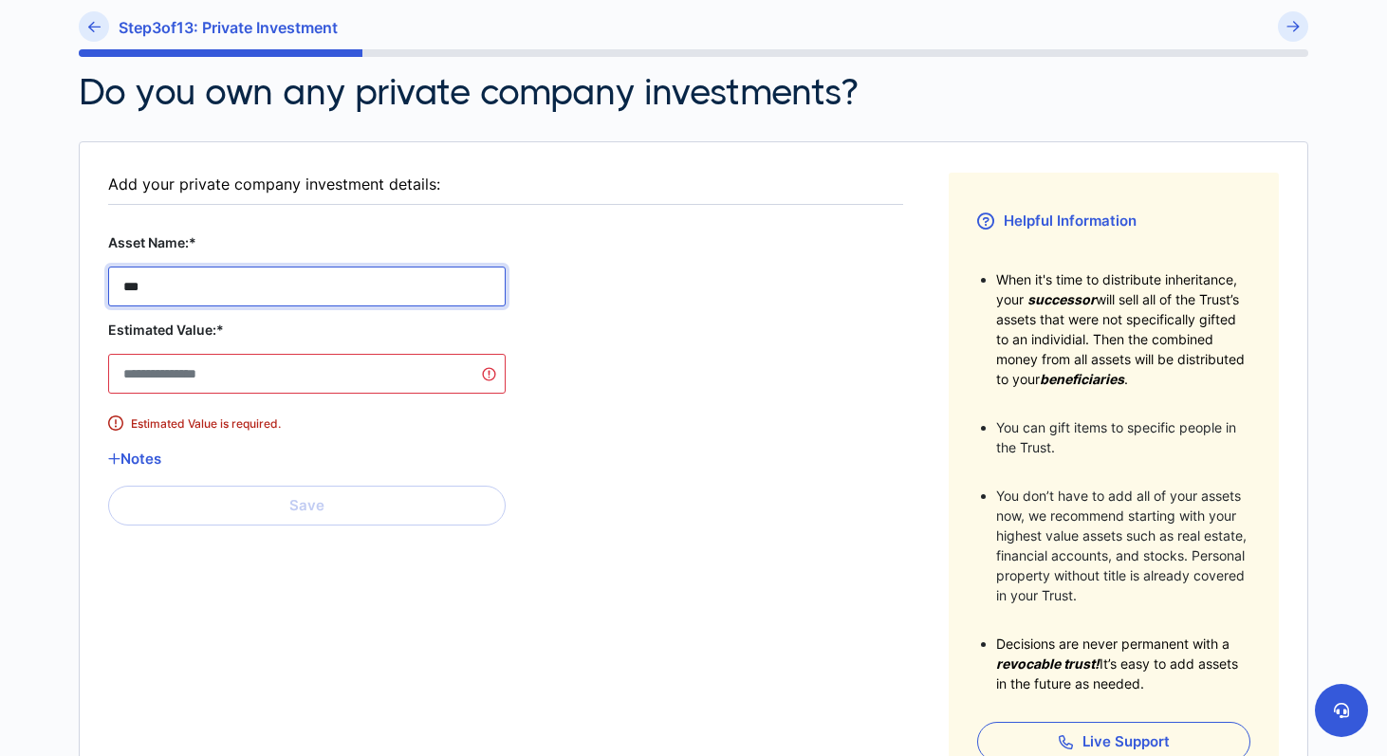
type Stock__asset_name__0 "***"
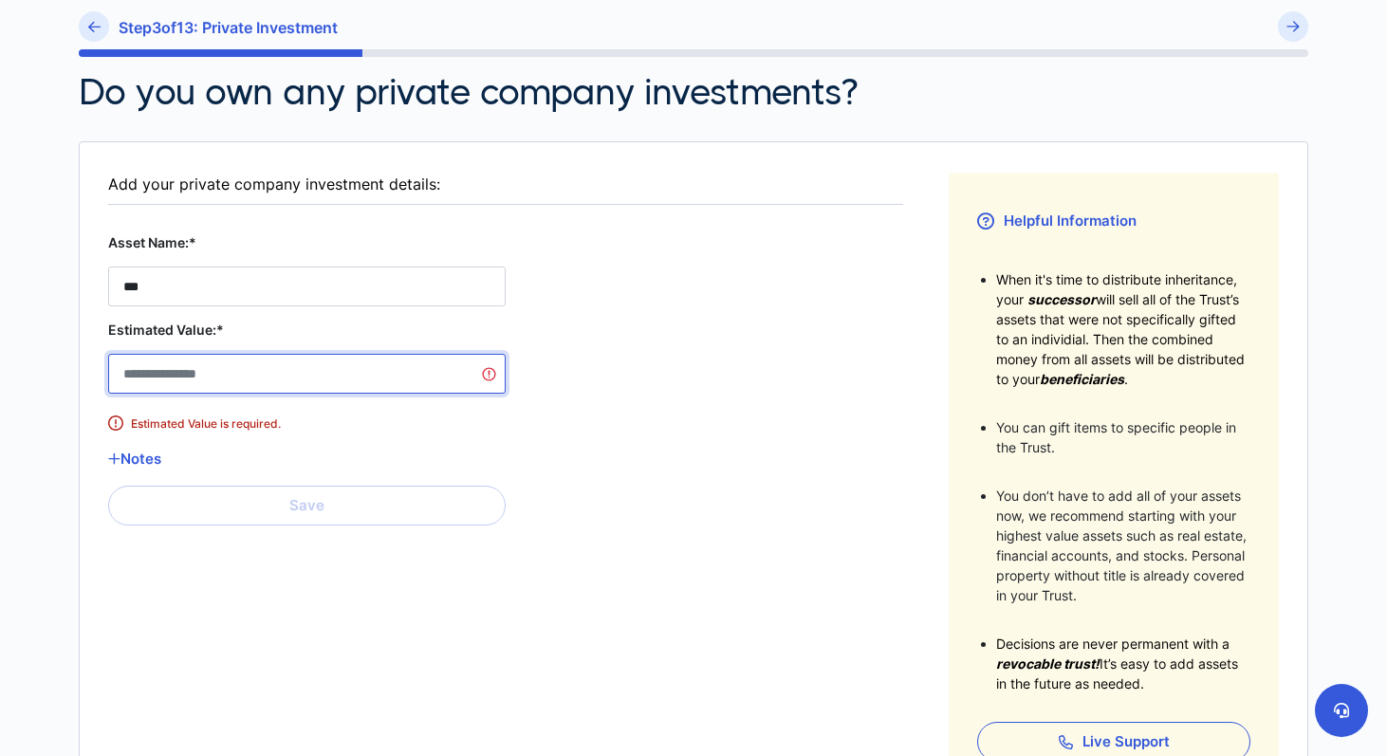
click at [202, 376] on Stock__estimated_value__0 "Estimated Value:*" at bounding box center [307, 374] width 398 height 40
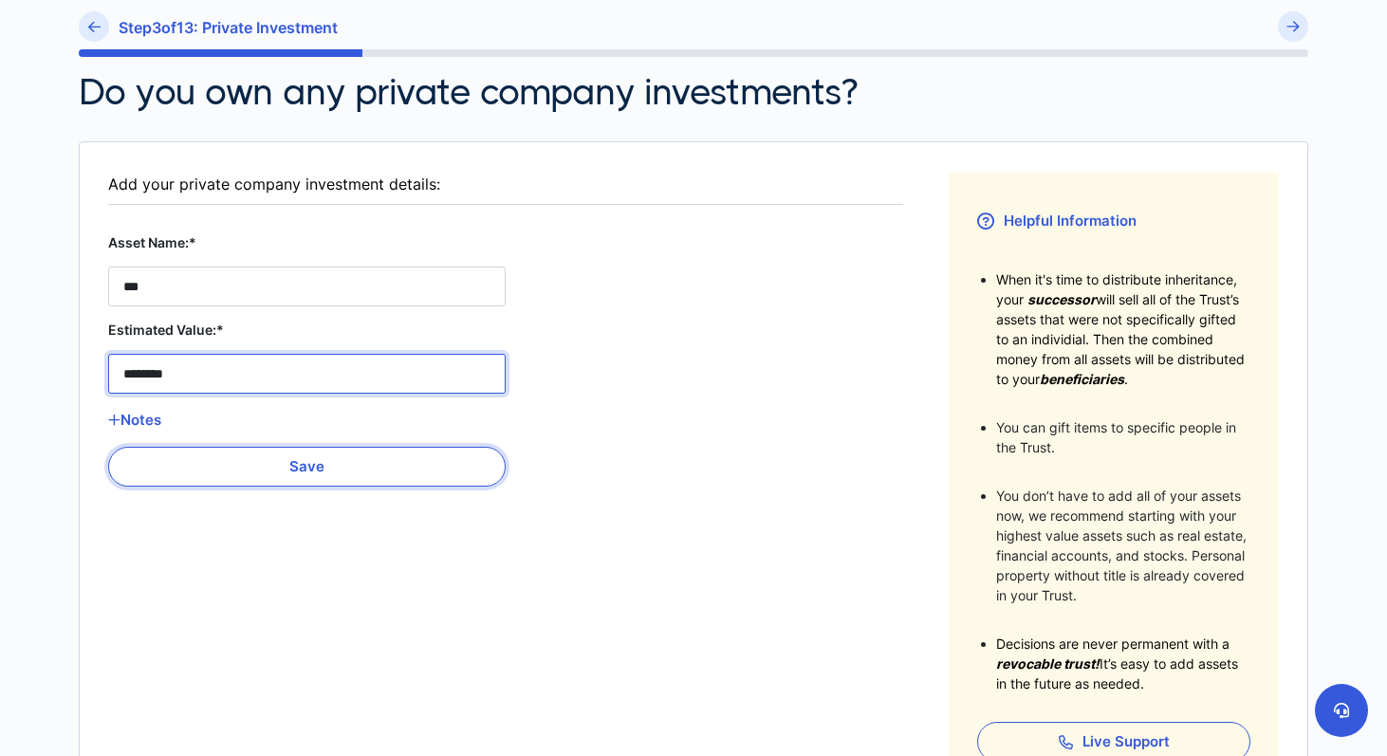
type Stock__estimated_value__0 "********"
click at [272, 473] on button "Save" at bounding box center [307, 467] width 398 height 40
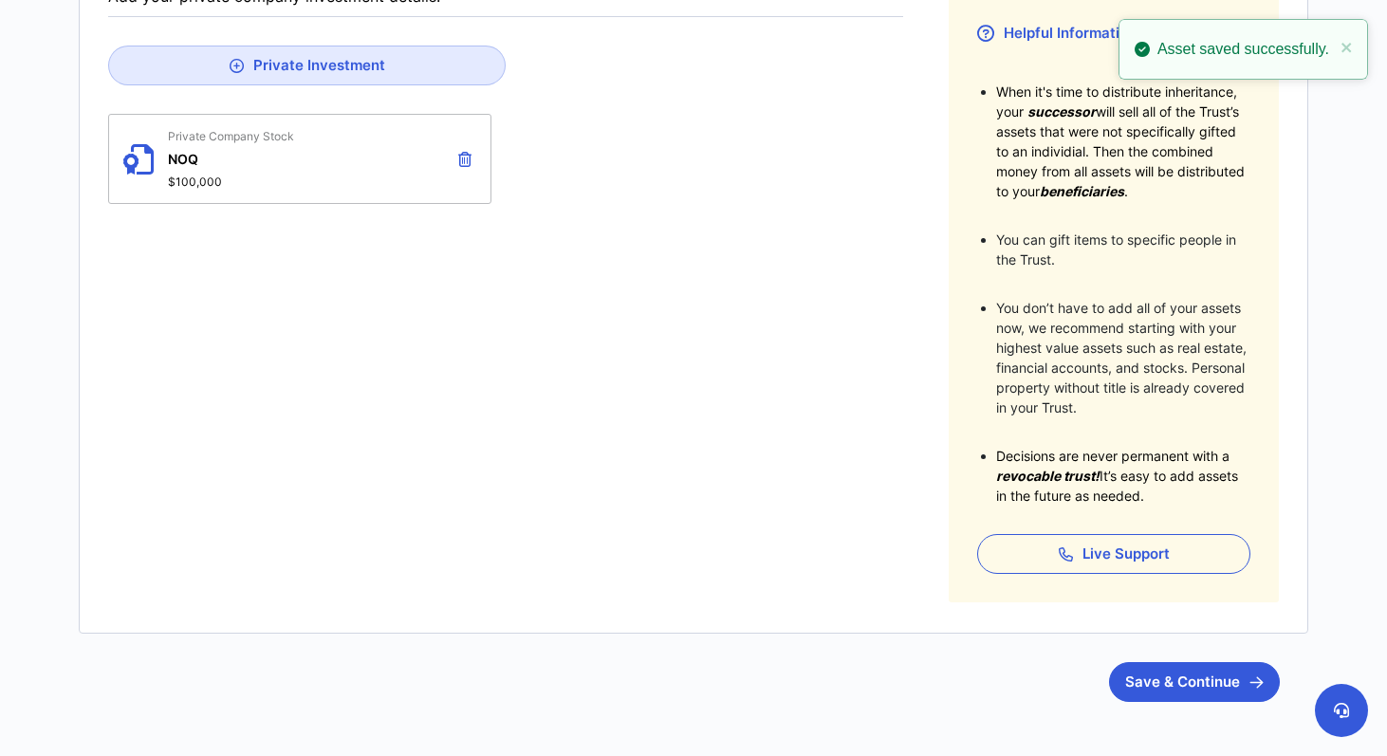
scroll to position [387, 0]
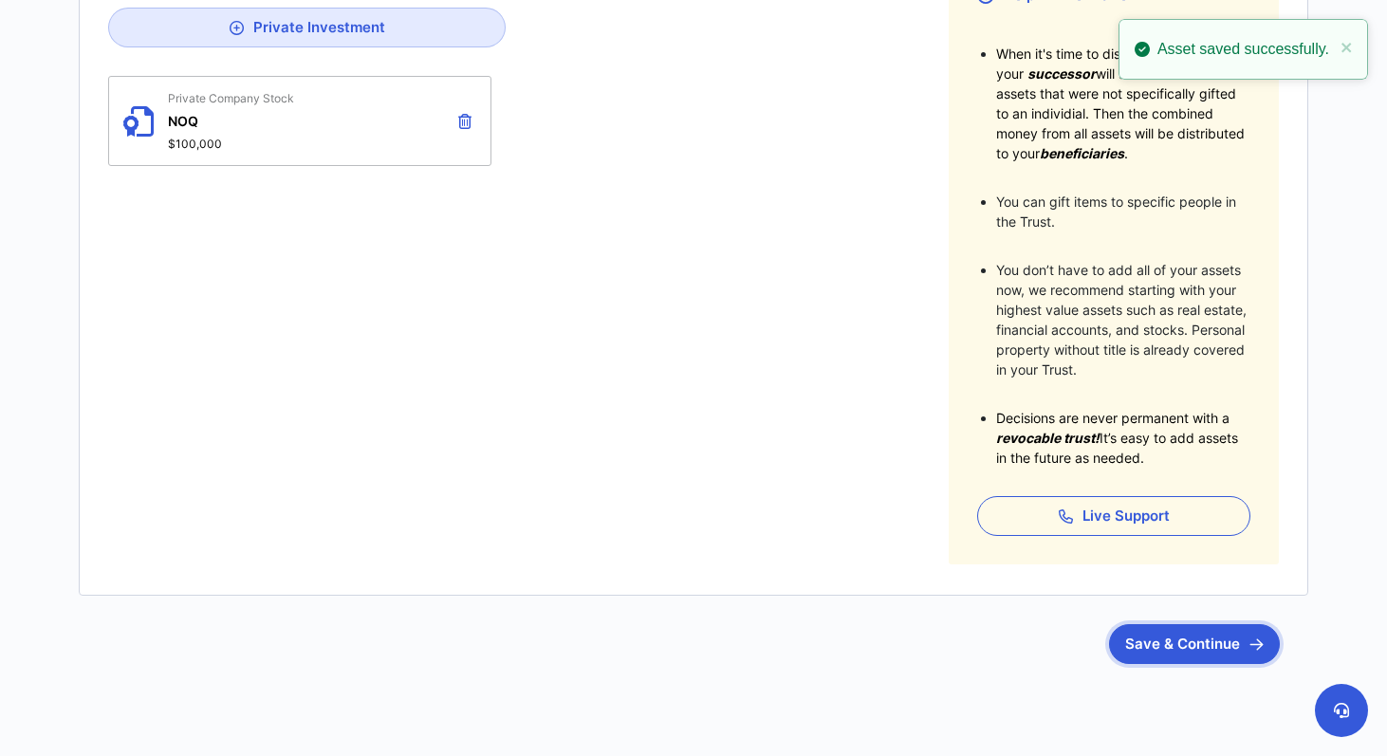
click at [1212, 648] on button "Save & Continue" at bounding box center [1194, 644] width 171 height 40
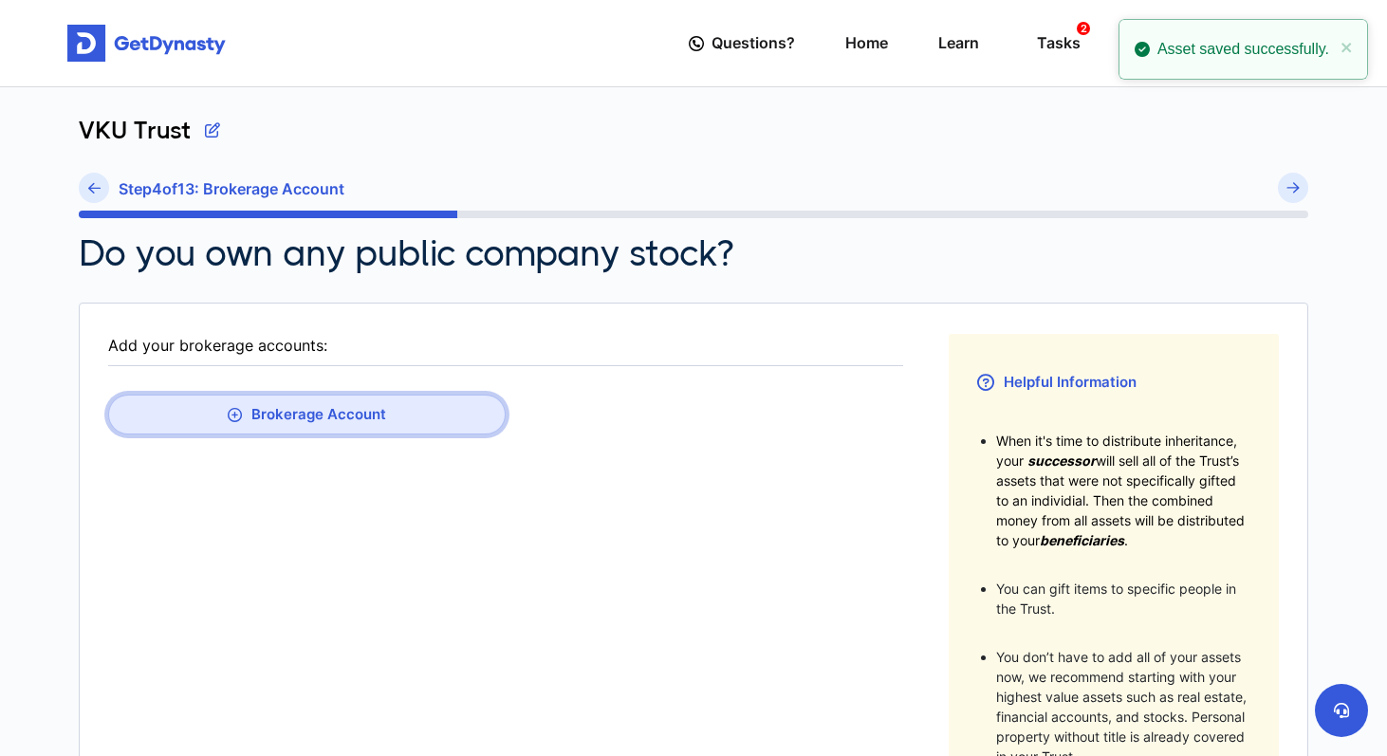
click at [371, 426] on button "Brokerage Account" at bounding box center [307, 415] width 398 height 40
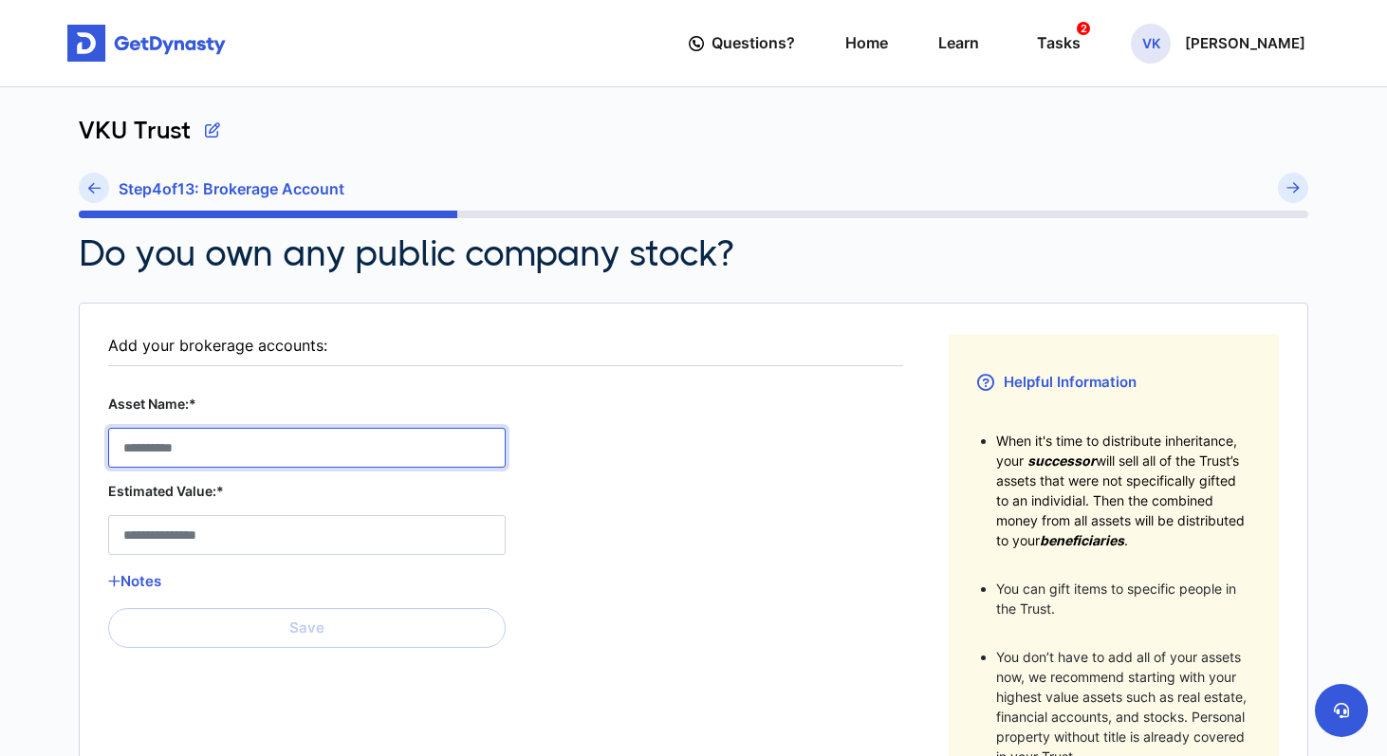
click at [274, 457] on Account__asset_name__0 "Asset Name:*" at bounding box center [307, 448] width 398 height 40
type Account__asset_name__0 "******"
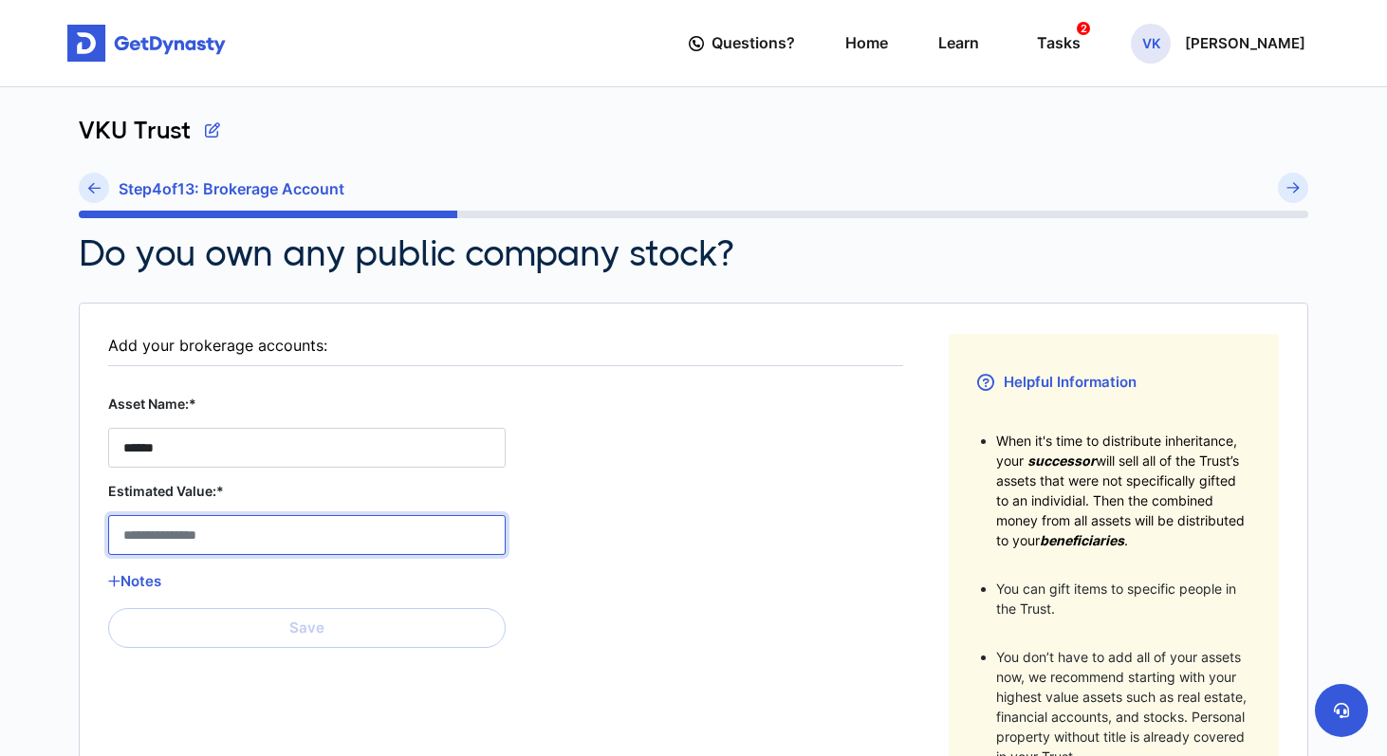
click at [225, 534] on Account__estimated_value__0 "Estimated Value:*" at bounding box center [307, 535] width 398 height 40
click at [242, 534] on Account__estimated_value__0 "Estimated Value:*" at bounding box center [307, 535] width 398 height 40
click at [184, 549] on Account__estimated_value__0 "Estimated Value:*" at bounding box center [307, 535] width 398 height 40
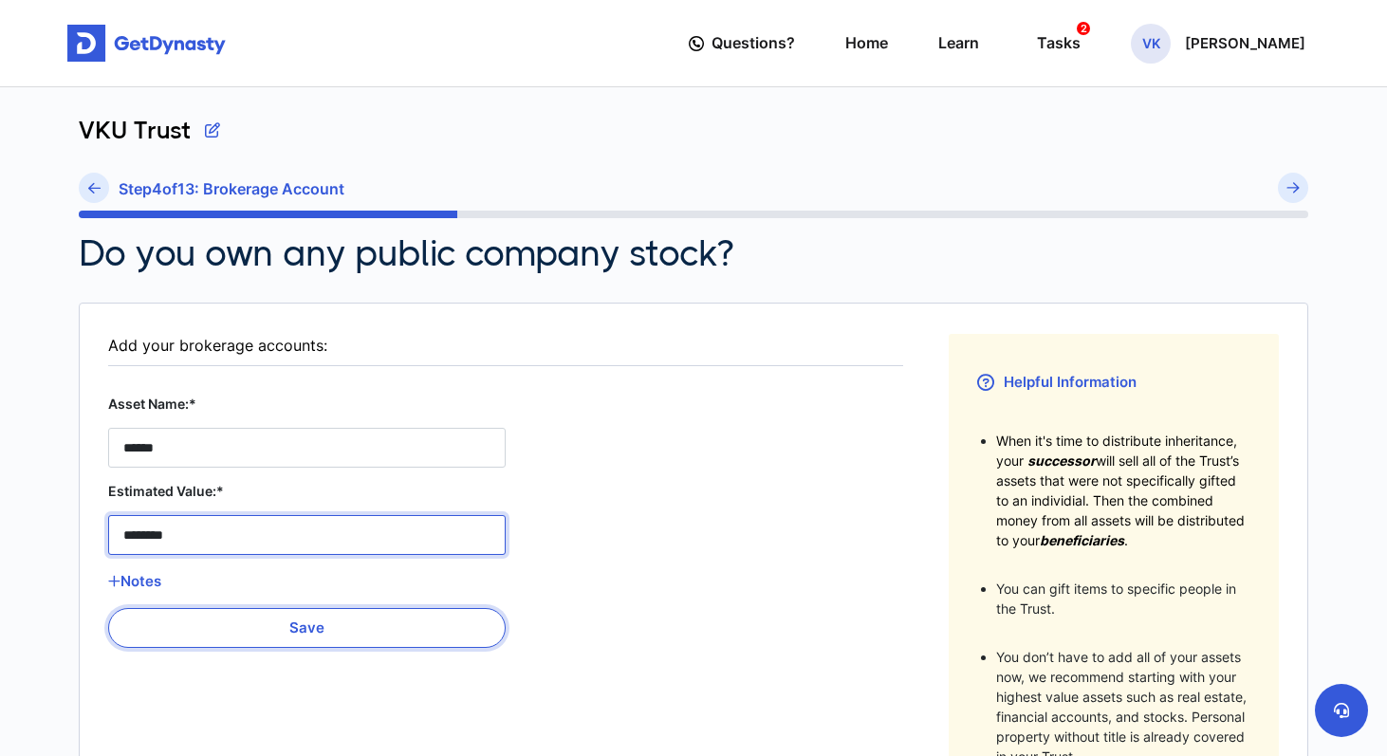
type Account__estimated_value__0 "********"
click at [245, 628] on button "Save" at bounding box center [307, 628] width 398 height 40
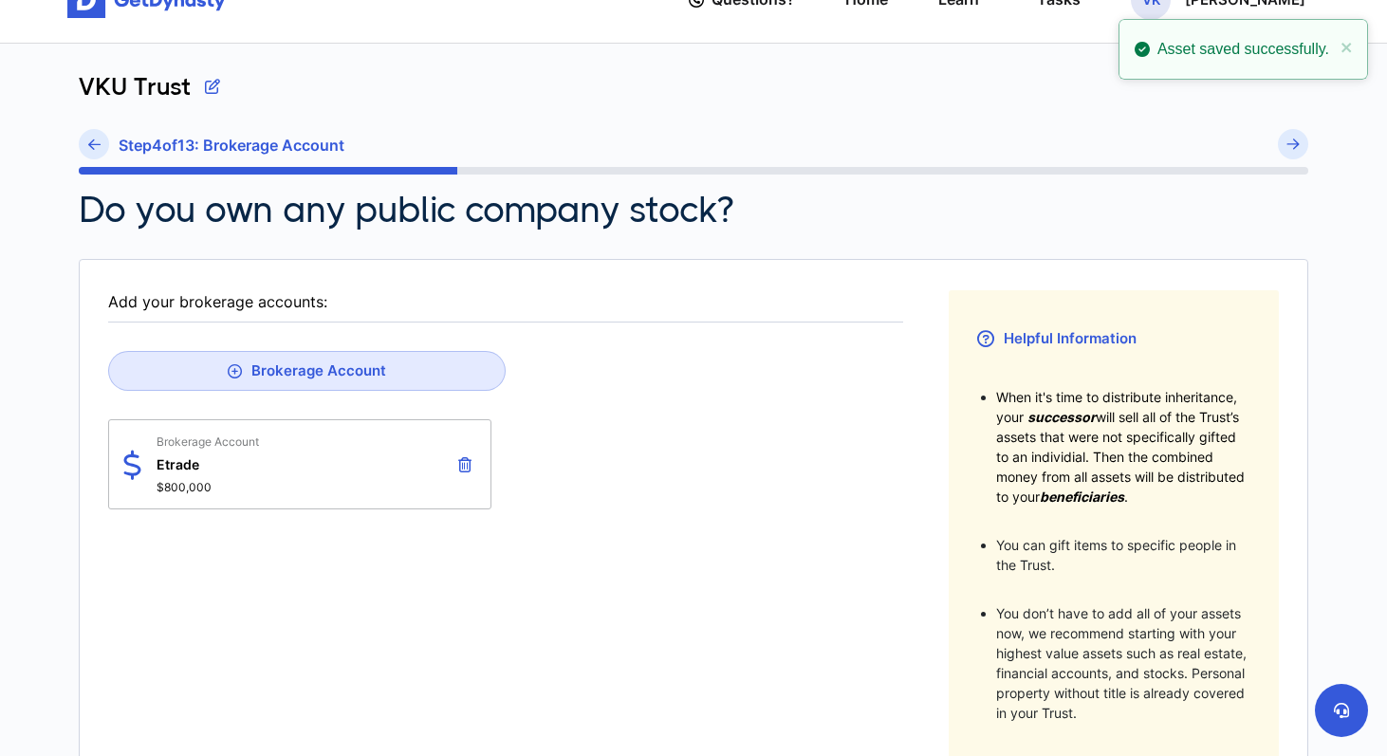
scroll to position [55, 0]
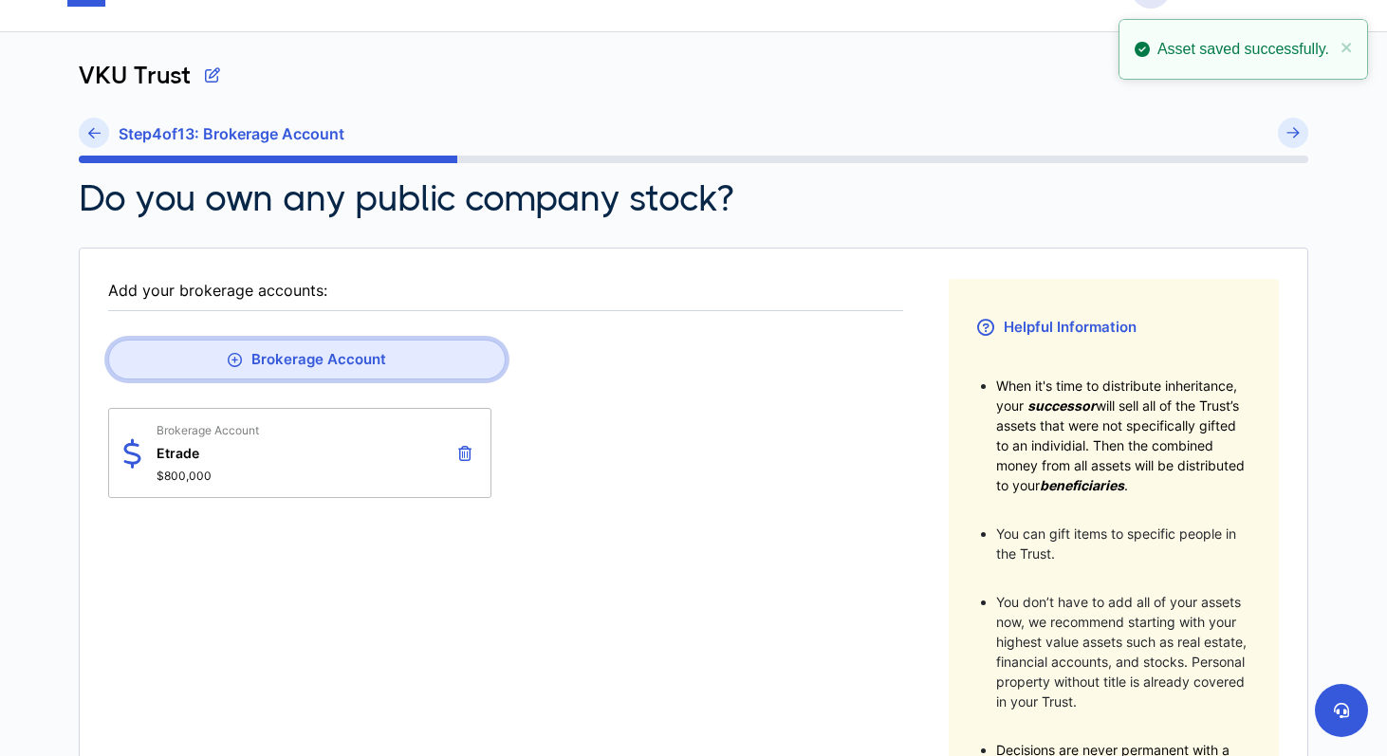
click at [305, 361] on button "Brokerage Account" at bounding box center [307, 360] width 398 height 40
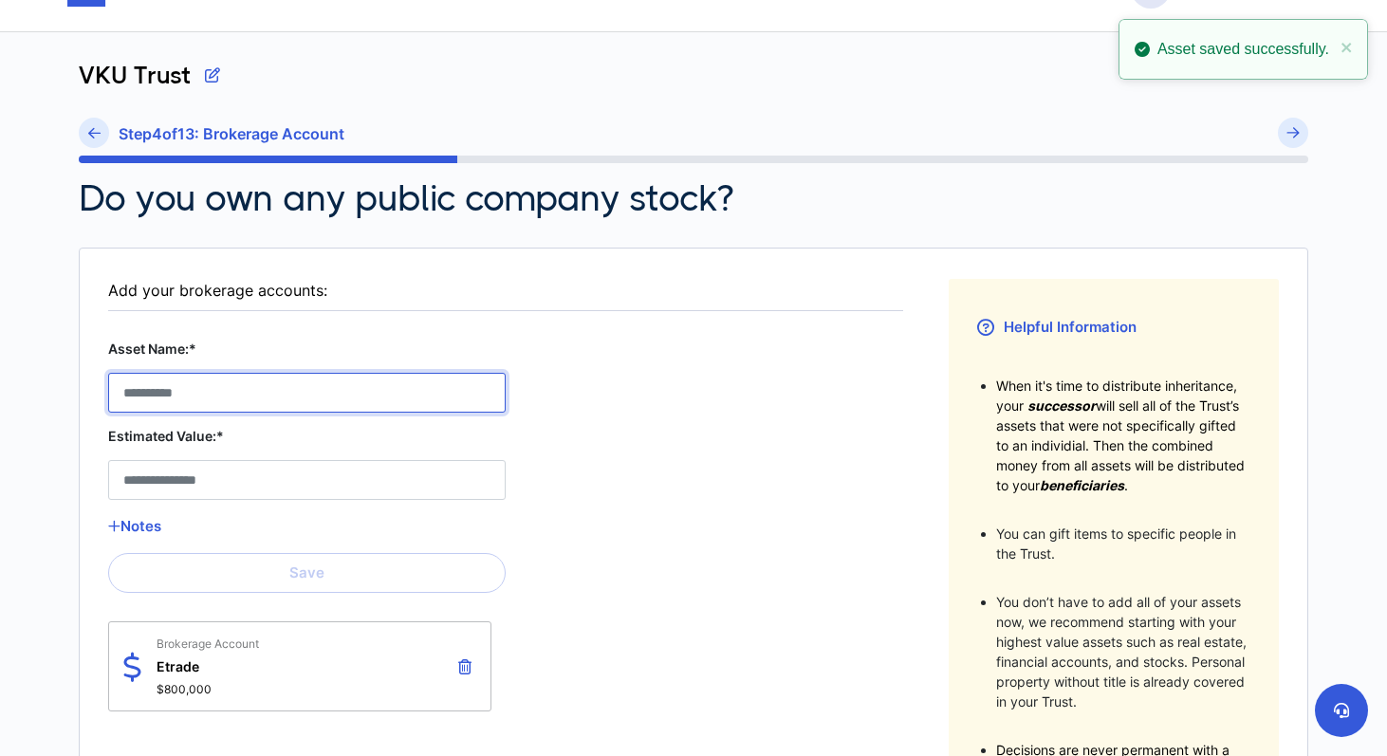
click at [229, 398] on Account__asset_name__1 "Asset Name:*" at bounding box center [307, 393] width 398 height 40
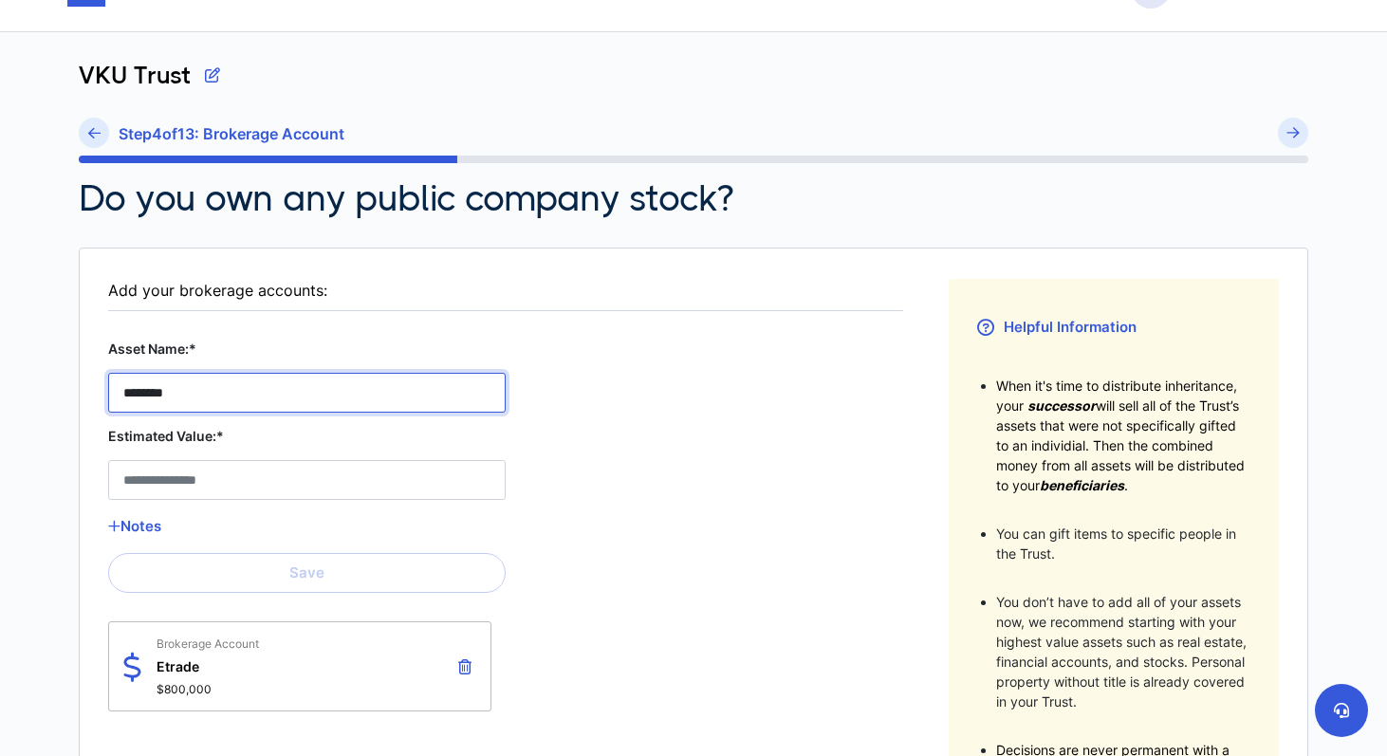
type Account__asset_name__1 "*******"
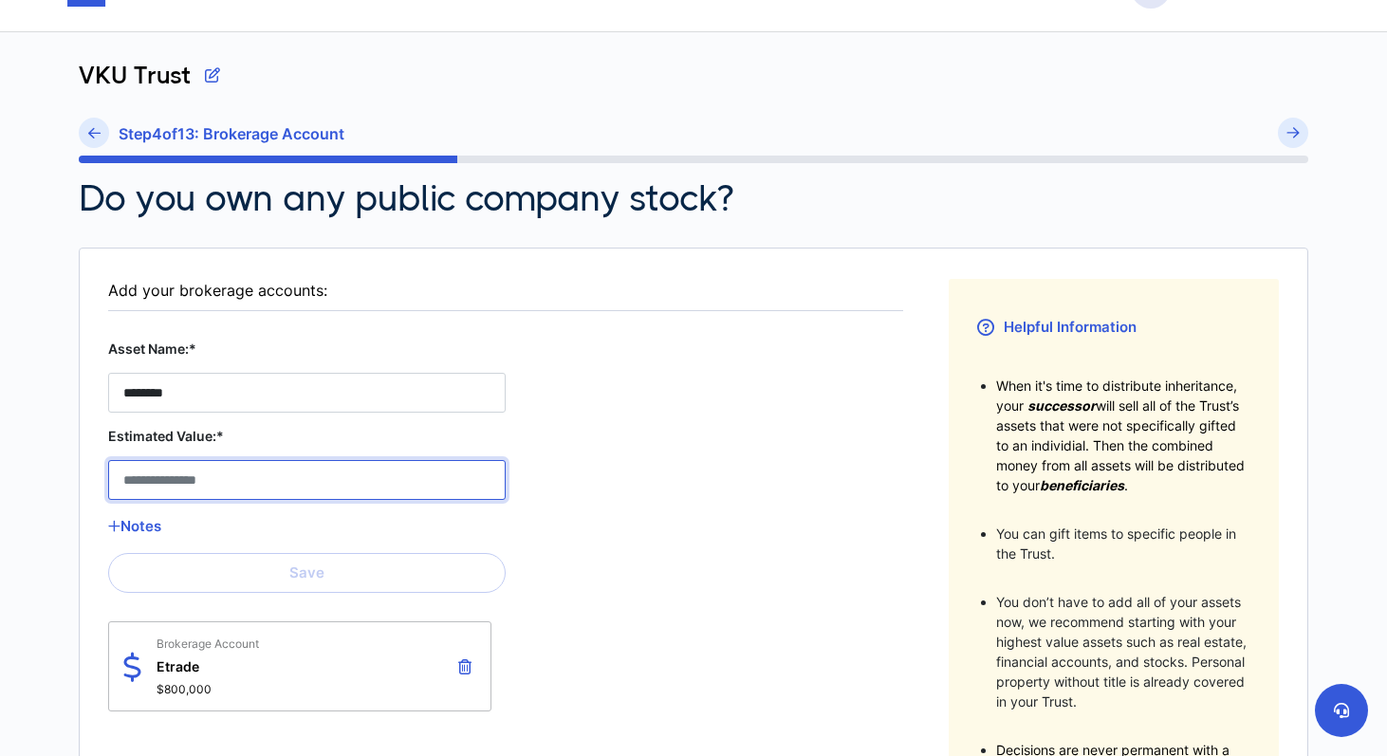
click at [194, 492] on Account__estimated_value__1 "Estimated Value:*" at bounding box center [307, 480] width 398 height 40
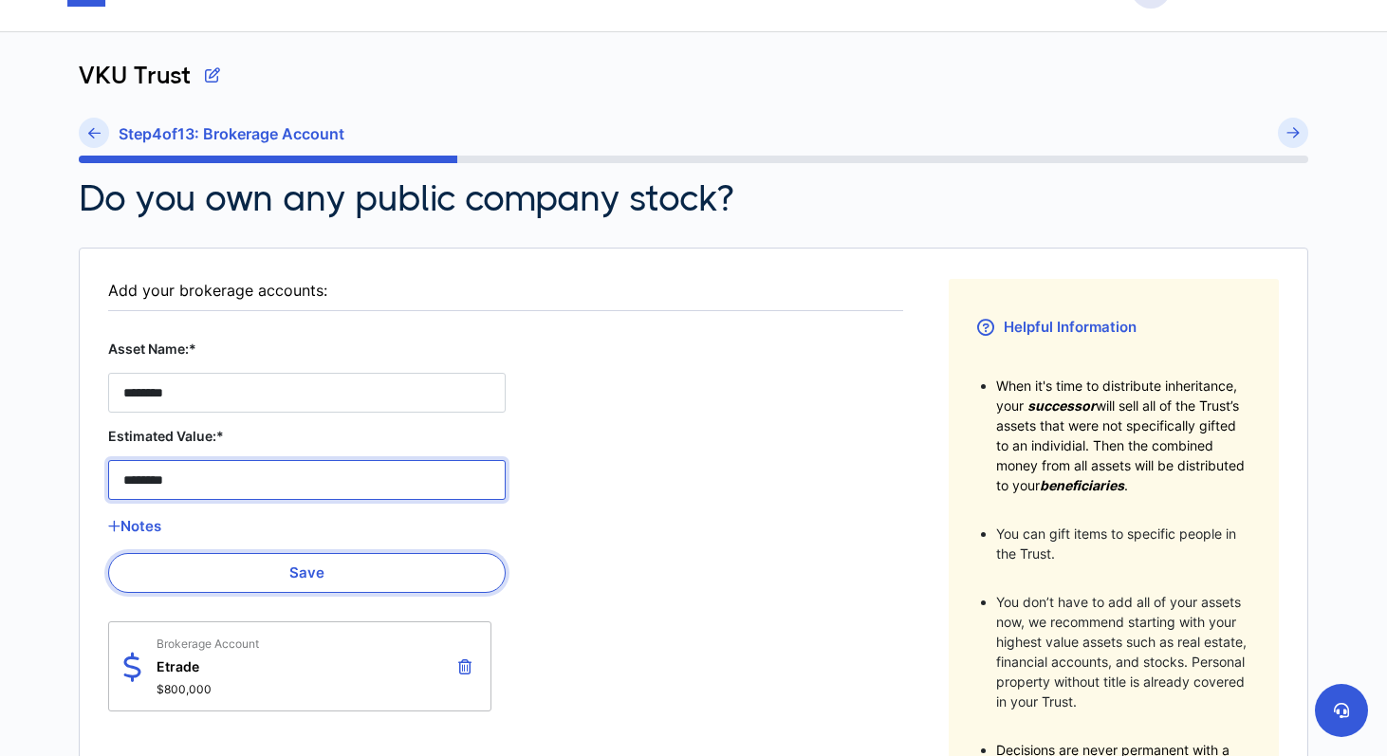
type Account__estimated_value__1 "********"
click at [283, 574] on button "Save" at bounding box center [307, 573] width 398 height 40
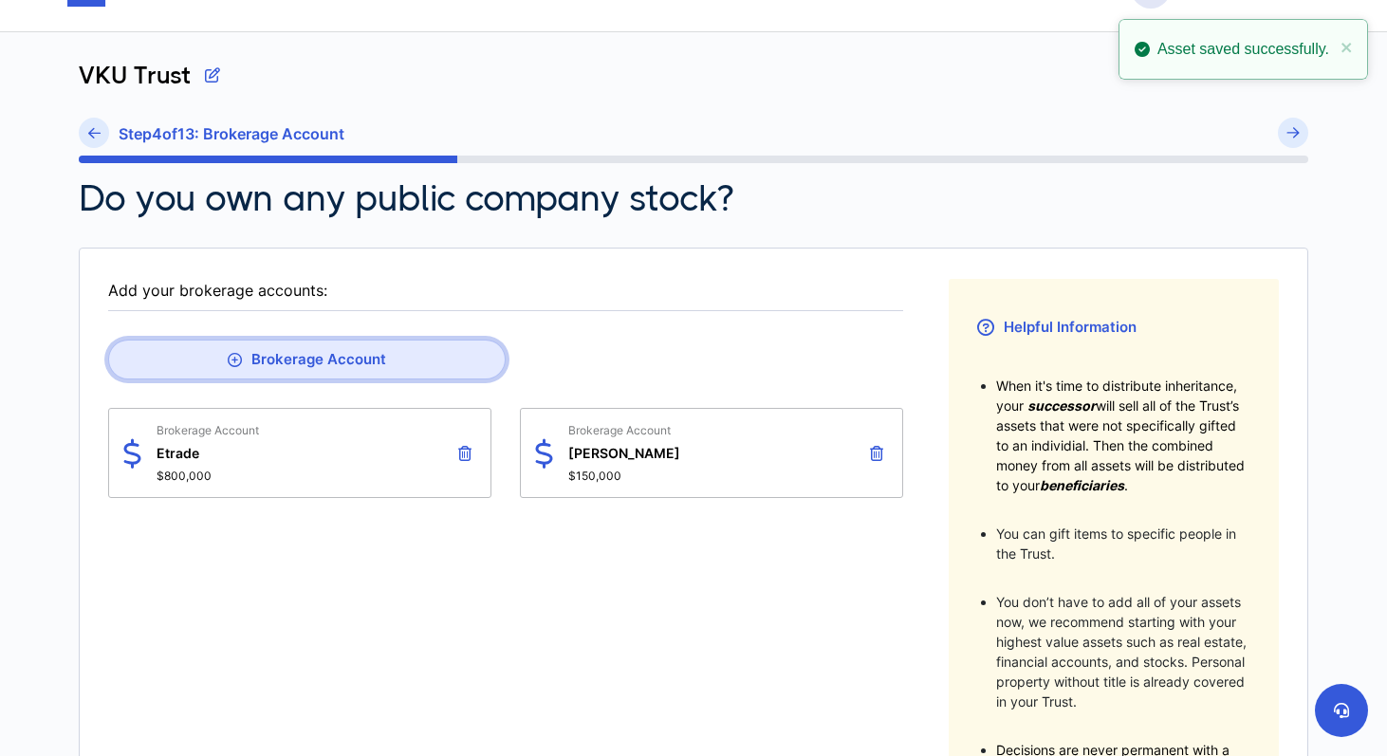
click at [298, 356] on button "Brokerage Account" at bounding box center [307, 360] width 398 height 40
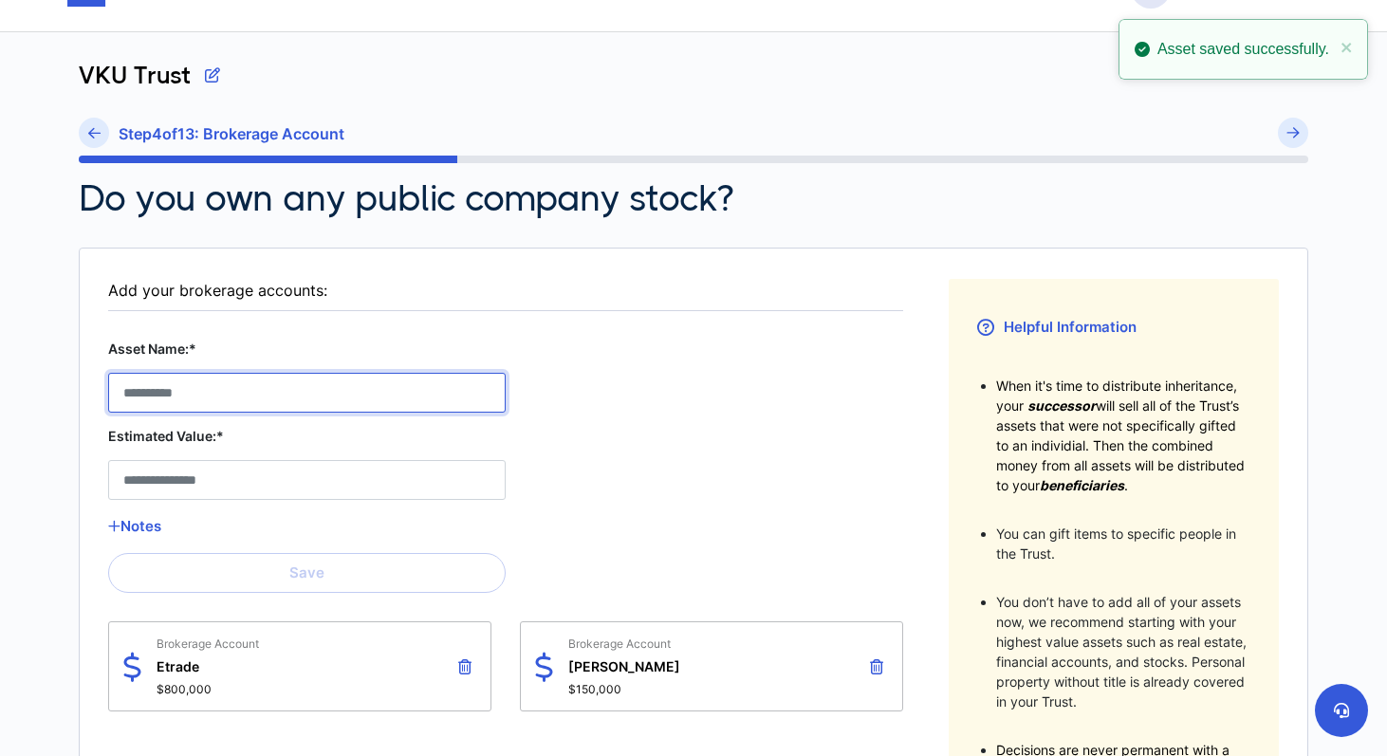
click at [280, 398] on Account__asset_name__2 "Asset Name:*" at bounding box center [307, 393] width 398 height 40
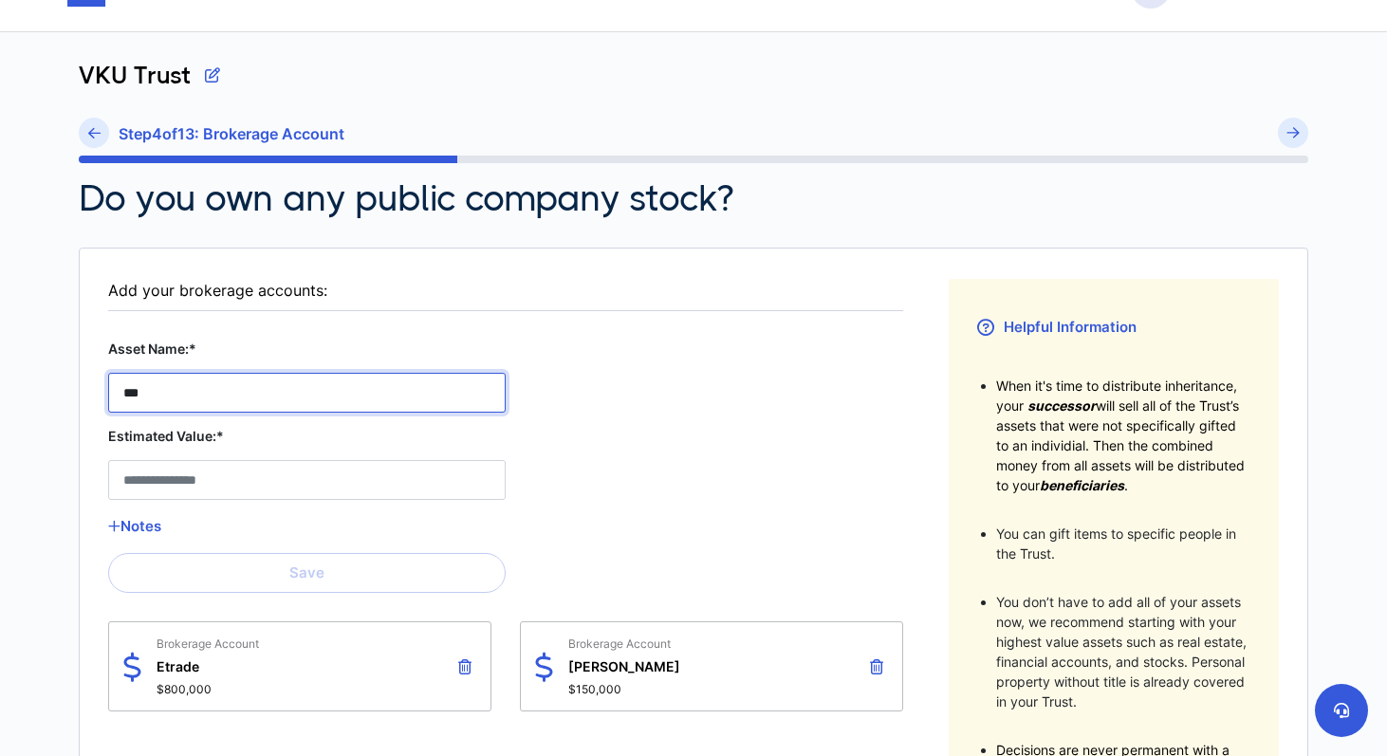
type Account__asset_name__2 "***"
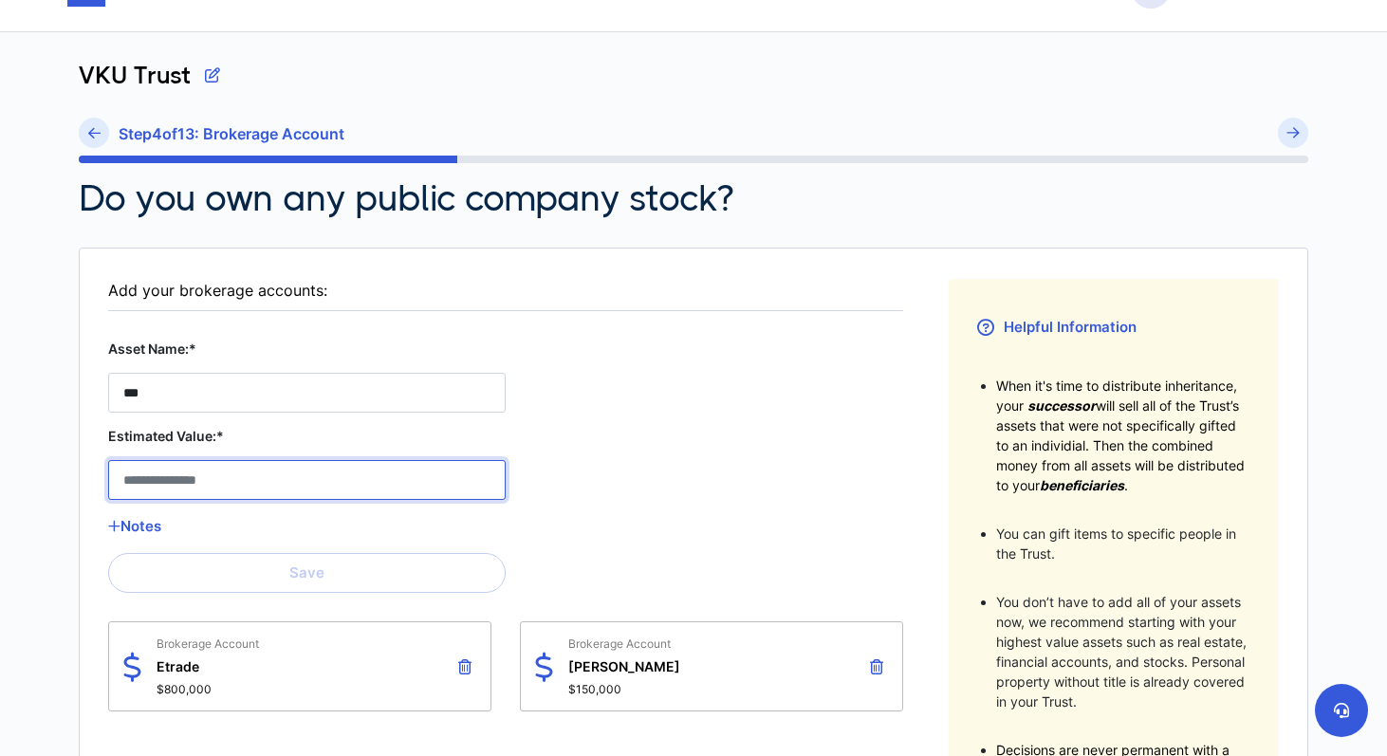
click at [282, 489] on Account__estimated_value__2 "Estimated Value:*" at bounding box center [307, 480] width 398 height 40
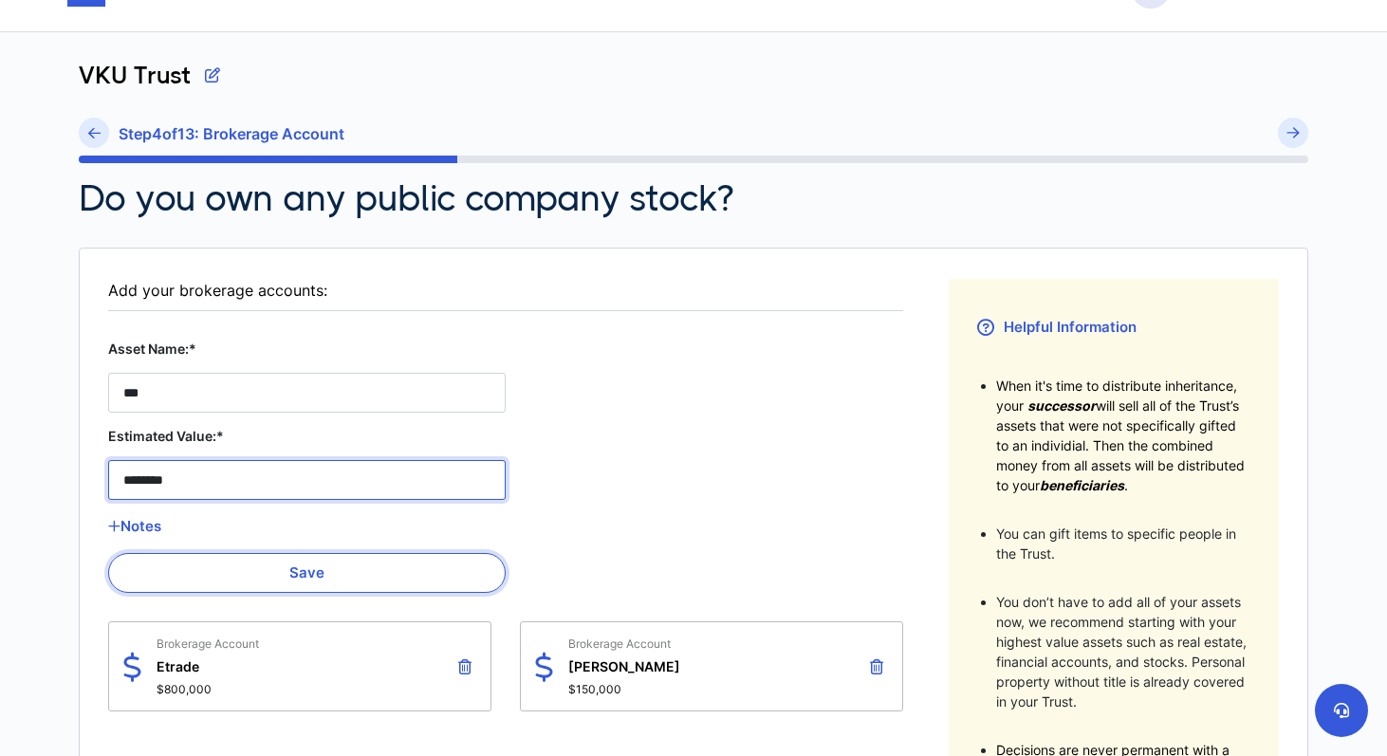
type Account__estimated_value__2 "********"
click at [355, 573] on button "Save" at bounding box center [307, 573] width 398 height 40
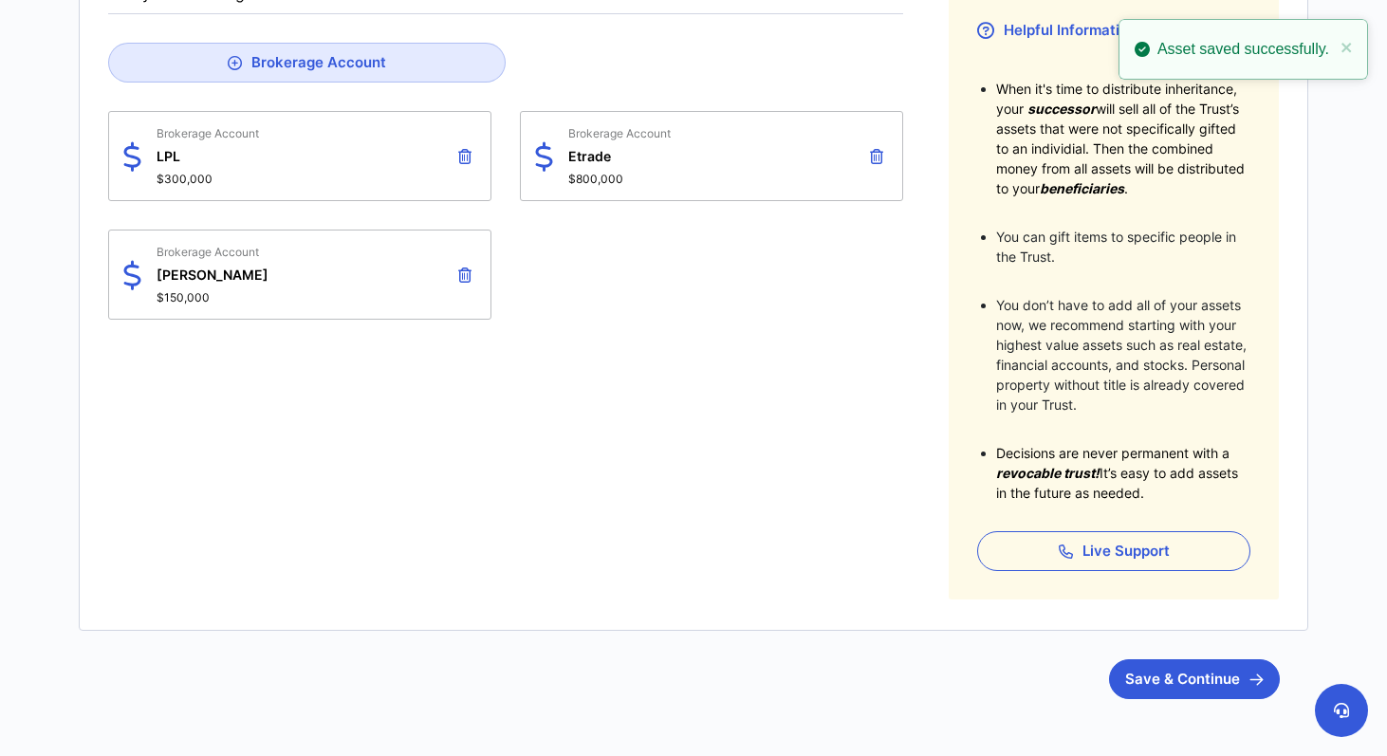
scroll to position [372, 0]
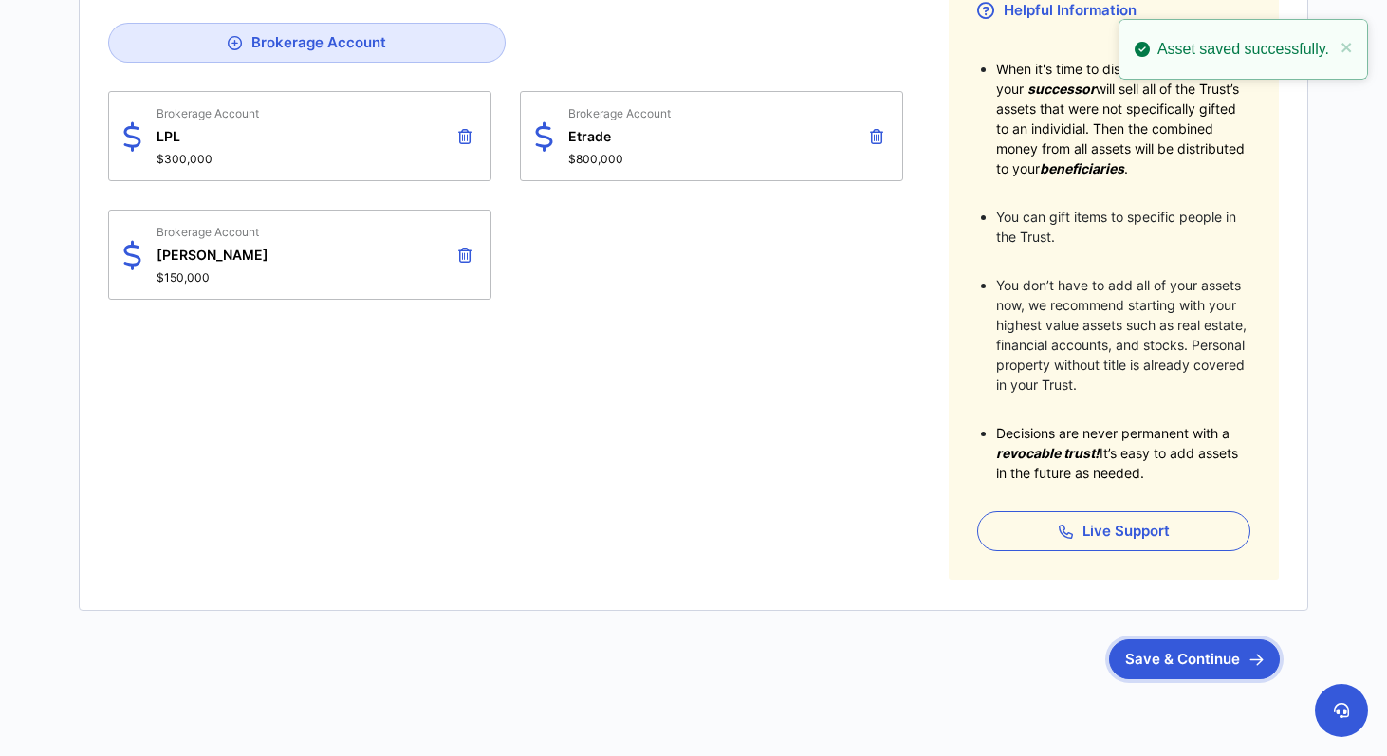
click at [1144, 648] on button "Save & Continue" at bounding box center [1194, 659] width 171 height 40
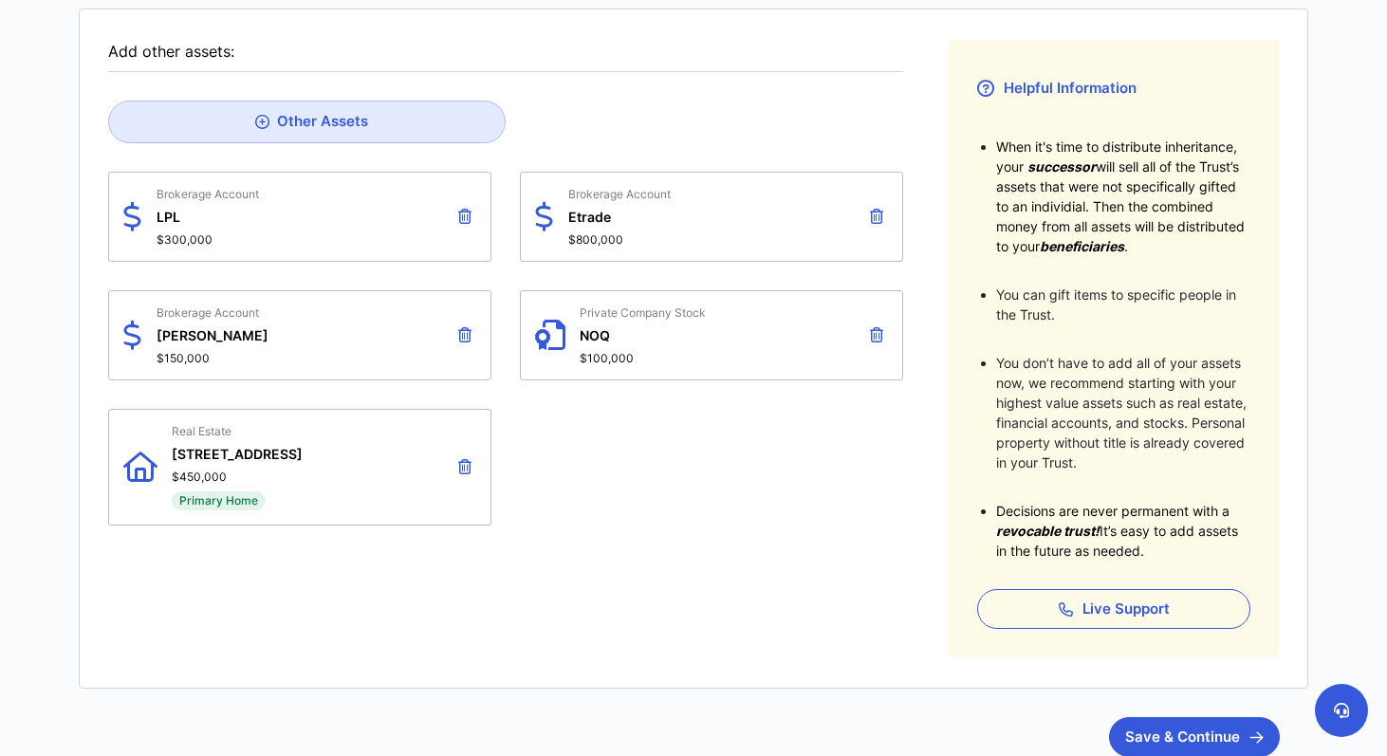
scroll to position [304, 0]
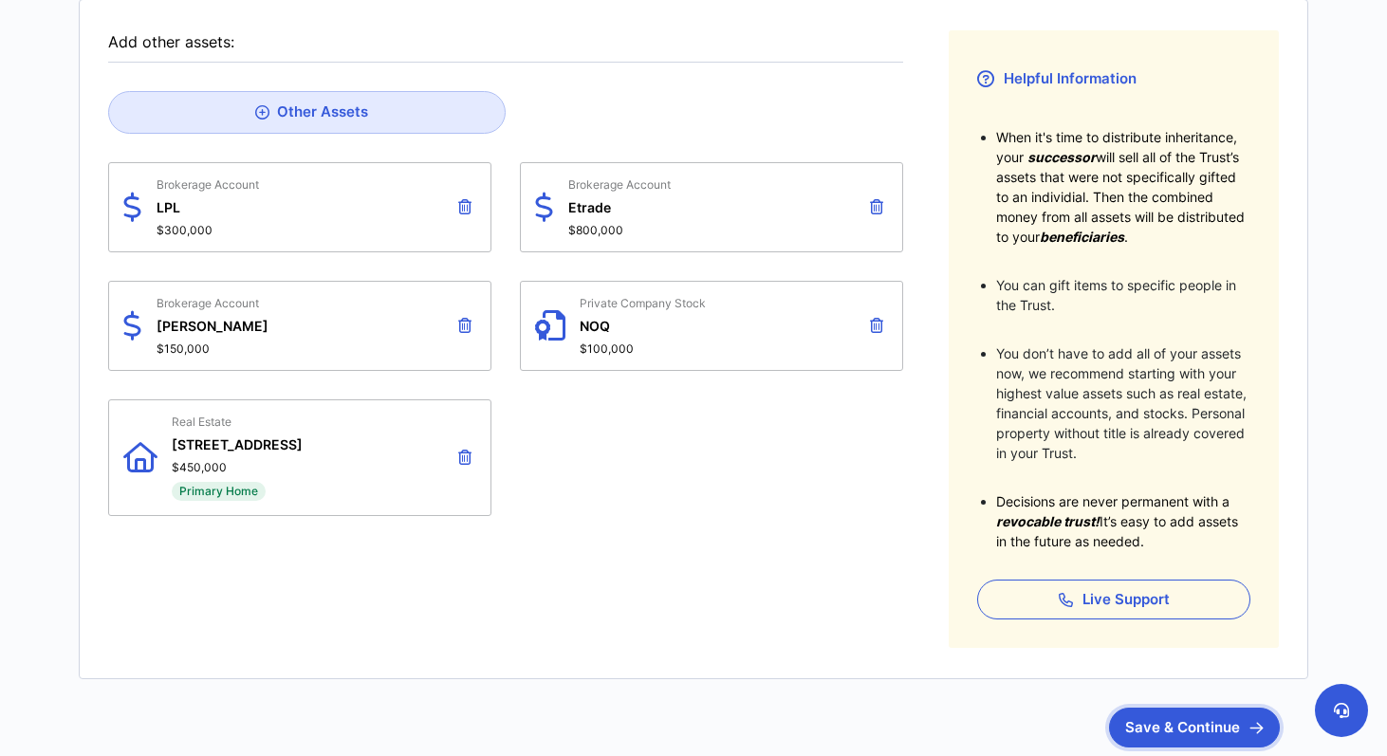
click at [1169, 731] on button "Save & Continue" at bounding box center [1194, 728] width 171 height 40
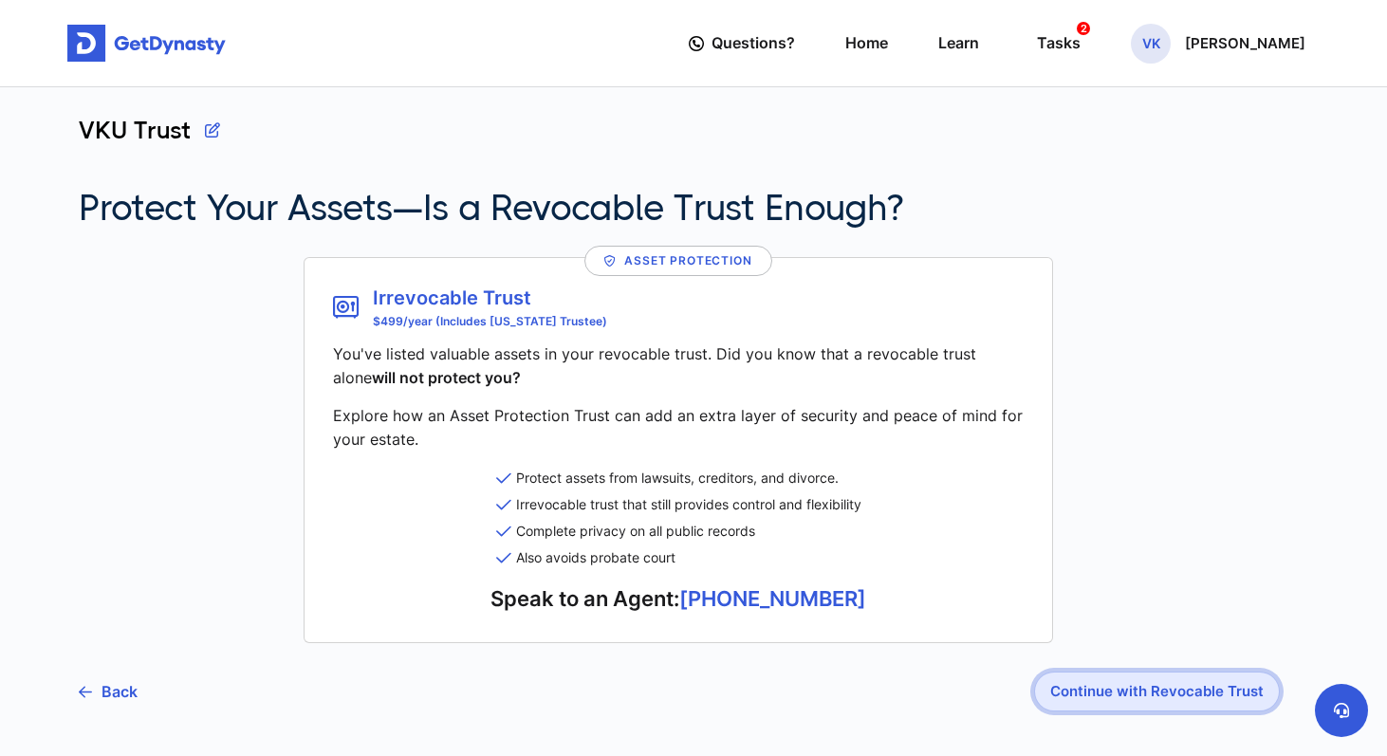
click at [1156, 696] on button "Continue with Revocable Trust" at bounding box center [1157, 692] width 246 height 40
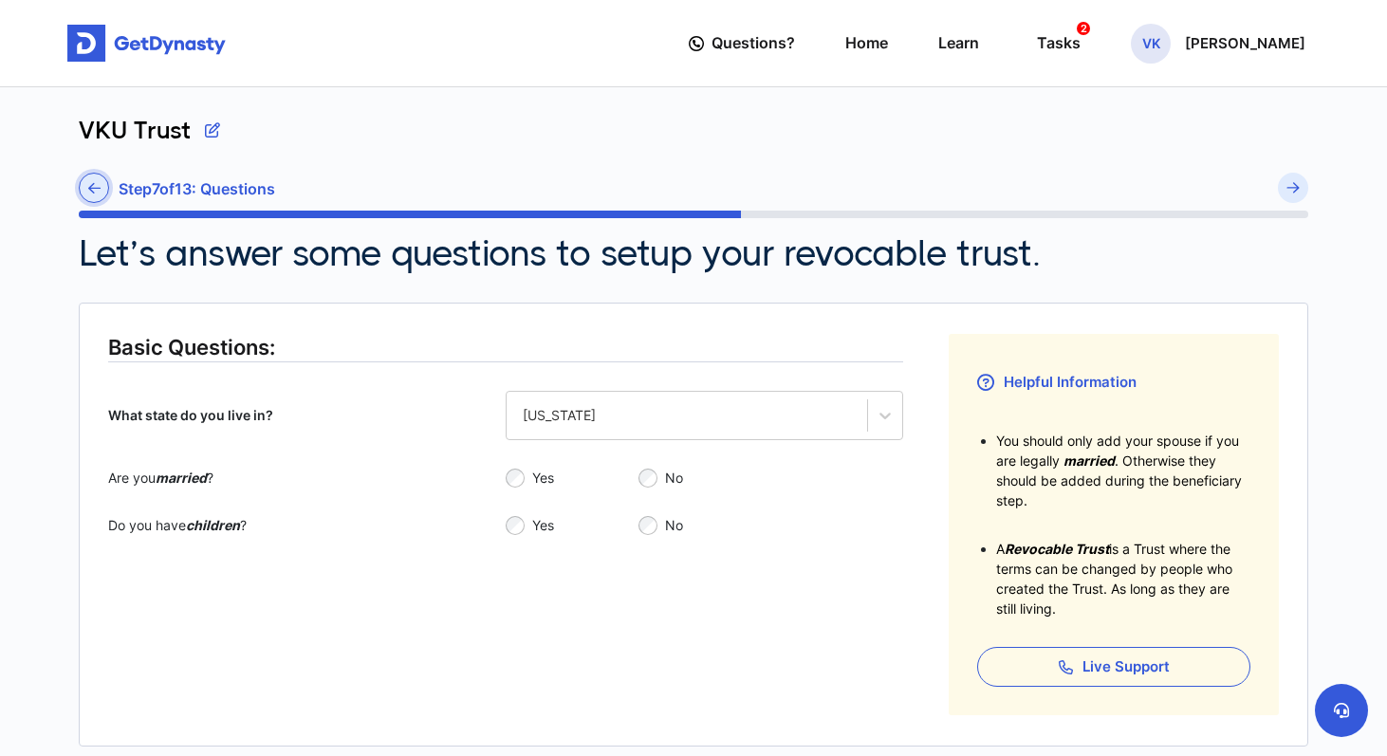
click at [95, 188] on icon at bounding box center [94, 188] width 12 height 14
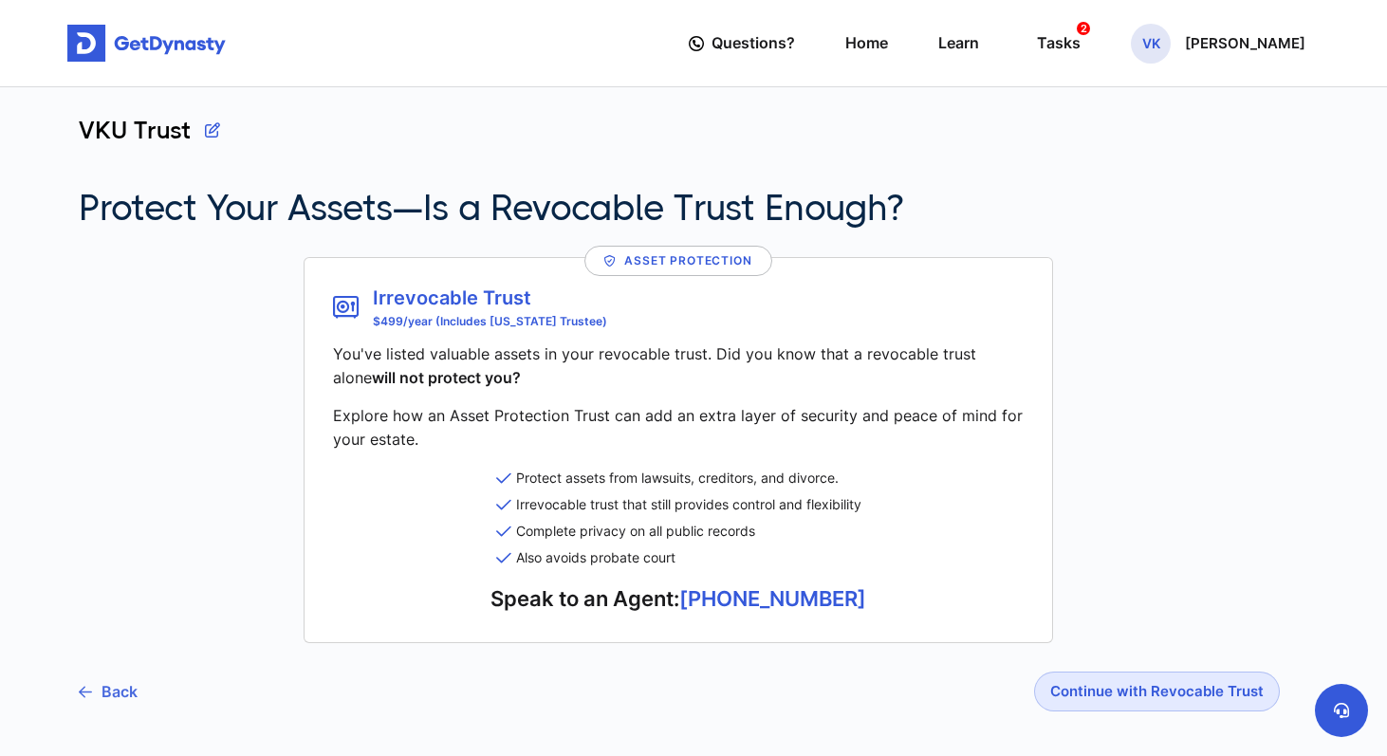
click at [87, 695] on img at bounding box center [85, 692] width 13 height 12
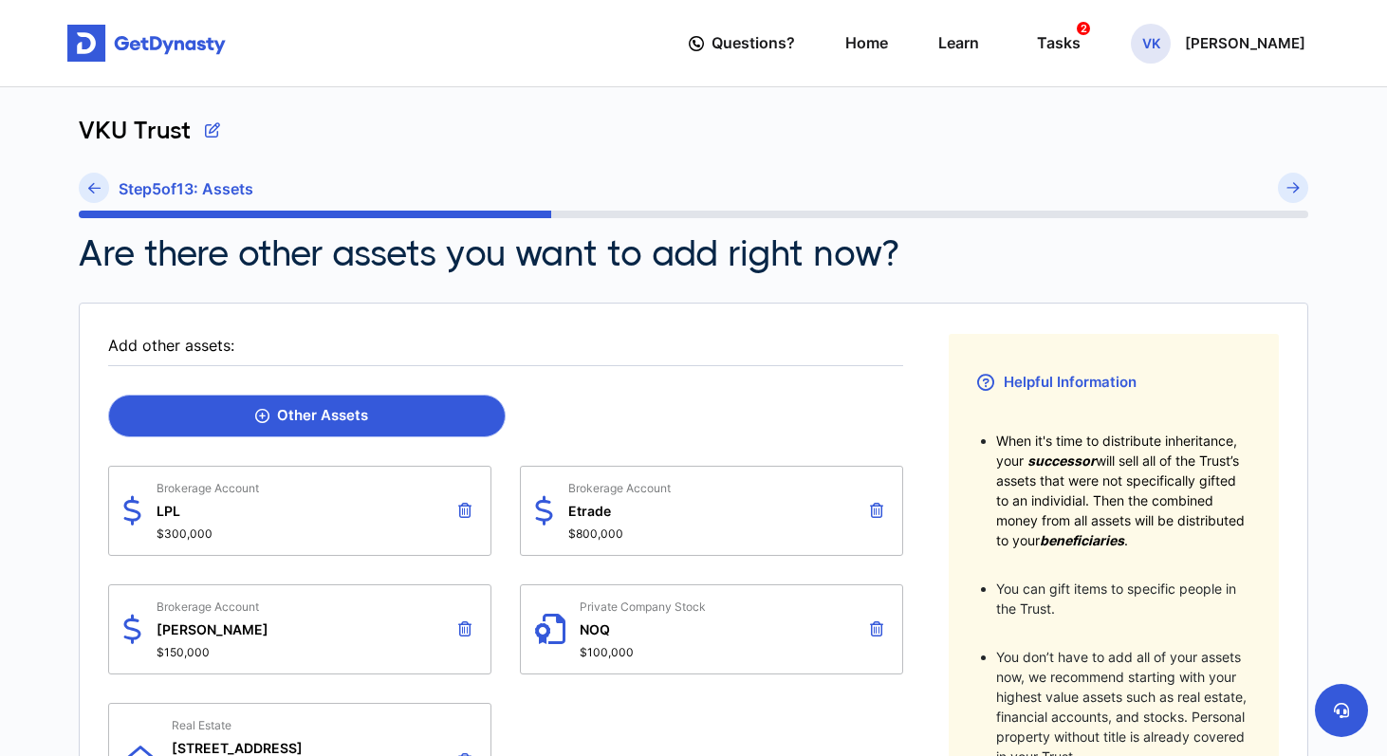
click at [244, 420] on link "Other Assets" at bounding box center [307, 416] width 398 height 43
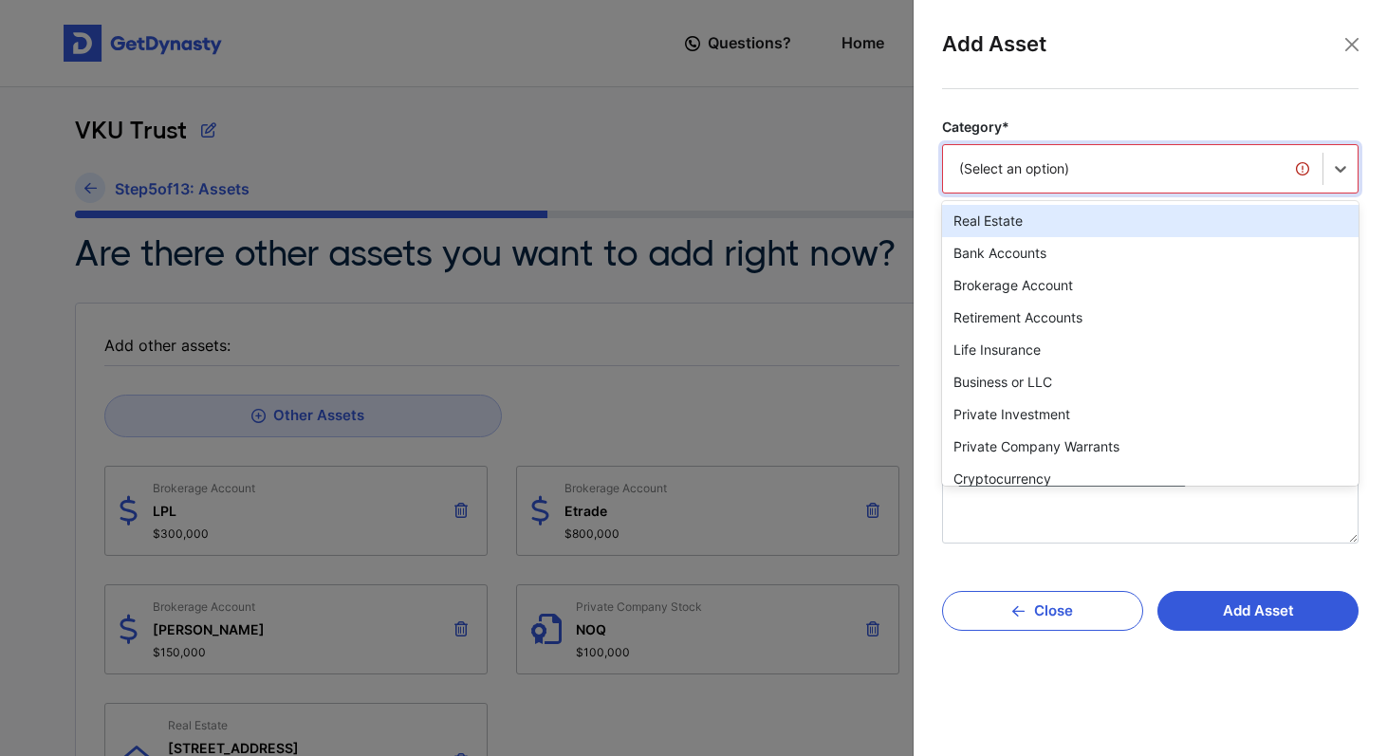
click at [1100, 159] on div "(Select an option)" at bounding box center [1132, 168] width 347 height 19
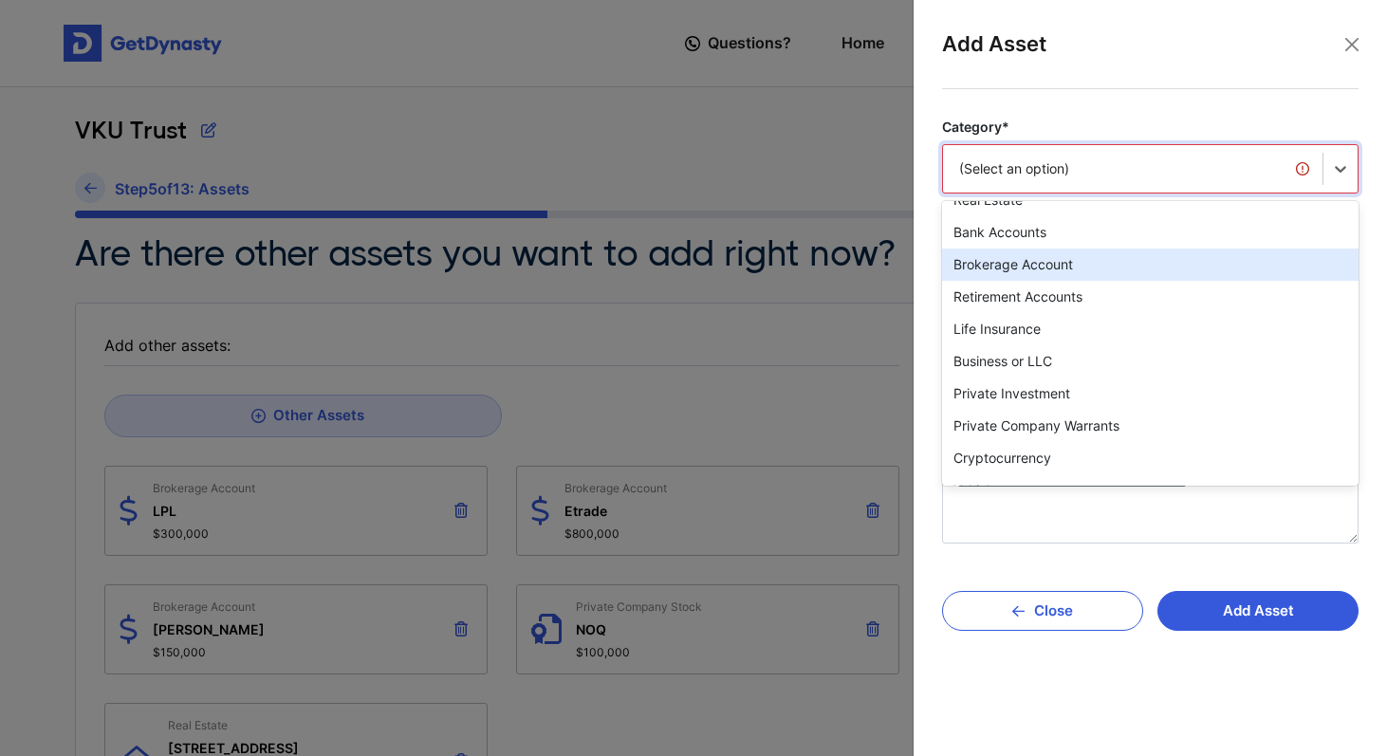
scroll to position [38, 0]
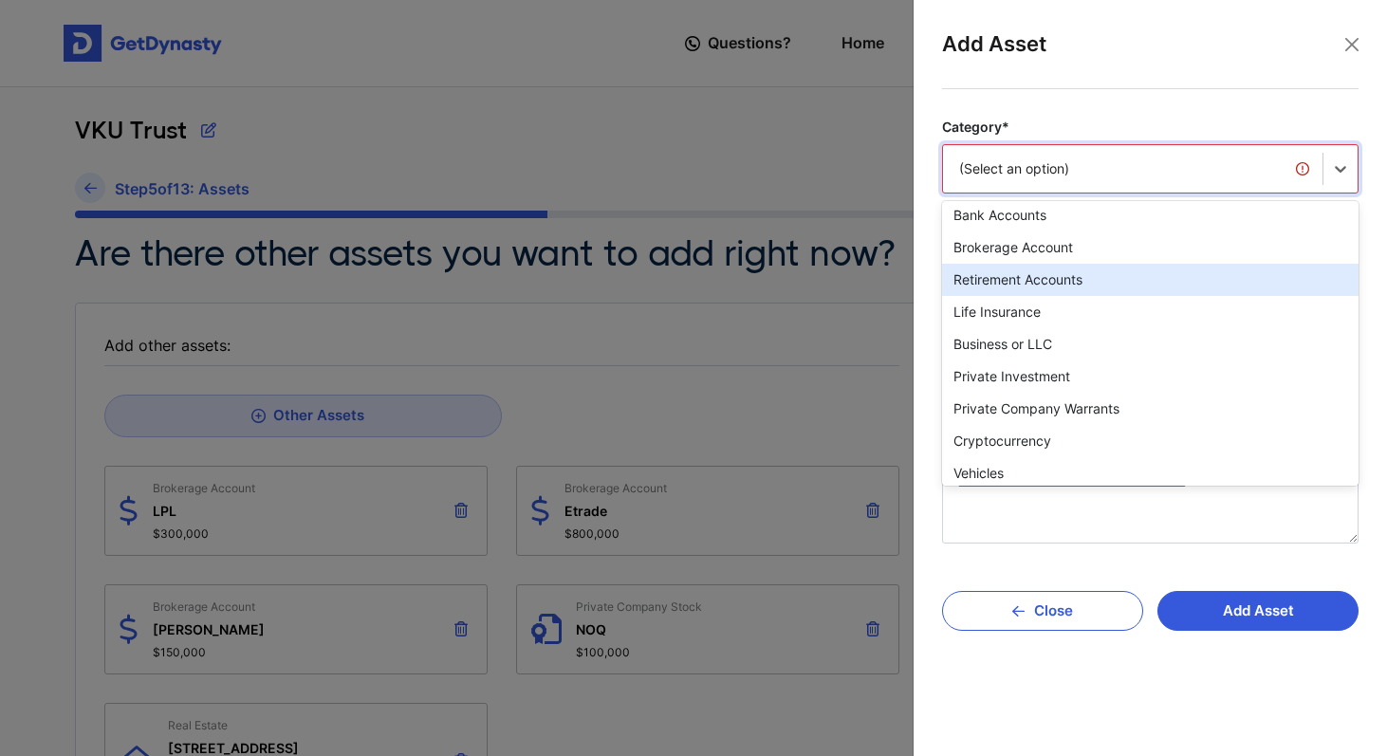
click at [1065, 281] on div "Retirement Accounts" at bounding box center [1150, 280] width 416 height 32
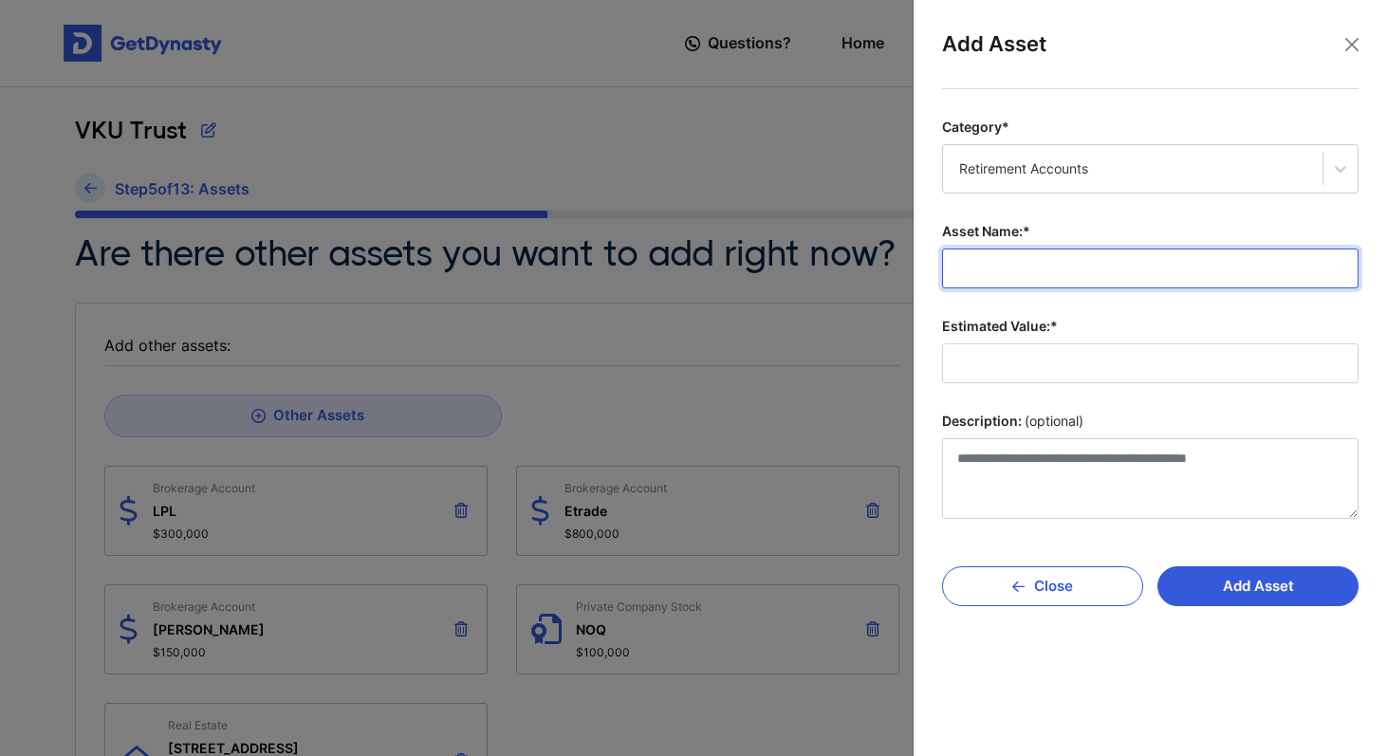
click at [1025, 274] on input "Asset Name:*" at bounding box center [1150, 269] width 416 height 40
type input "*"
type input "****"
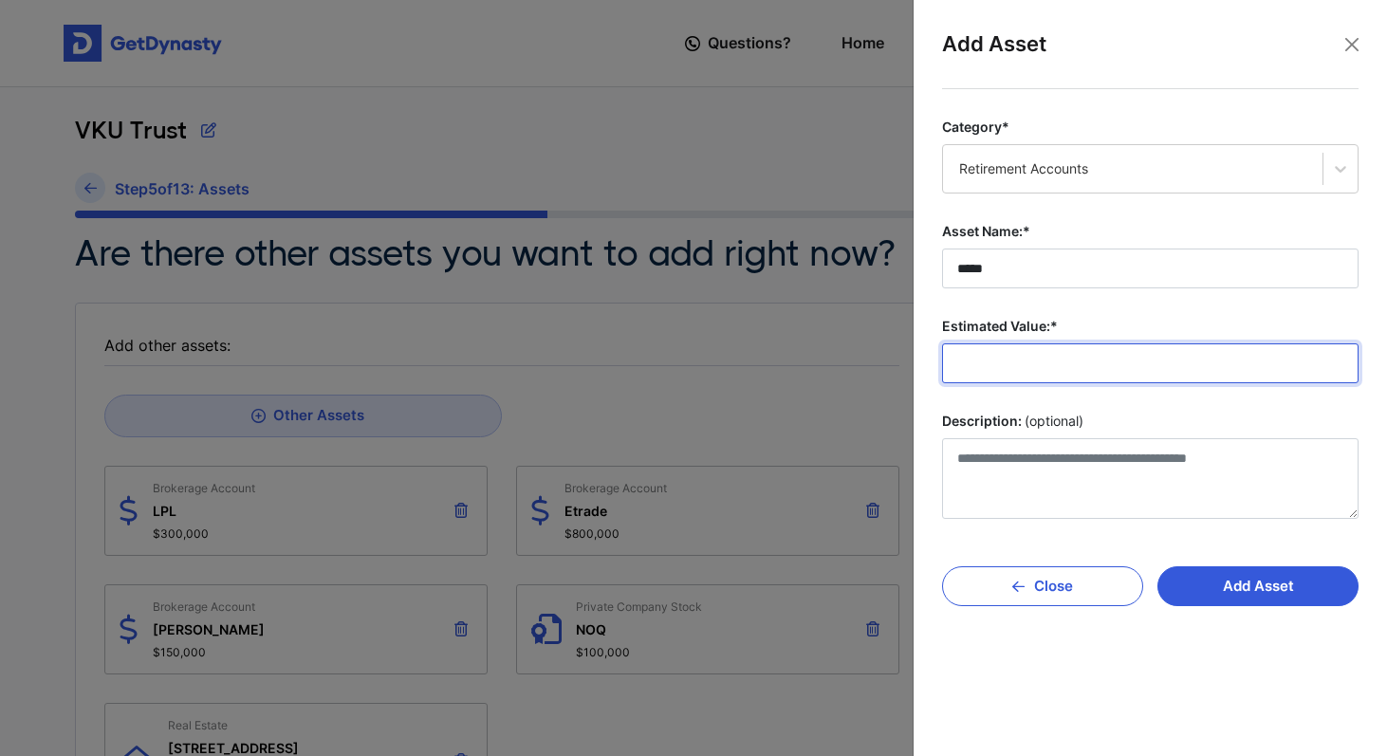
click at [1014, 371] on input "Estimated Value:*" at bounding box center [1150, 363] width 416 height 40
type input "********"
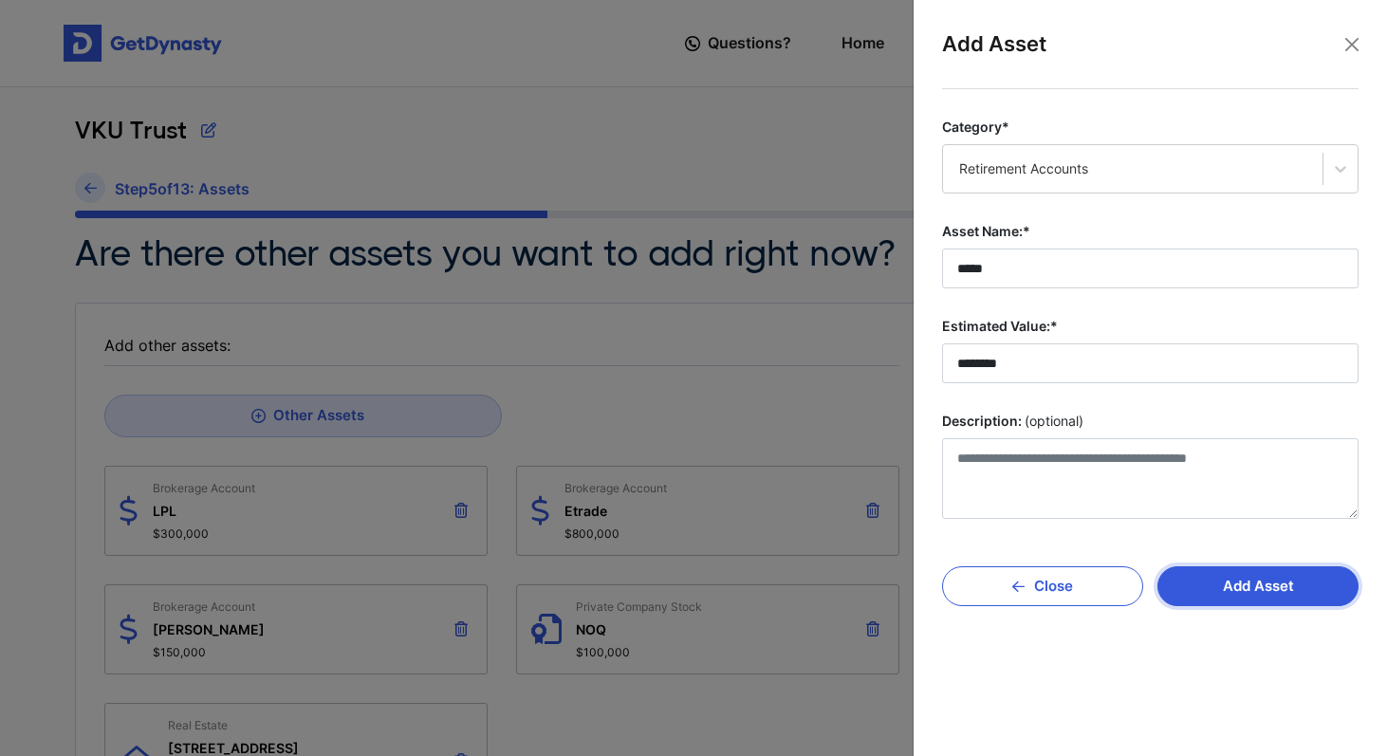
click at [1297, 582] on button "Add Asset" at bounding box center [1257, 586] width 201 height 40
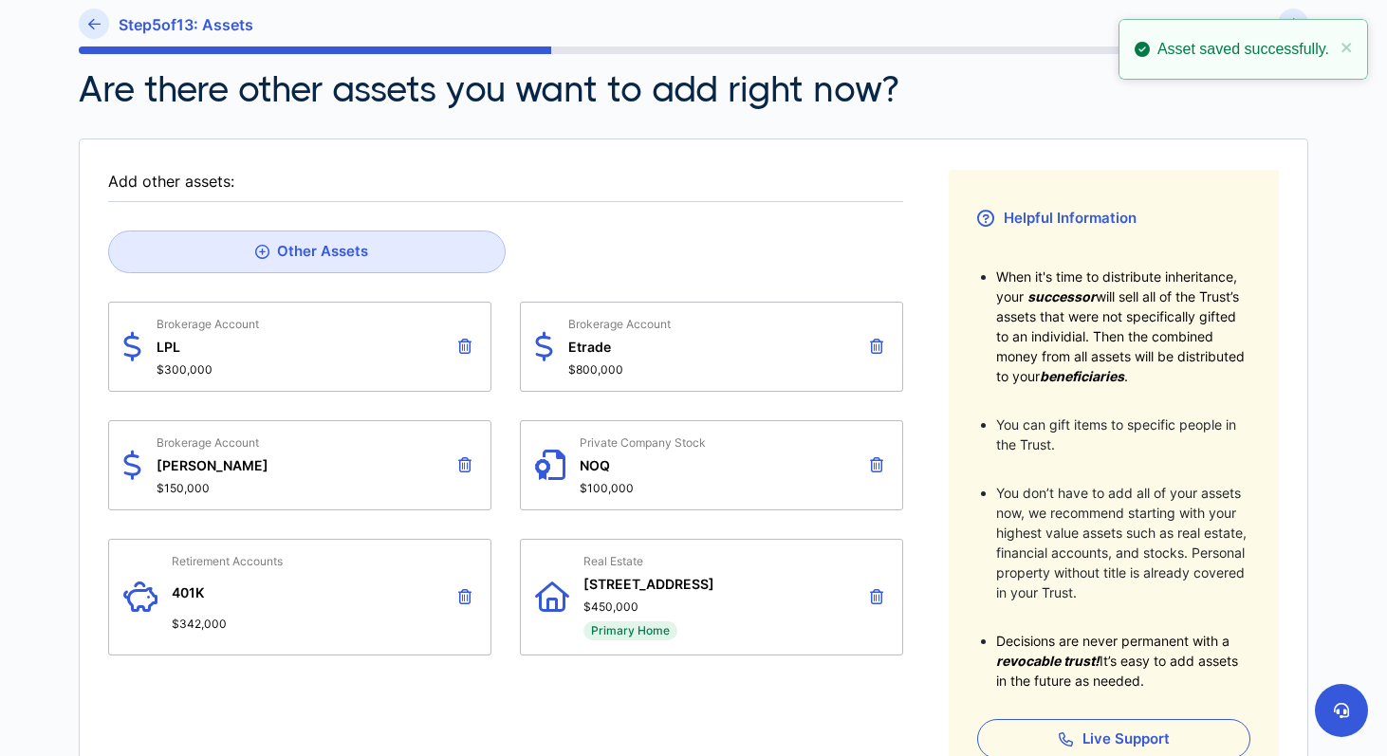
scroll to position [163, 0]
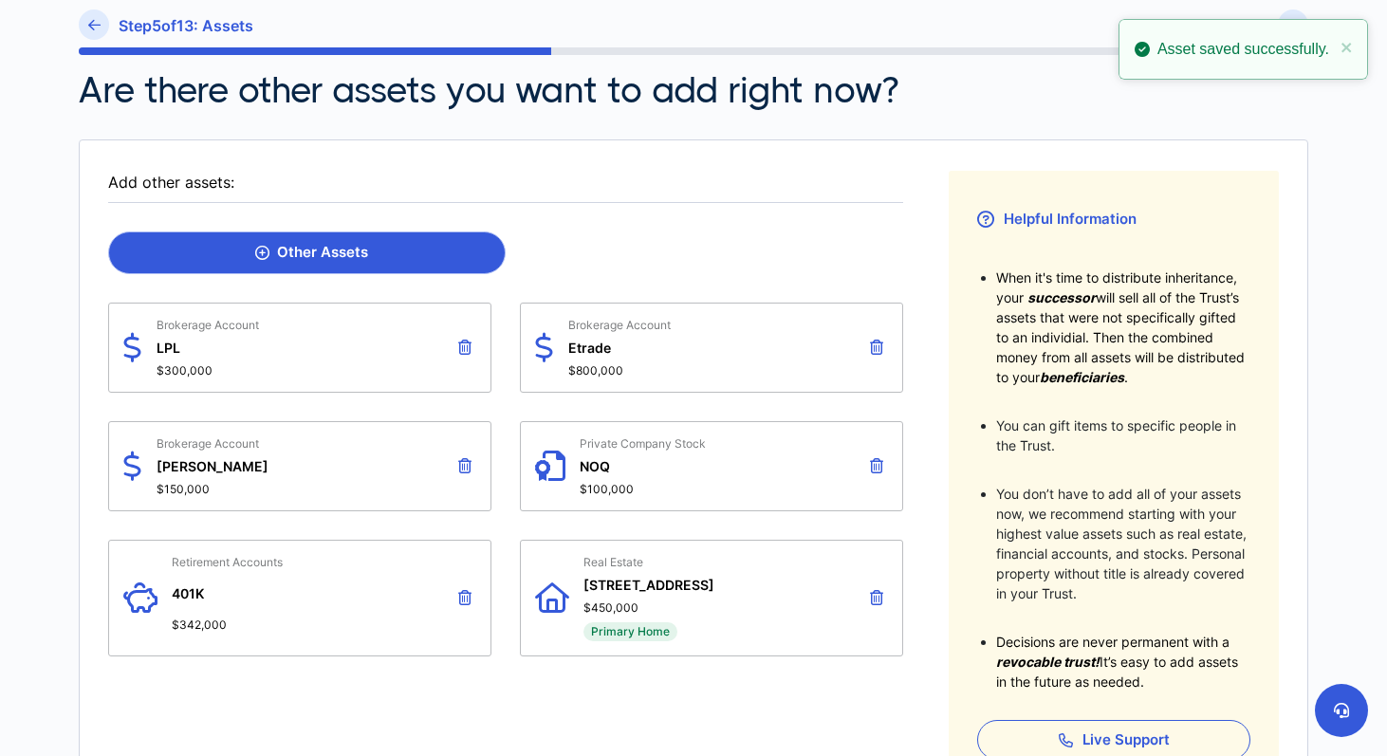
click at [343, 251] on div "Other Assets" at bounding box center [311, 252] width 113 height 17
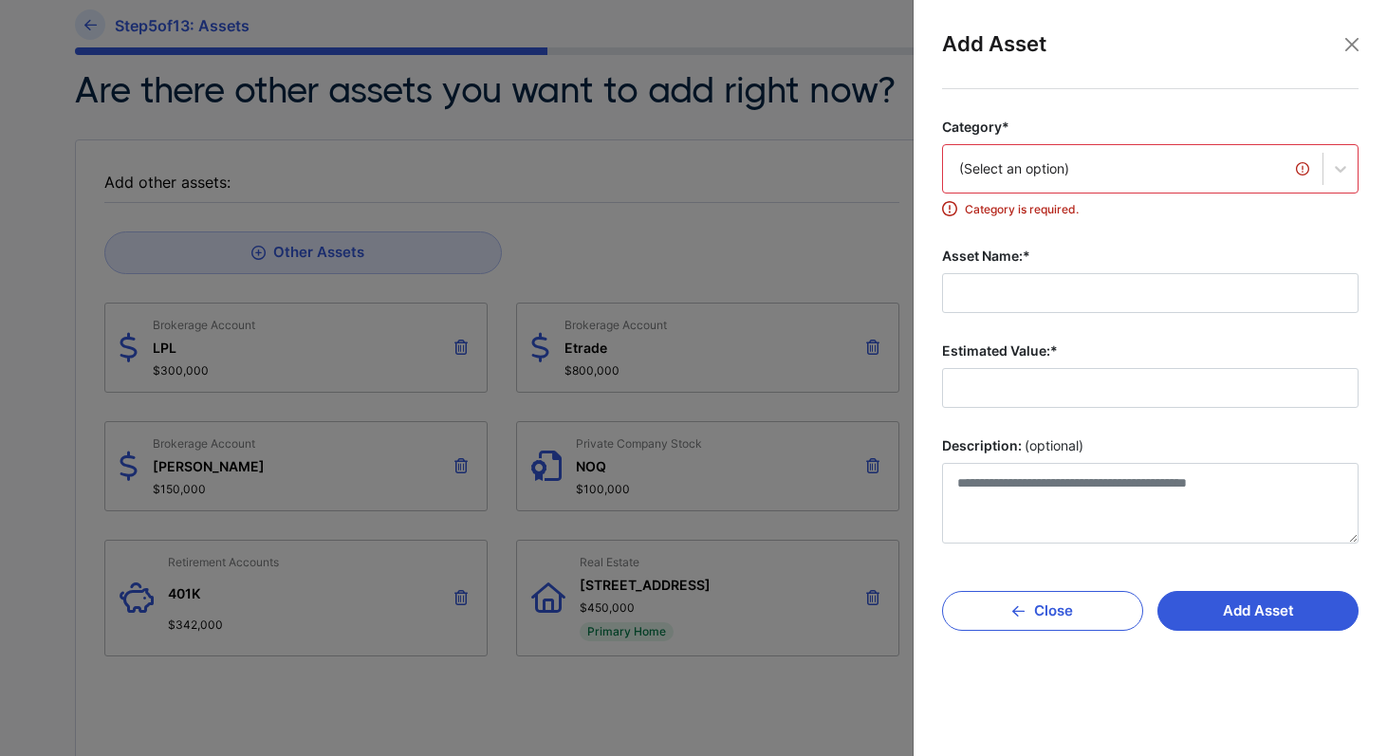
click at [1066, 170] on div "(Select an option)" at bounding box center [1132, 168] width 347 height 19
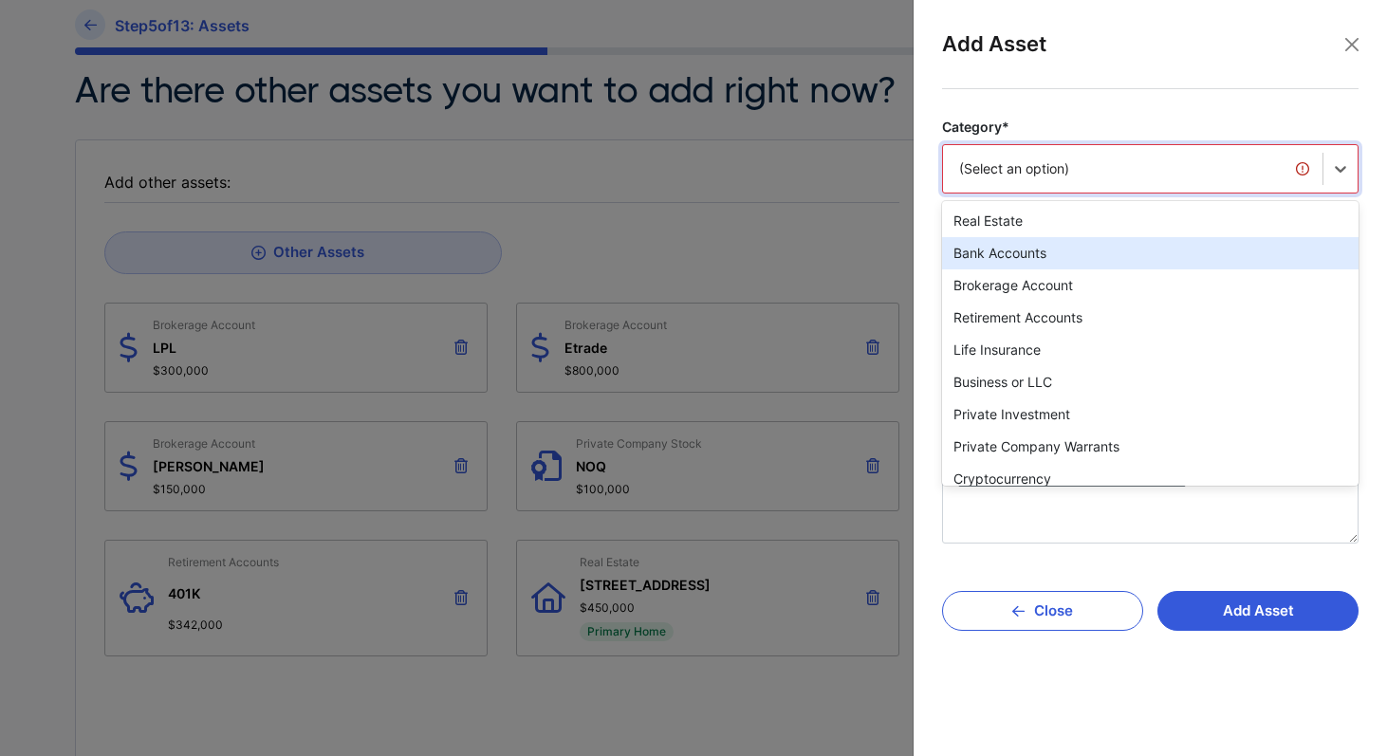
click at [1100, 262] on div "Bank Accounts" at bounding box center [1150, 253] width 416 height 32
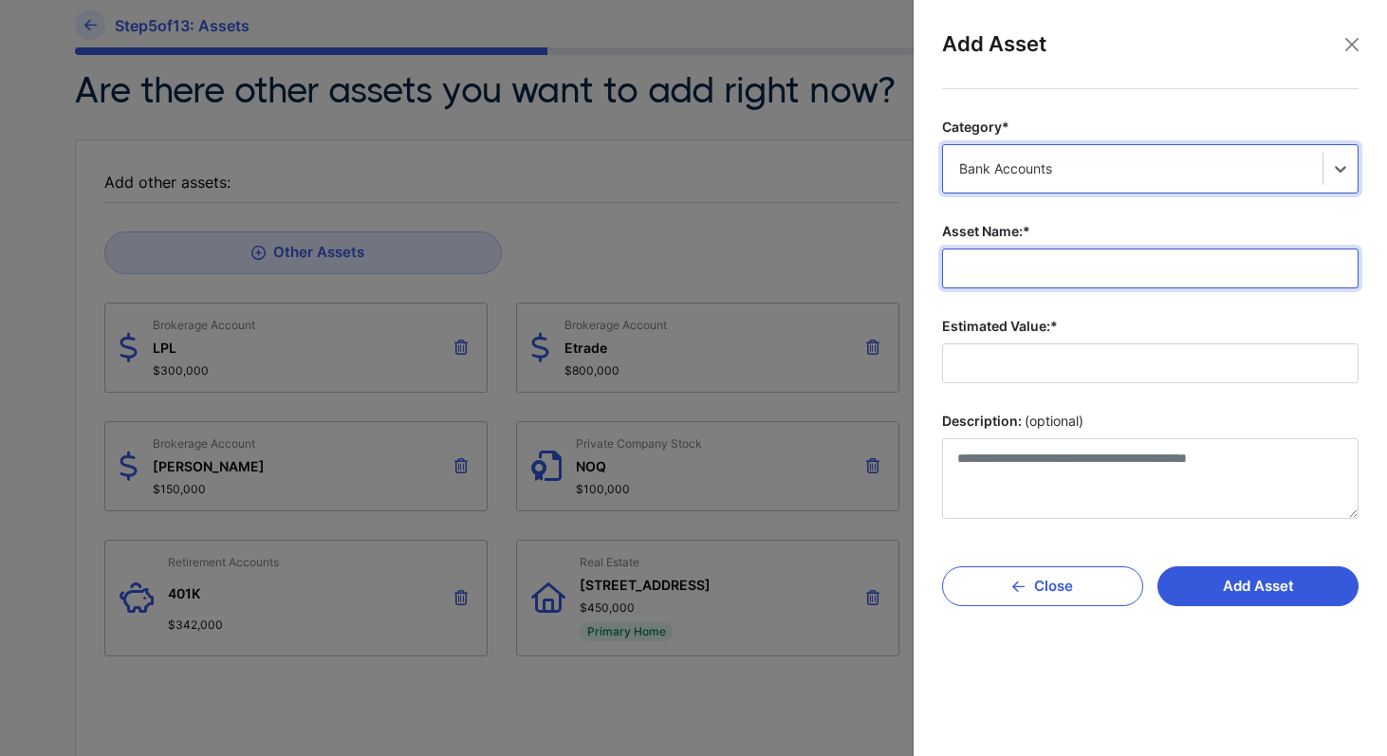
click at [1065, 262] on input "Asset Name:*" at bounding box center [1150, 269] width 416 height 40
type input "******"
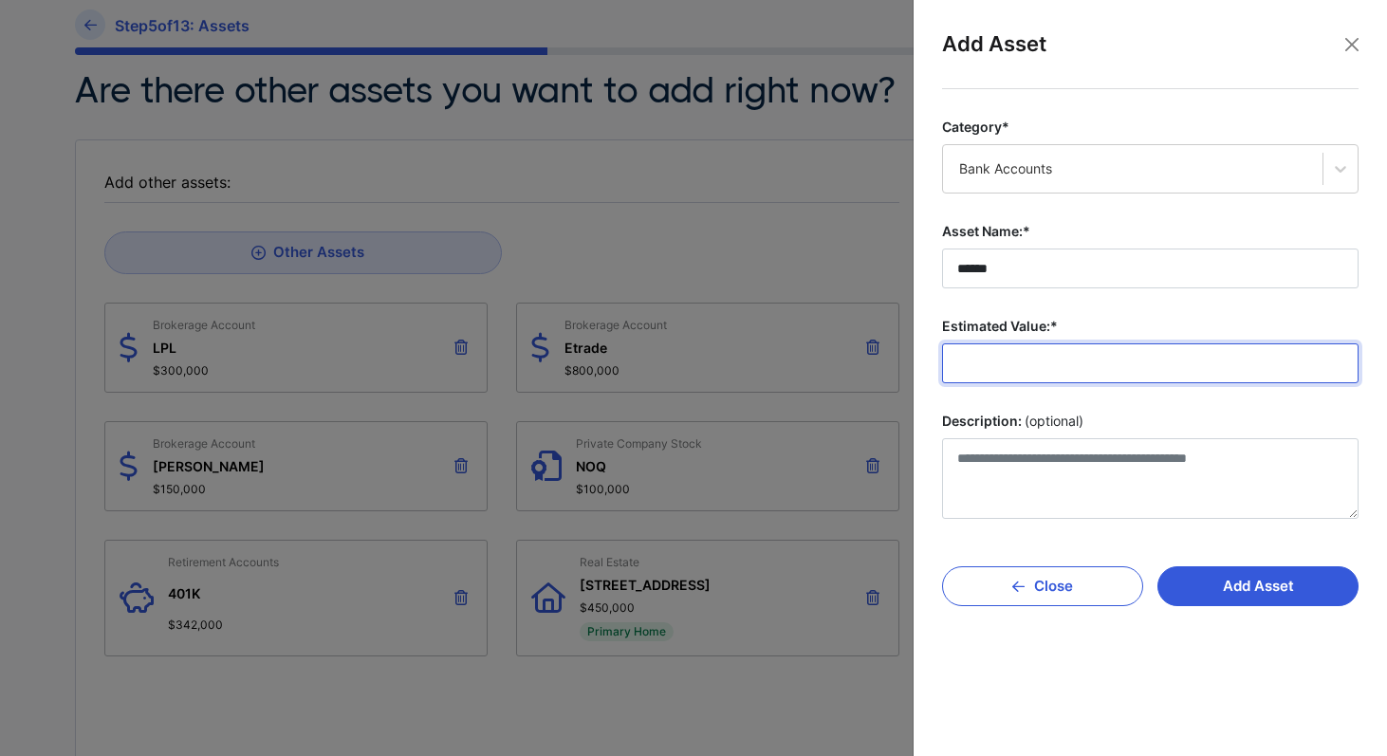
click at [1004, 371] on input "Estimated Value:*" at bounding box center [1150, 363] width 416 height 40
type input "********"
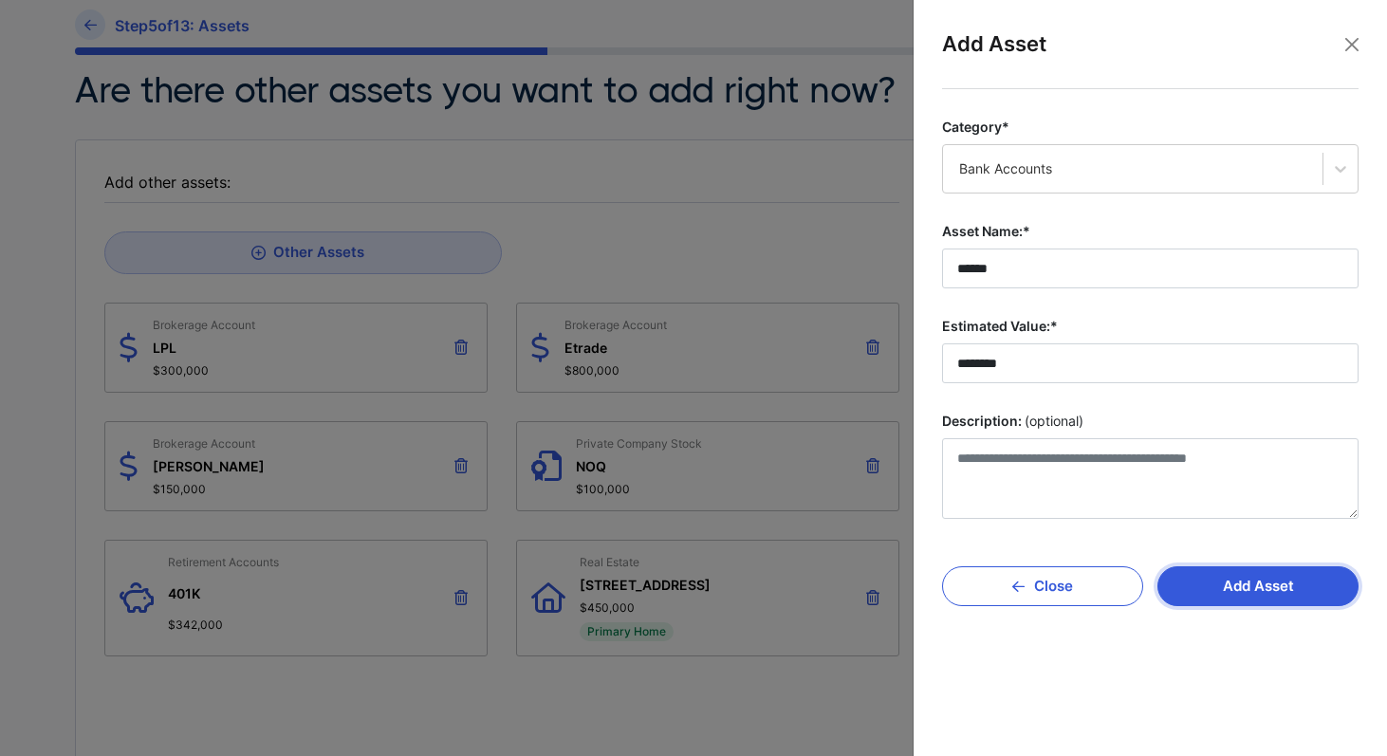
click at [1246, 591] on button "Add Asset" at bounding box center [1257, 586] width 201 height 40
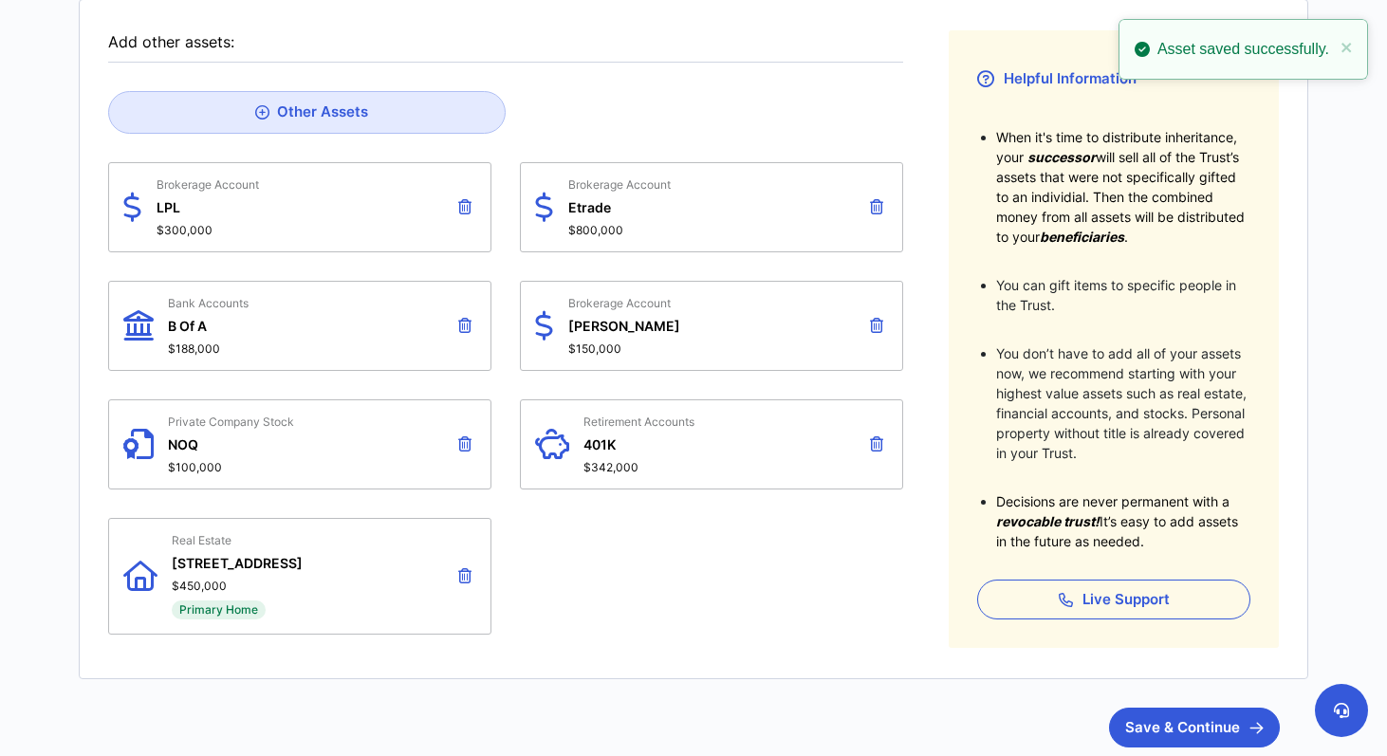
scroll to position [289, 0]
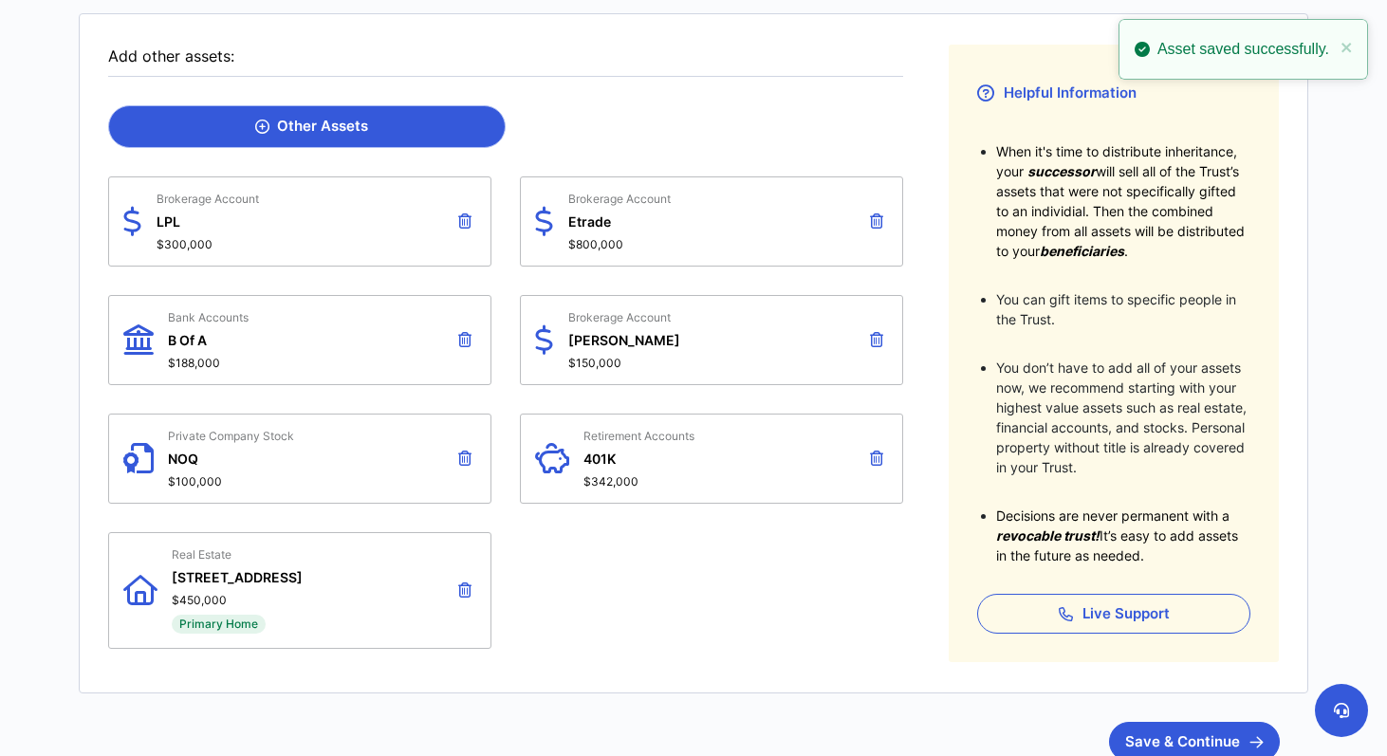
click at [308, 131] on div "Other Assets" at bounding box center [311, 126] width 113 height 17
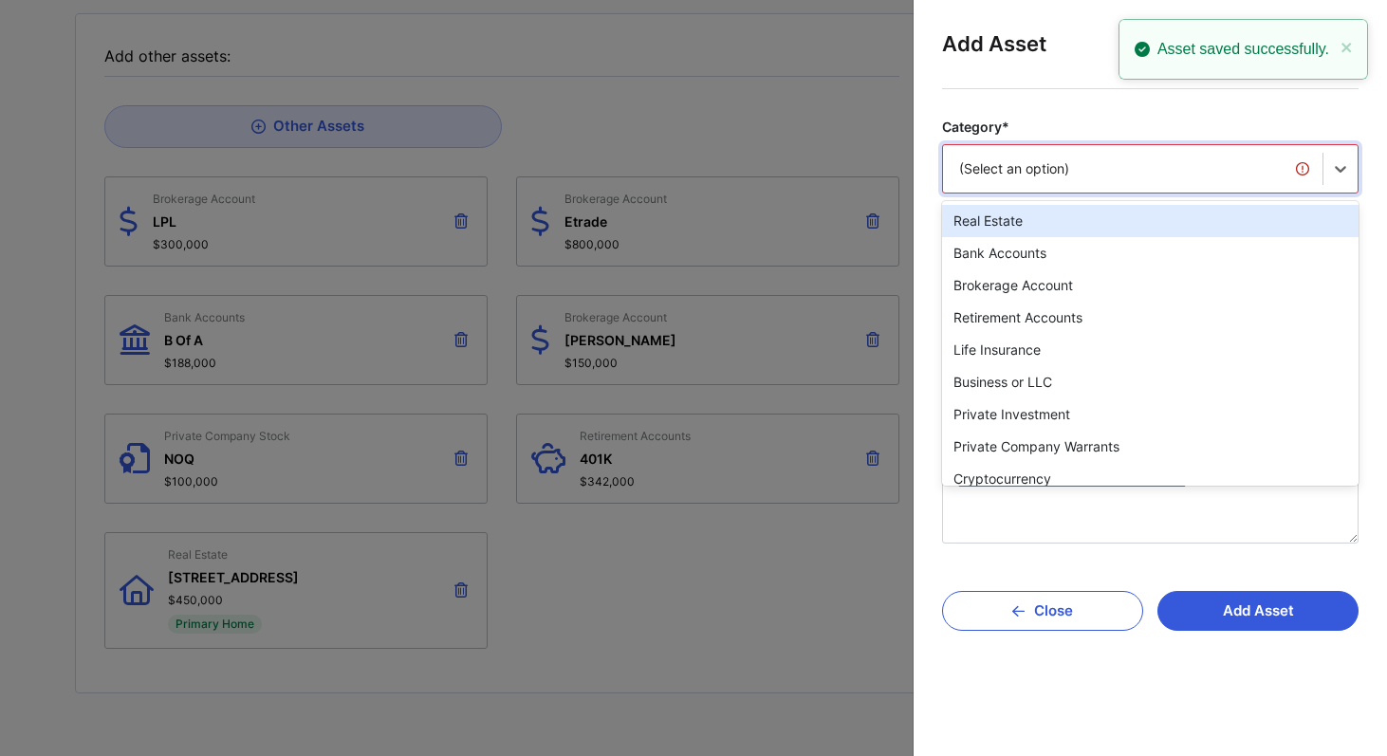
click at [1107, 157] on div "(Select an option)" at bounding box center [1132, 169] width 379 height 40
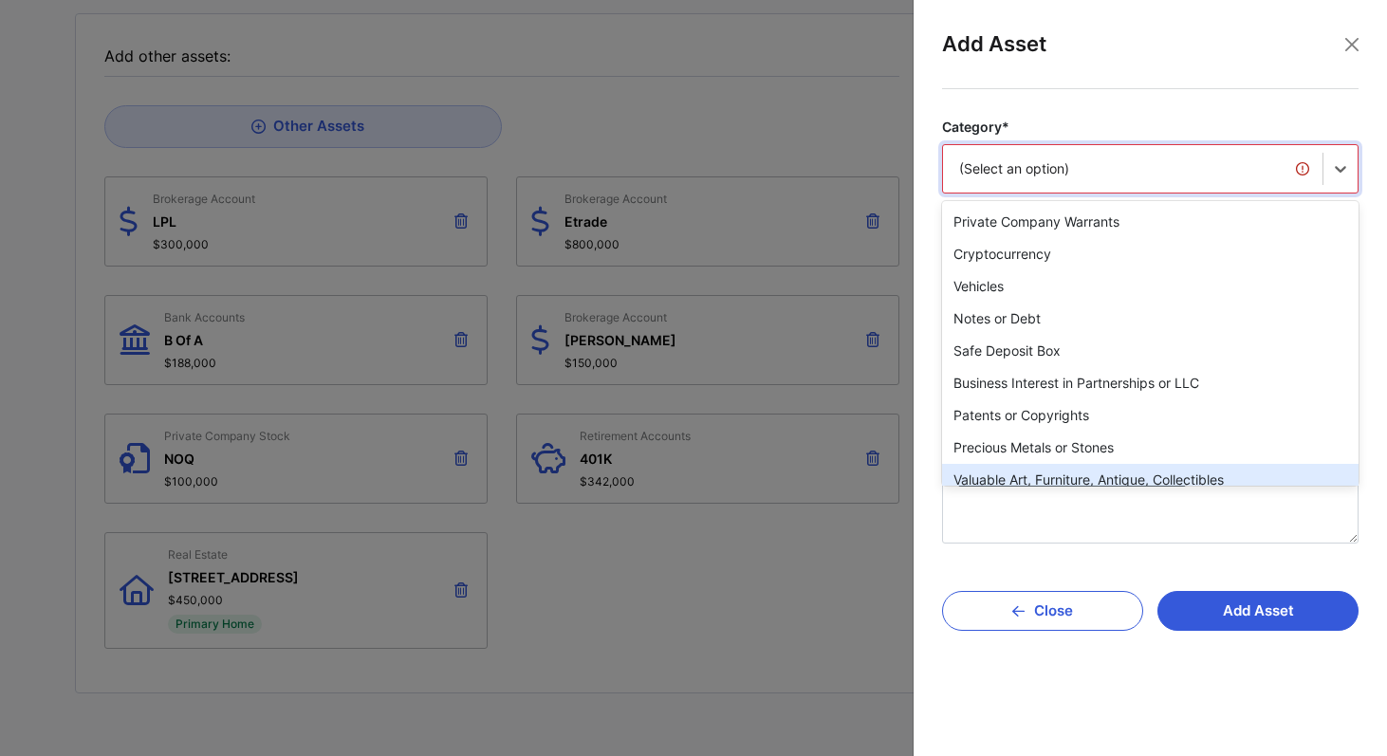
scroll to position [0, 0]
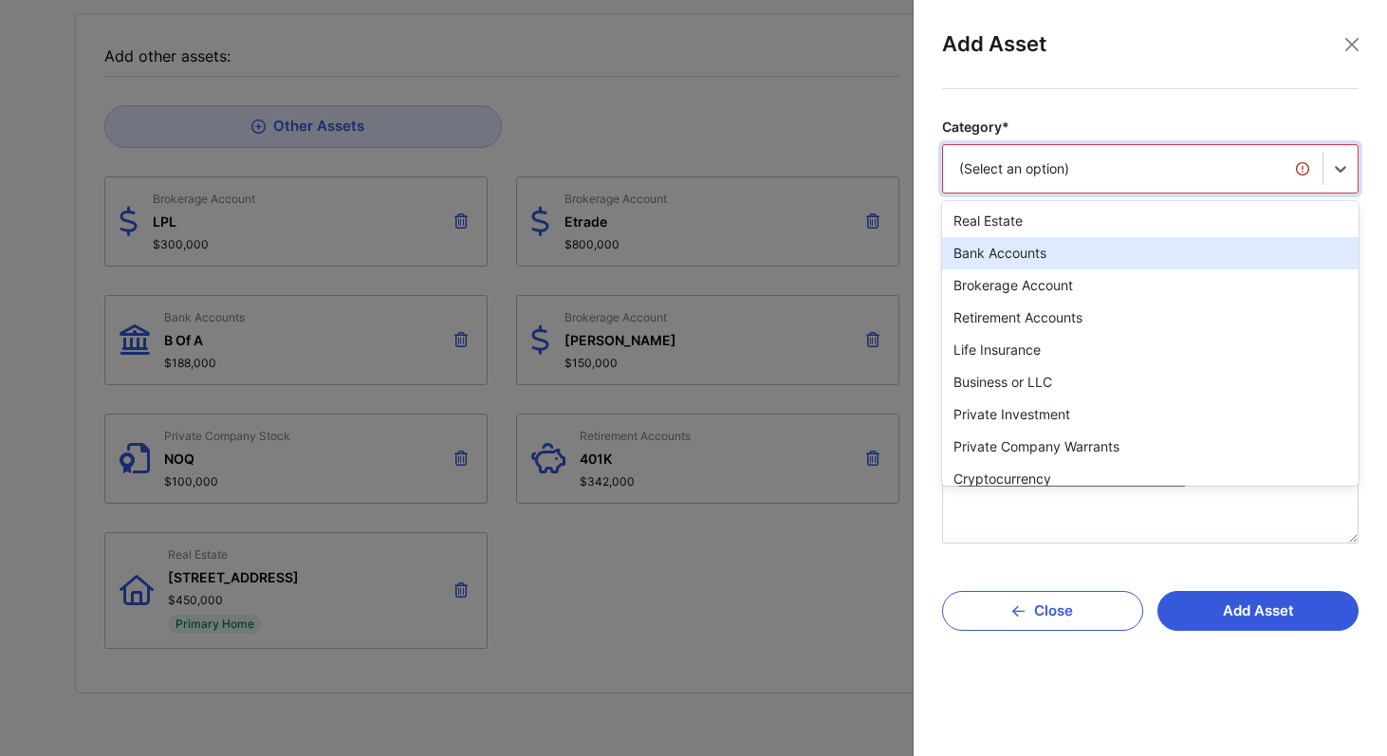
click at [1042, 245] on div "Bank Accounts" at bounding box center [1150, 253] width 416 height 32
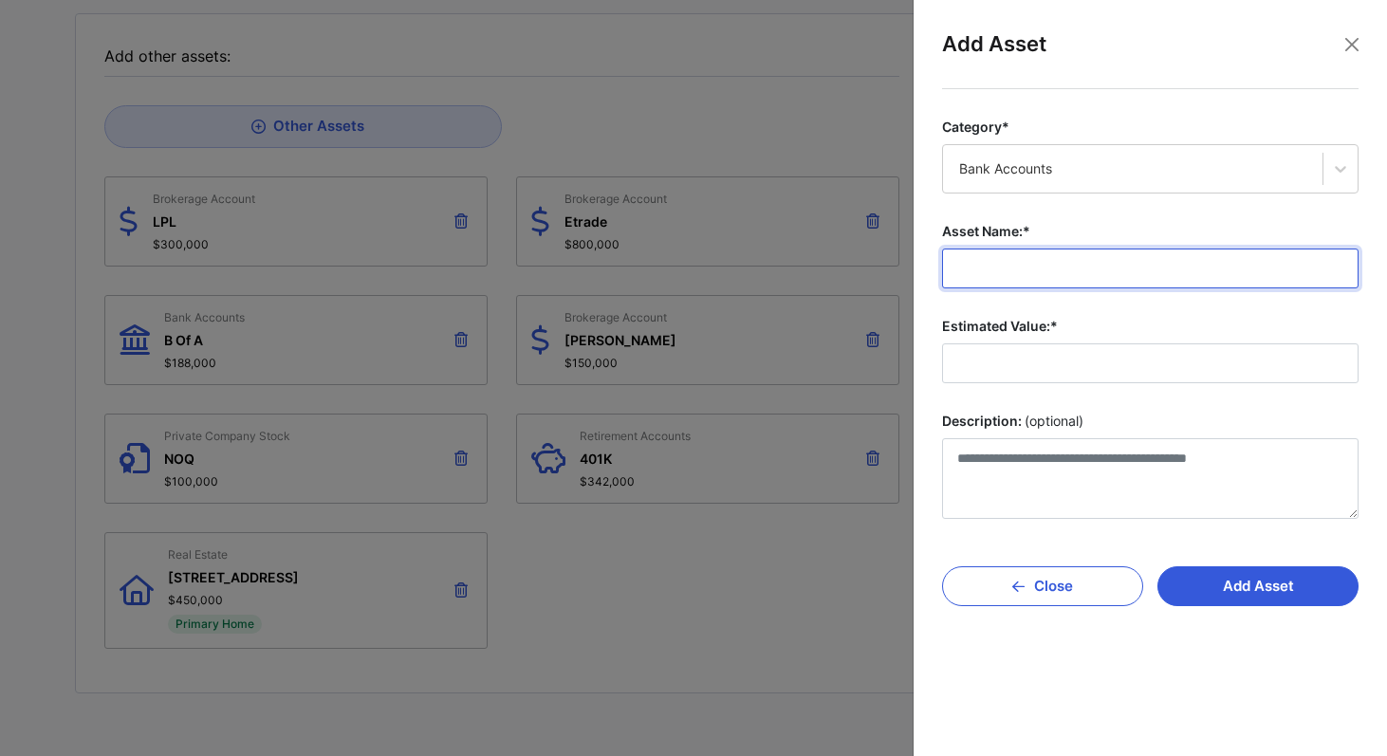
click at [1026, 266] on input "Asset Name:*" at bounding box center [1150, 269] width 416 height 40
type input "*********"
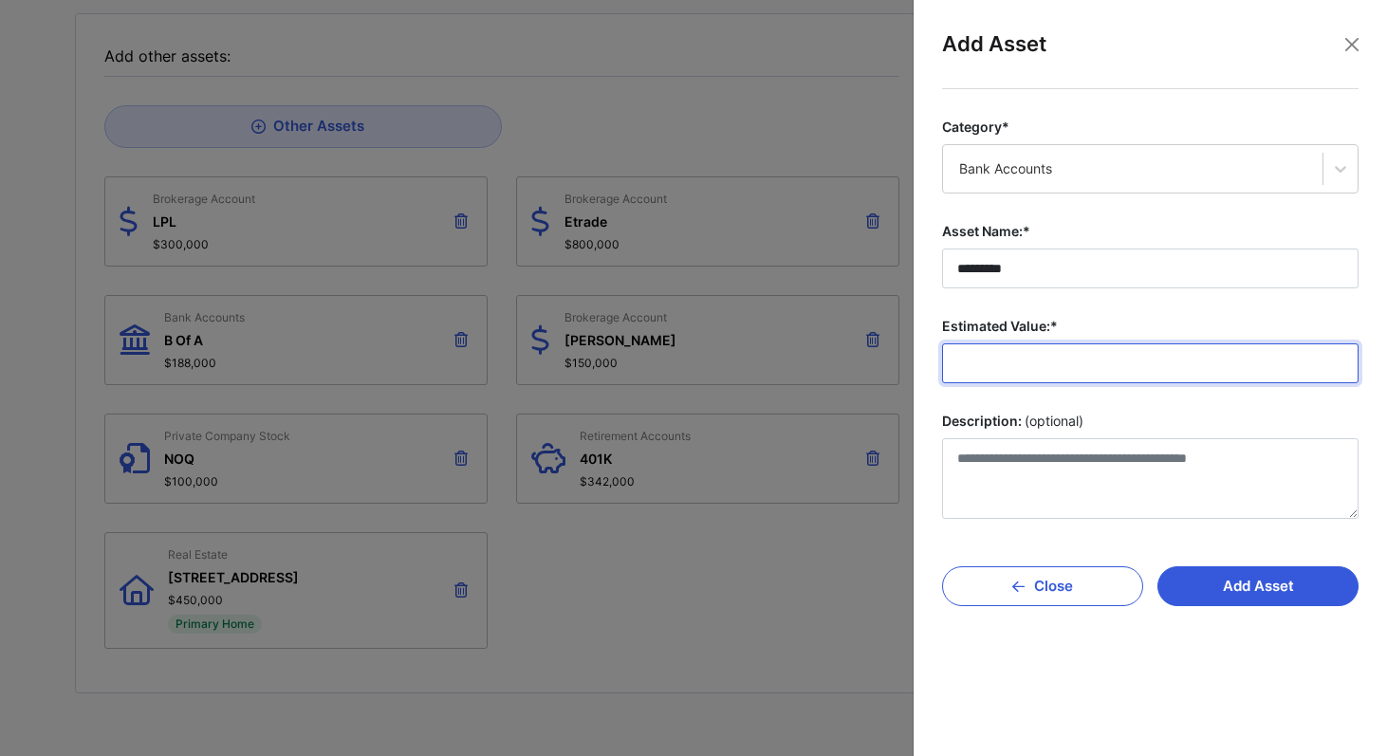
click at [1006, 358] on input "Estimated Value:*" at bounding box center [1150, 363] width 416 height 40
type input "*******"
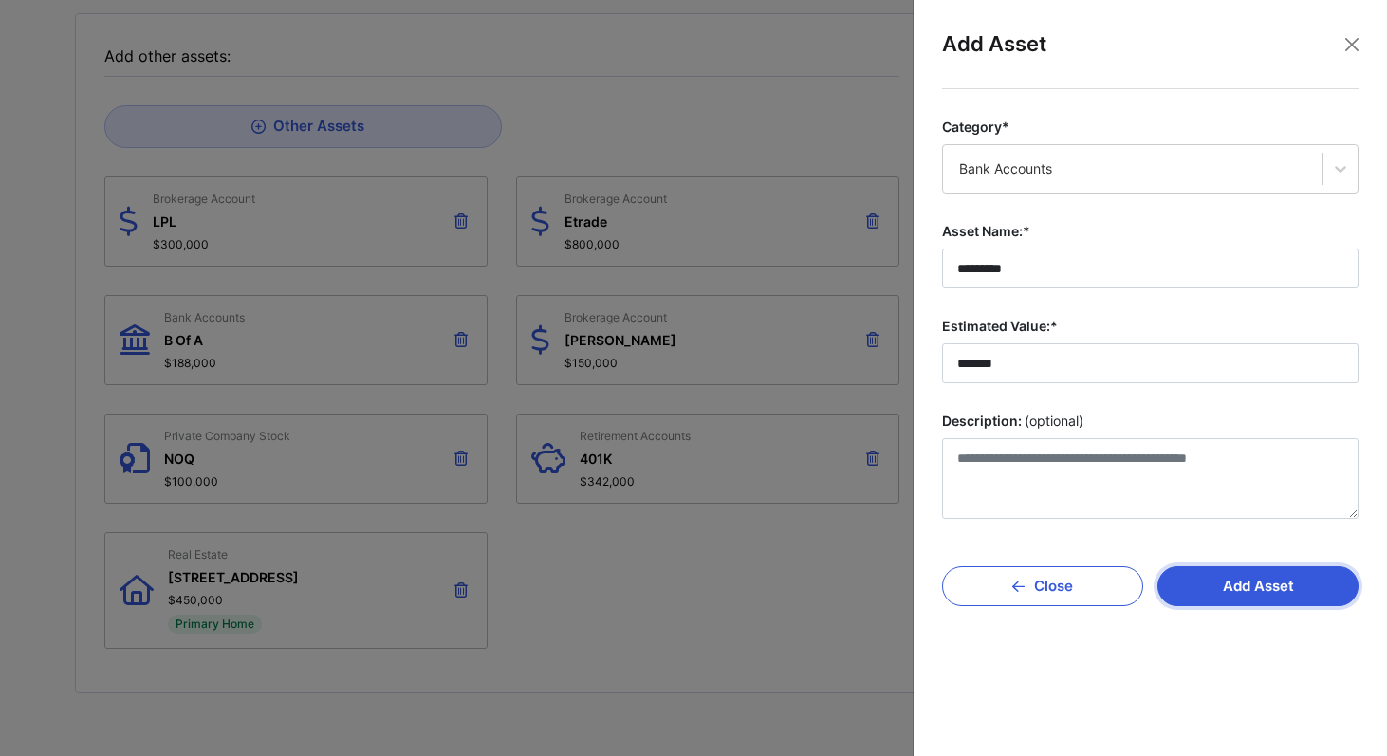
click at [1285, 598] on button "Add Asset" at bounding box center [1257, 586] width 201 height 40
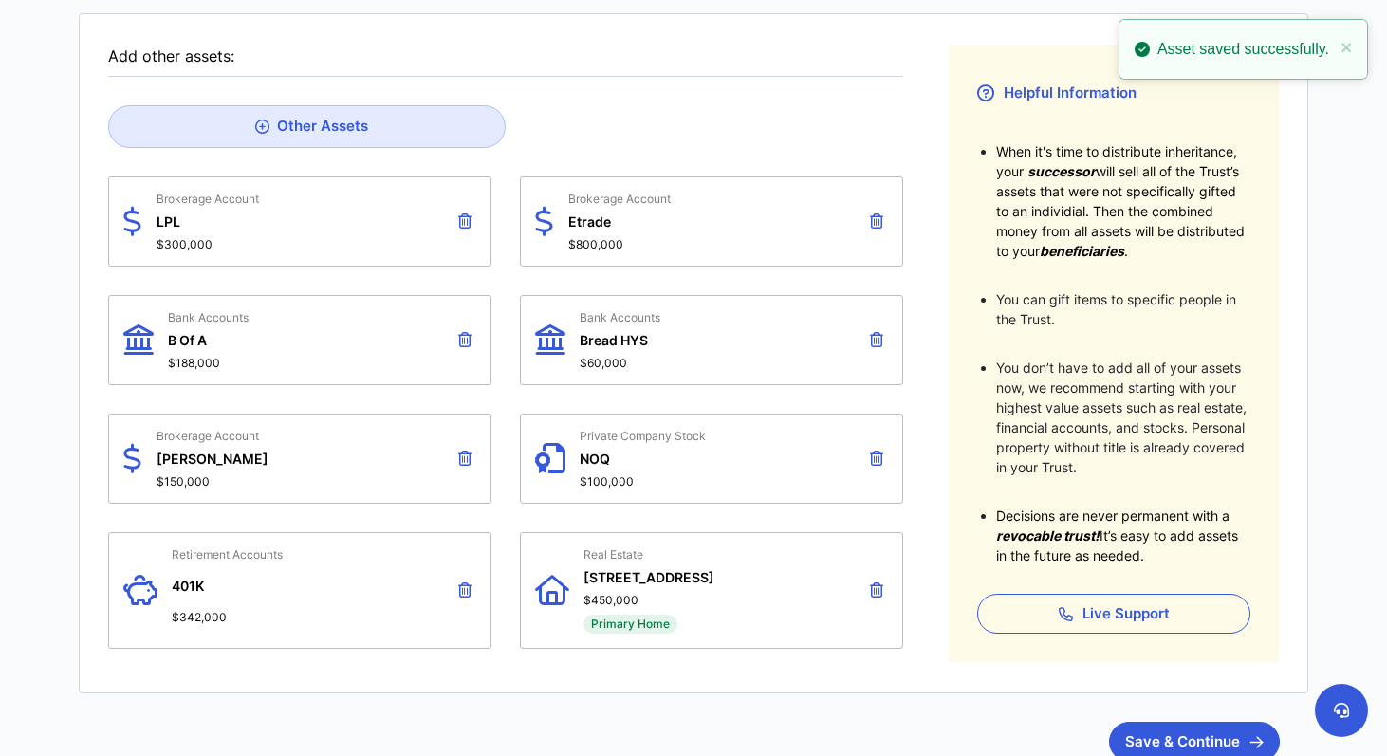
scroll to position [342, 0]
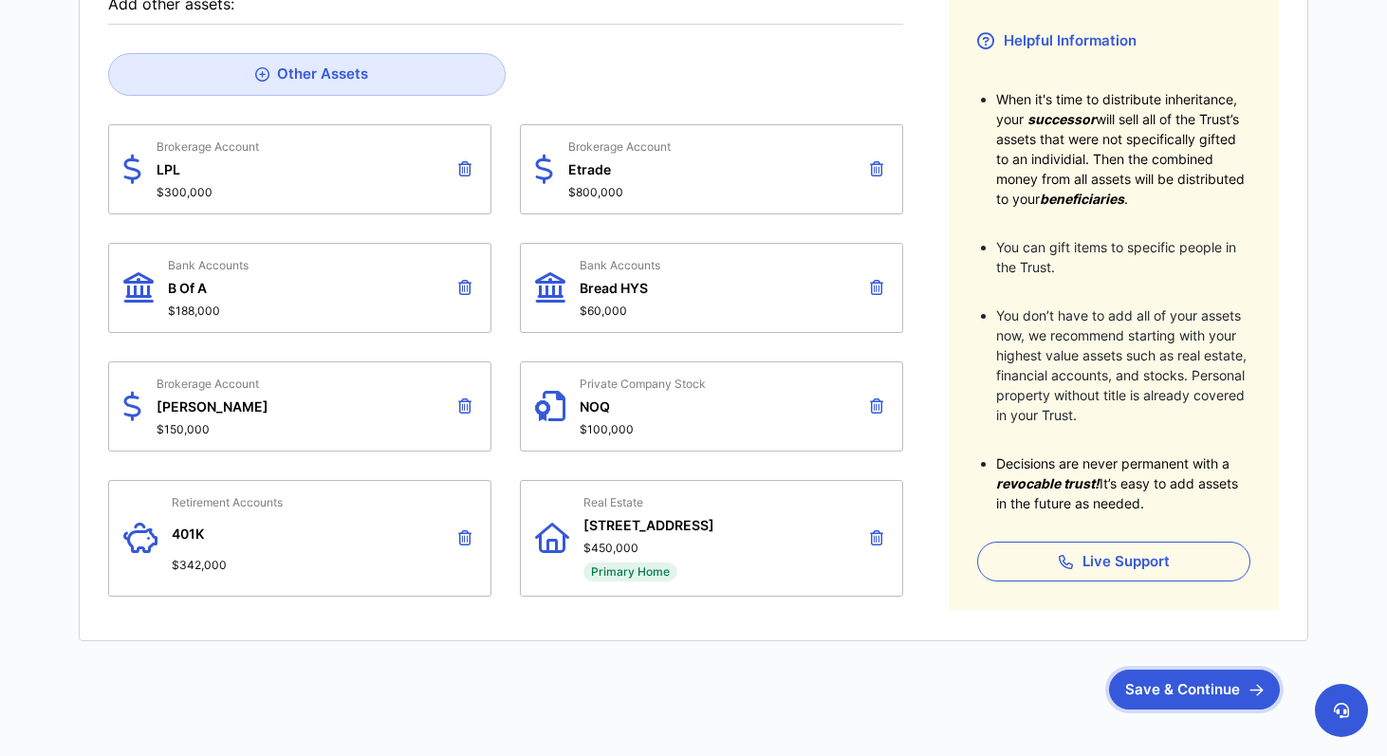
click at [1151, 701] on button "Save & Continue" at bounding box center [1194, 690] width 171 height 40
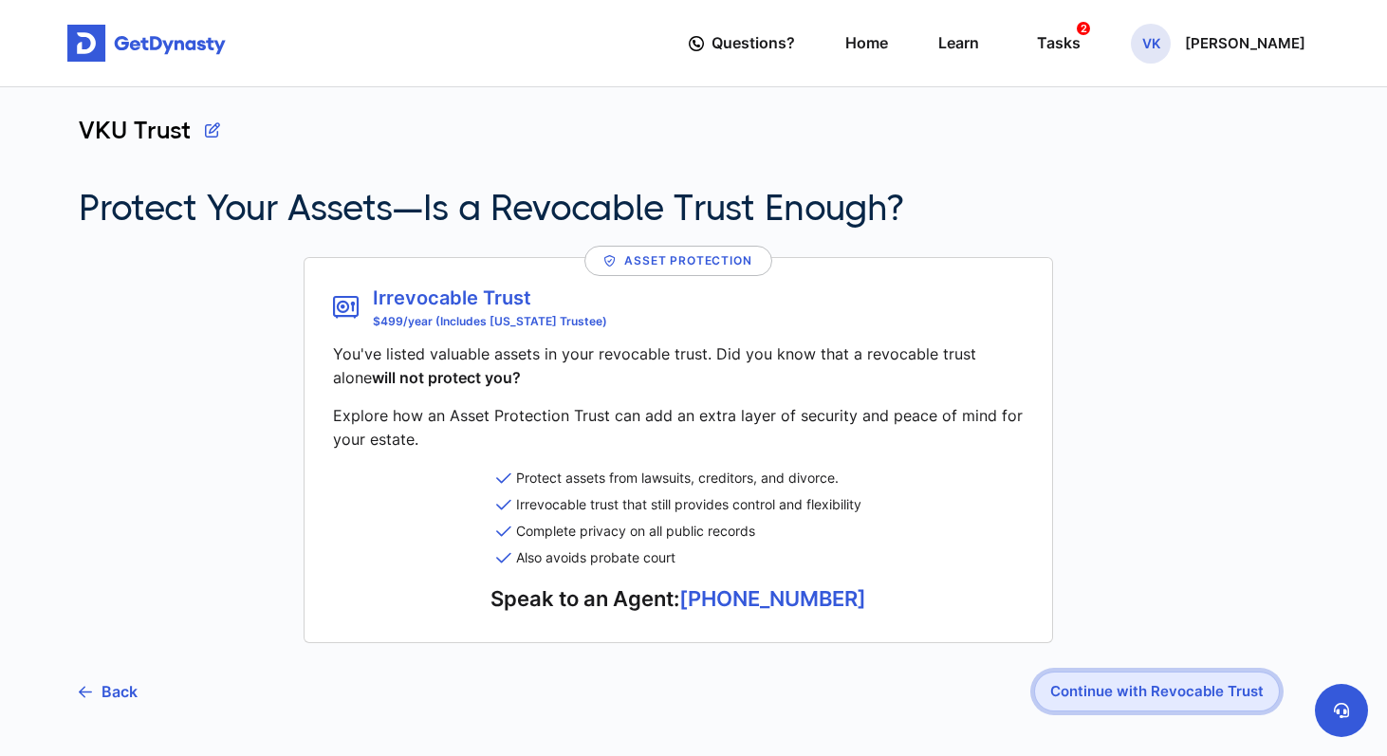
click at [1151, 701] on button "Continue with Revocable Trust" at bounding box center [1157, 692] width 246 height 40
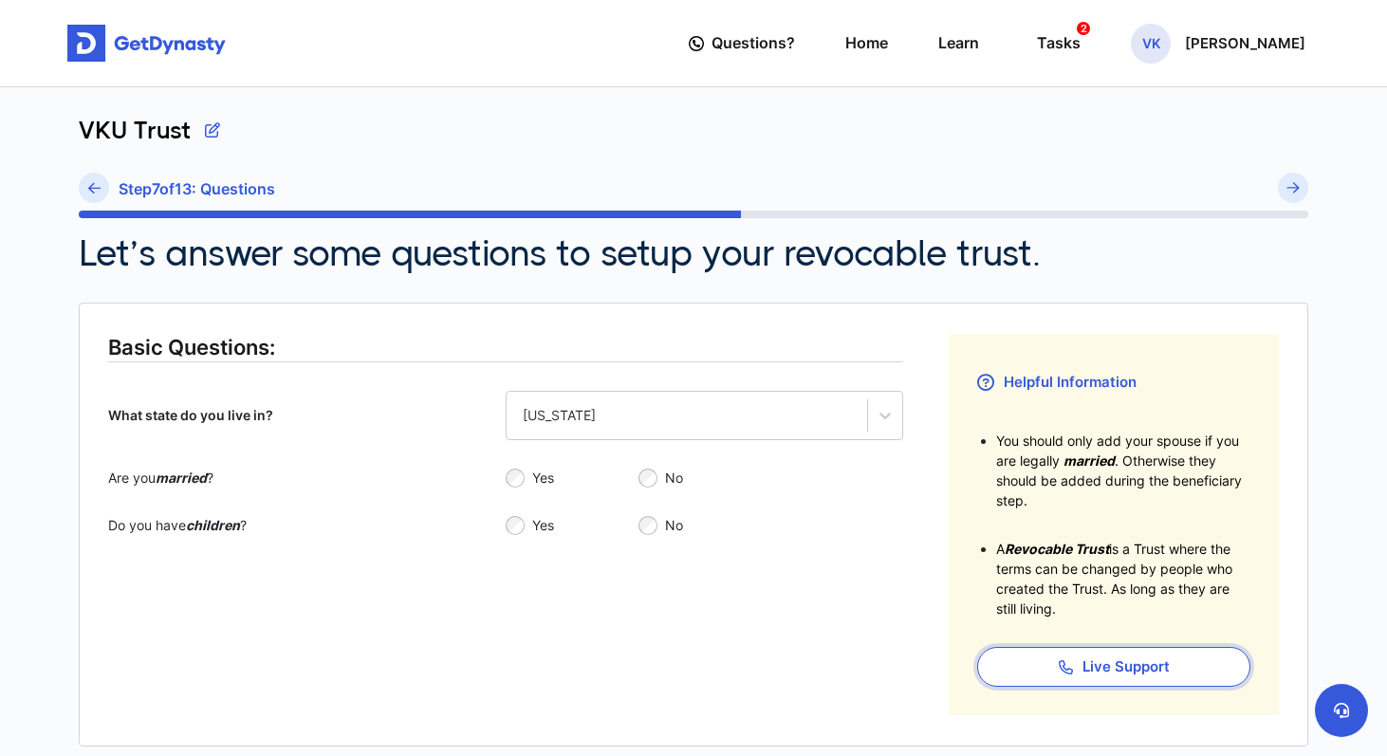
scroll to position [197, 0]
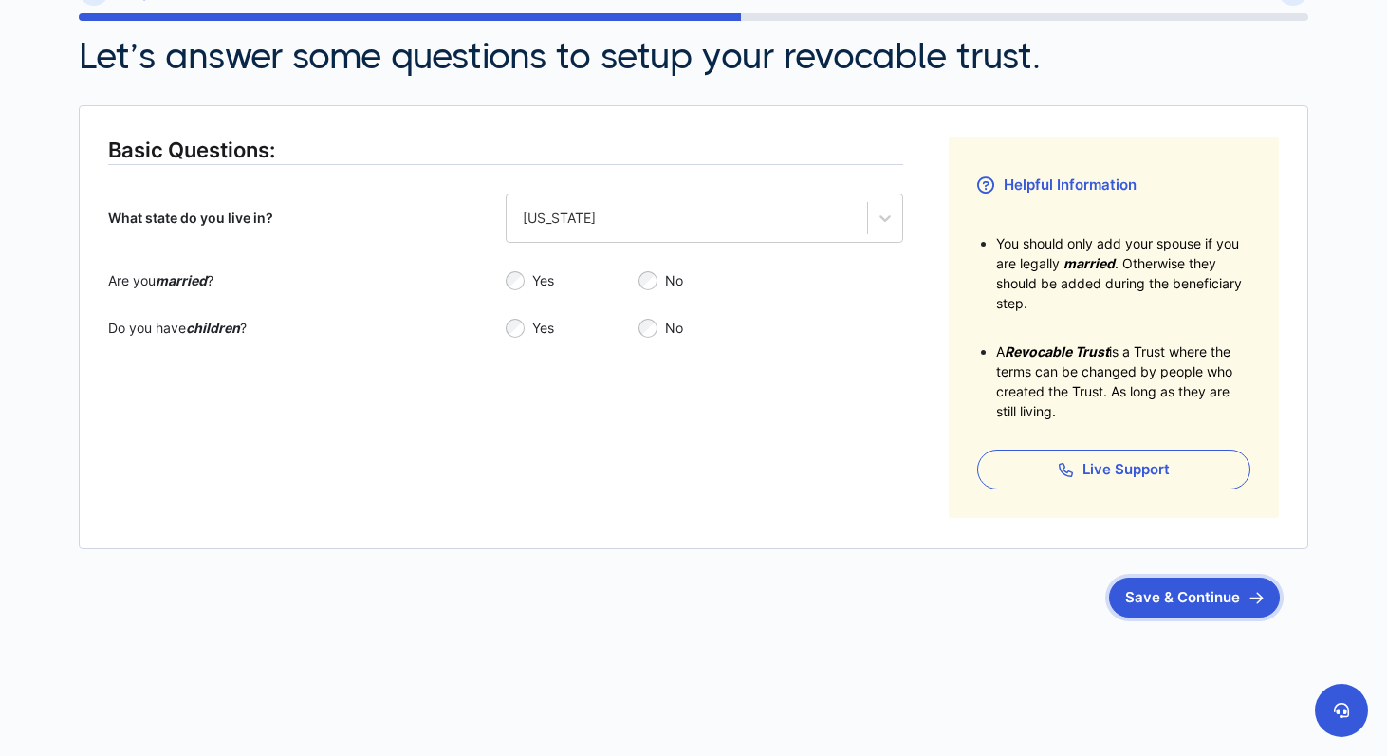
click at [1159, 588] on button "Save & Continue" at bounding box center [1194, 598] width 171 height 40
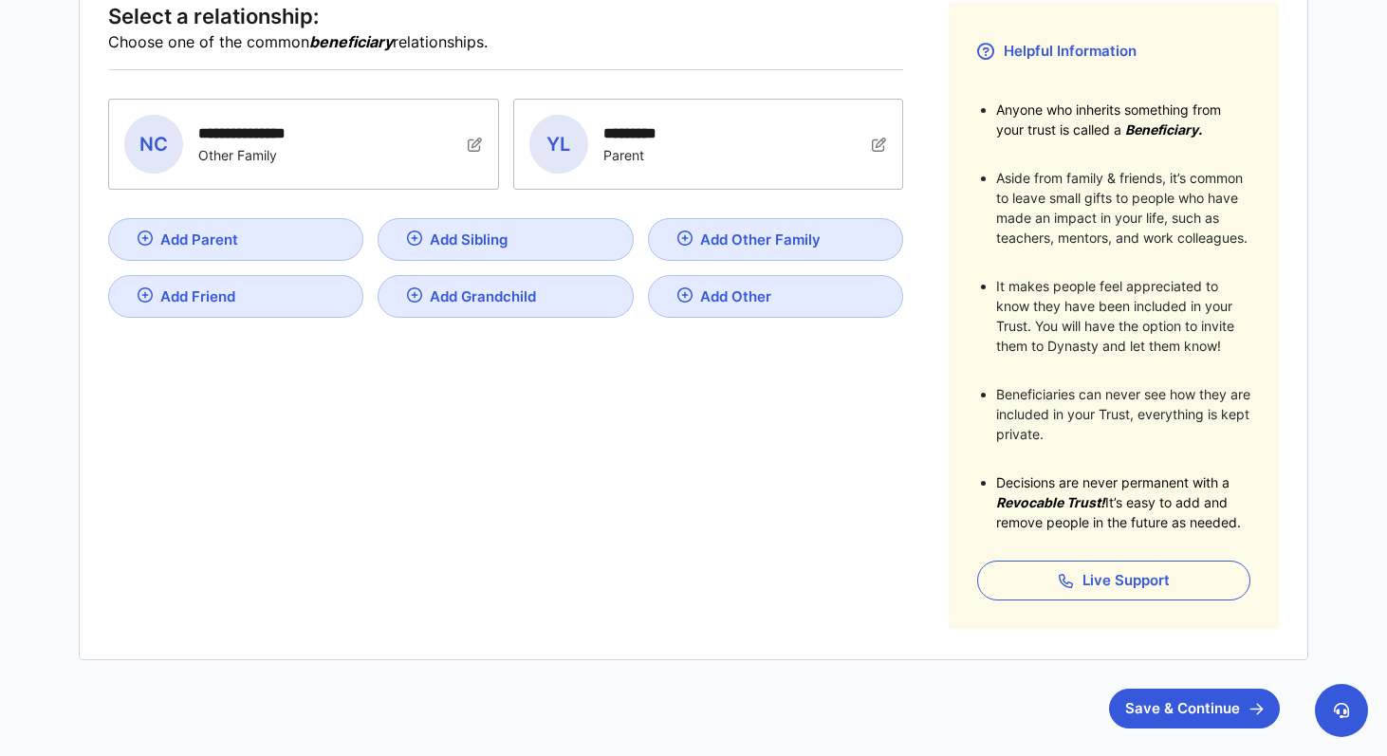
scroll to position [396, 0]
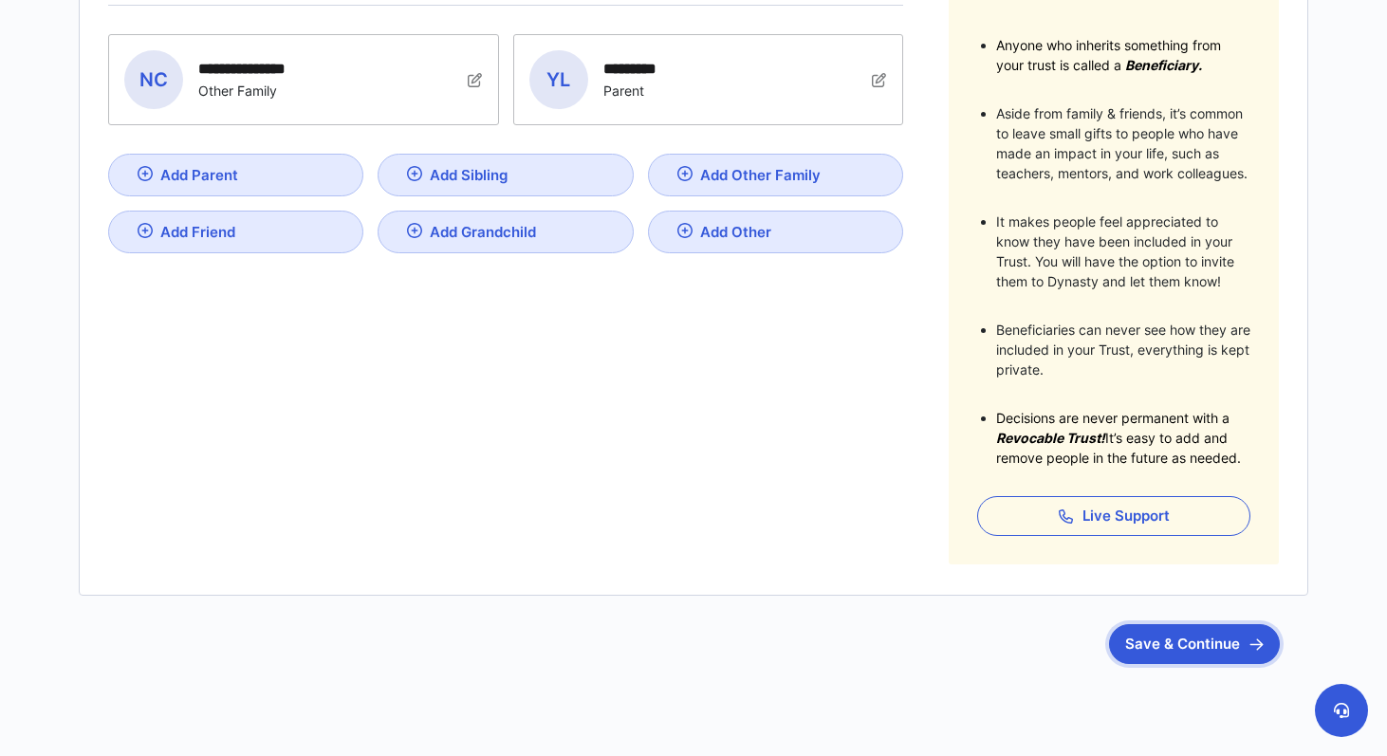
click at [1170, 654] on button "Save & Continue" at bounding box center [1194, 644] width 171 height 40
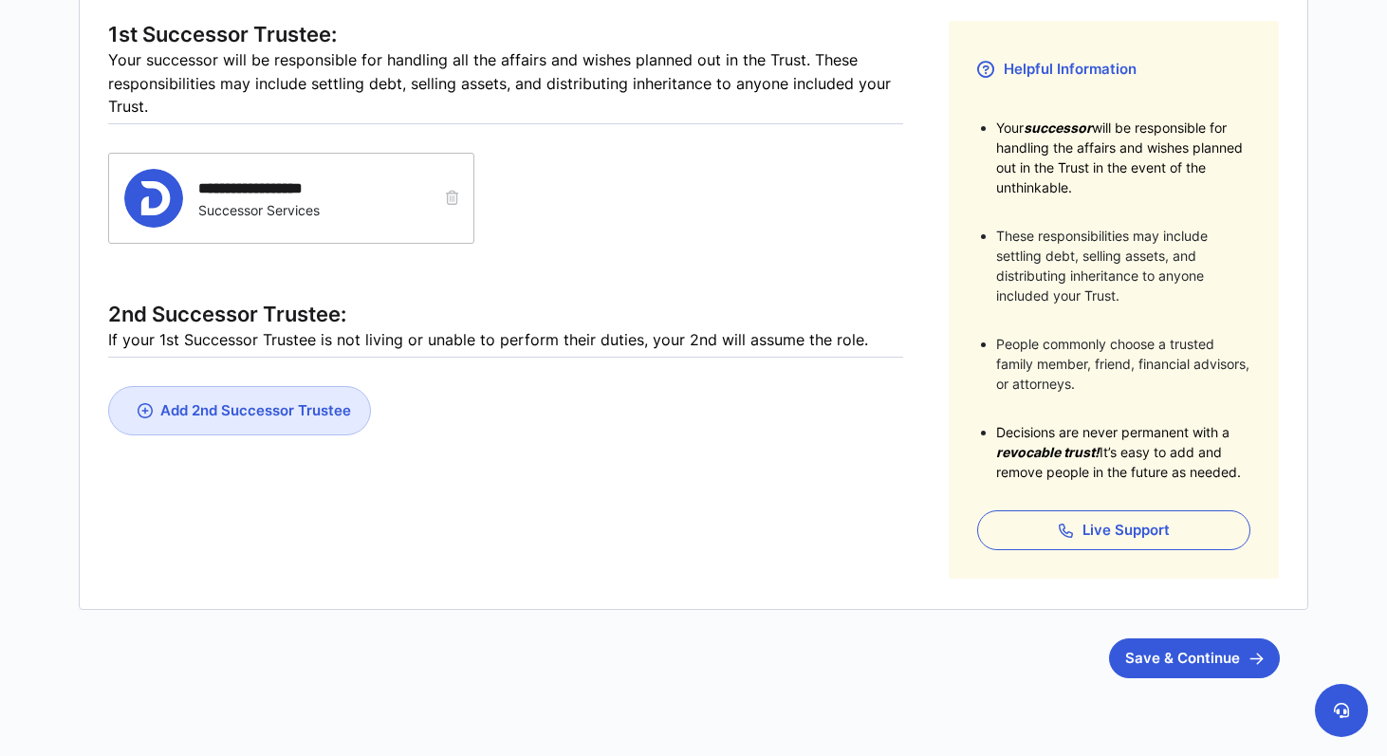
scroll to position [325, 0]
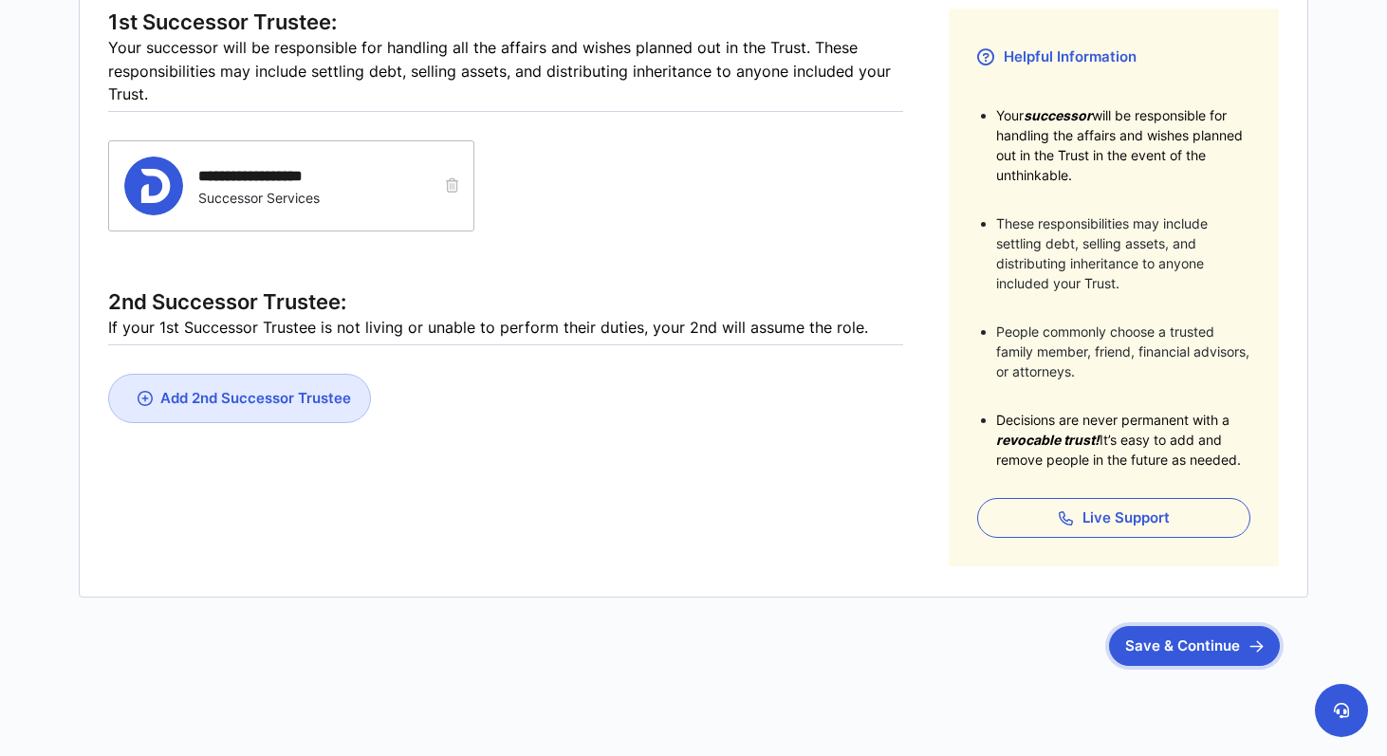
click at [1155, 653] on button "Save & Continue" at bounding box center [1194, 646] width 171 height 40
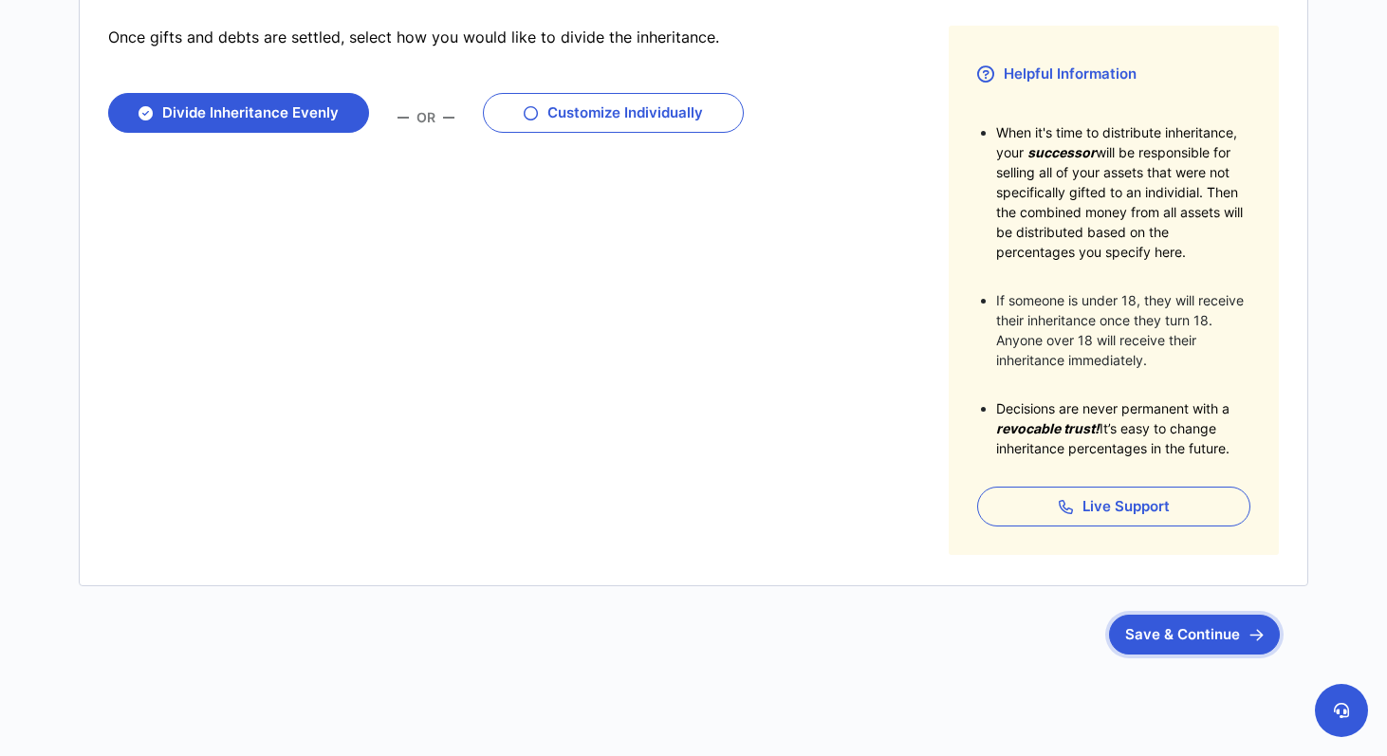
scroll to position [312, 0]
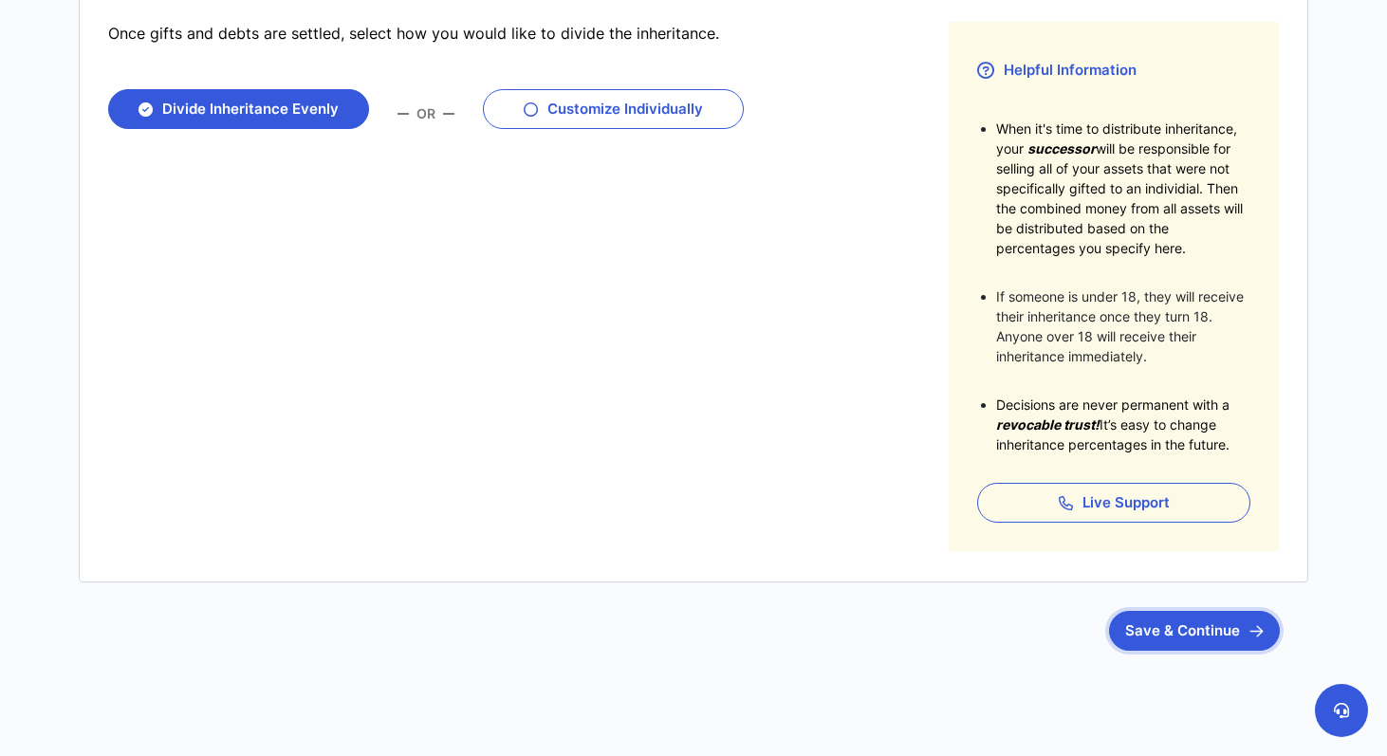
click at [1162, 643] on button "Save & Continue" at bounding box center [1194, 631] width 171 height 40
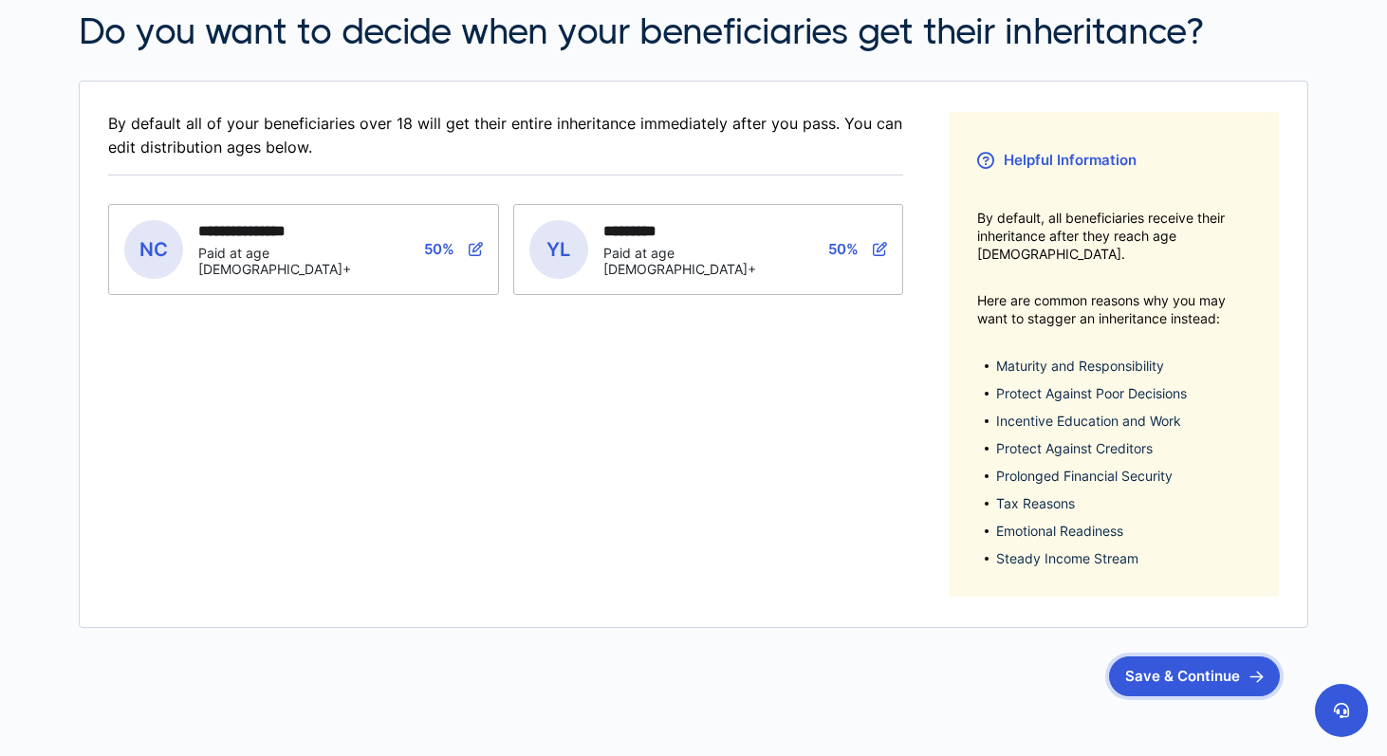
scroll to position [253, 0]
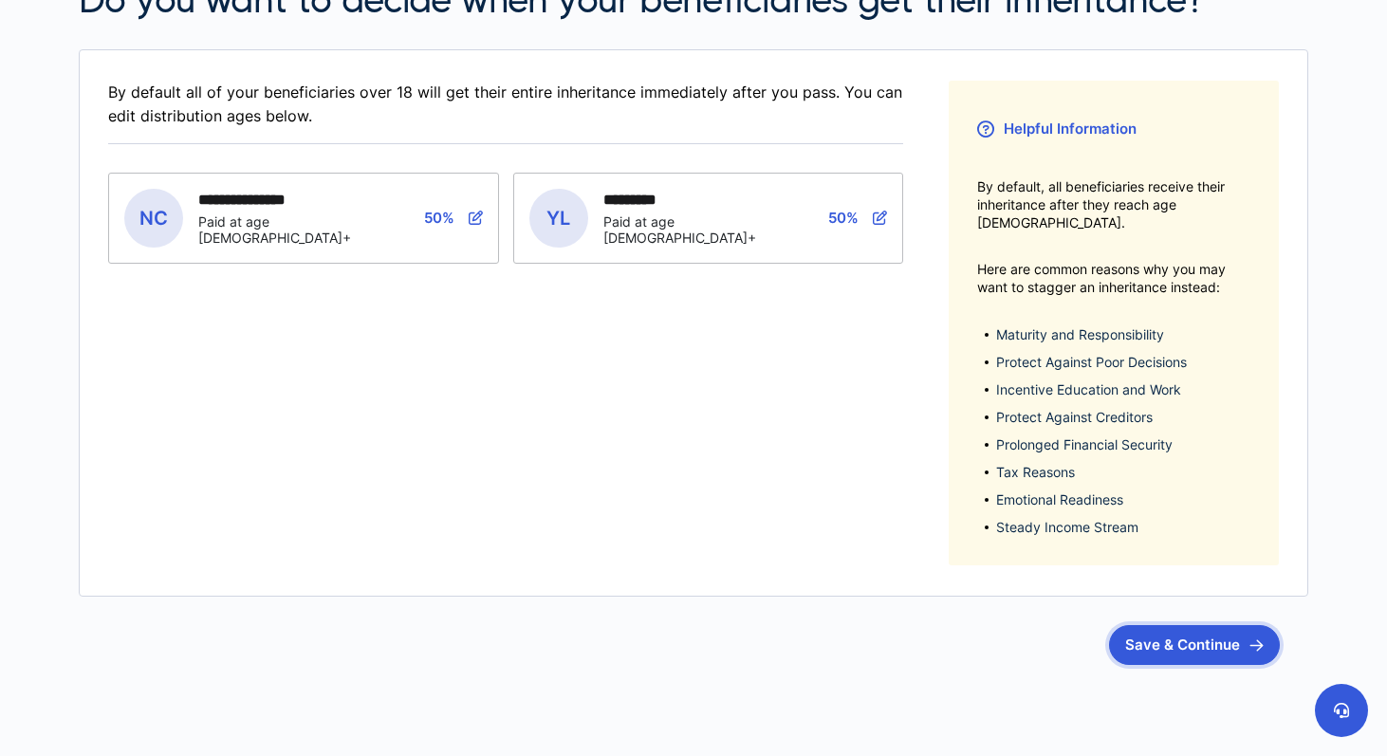
click at [1162, 635] on button "Save & Continue" at bounding box center [1194, 645] width 171 height 40
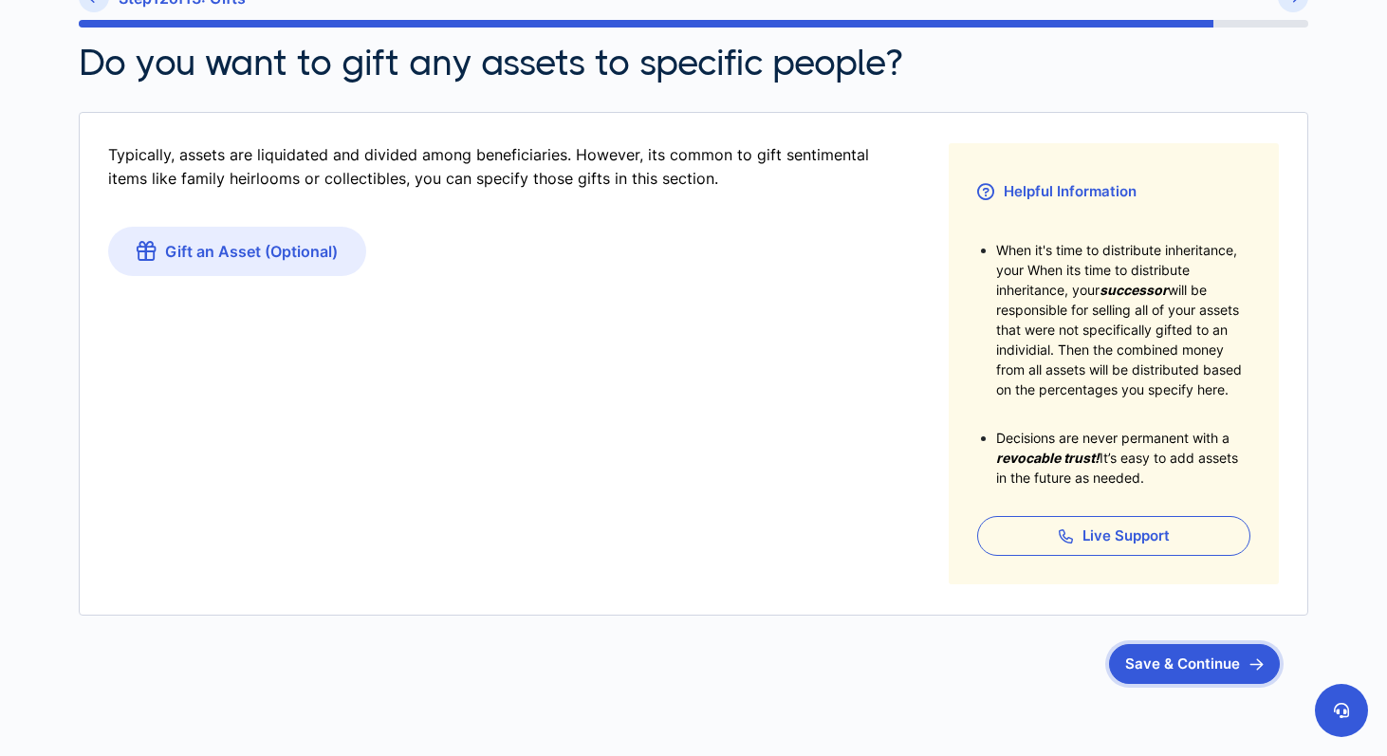
scroll to position [209, 0]
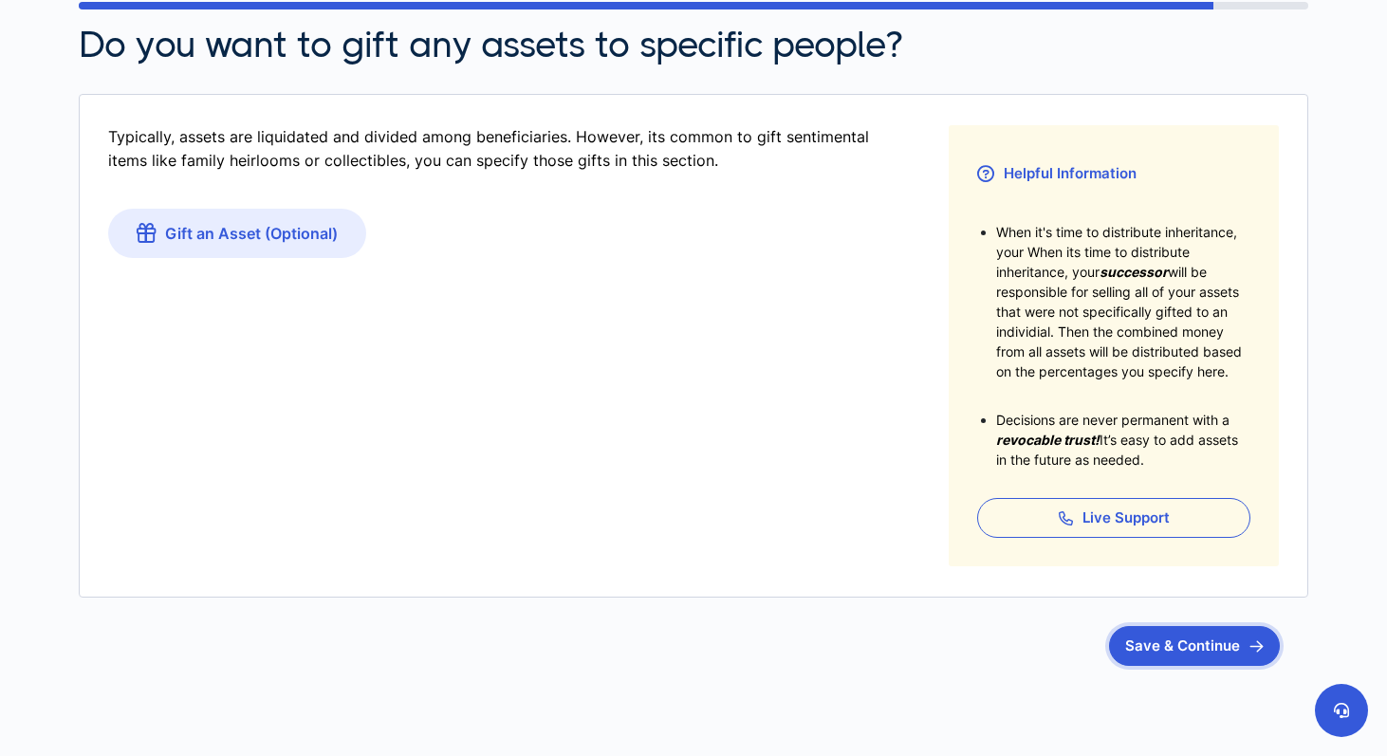
click at [1156, 657] on button "Save & Continue" at bounding box center [1194, 646] width 171 height 40
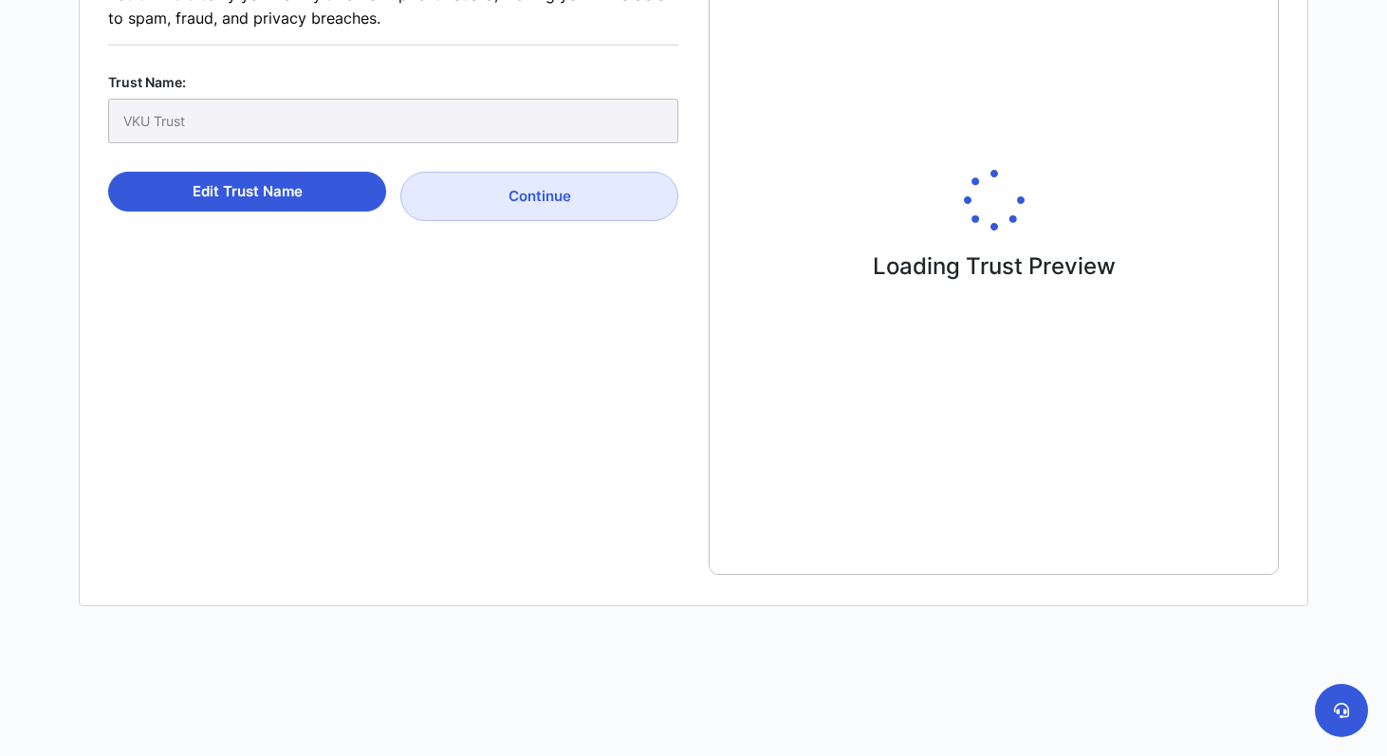
scroll to position [472, 0]
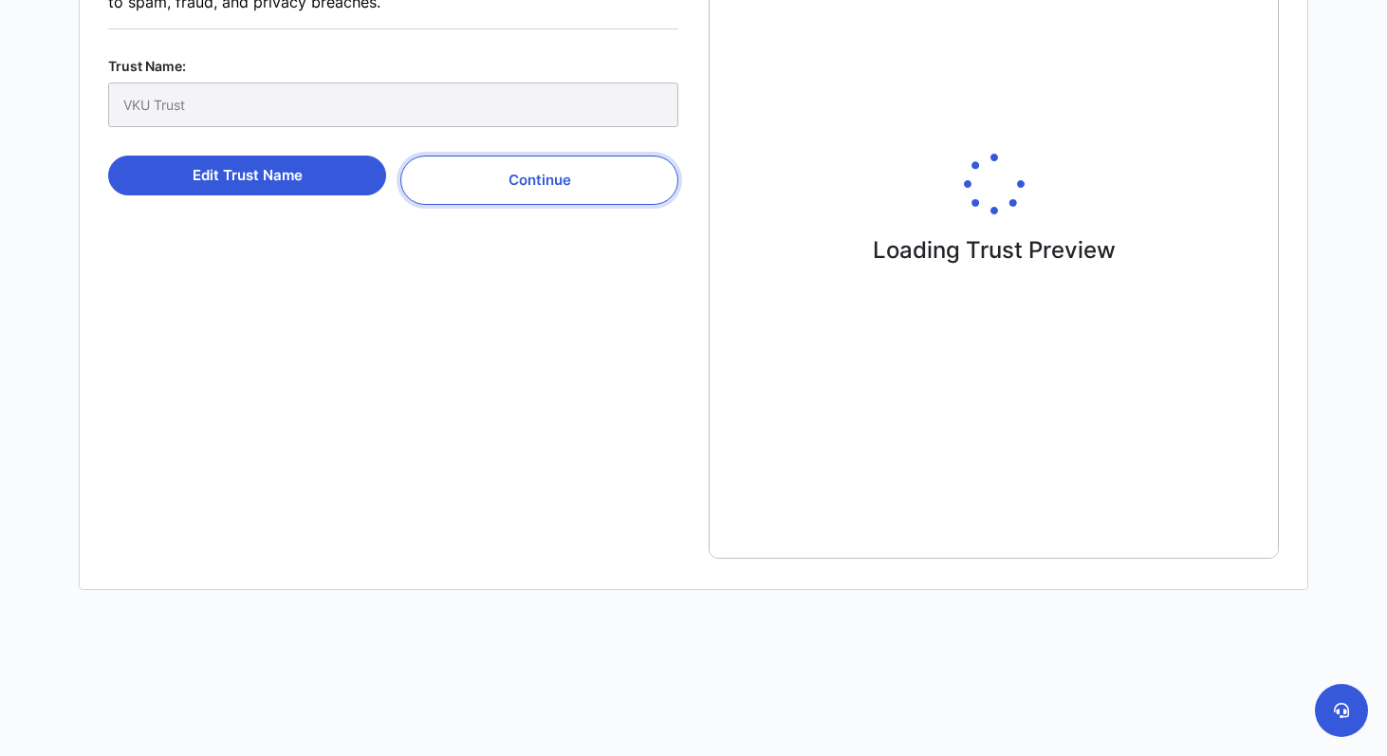
click at [570, 178] on button "Continue" at bounding box center [539, 180] width 278 height 49
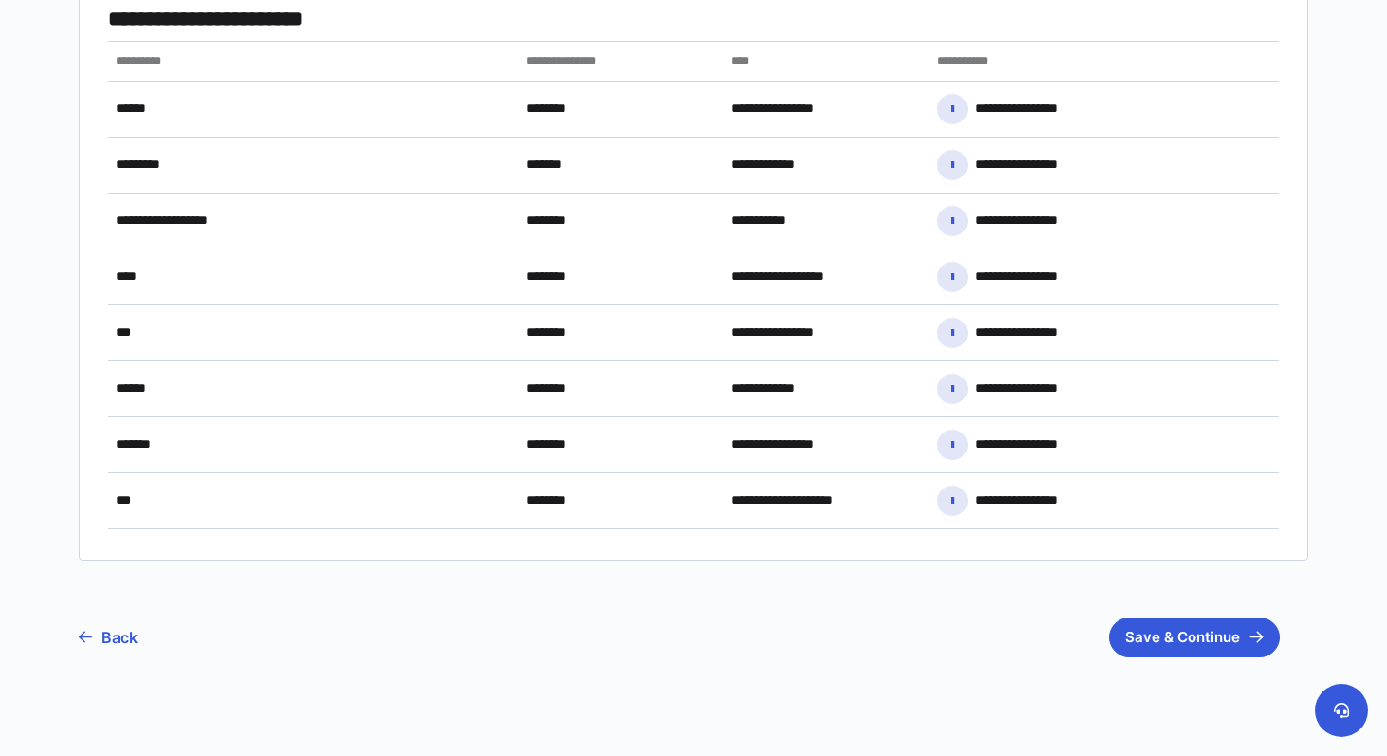
scroll to position [851, 0]
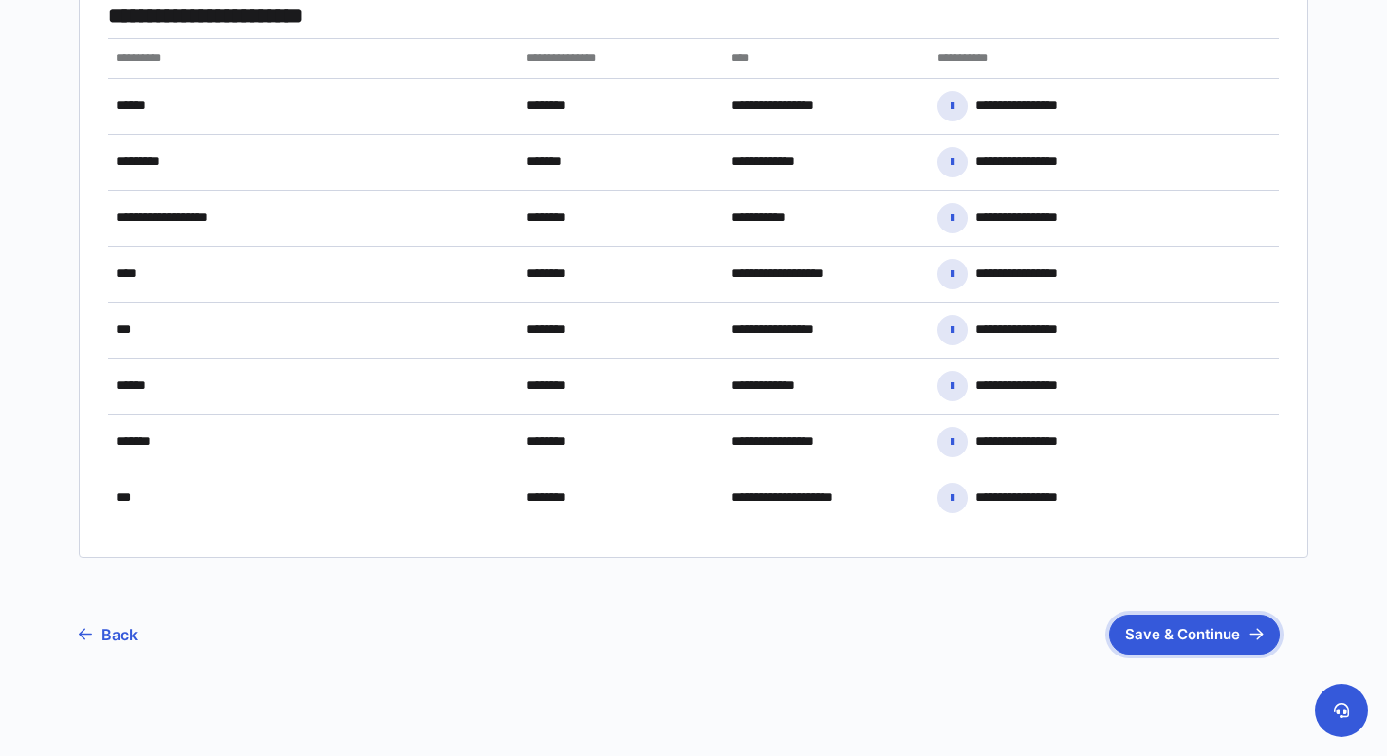
click at [1166, 629] on button "Save & Continue" at bounding box center [1194, 635] width 171 height 40
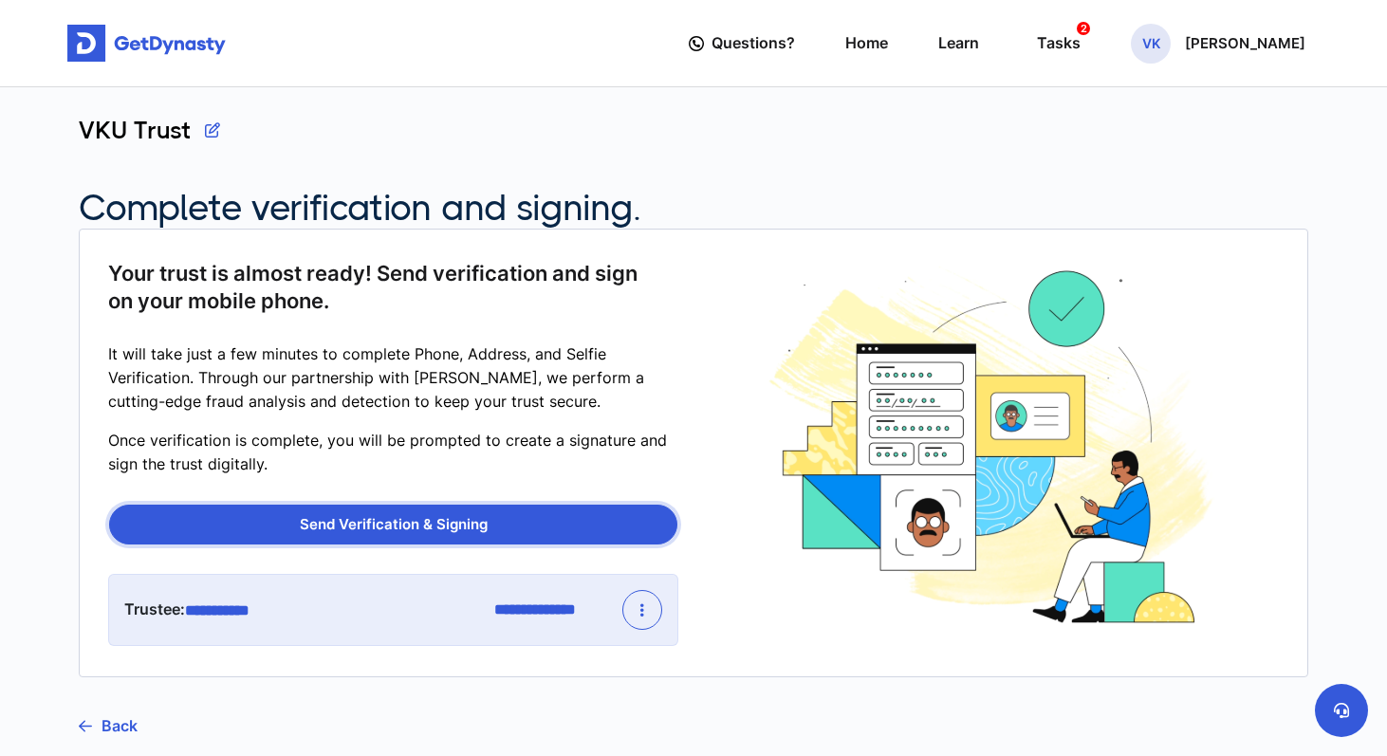
click at [528, 519] on button "Send Verification & Signing" at bounding box center [393, 525] width 568 height 40
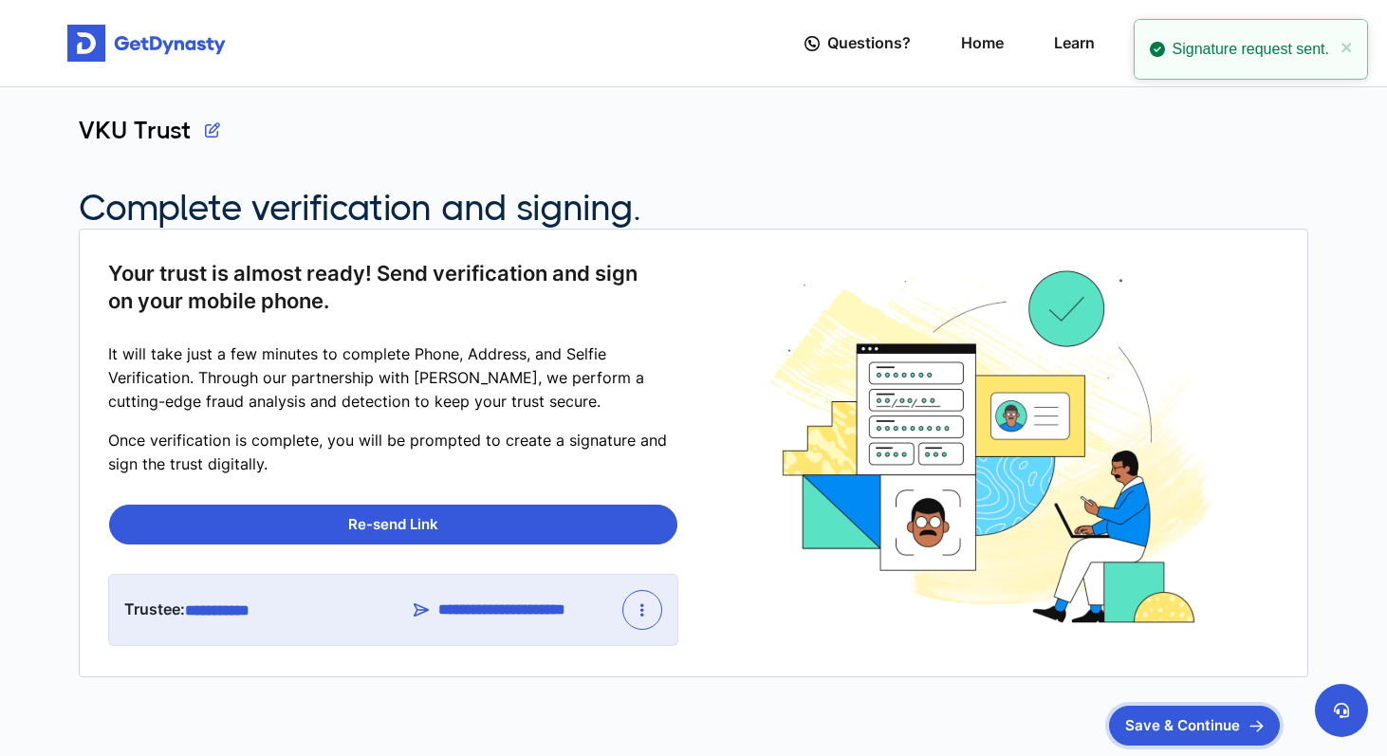
click at [1234, 722] on button "Save & Continue" at bounding box center [1194, 726] width 171 height 40
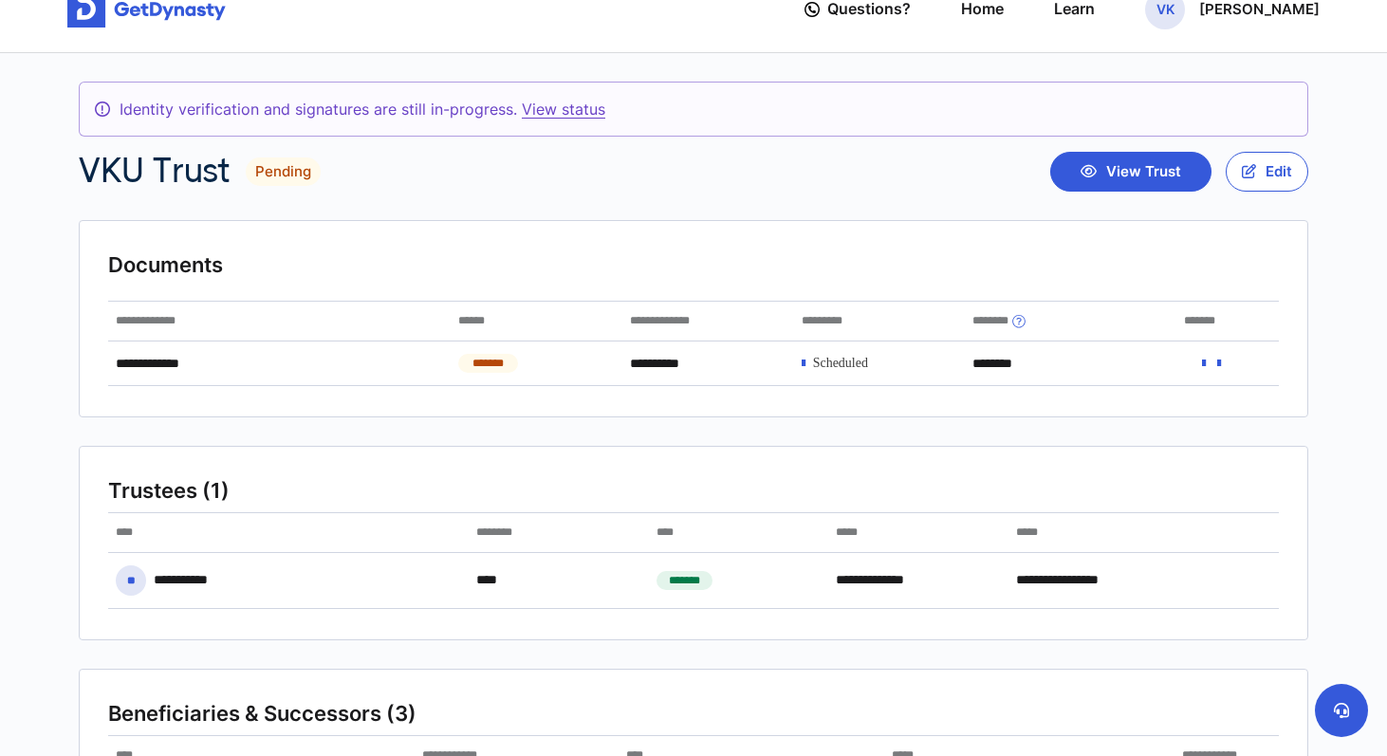
scroll to position [35, 0]
click at [950, 482] on div "Trustees (1)" at bounding box center [693, 490] width 1171 height 28
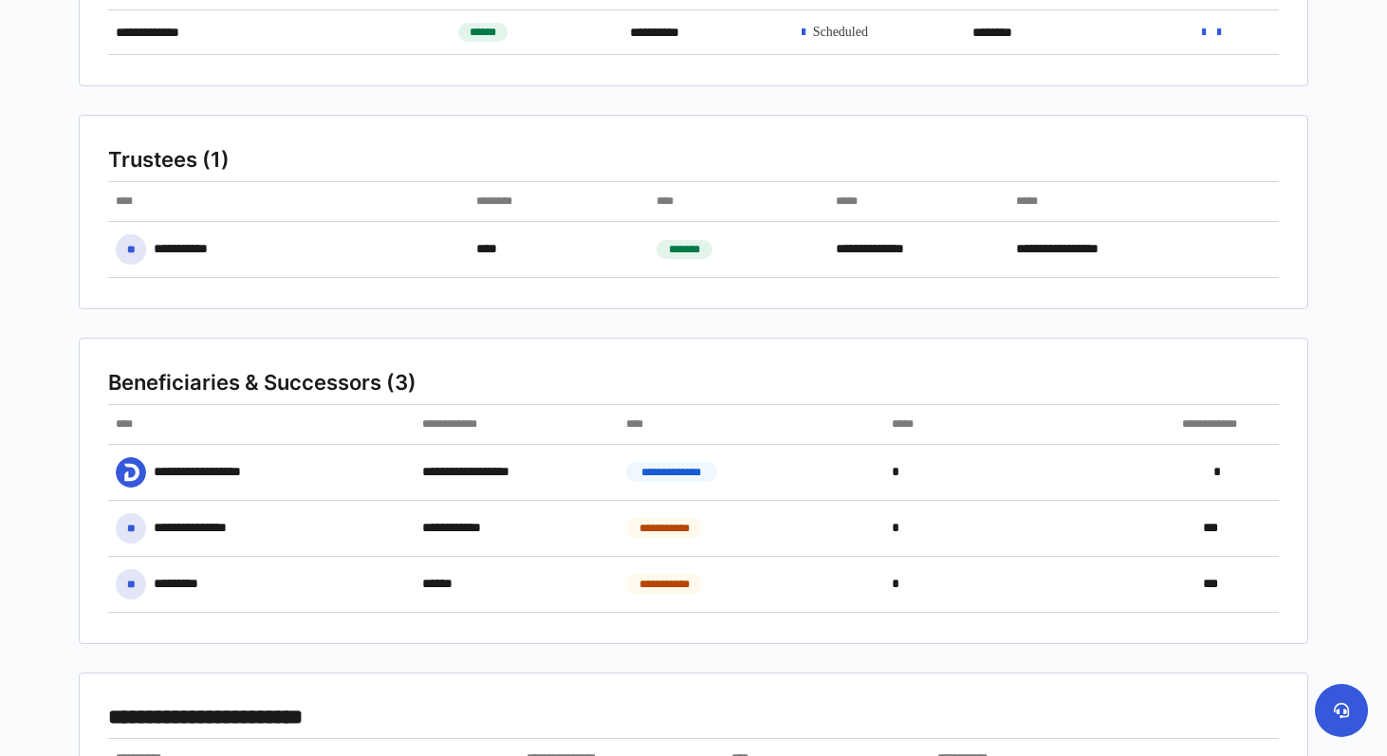
scroll to position [292, 0]
